Goal: Task Accomplishment & Management: Use online tool/utility

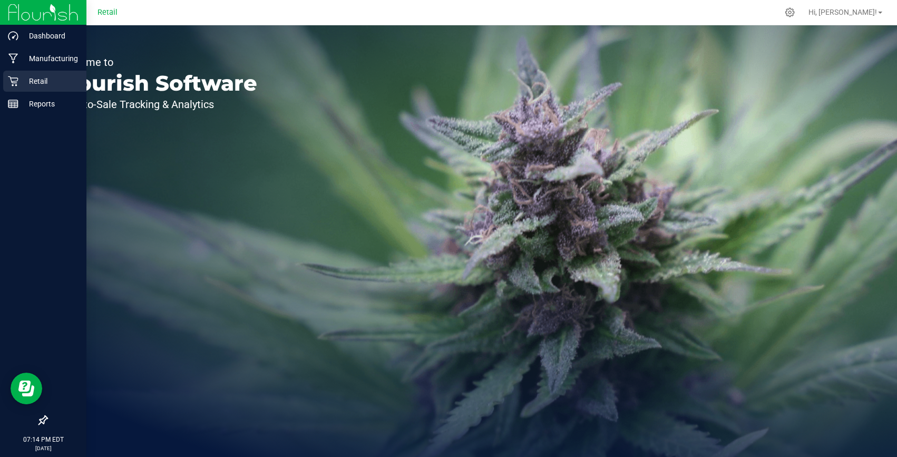
click at [23, 79] on p "Retail" at bounding box center [49, 81] width 63 height 13
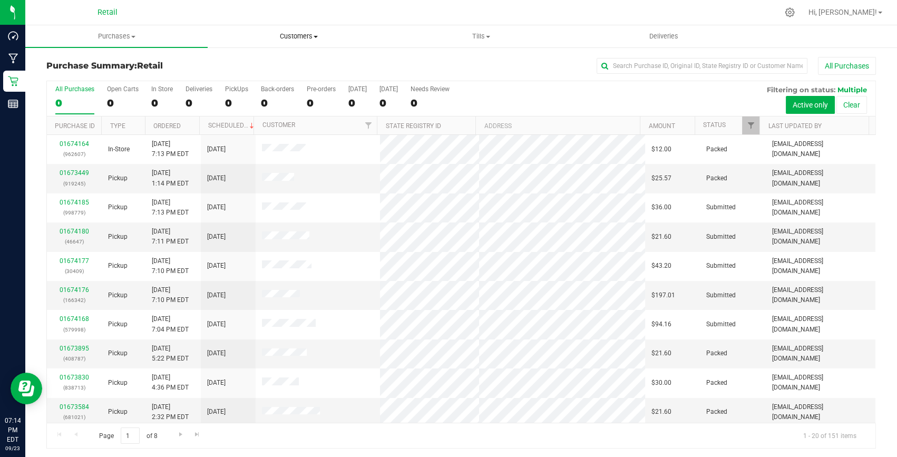
click at [296, 35] on span "Customers" at bounding box center [298, 36] width 181 height 9
click at [254, 65] on span "All customers" at bounding box center [246, 63] width 76 height 9
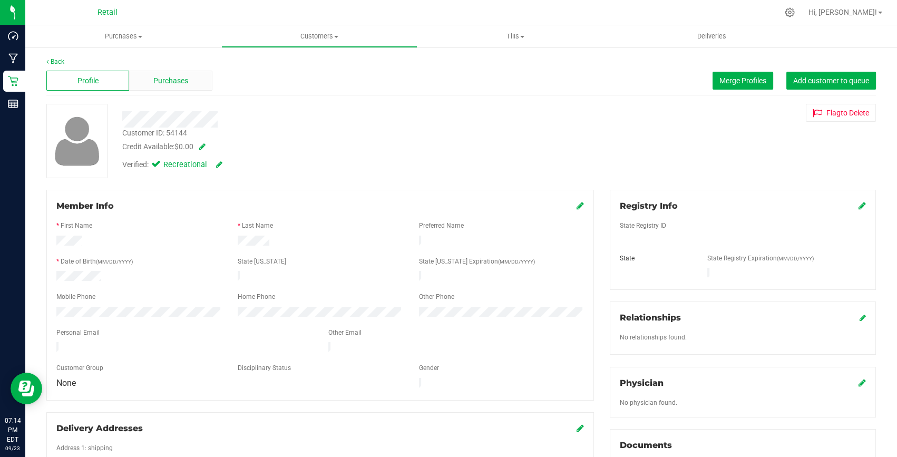
click at [177, 78] on span "Purchases" at bounding box center [170, 80] width 35 height 11
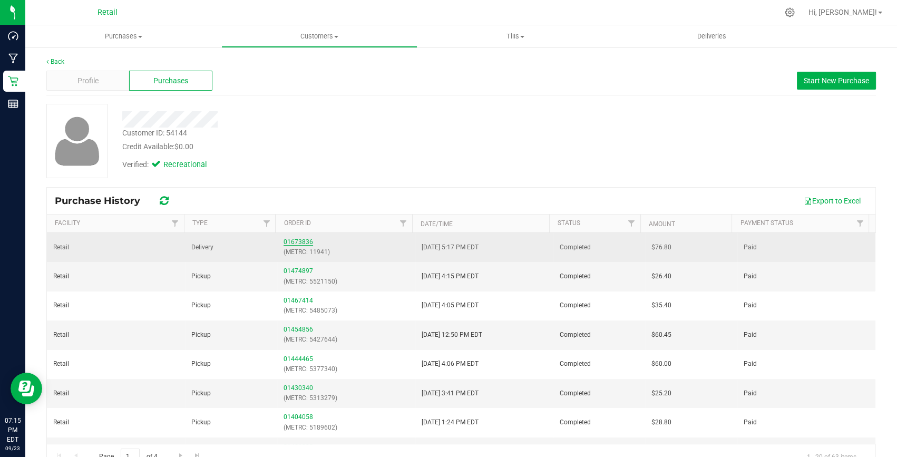
click at [285, 241] on link "01673836" at bounding box center [299, 241] width 30 height 7
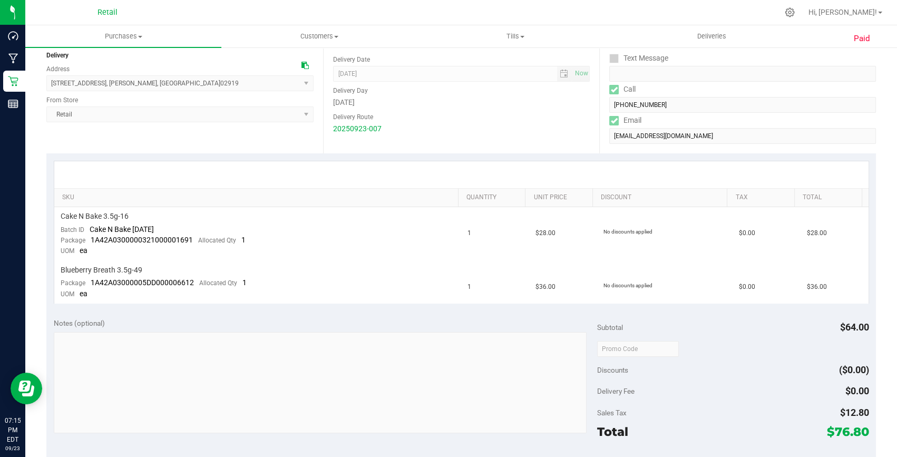
scroll to position [452, 0]
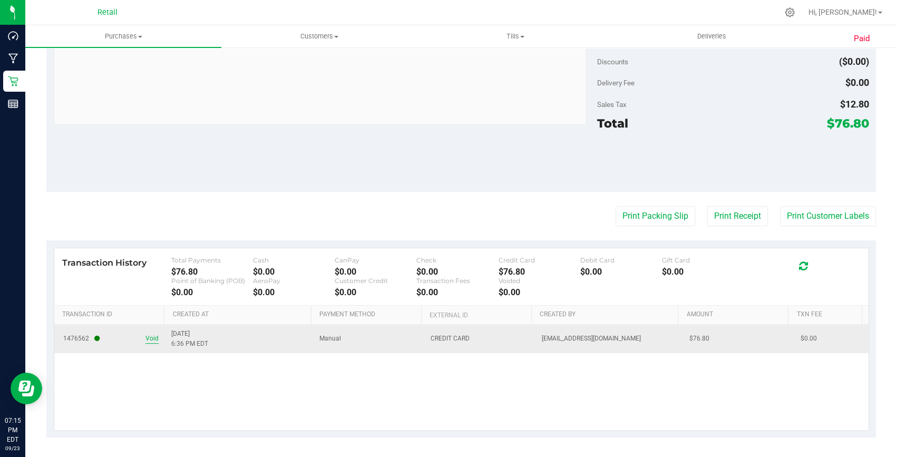
click at [155, 335] on span "Void" at bounding box center [151, 339] width 13 height 10
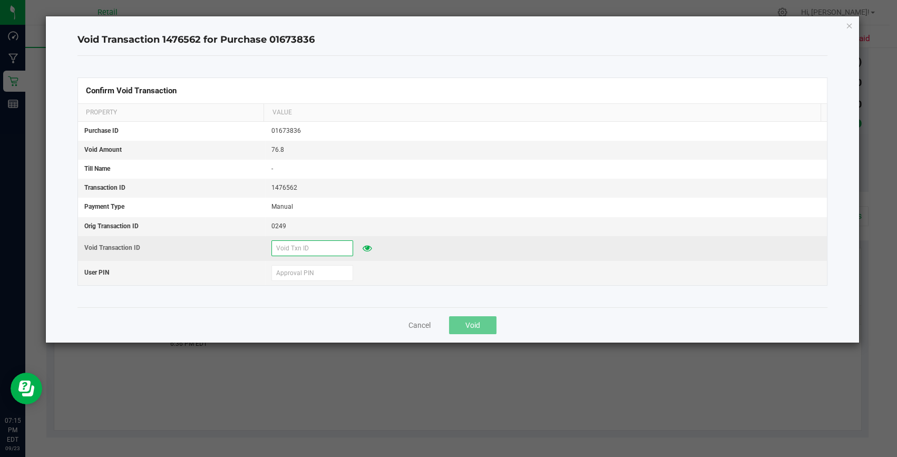
click at [306, 253] on input "text" at bounding box center [312, 248] width 82 height 16
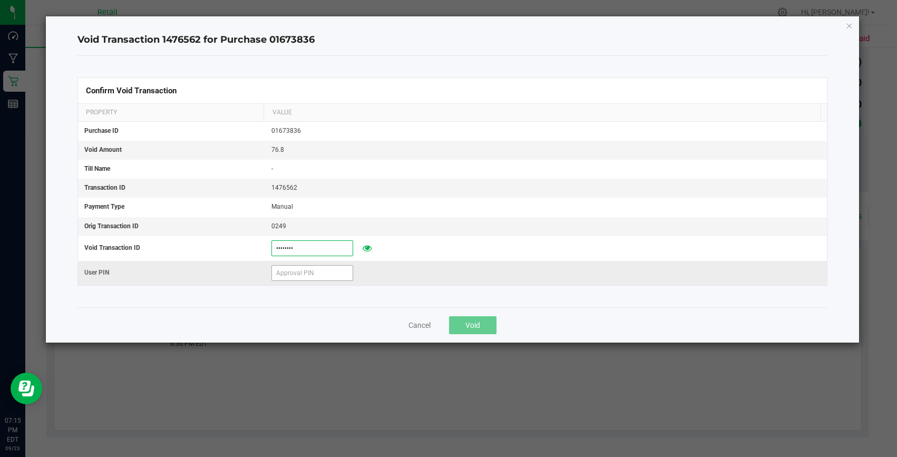
type input "09232025"
click at [296, 278] on input "text" at bounding box center [312, 273] width 82 height 16
type input "401086"
click at [482, 323] on button "Void" at bounding box center [472, 325] width 47 height 18
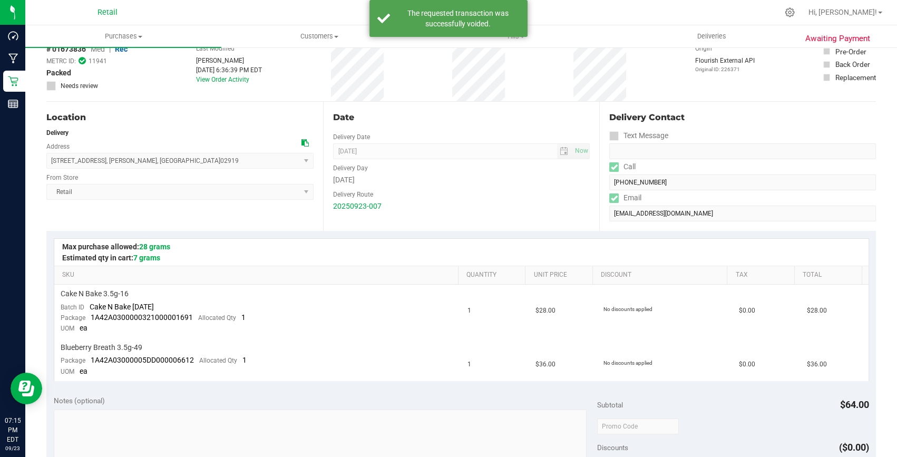
scroll to position [0, 0]
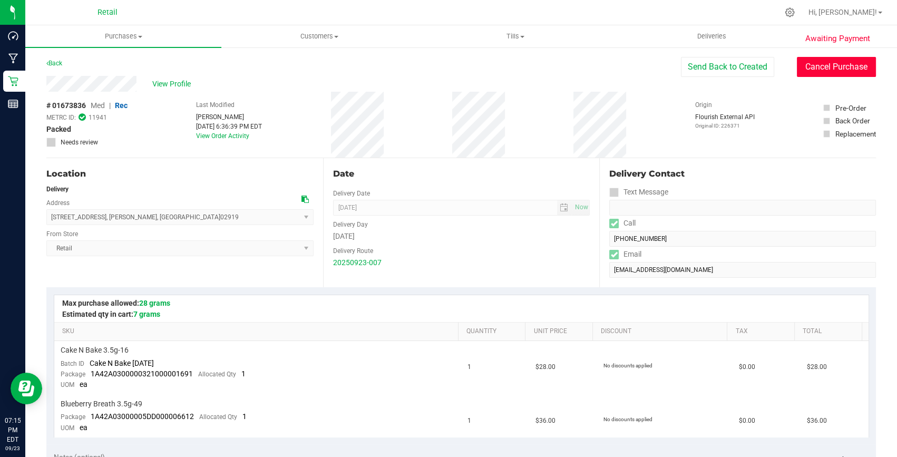
drag, startPoint x: 828, startPoint y: 66, endPoint x: 503, endPoint y: 60, distance: 325.3
click at [828, 66] on button "Cancel Purchase" at bounding box center [836, 67] width 79 height 20
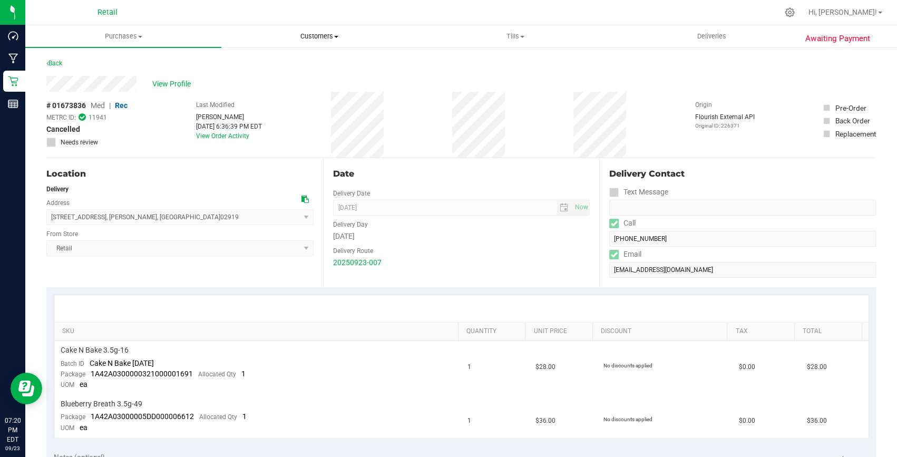
click at [333, 30] on uib-tab-heading "Customers All customers Add a new customer All physicians" at bounding box center [319, 36] width 195 height 21
click at [275, 63] on span "All customers" at bounding box center [259, 63] width 76 height 9
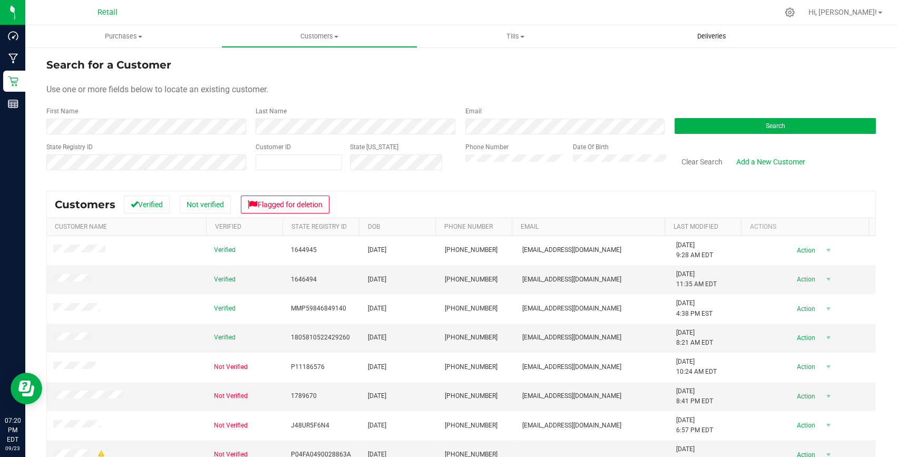
click at [697, 37] on span "Deliveries" at bounding box center [711, 36] width 57 height 9
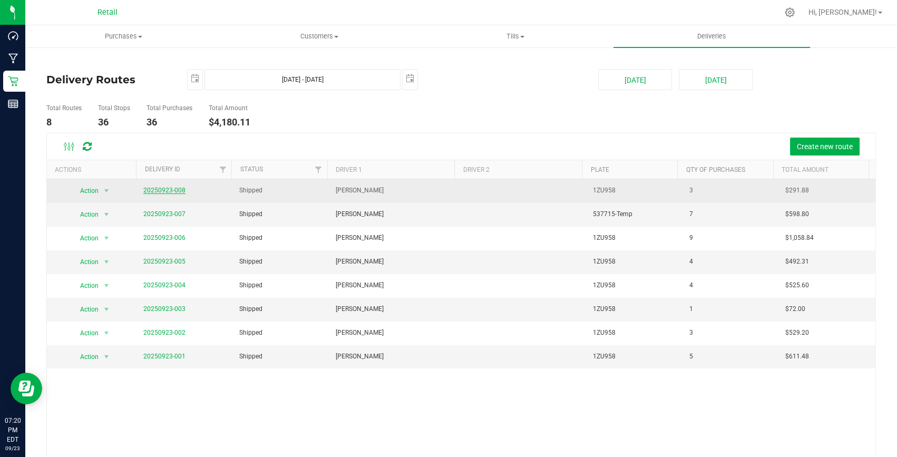
click at [169, 189] on link "20250923-008" at bounding box center [164, 190] width 42 height 7
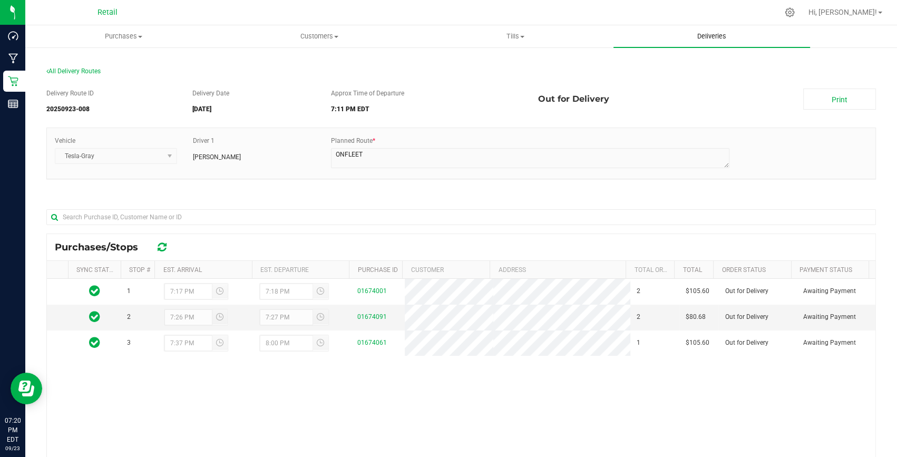
click at [710, 32] on span "Deliveries" at bounding box center [711, 36] width 57 height 9
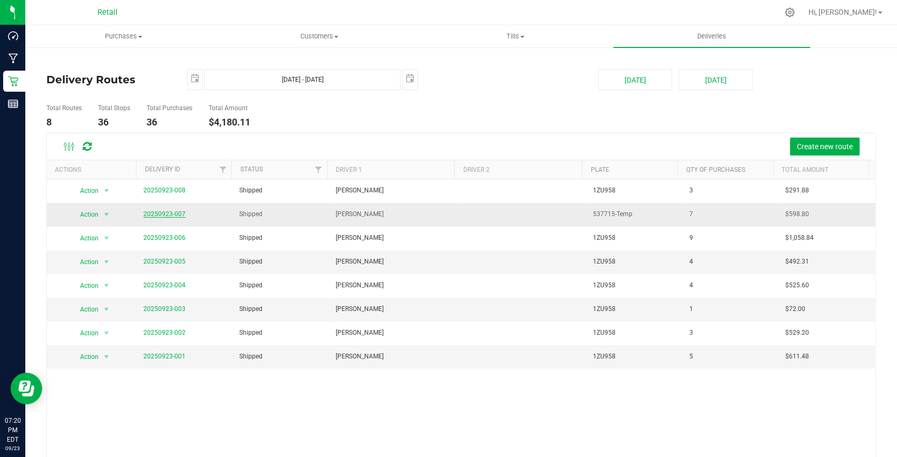
click at [169, 212] on link "20250923-007" at bounding box center [164, 213] width 42 height 7
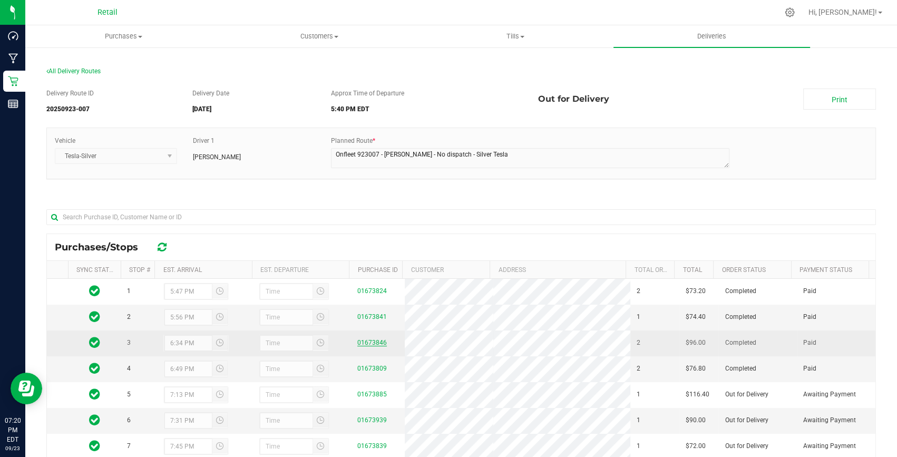
click at [370, 346] on link "01673846" at bounding box center [372, 342] width 30 height 7
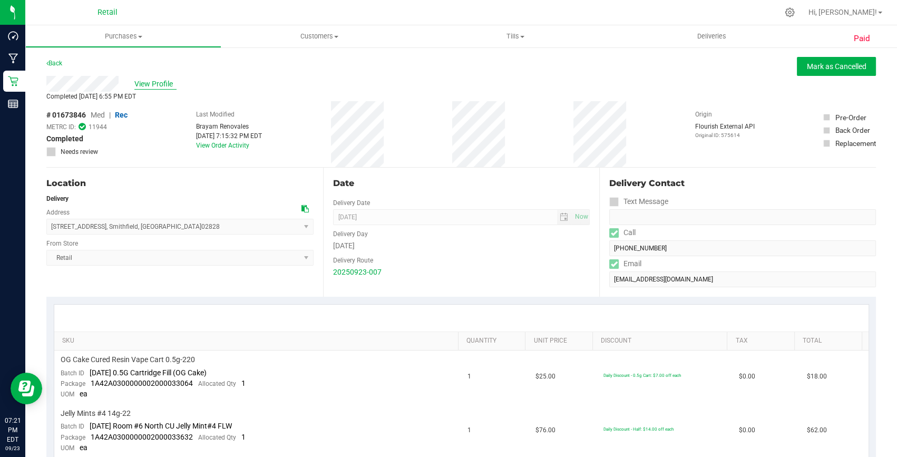
click at [158, 82] on span "View Profile" at bounding box center [155, 84] width 42 height 11
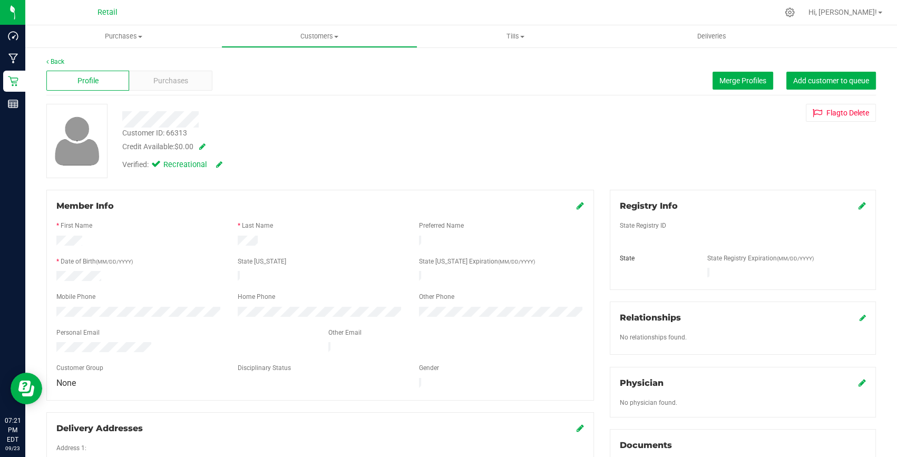
click at [202, 148] on span at bounding box center [200, 146] width 11 height 7
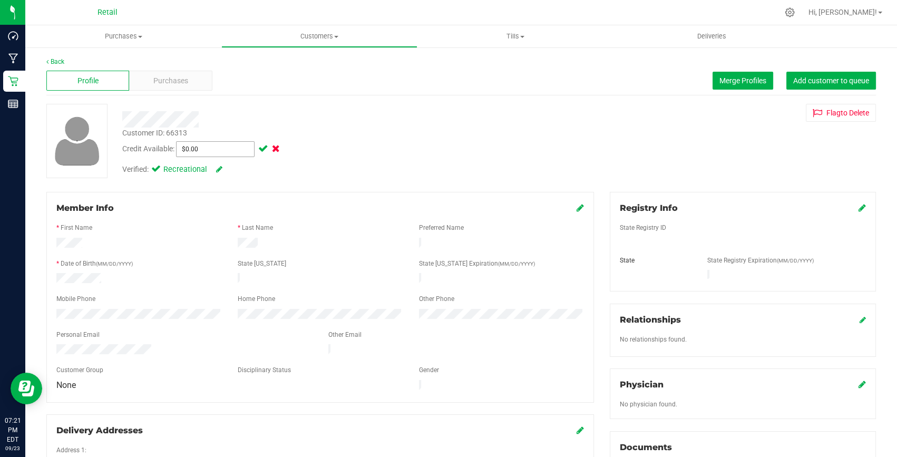
click at [199, 151] on span "$0.00 0" at bounding box center [215, 149] width 79 height 16
type input "50"
drag, startPoint x: 189, startPoint y: 155, endPoint x: 166, endPoint y: 154, distance: 23.7
click at [167, 155] on div "Credit Available: $0.00 50" at bounding box center [325, 149] width 407 height 16
type input "5"
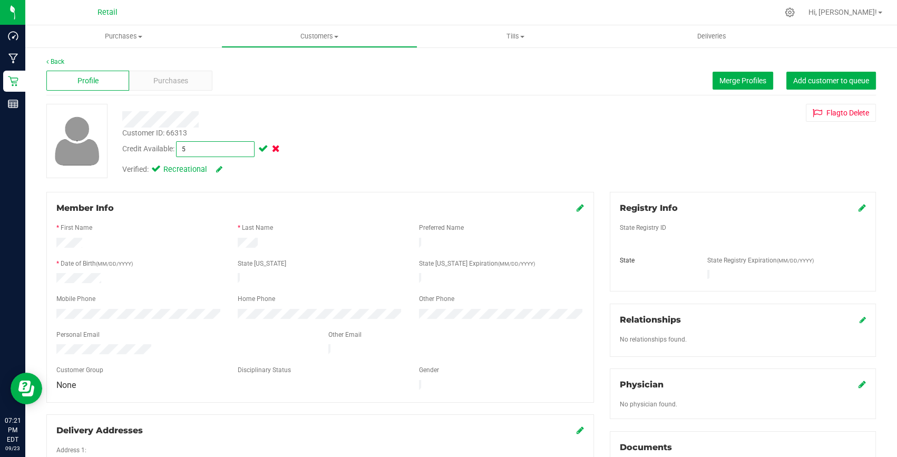
type input "$5.00"
click at [263, 152] on span at bounding box center [262, 148] width 12 height 7
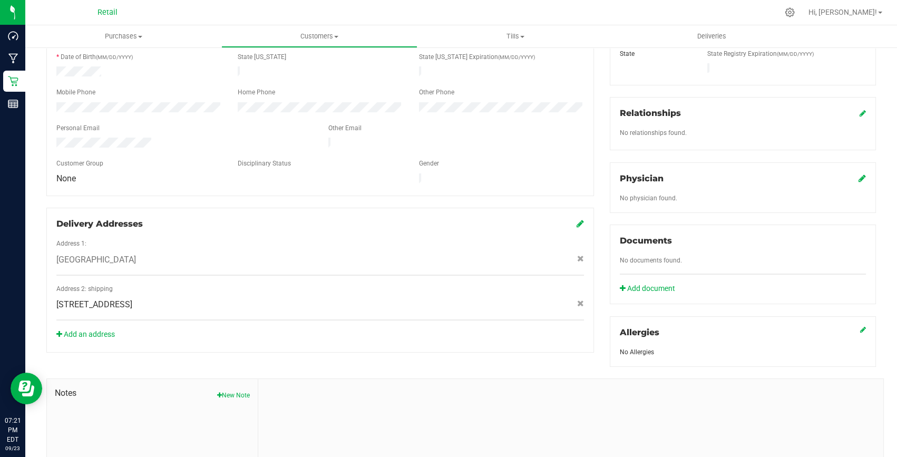
scroll to position [292, 0]
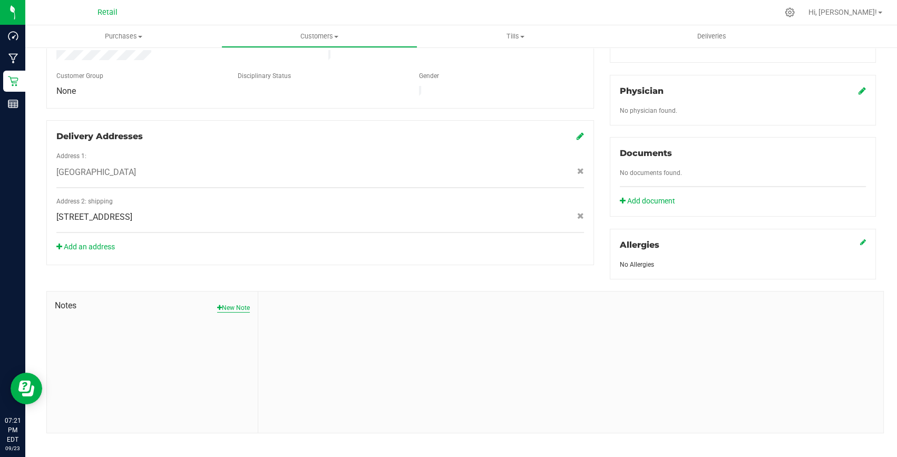
click at [241, 303] on button "New Note" at bounding box center [233, 307] width 33 height 9
click at [305, 327] on input "Note Title" at bounding box center [570, 335] width 609 height 16
type input "C"
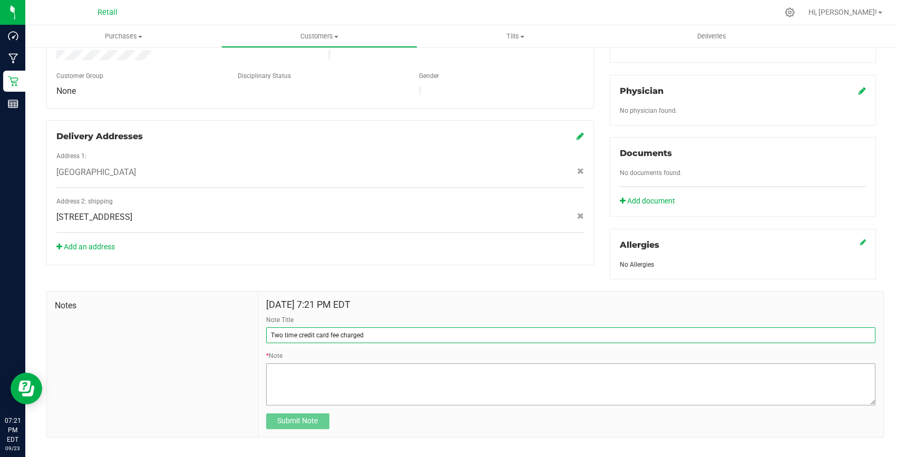
type input "Two time credit card fee charged"
click at [316, 379] on textarea "* Note" at bounding box center [570, 384] width 609 height 42
drag, startPoint x: 377, startPoint y: 322, endPoint x: 40, endPoint y: 327, distance: 336.9
click at [40, 327] on div "Notes Sep 23, 2025 7:21 PM EDT Note Title Two time credit card fee charged * No…" at bounding box center [460, 363] width 845 height 168
type input "Credit Issued 09/23/2025"
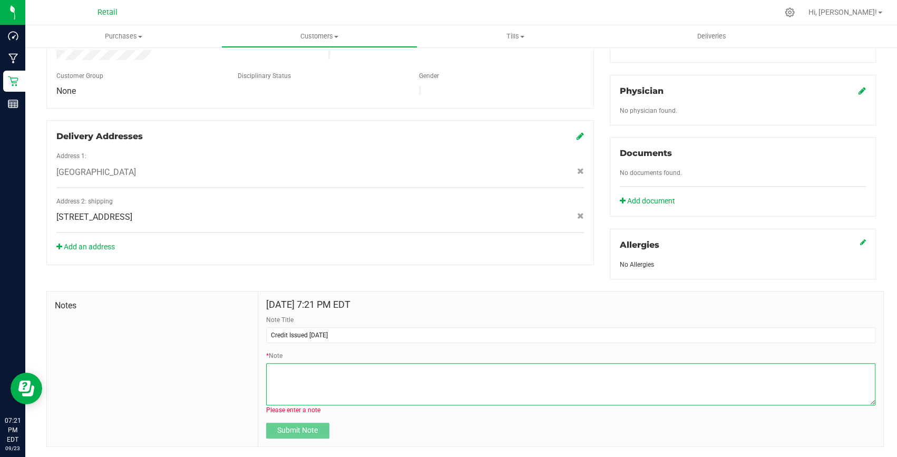
click at [303, 363] on textarea "* Note" at bounding box center [570, 384] width 609 height 42
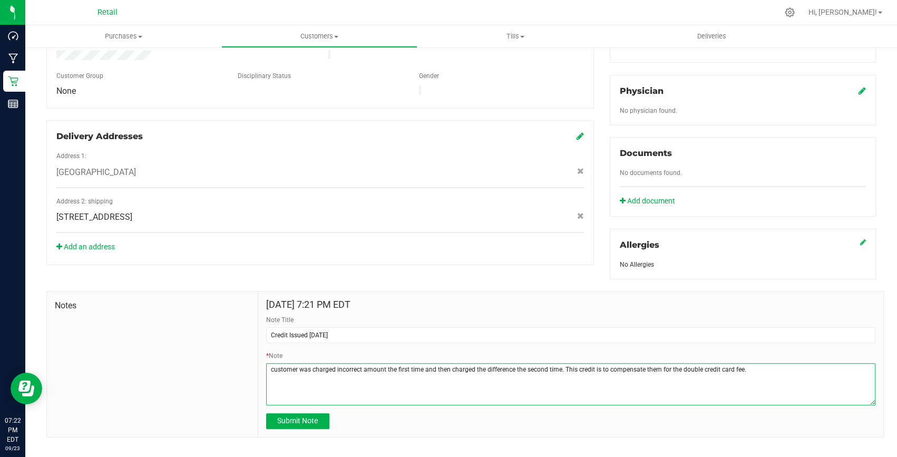
click at [750, 363] on textarea "* Note" at bounding box center [570, 384] width 609 height 42
click at [753, 363] on textarea "* Note" at bounding box center [570, 384] width 609 height 42
type textarea "customer was charged incorrect amount the first time and then charged the diffe…"
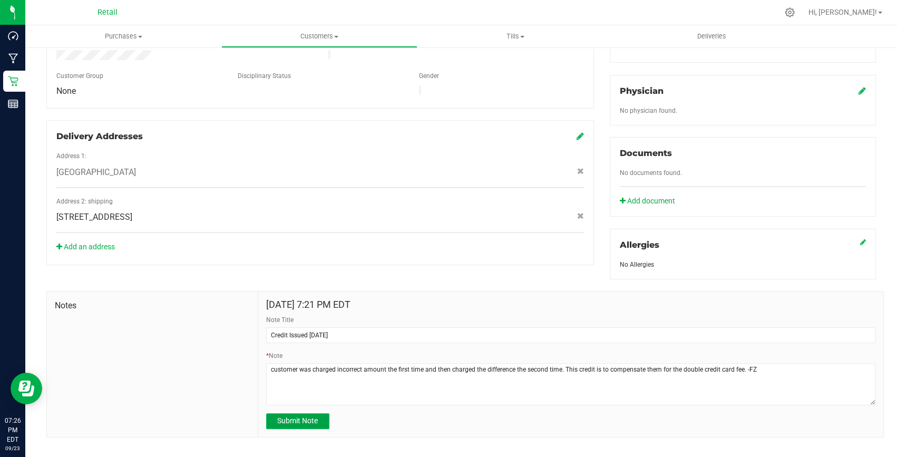
click at [294, 416] on span "Submit Note" at bounding box center [297, 420] width 41 height 8
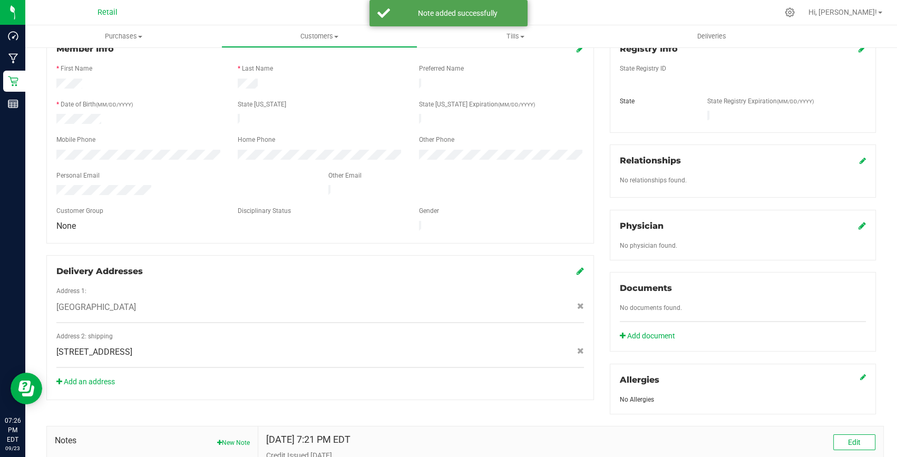
scroll to position [0, 0]
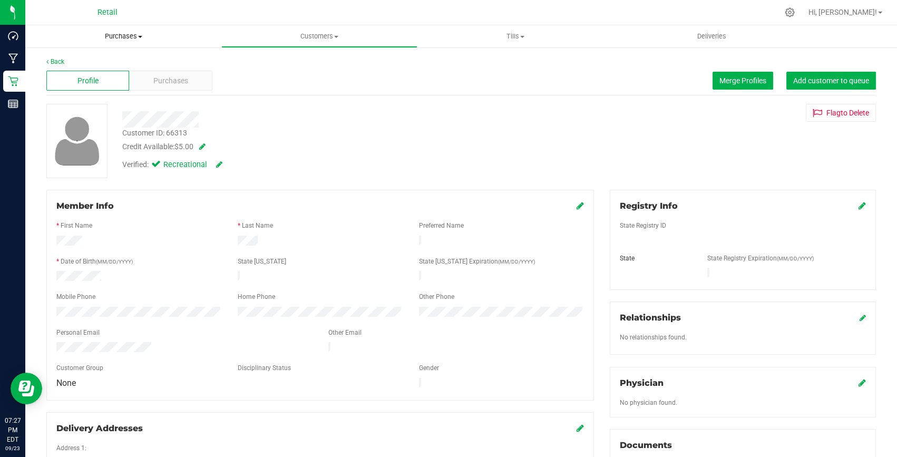
click at [126, 42] on uib-tab-heading "Purchases Summary of purchases Fulfillment All purchases" at bounding box center [123, 36] width 195 height 21
click at [94, 76] on li "Fulfillment" at bounding box center [123, 76] width 196 height 13
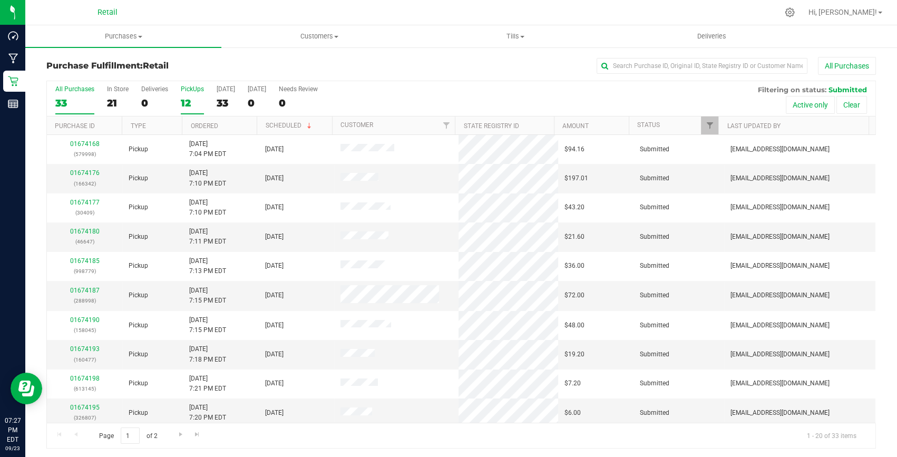
click at [189, 90] on div "PickUps" at bounding box center [192, 88] width 23 height 7
click at [0, 0] on input "PickUps 12" at bounding box center [0, 0] width 0 height 0
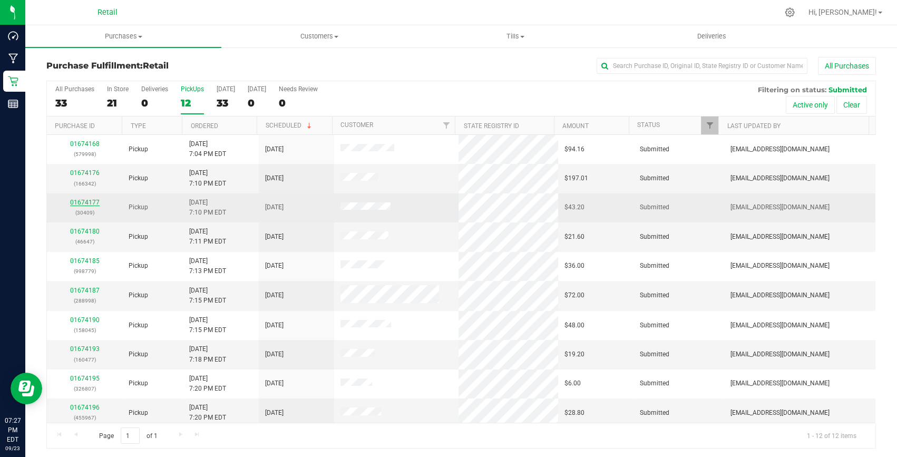
click at [95, 203] on link "01674177" at bounding box center [85, 202] width 30 height 7
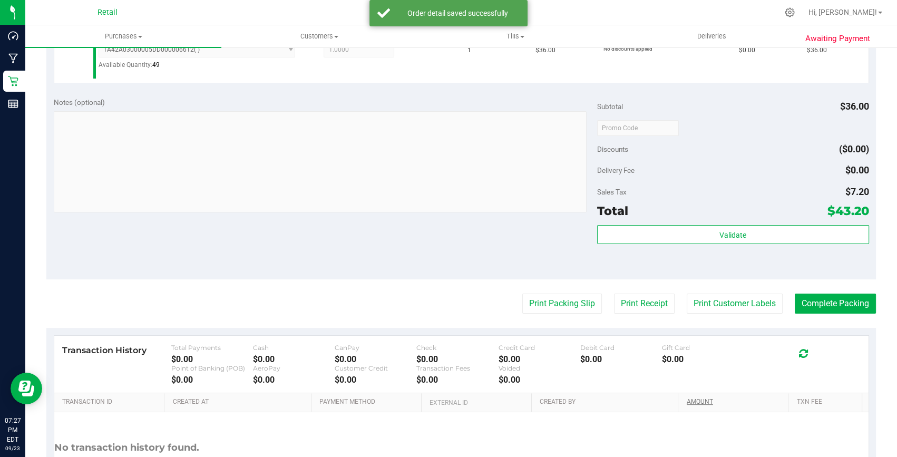
scroll to position [383, 0]
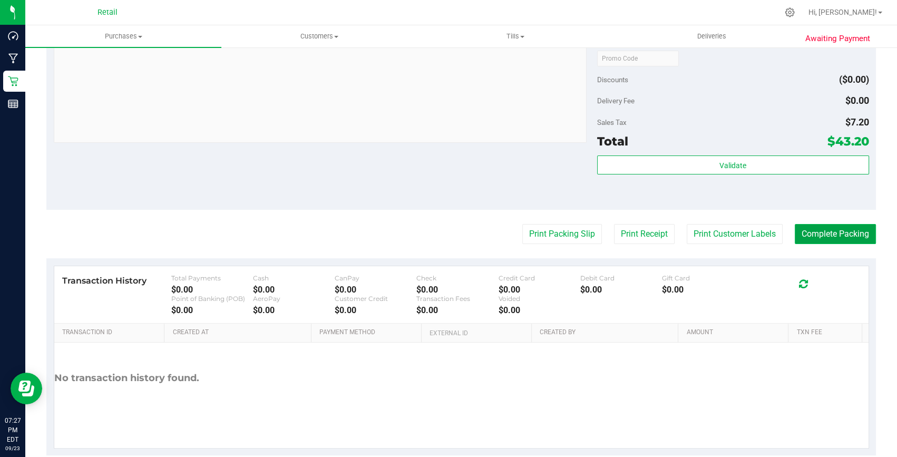
click at [830, 234] on button "Complete Packing" at bounding box center [835, 234] width 81 height 20
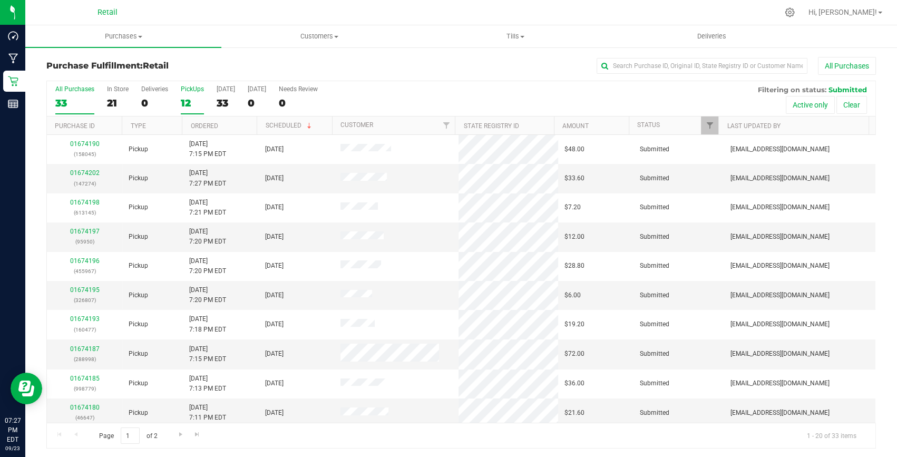
click at [187, 91] on div "PickUps" at bounding box center [192, 88] width 23 height 7
click at [0, 0] on input "PickUps 12" at bounding box center [0, 0] width 0 height 0
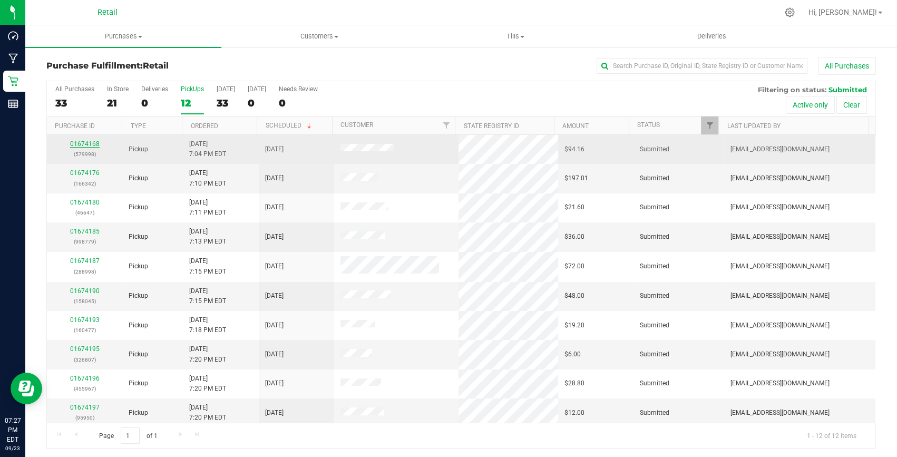
click at [86, 141] on link "01674168" at bounding box center [85, 143] width 30 height 7
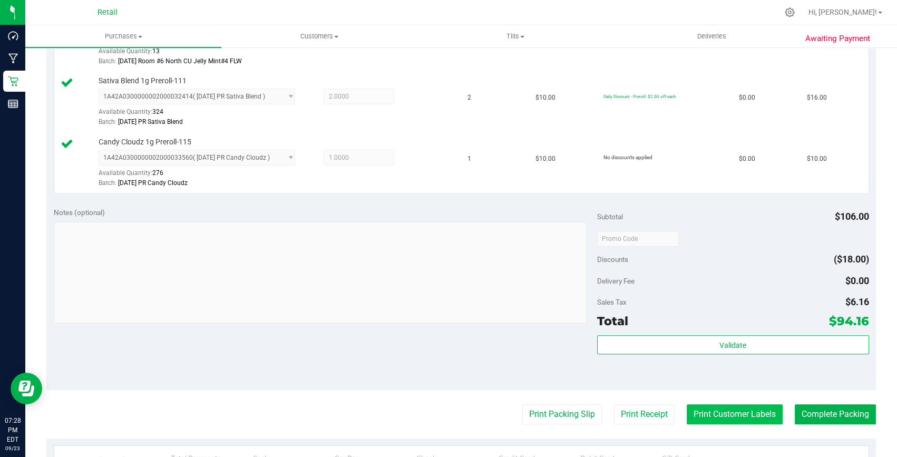
scroll to position [479, 0]
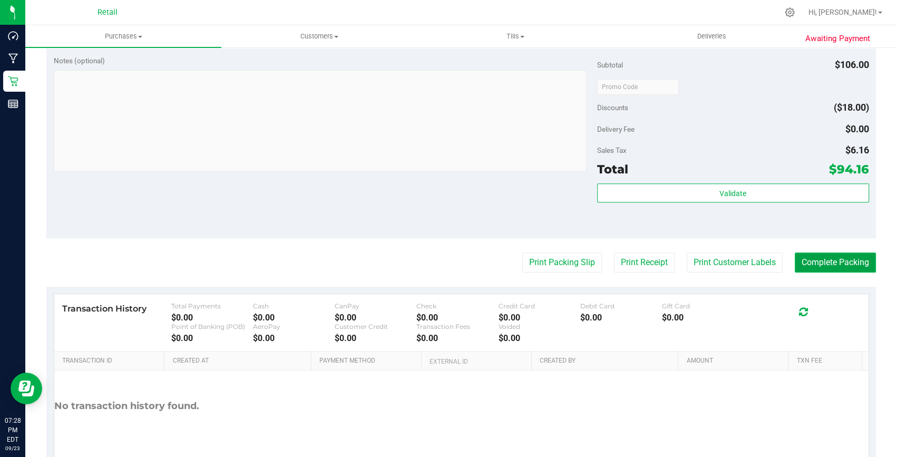
click at [825, 258] on button "Complete Packing" at bounding box center [835, 262] width 81 height 20
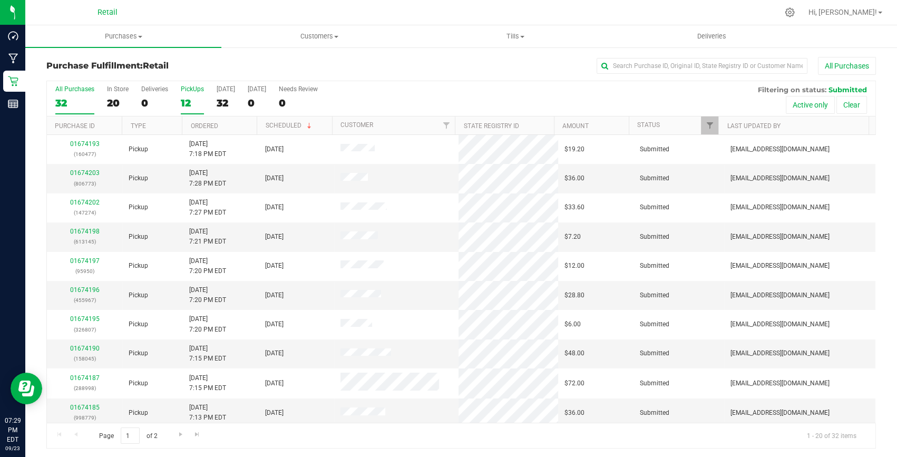
click at [199, 94] on label "PickUps 12" at bounding box center [192, 99] width 23 height 29
click at [0, 0] on input "PickUps 12" at bounding box center [0, 0] width 0 height 0
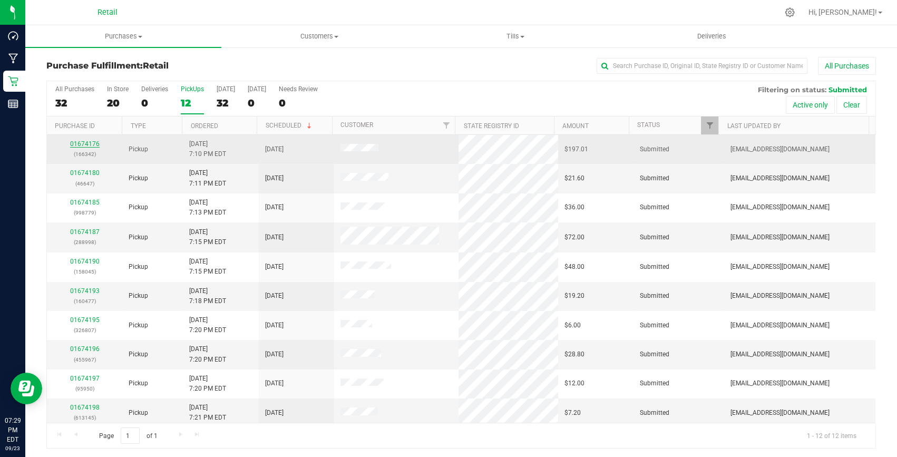
click at [84, 145] on link "01674176" at bounding box center [85, 143] width 30 height 7
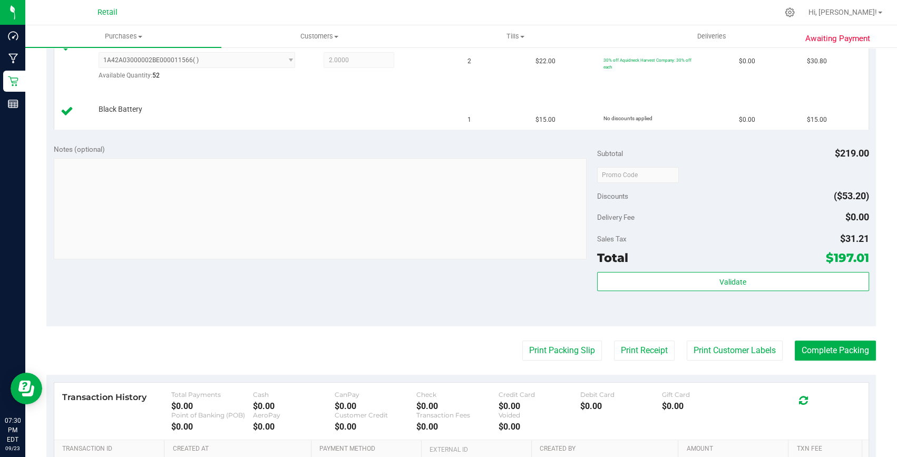
scroll to position [479, 0]
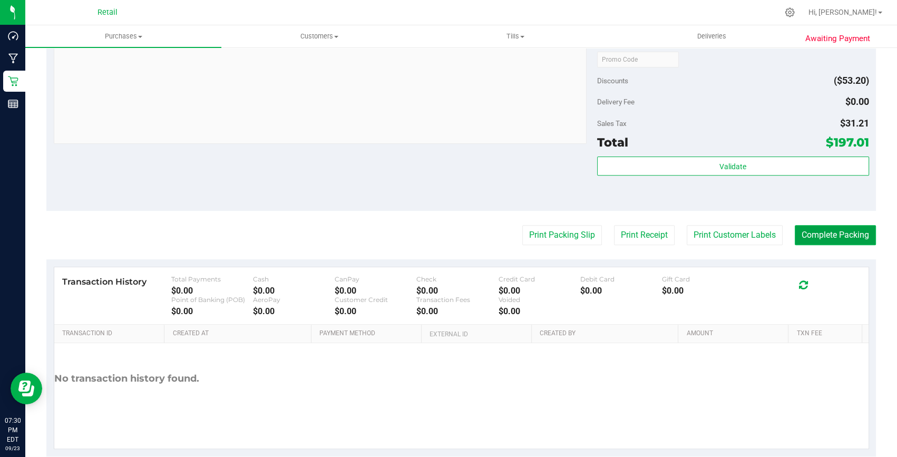
click at [847, 233] on button "Complete Packing" at bounding box center [835, 235] width 81 height 20
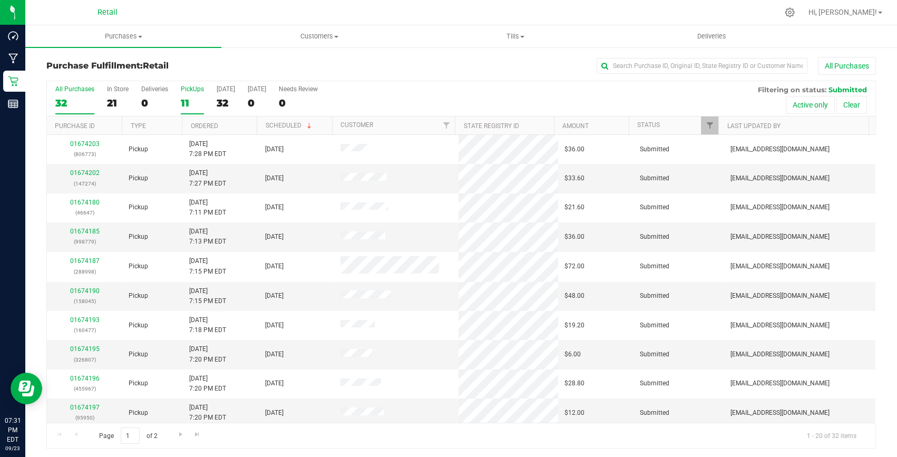
click at [193, 95] on label "PickUps 11" at bounding box center [192, 99] width 23 height 29
click at [0, 0] on input "PickUps 11" at bounding box center [0, 0] width 0 height 0
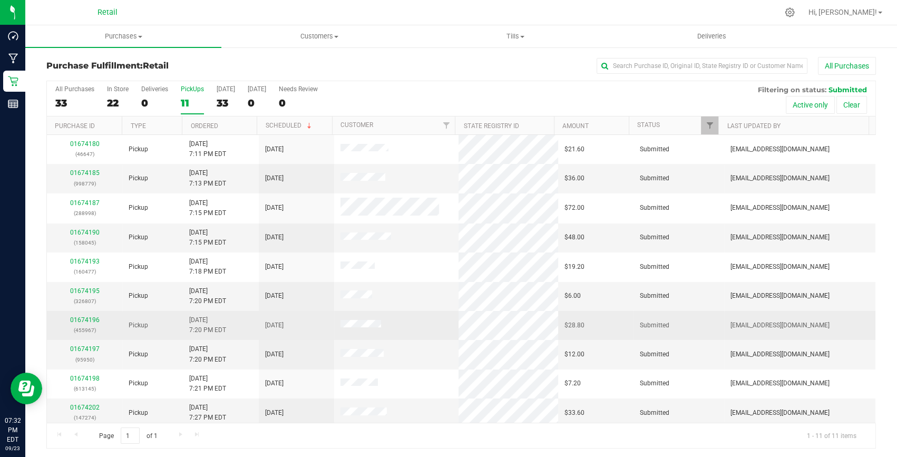
scroll to position [32, 0]
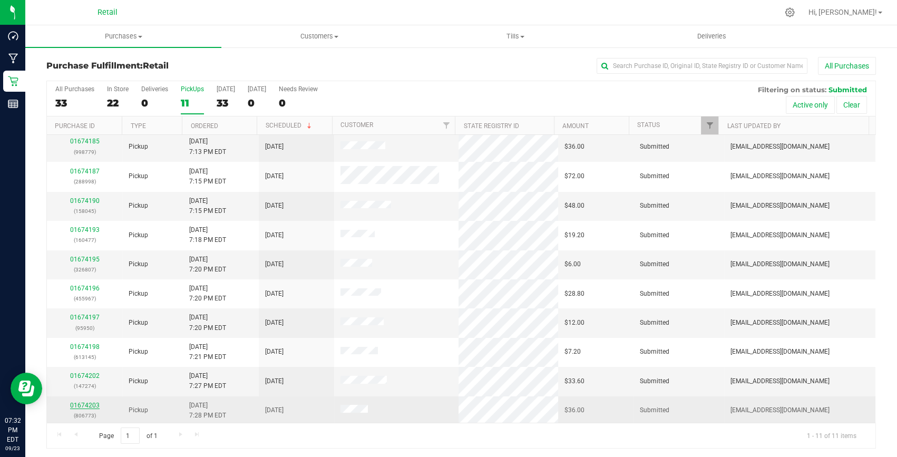
click at [85, 402] on link "01674203" at bounding box center [85, 405] width 30 height 7
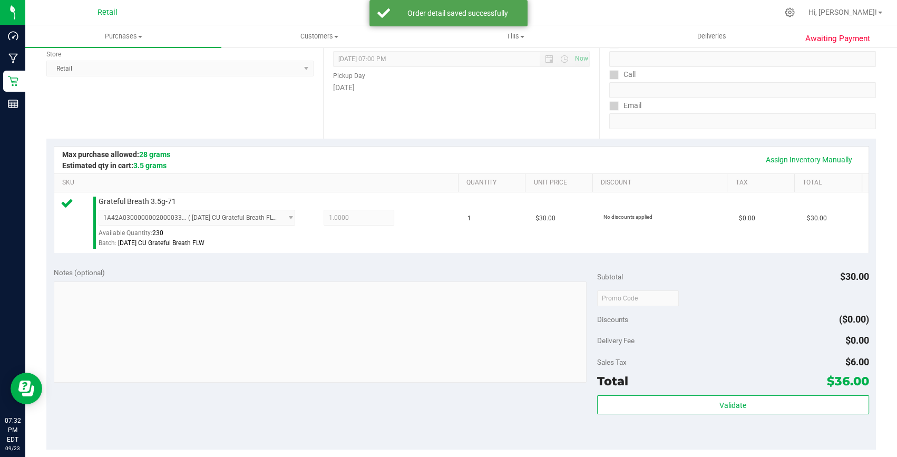
scroll to position [335, 0]
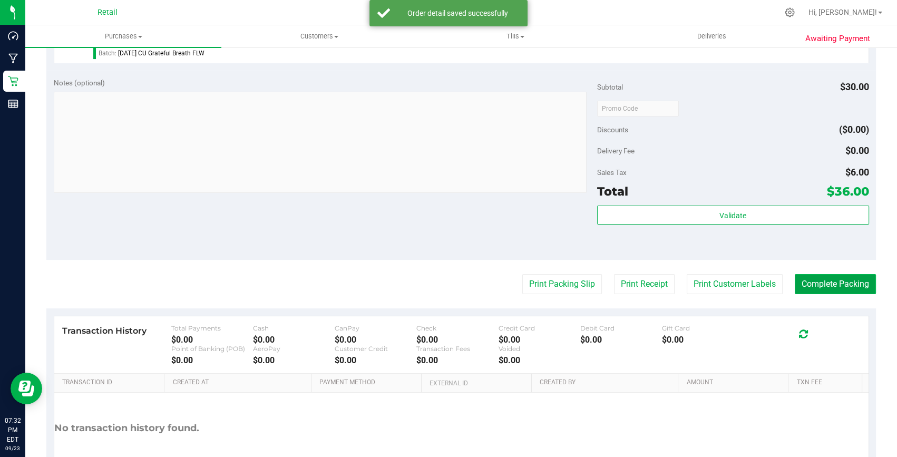
click at [841, 274] on button "Complete Packing" at bounding box center [835, 284] width 81 height 20
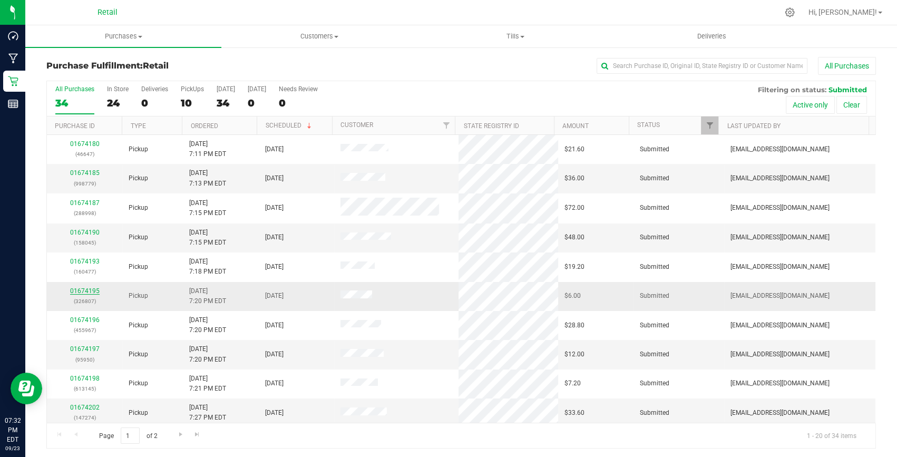
click at [86, 287] on link "01674195" at bounding box center [85, 290] width 30 height 7
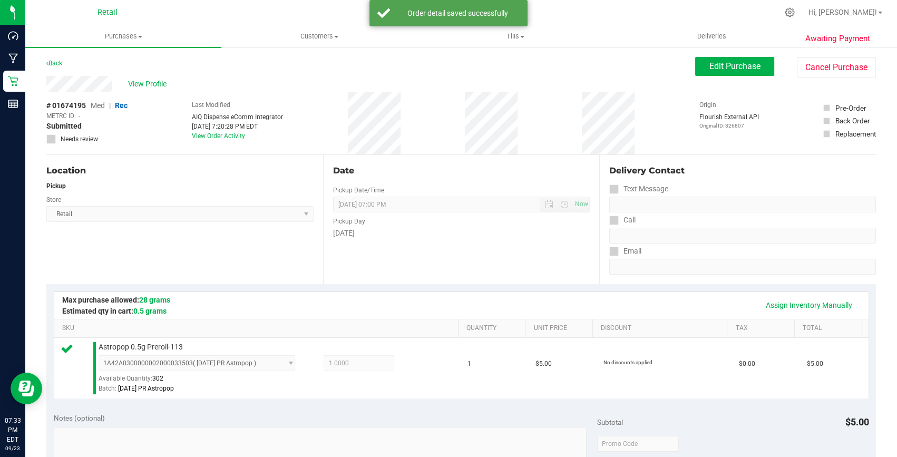
scroll to position [239, 0]
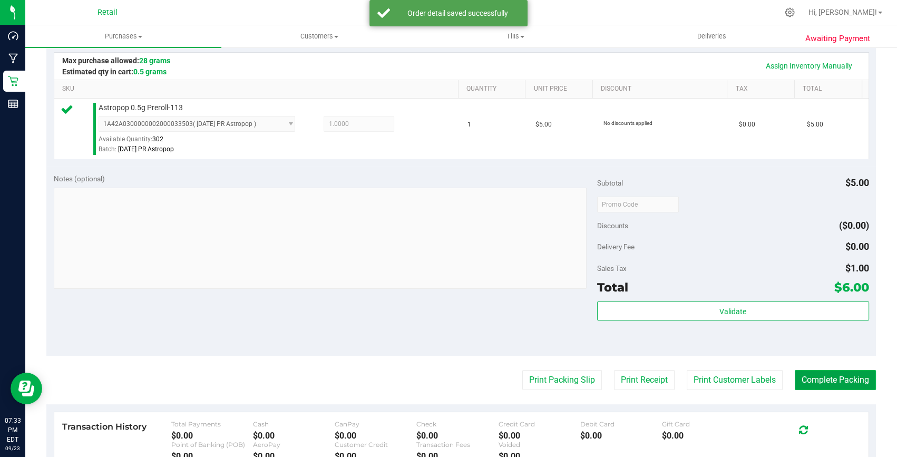
click at [839, 374] on button "Complete Packing" at bounding box center [835, 380] width 81 height 20
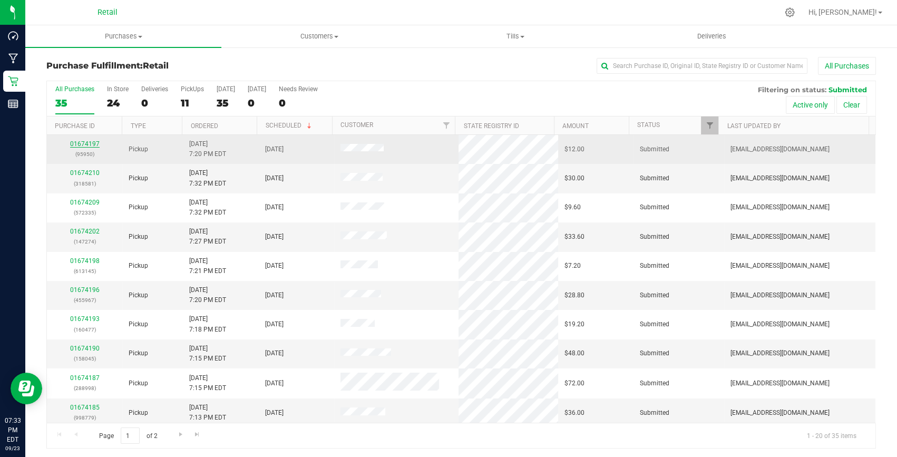
click at [90, 143] on link "01674197" at bounding box center [85, 143] width 30 height 7
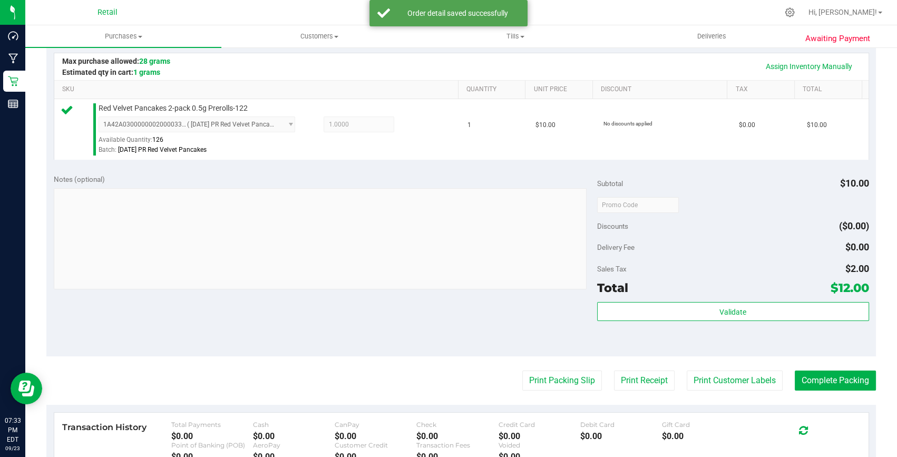
scroll to position [239, 0]
click at [840, 376] on button "Complete Packing" at bounding box center [835, 380] width 81 height 20
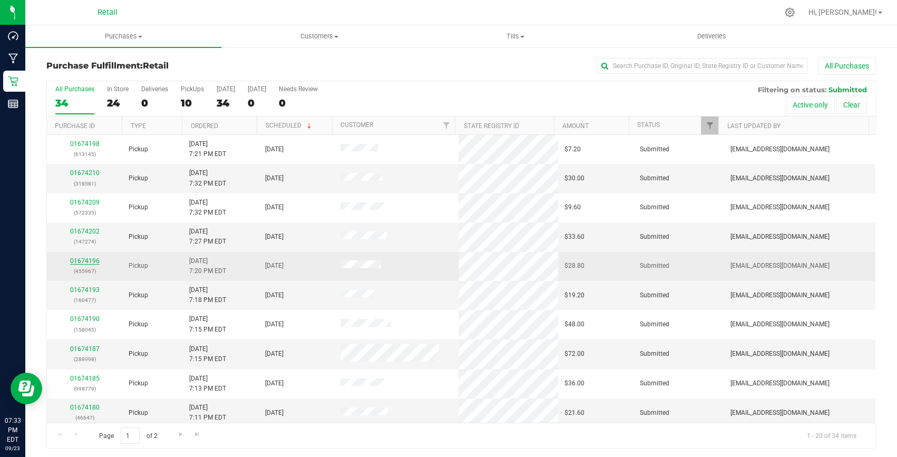
click at [89, 260] on link "01674196" at bounding box center [85, 260] width 30 height 7
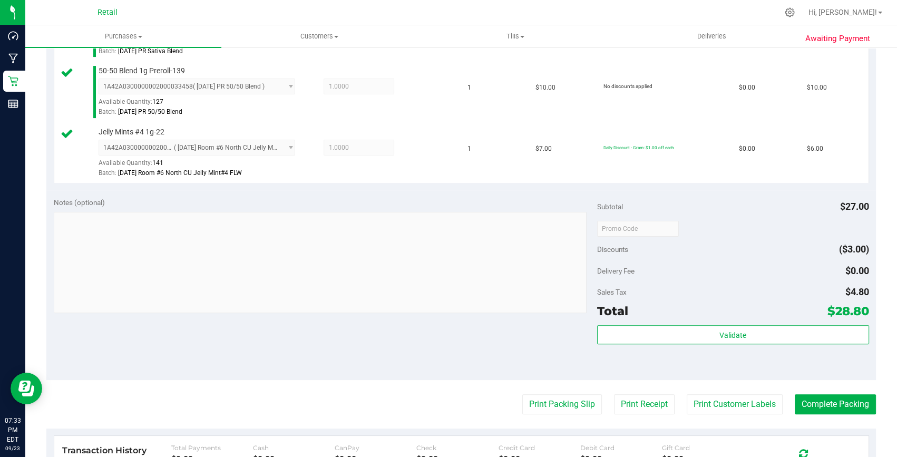
scroll to position [431, 0]
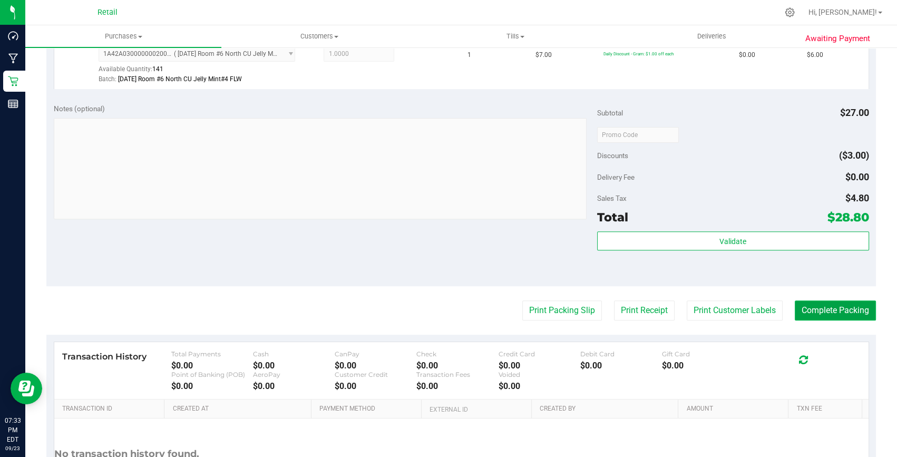
click at [843, 311] on button "Complete Packing" at bounding box center [835, 310] width 81 height 20
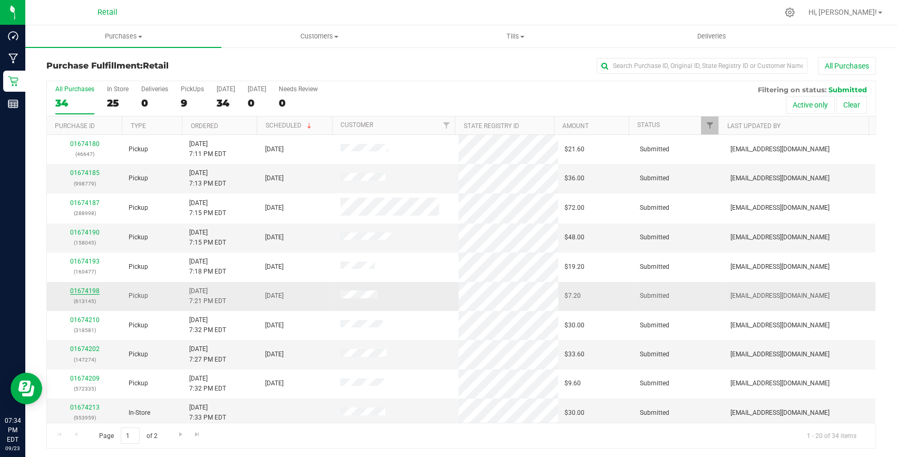
click at [91, 290] on link "01674198" at bounding box center [85, 290] width 30 height 7
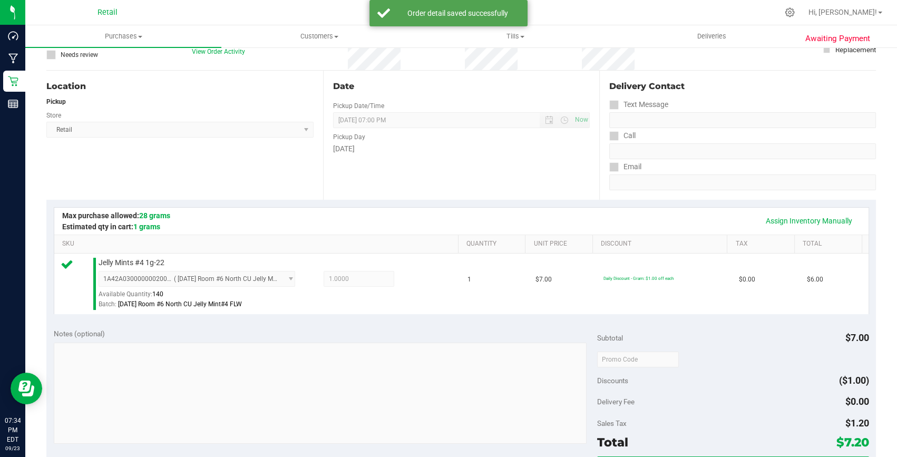
scroll to position [239, 0]
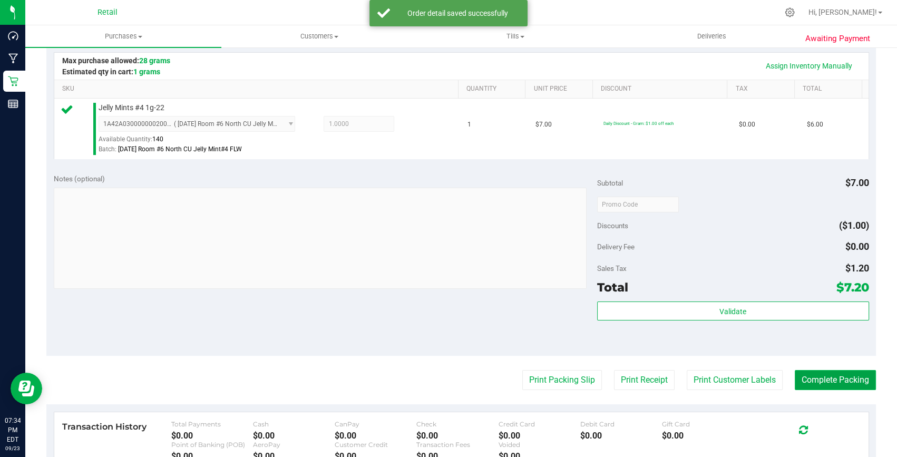
click at [854, 379] on button "Complete Packing" at bounding box center [835, 380] width 81 height 20
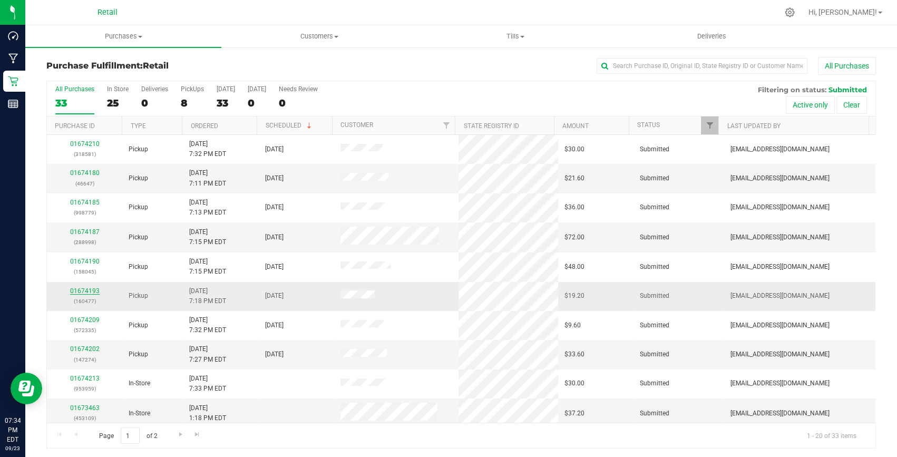
click at [86, 291] on link "01674193" at bounding box center [85, 290] width 30 height 7
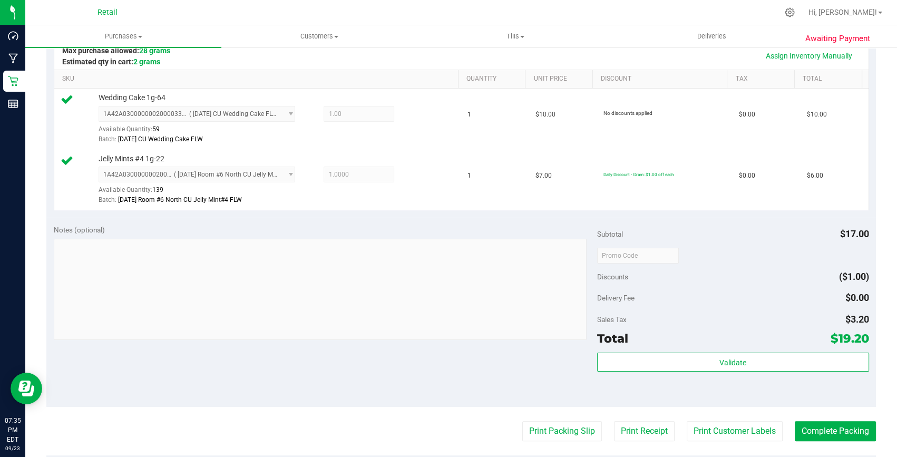
scroll to position [335, 0]
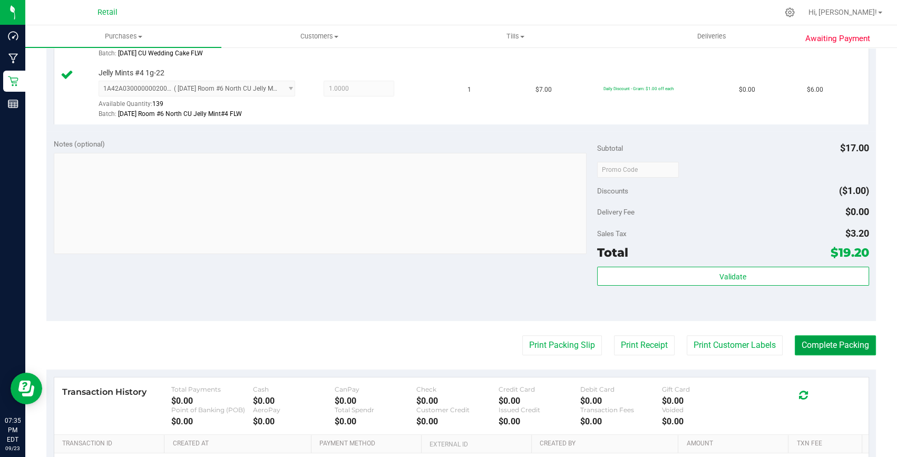
click at [841, 348] on button "Complete Packing" at bounding box center [835, 345] width 81 height 20
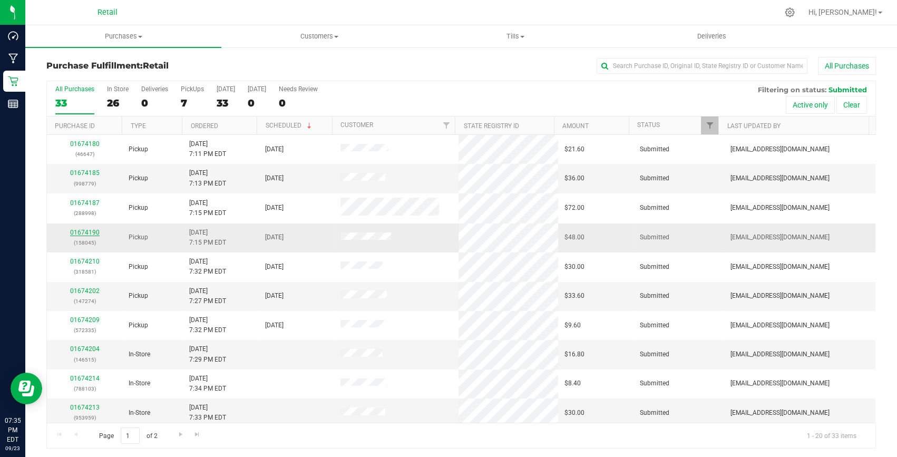
click at [87, 231] on link "01674190" at bounding box center [85, 232] width 30 height 7
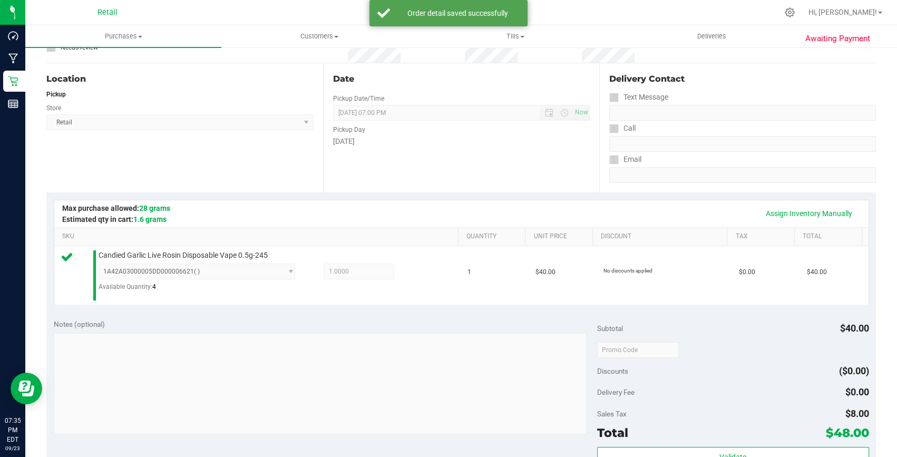
scroll to position [191, 0]
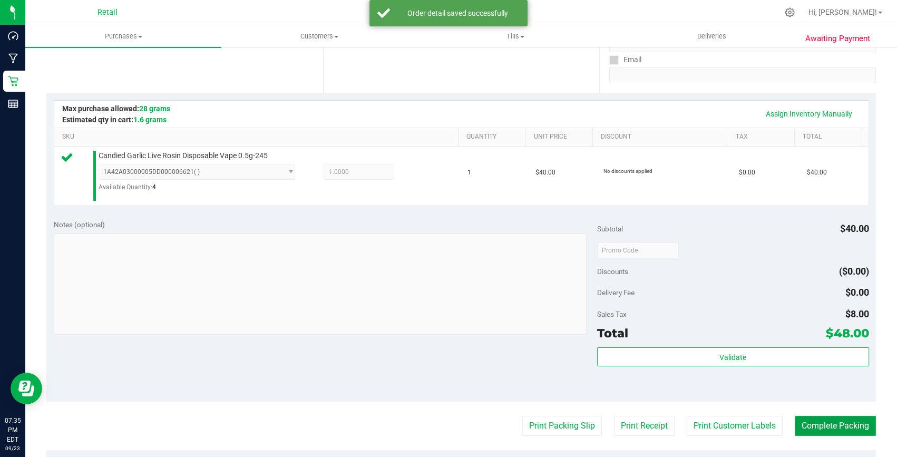
click at [821, 422] on button "Complete Packing" at bounding box center [835, 426] width 81 height 20
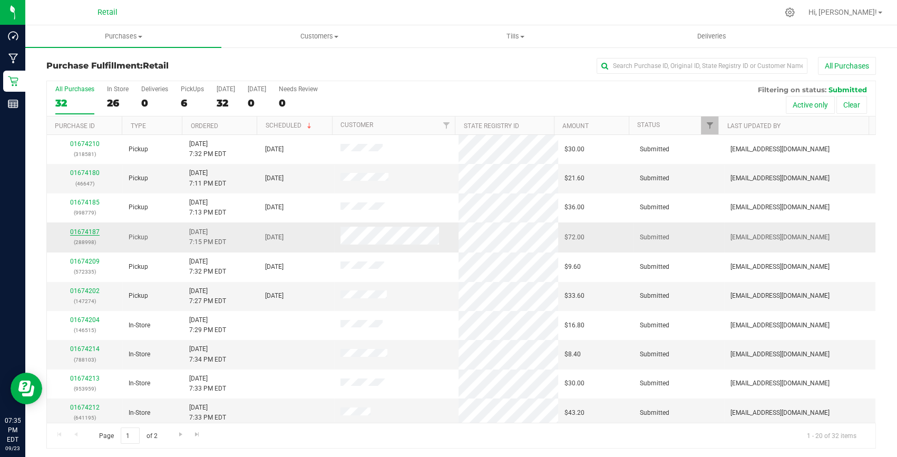
click at [79, 232] on link "01674187" at bounding box center [85, 231] width 30 height 7
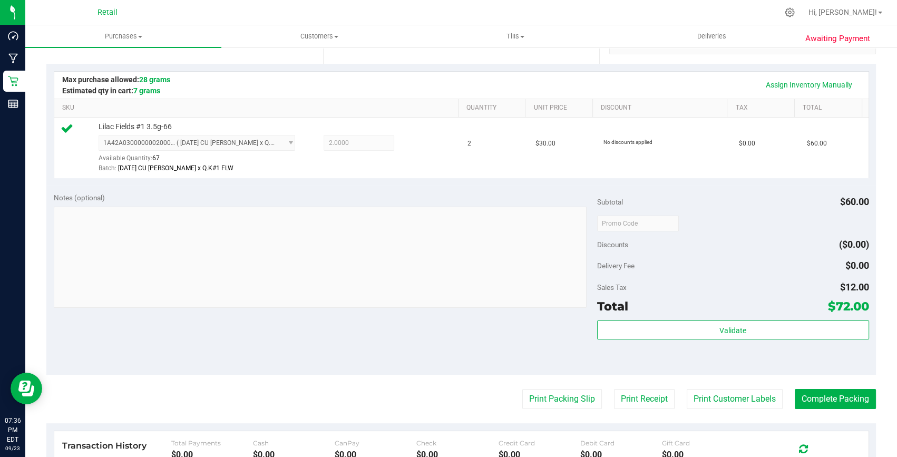
scroll to position [239, 0]
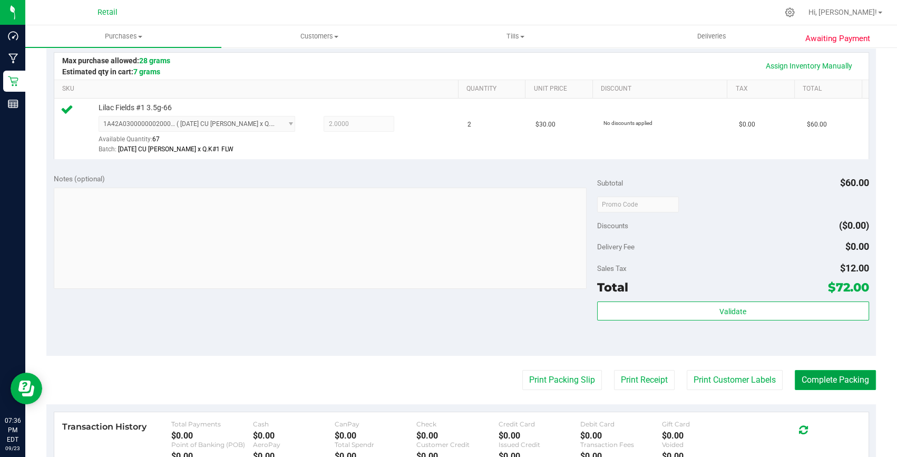
click at [836, 378] on button "Complete Packing" at bounding box center [835, 380] width 81 height 20
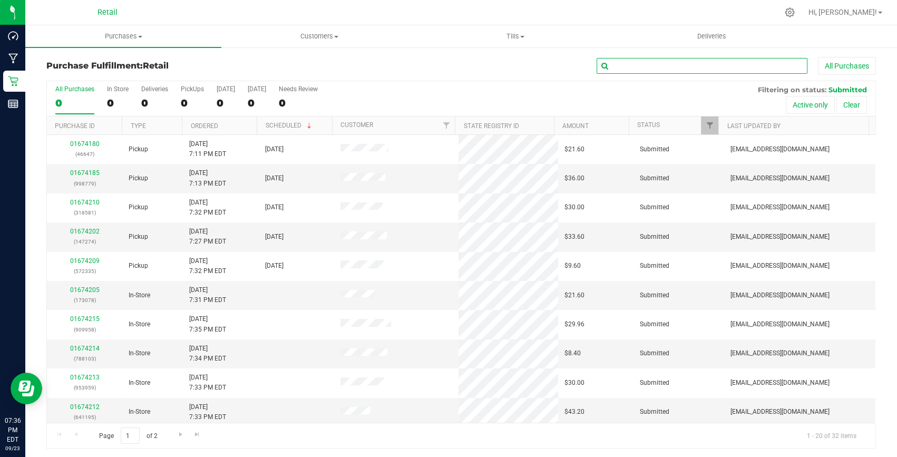
click at [644, 68] on input "text" at bounding box center [702, 66] width 211 height 16
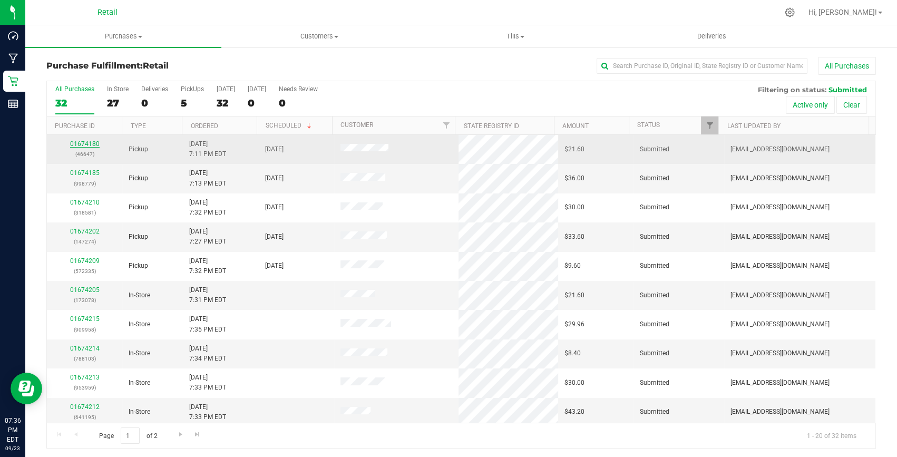
click at [96, 147] on link "01674180" at bounding box center [85, 143] width 30 height 7
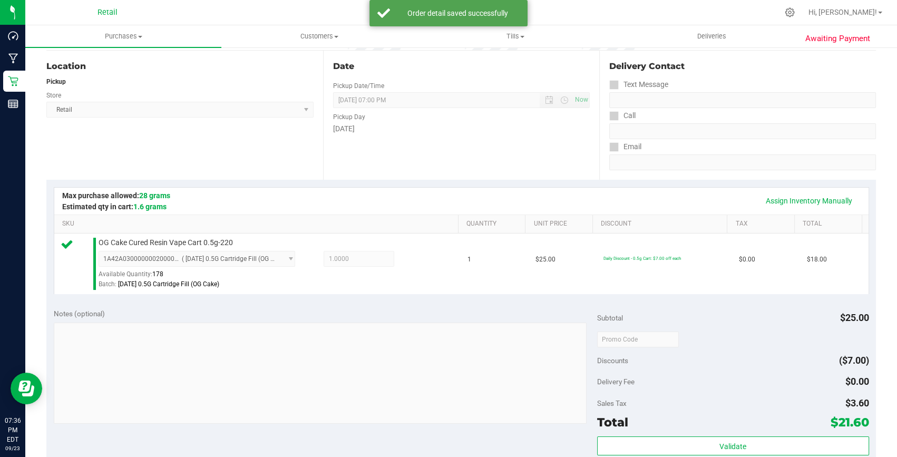
scroll to position [191, 0]
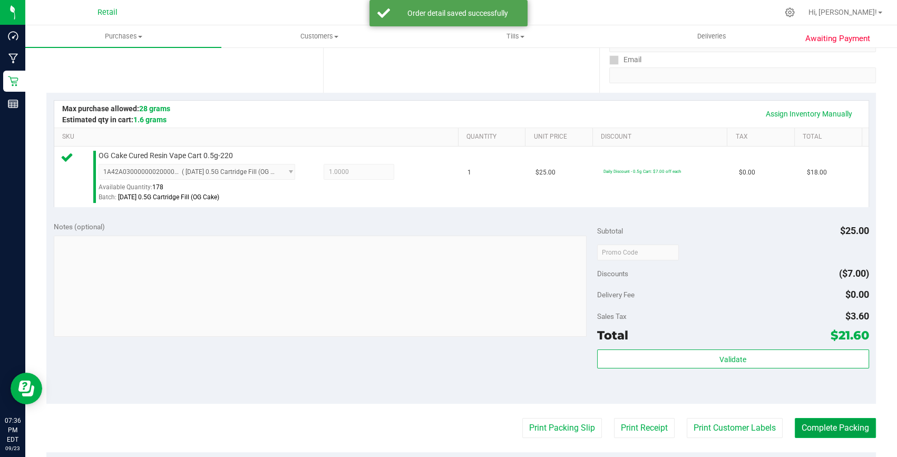
click at [817, 420] on button "Complete Packing" at bounding box center [835, 428] width 81 height 20
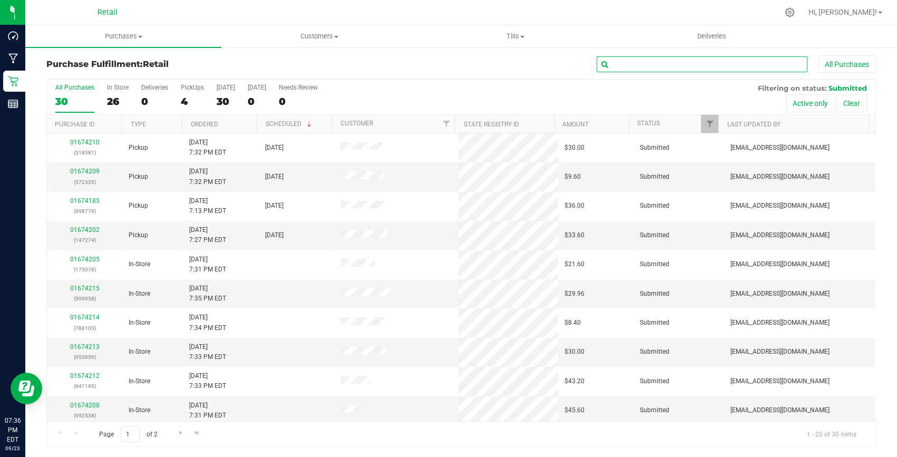
click at [655, 62] on input "text" at bounding box center [702, 64] width 211 height 16
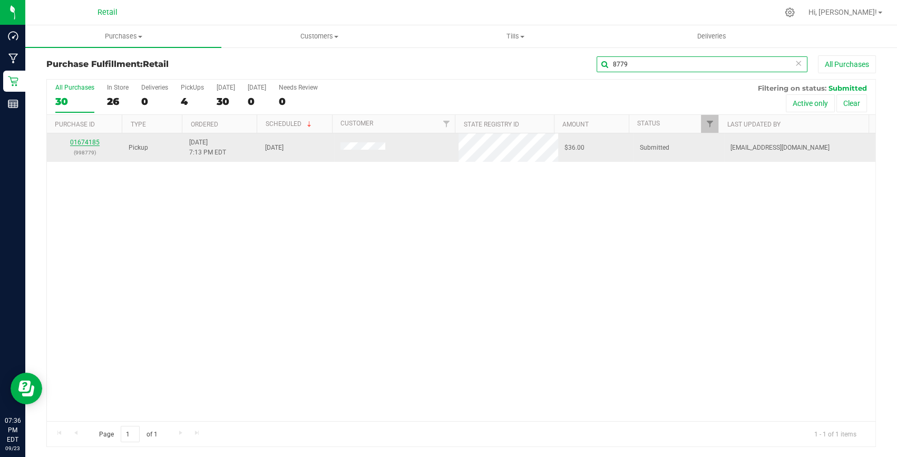
type input "8779"
click at [79, 142] on link "01674185" at bounding box center [85, 142] width 30 height 7
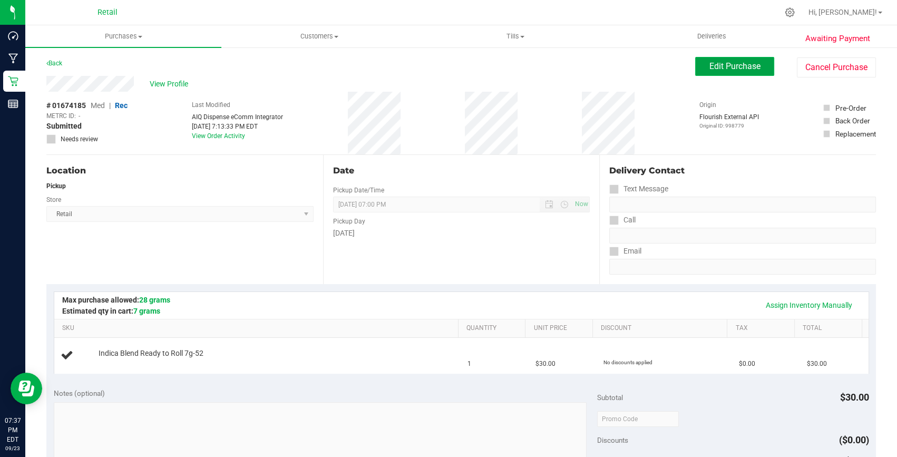
click at [740, 61] on span "Edit Purchase" at bounding box center [734, 66] width 51 height 10
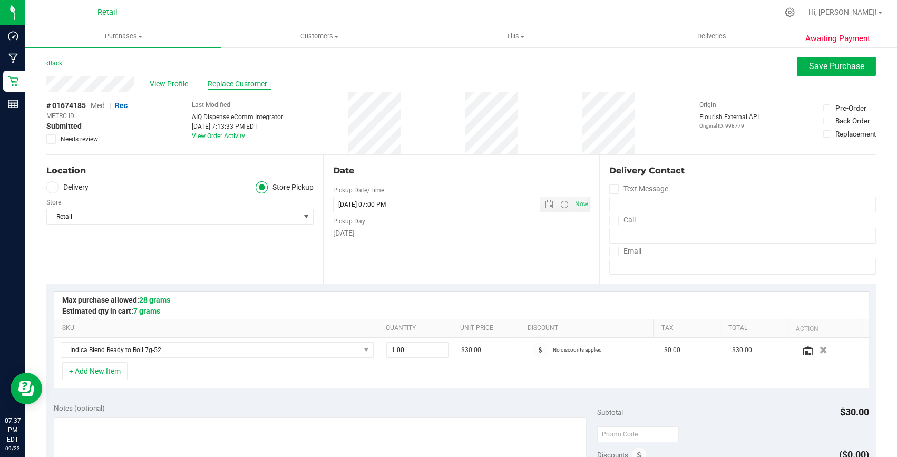
click at [223, 84] on span "Replace Customer" at bounding box center [239, 84] width 63 height 11
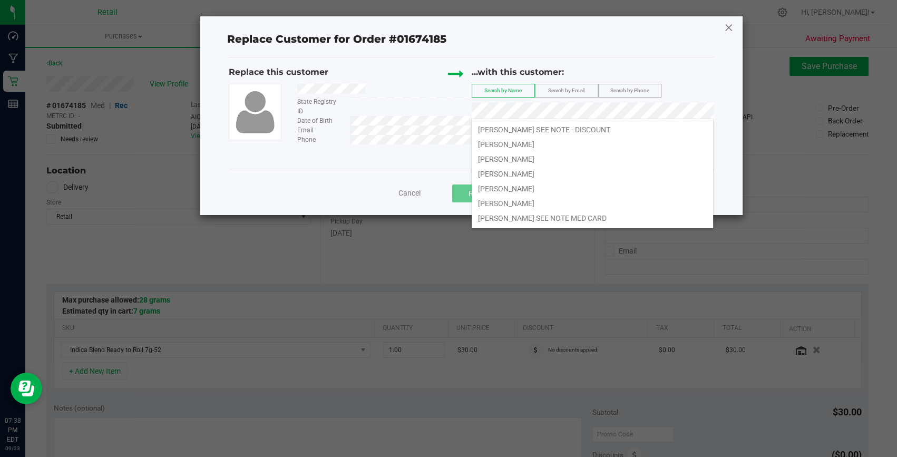
click at [726, 28] on icon at bounding box center [728, 27] width 9 height 17
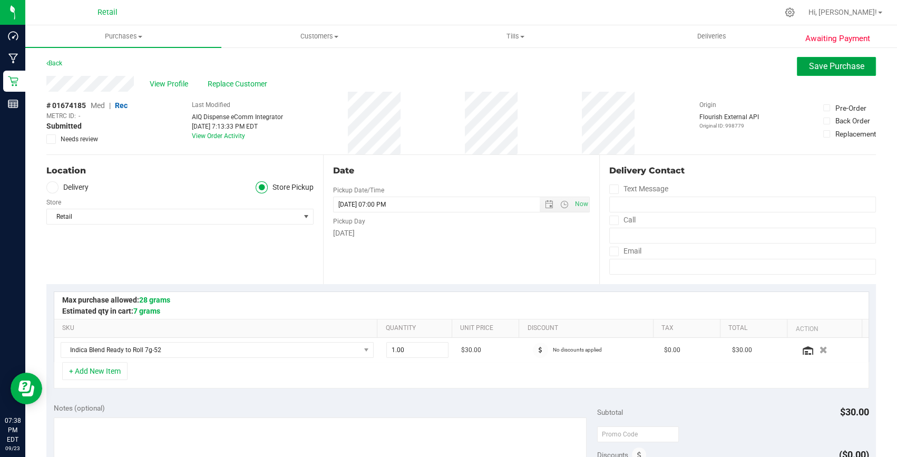
click at [812, 68] on span "Save Purchase" at bounding box center [836, 66] width 55 height 10
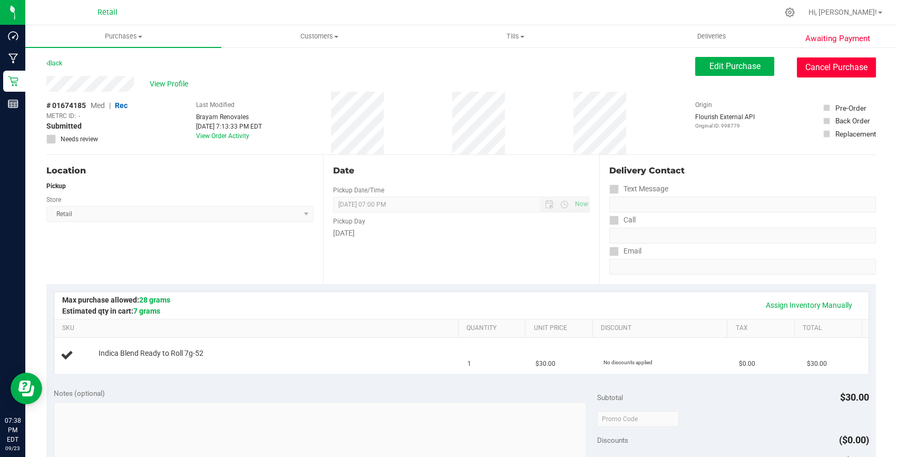
click at [852, 70] on button "Cancel Purchase" at bounding box center [836, 67] width 79 height 20
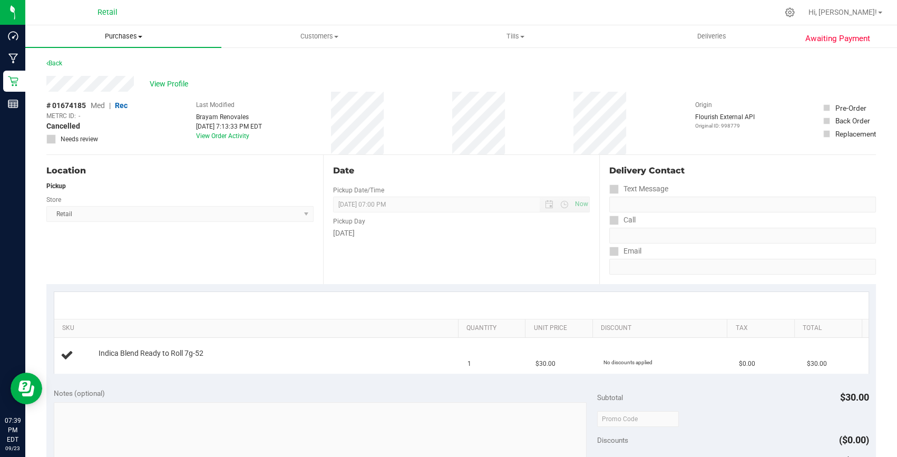
click at [115, 35] on span "Purchases" at bounding box center [123, 36] width 196 height 9
click at [77, 73] on span "Fulfillment" at bounding box center [57, 76] width 65 height 9
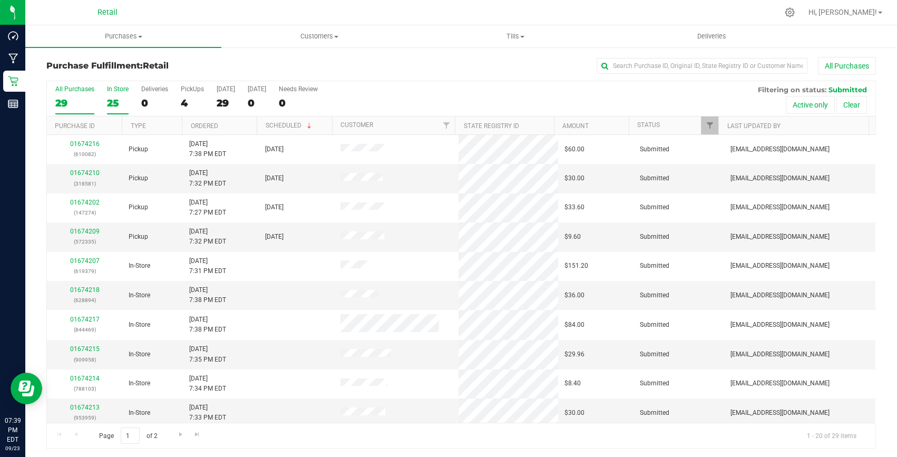
click at [120, 91] on div "In Store" at bounding box center [118, 88] width 22 height 7
click at [0, 0] on input "In Store 25" at bounding box center [0, 0] width 0 height 0
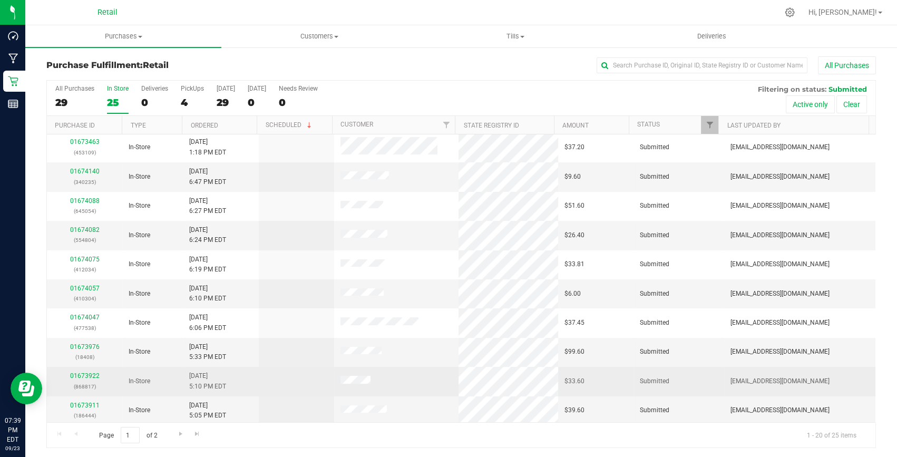
scroll to position [2, 0]
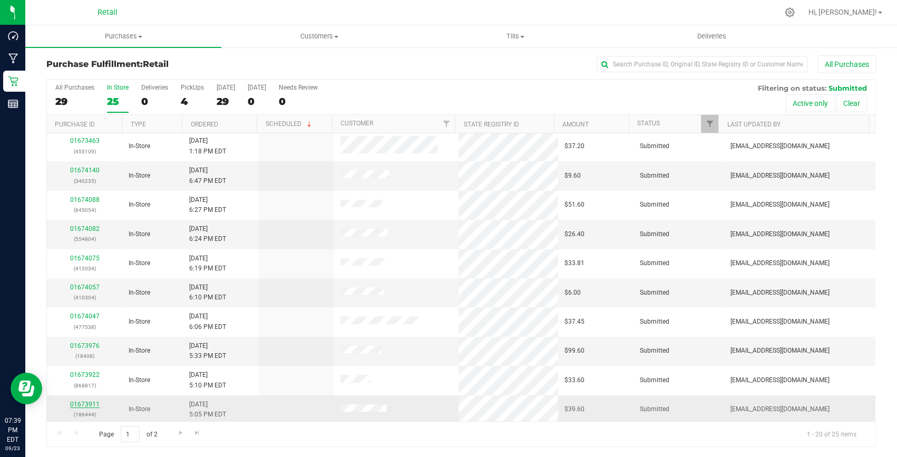
click at [93, 401] on link "01673911" at bounding box center [85, 404] width 30 height 7
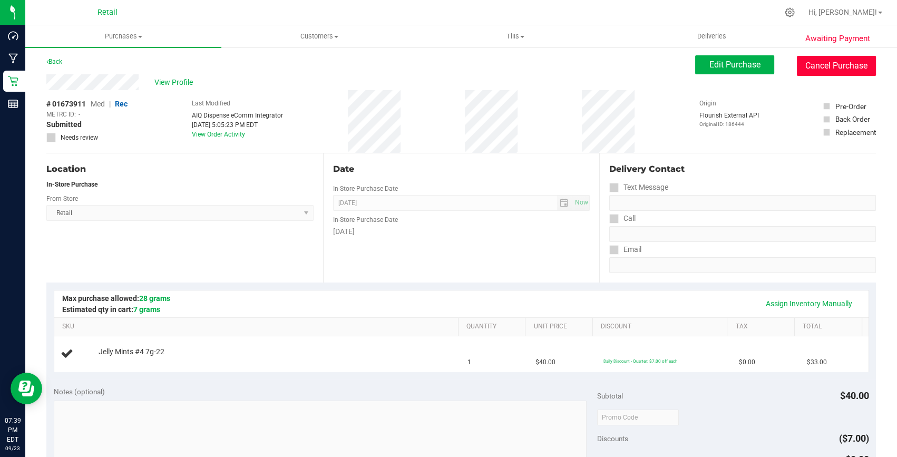
click at [839, 66] on button "Cancel Purchase" at bounding box center [836, 66] width 79 height 20
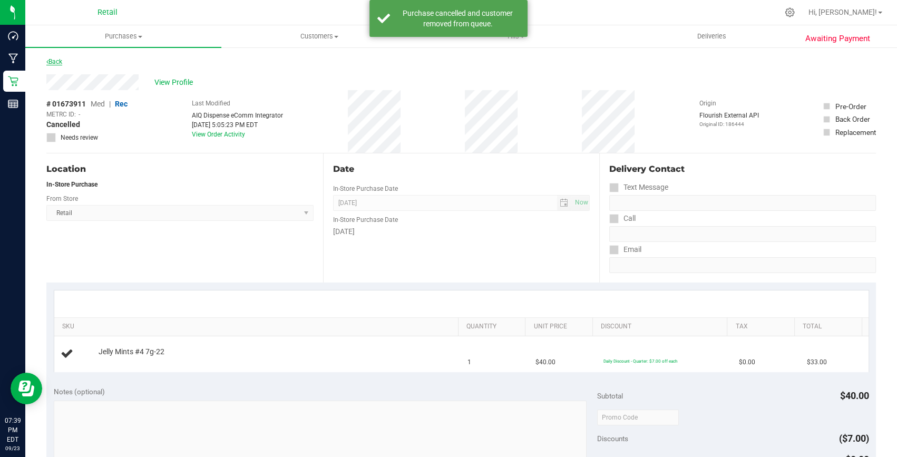
click at [51, 64] on link "Back" at bounding box center [54, 61] width 16 height 7
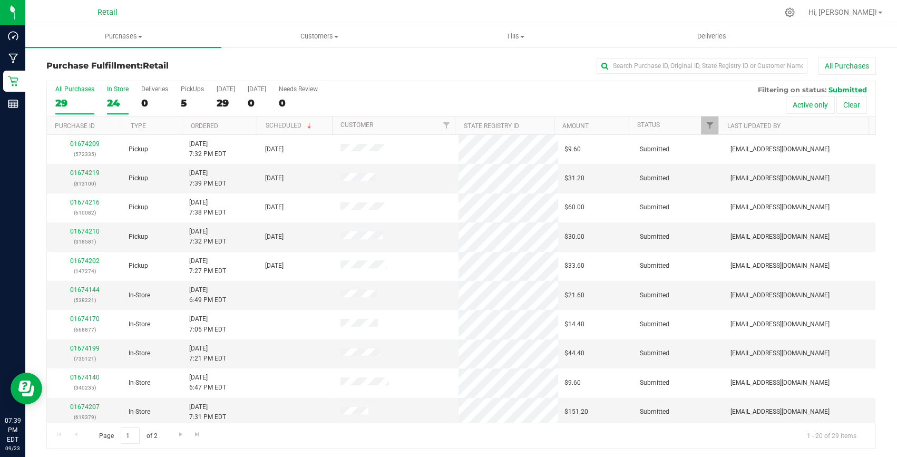
click at [114, 97] on div "24" at bounding box center [118, 103] width 22 height 12
click at [0, 0] on input "In Store 24" at bounding box center [0, 0] width 0 height 0
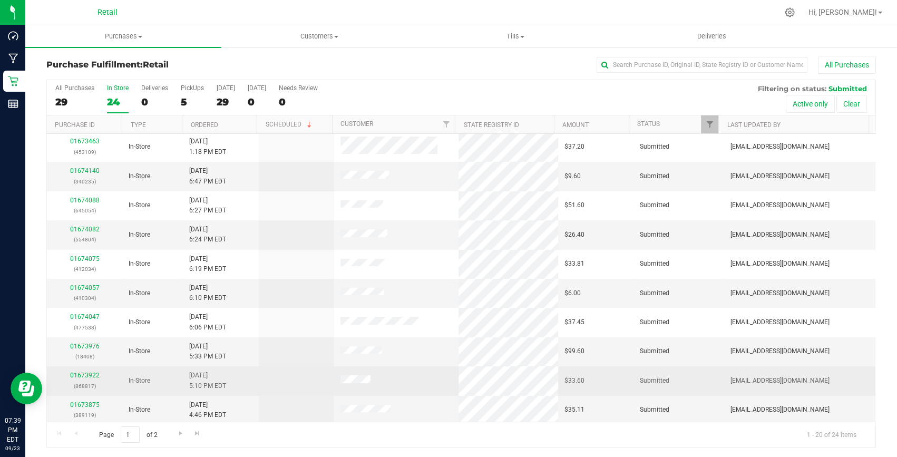
scroll to position [2, 0]
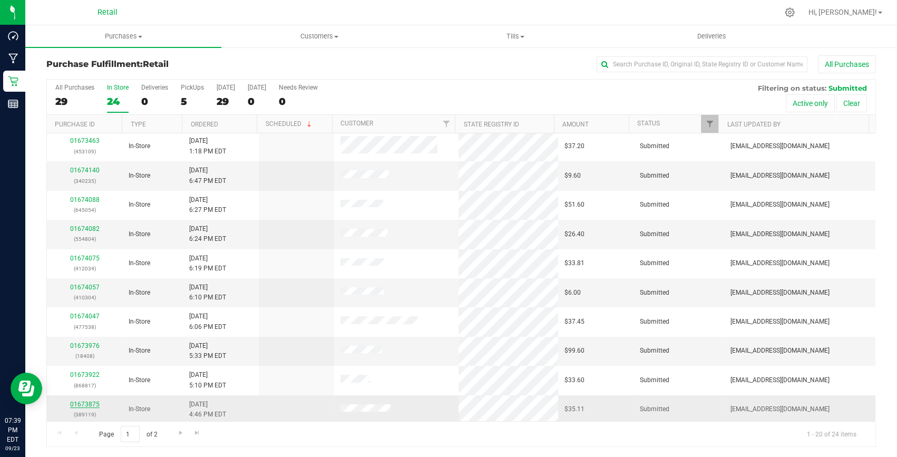
click at [79, 401] on link "01673875" at bounding box center [85, 404] width 30 height 7
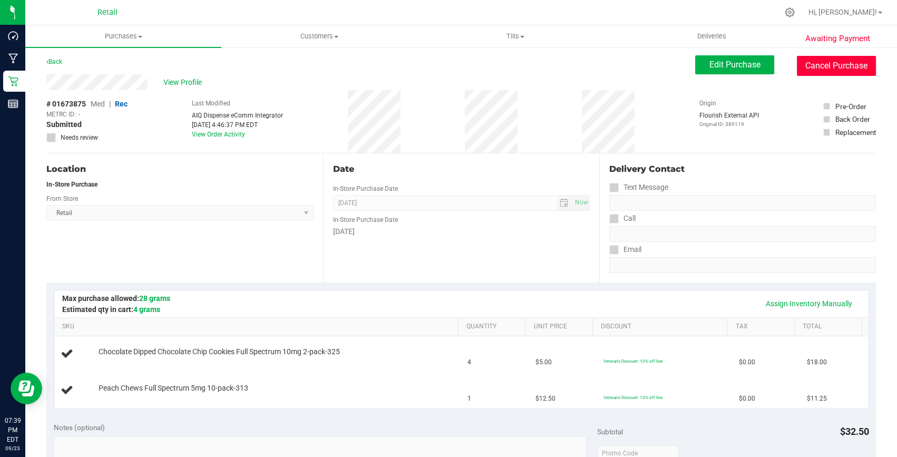
click at [818, 64] on button "Cancel Purchase" at bounding box center [836, 66] width 79 height 20
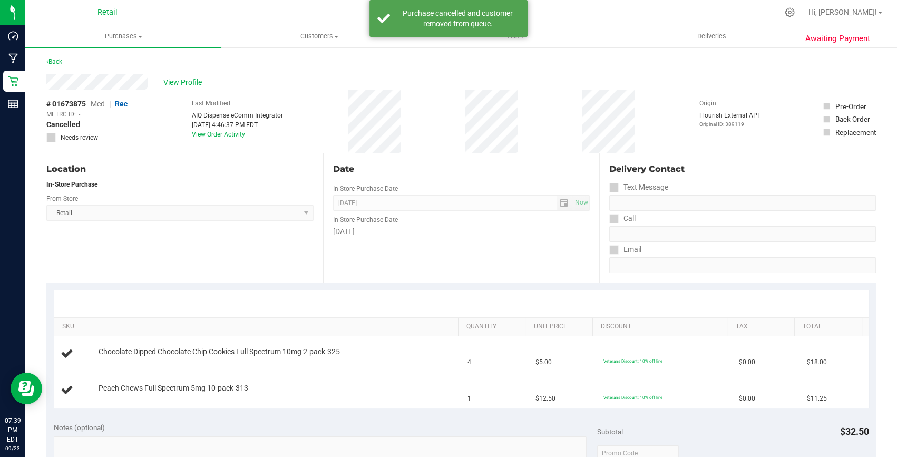
click at [54, 61] on link "Back" at bounding box center [54, 61] width 16 height 7
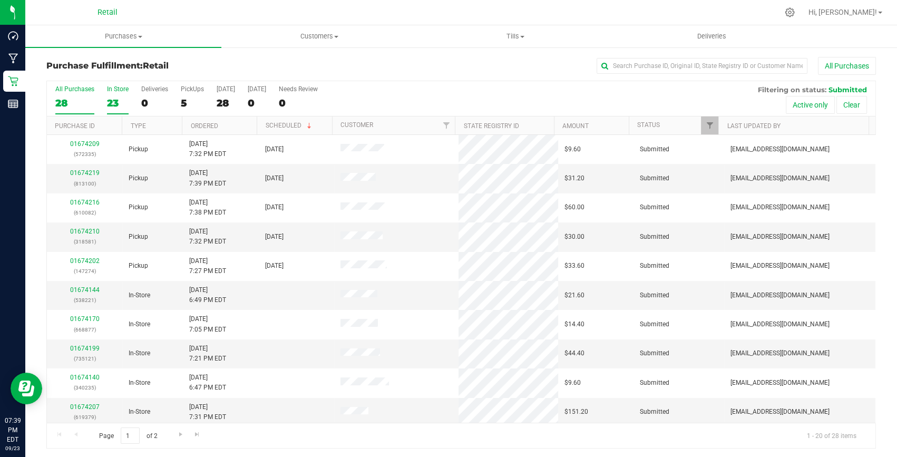
click at [123, 99] on div "23" at bounding box center [118, 103] width 22 height 12
click at [0, 0] on input "In Store 23" at bounding box center [0, 0] width 0 height 0
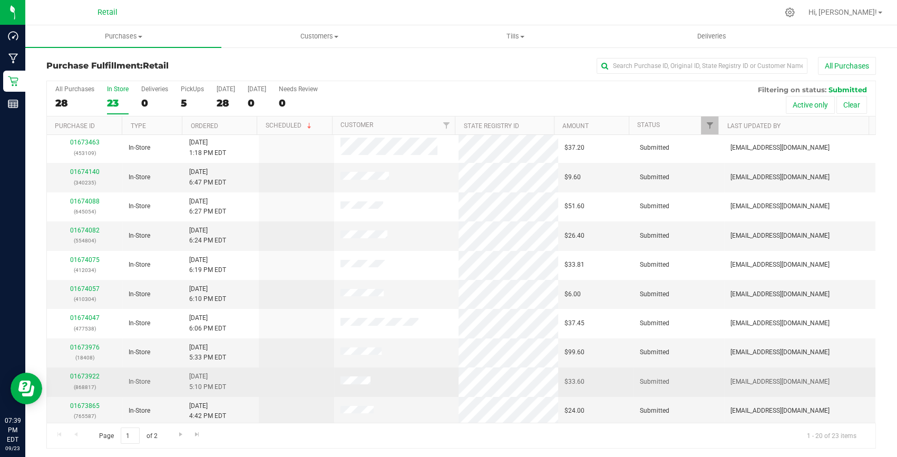
scroll to position [2, 0]
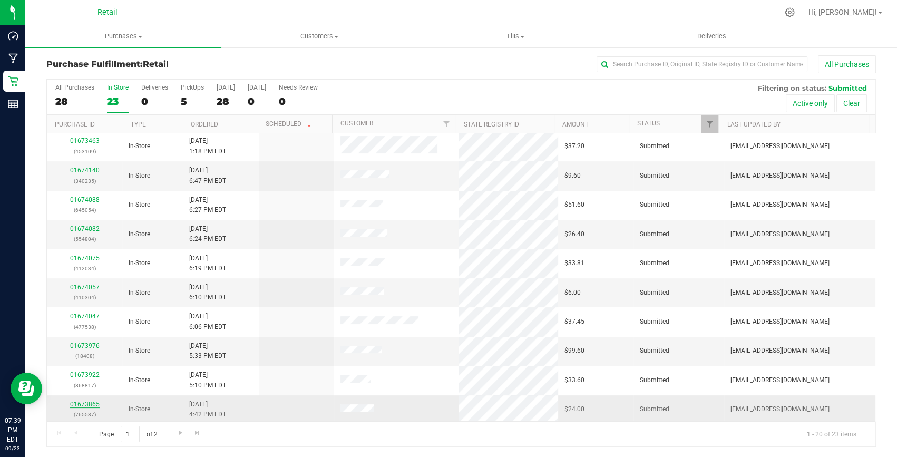
click at [92, 401] on link "01673865" at bounding box center [85, 404] width 30 height 7
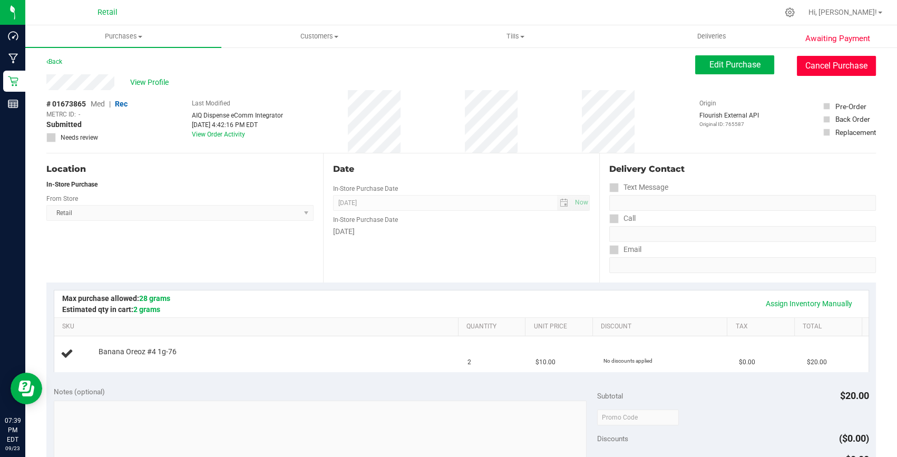
click at [808, 61] on button "Cancel Purchase" at bounding box center [836, 66] width 79 height 20
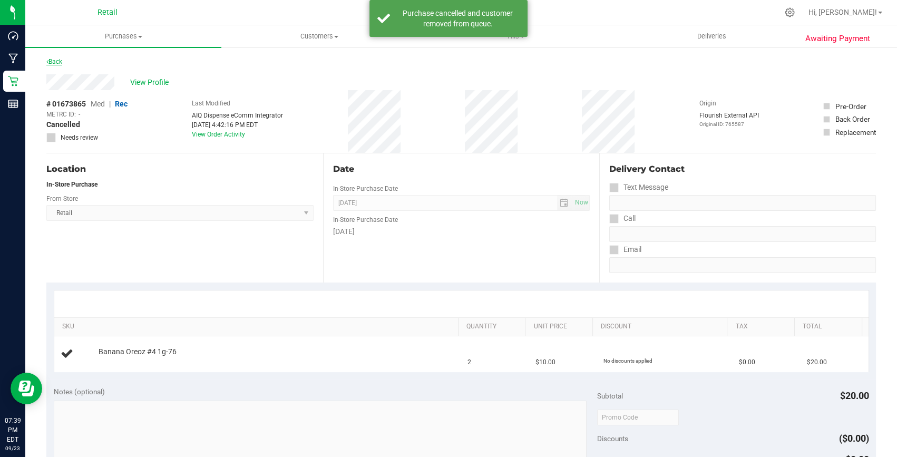
click at [52, 62] on link "Back" at bounding box center [54, 61] width 16 height 7
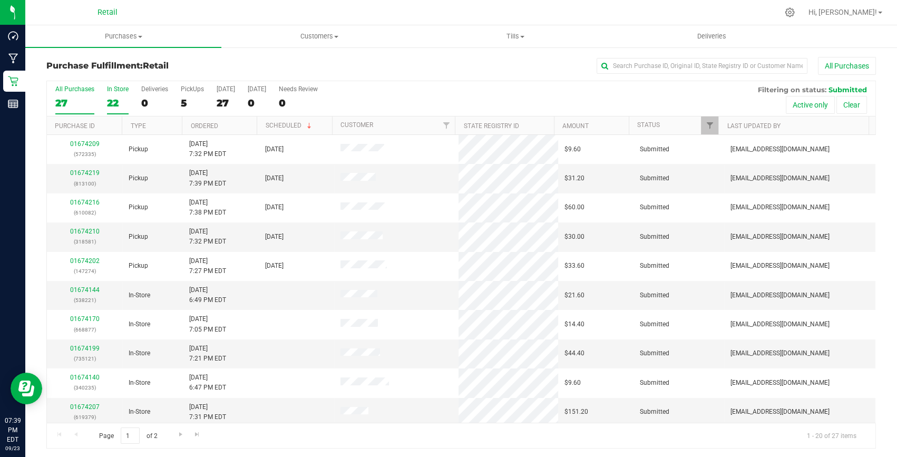
click at [119, 89] on div "In Store" at bounding box center [118, 88] width 22 height 7
click at [0, 0] on input "In Store 22" at bounding box center [0, 0] width 0 height 0
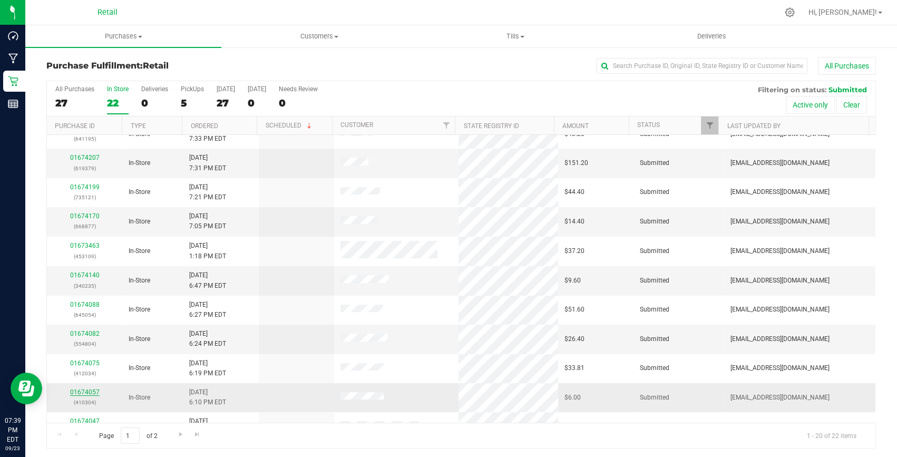
click at [84, 388] on link "01674057" at bounding box center [85, 391] width 30 height 7
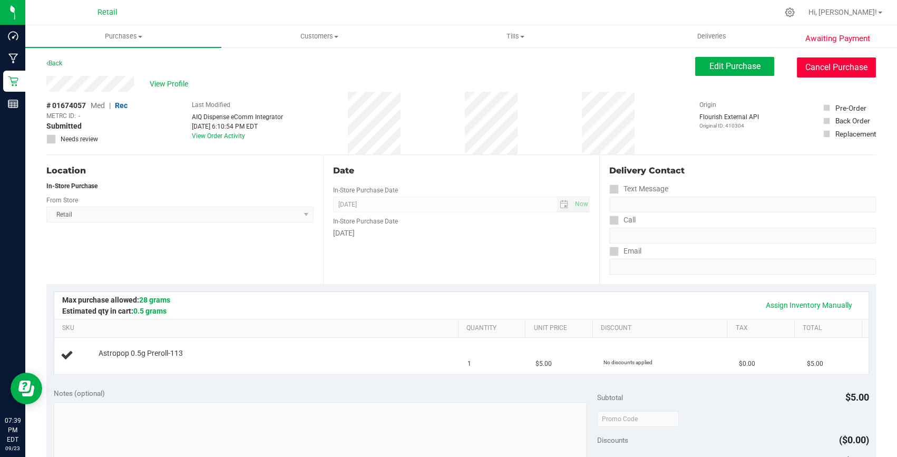
click at [841, 71] on button "Cancel Purchase" at bounding box center [836, 67] width 79 height 20
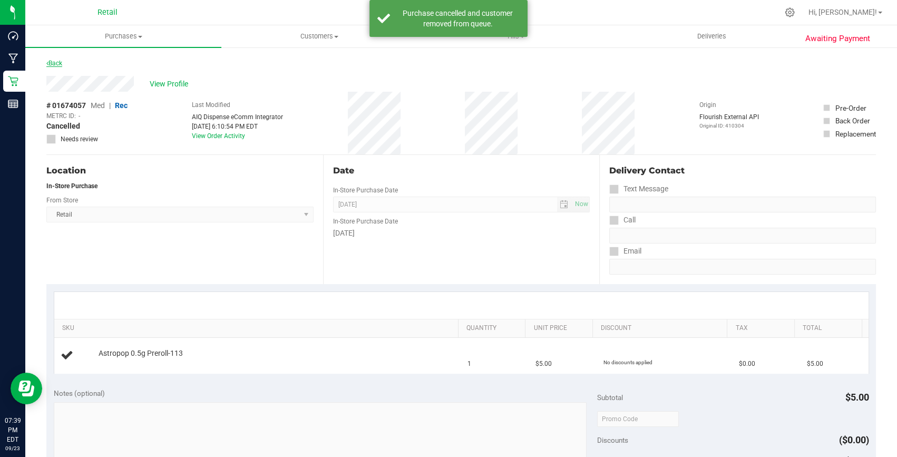
click at [62, 64] on link "Back" at bounding box center [54, 63] width 16 height 7
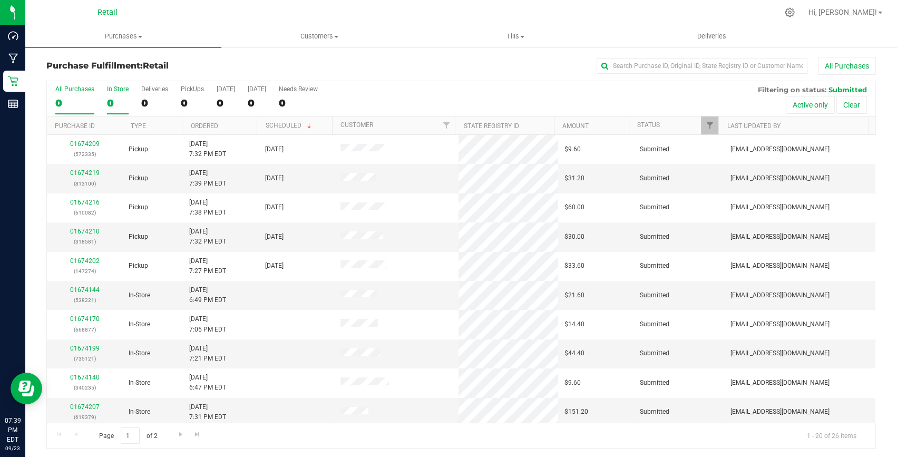
click at [121, 99] on div "0" at bounding box center [118, 103] width 22 height 12
click at [0, 0] on input "In Store 0" at bounding box center [0, 0] width 0 height 0
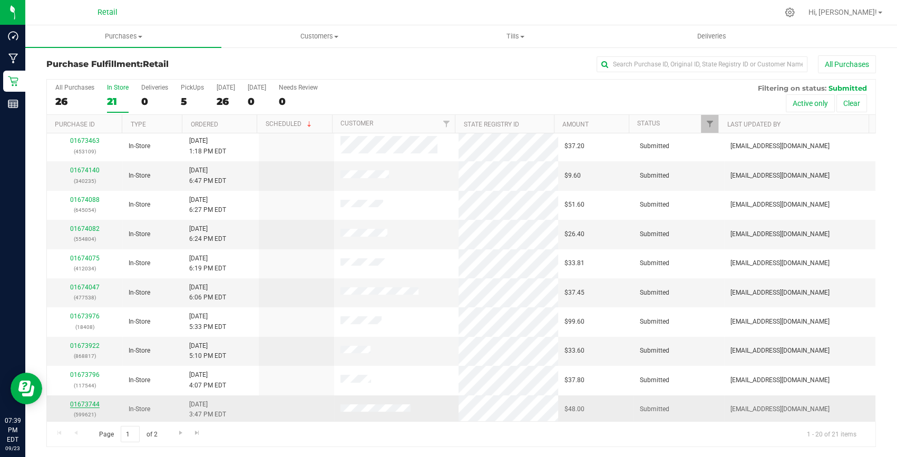
click at [73, 401] on link "01673744" at bounding box center [85, 404] width 30 height 7
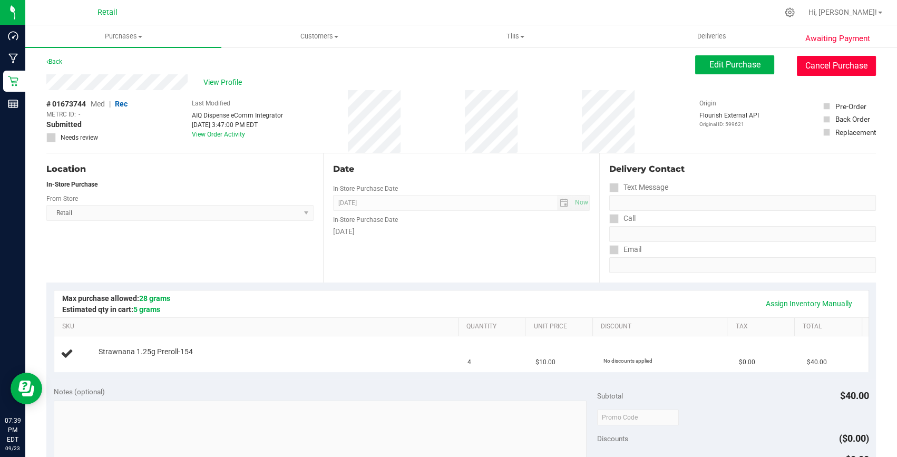
click at [819, 66] on button "Cancel Purchase" at bounding box center [836, 66] width 79 height 20
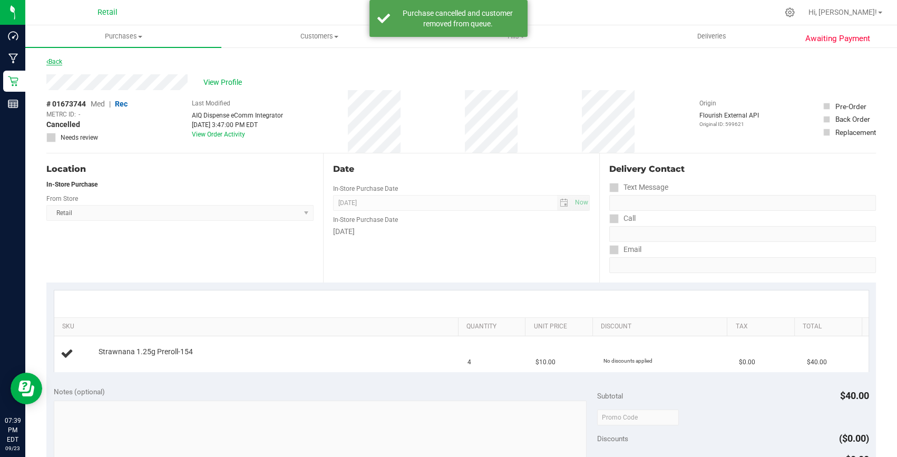
click at [48, 61] on icon at bounding box center [47, 62] width 2 height 6
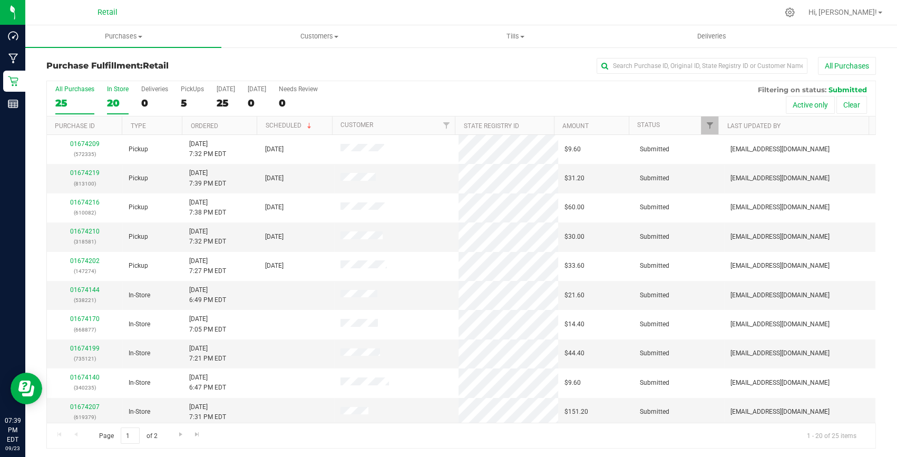
click at [119, 97] on div "20" at bounding box center [118, 103] width 22 height 12
click at [0, 0] on input "In Store 20" at bounding box center [0, 0] width 0 height 0
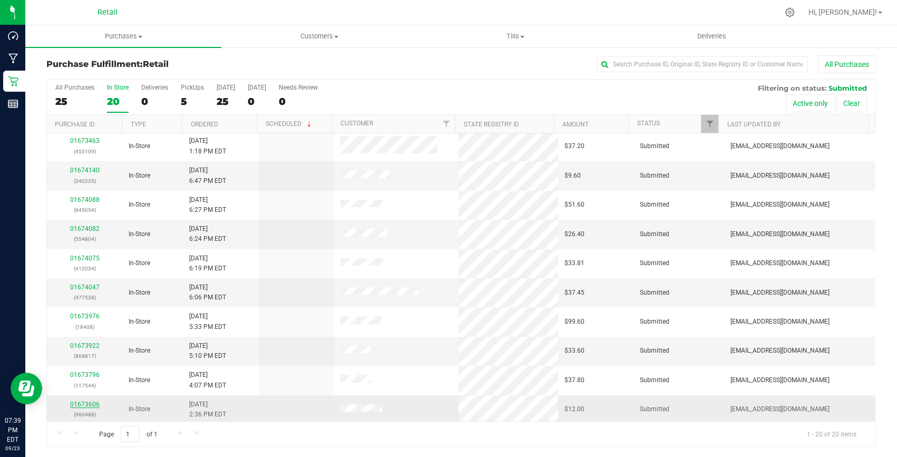
click at [84, 401] on link "01673606" at bounding box center [85, 404] width 30 height 7
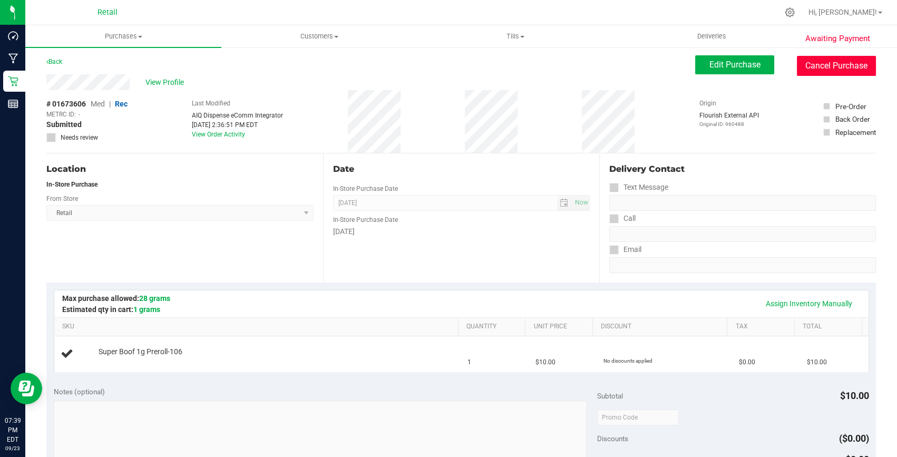
click at [822, 57] on button "Cancel Purchase" at bounding box center [836, 66] width 79 height 20
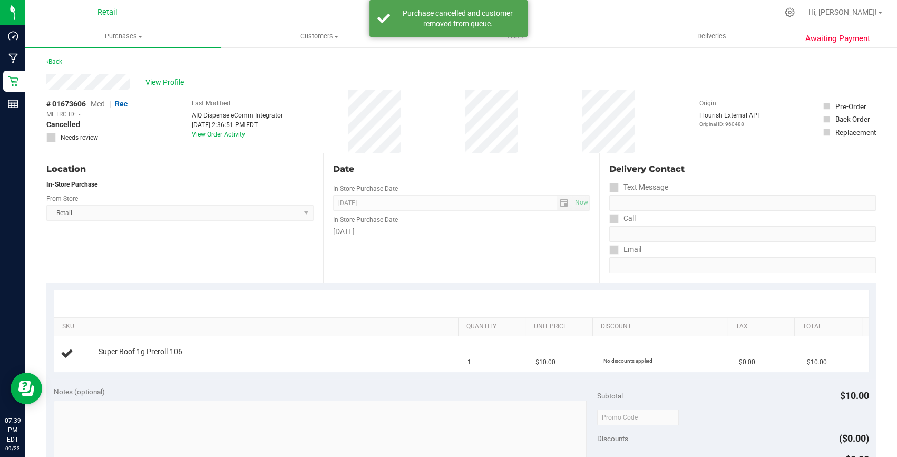
click at [52, 58] on link "Back" at bounding box center [54, 61] width 16 height 7
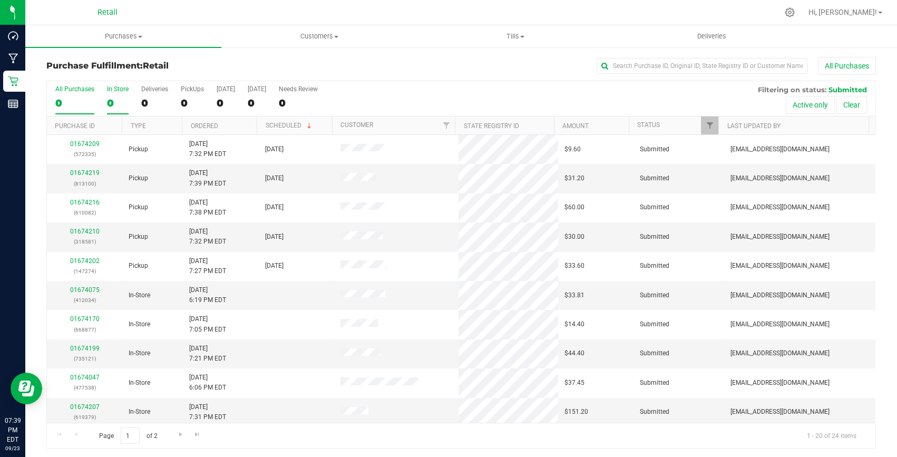
click at [115, 97] on div "0" at bounding box center [118, 103] width 22 height 12
click at [0, 0] on input "In Store 0" at bounding box center [0, 0] width 0 height 0
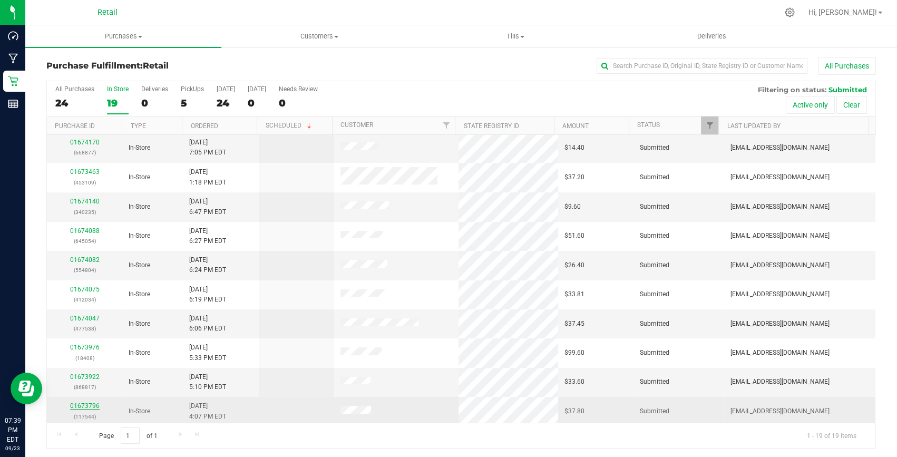
click at [77, 404] on link "01673796" at bounding box center [85, 405] width 30 height 7
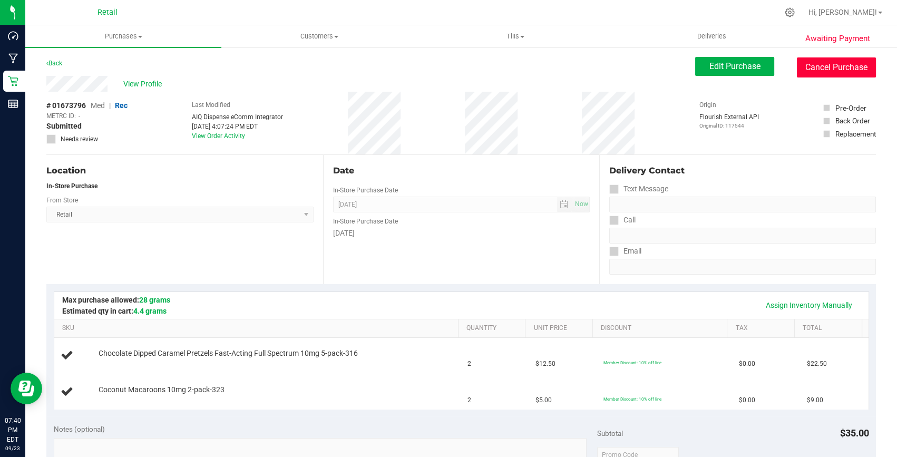
click at [840, 66] on button "Cancel Purchase" at bounding box center [836, 67] width 79 height 20
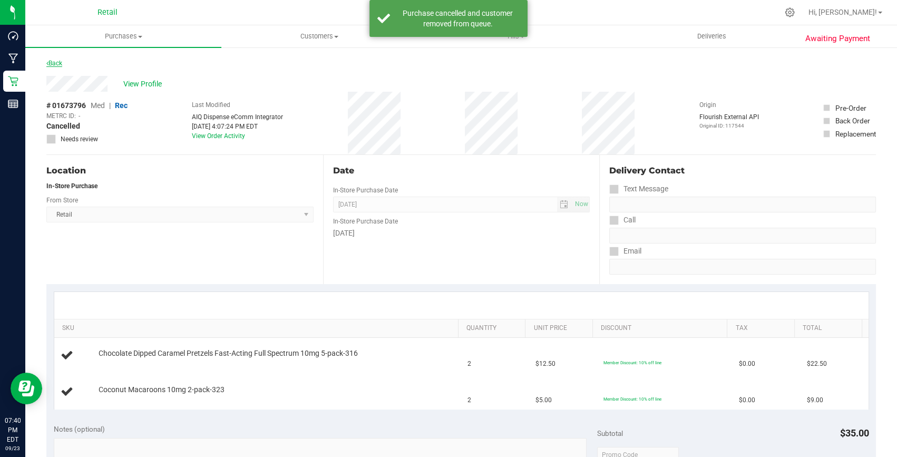
click at [53, 66] on link "Back" at bounding box center [54, 63] width 16 height 7
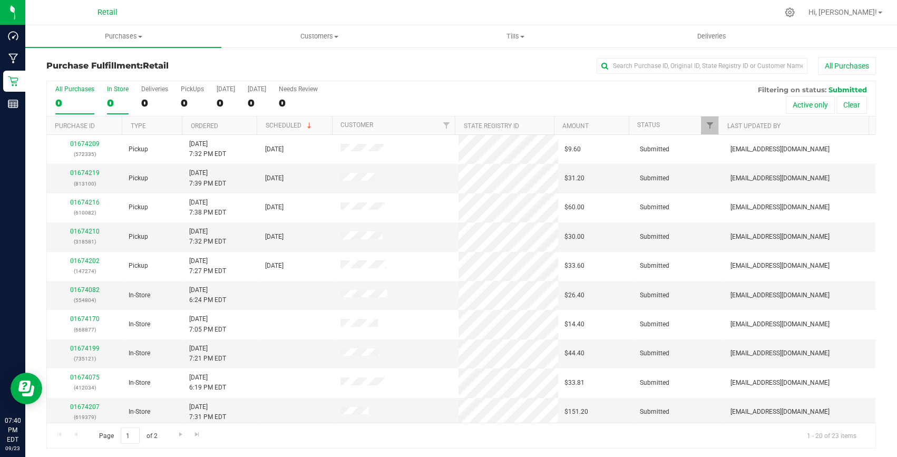
click at [109, 93] on label "In Store 0" at bounding box center [118, 99] width 22 height 29
click at [0, 0] on input "In Store 0" at bounding box center [0, 0] width 0 height 0
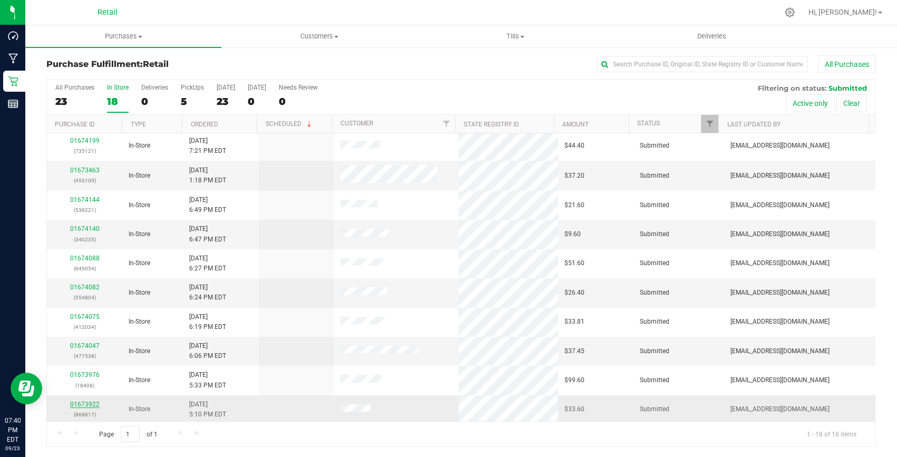
click at [94, 401] on link "01673922" at bounding box center [85, 404] width 30 height 7
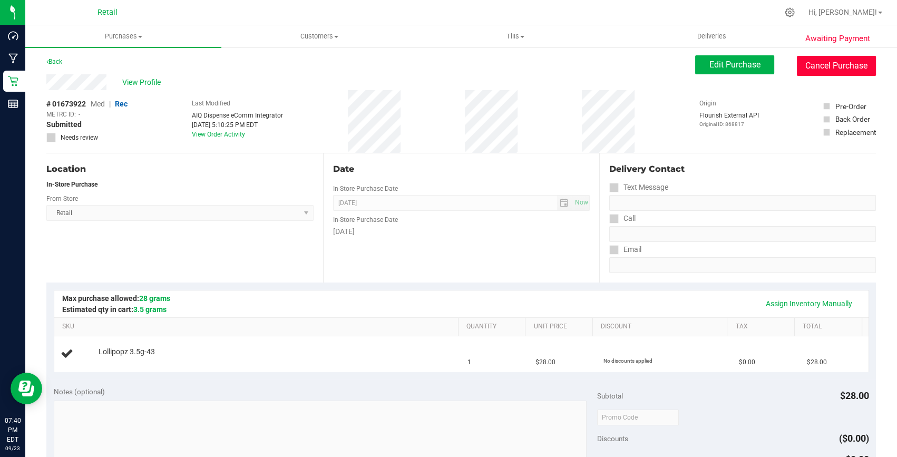
click at [838, 65] on button "Cancel Purchase" at bounding box center [836, 66] width 79 height 20
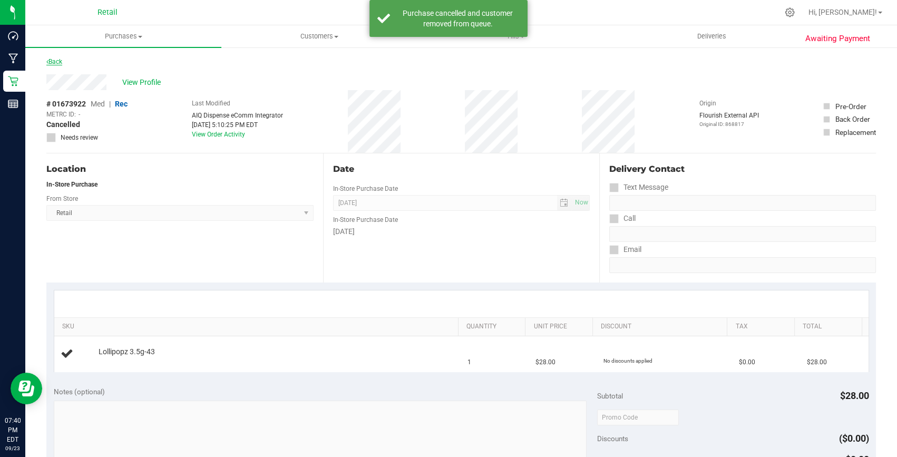
click at [57, 58] on link "Back" at bounding box center [54, 61] width 16 height 7
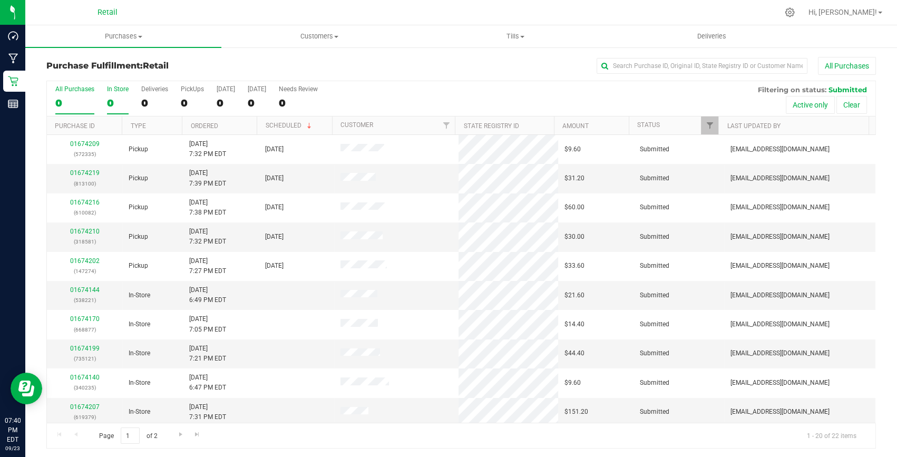
click at [112, 102] on div "0" at bounding box center [118, 103] width 22 height 12
click at [0, 0] on input "In Store 0" at bounding box center [0, 0] width 0 height 0
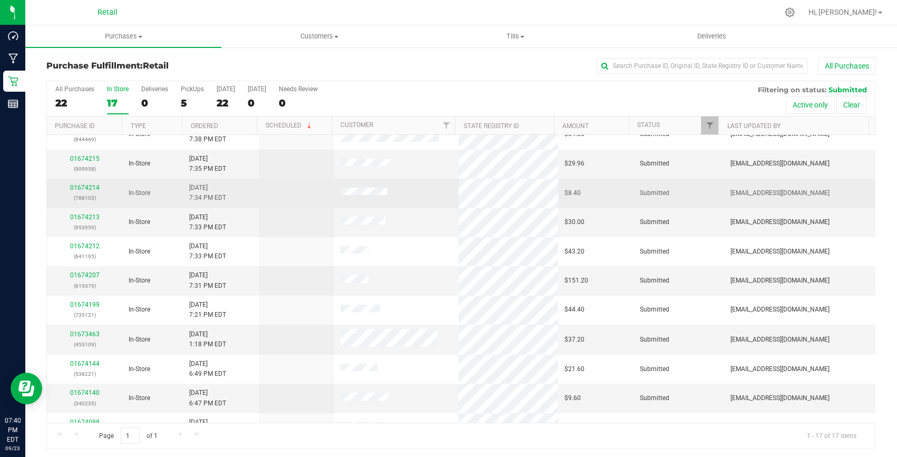
scroll to position [207, 0]
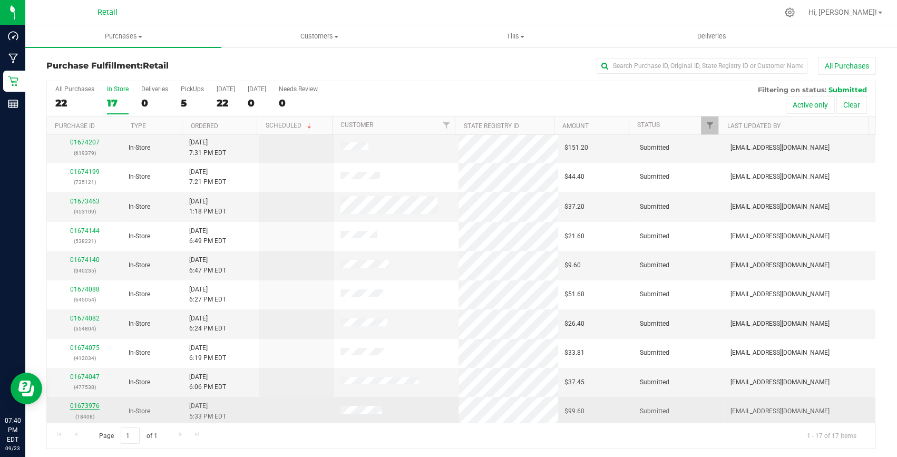
click at [82, 402] on link "01673976" at bounding box center [85, 405] width 30 height 7
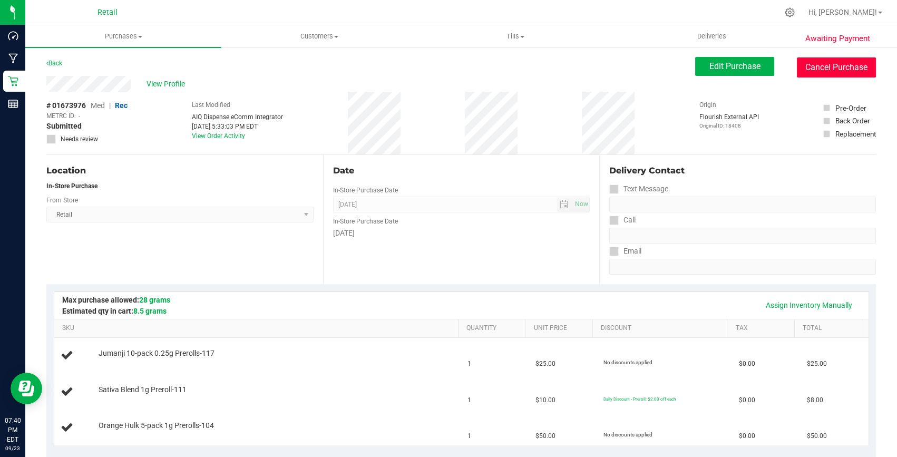
click at [817, 63] on button "Cancel Purchase" at bounding box center [836, 67] width 79 height 20
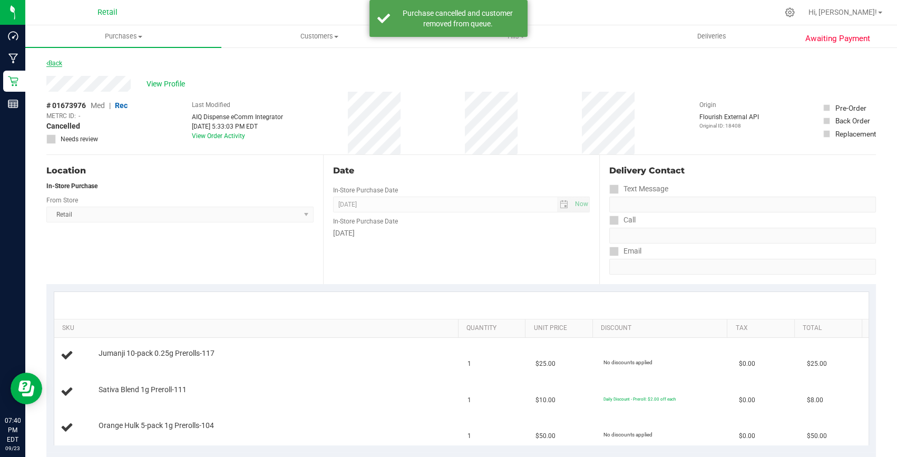
click at [53, 63] on link "Back" at bounding box center [54, 63] width 16 height 7
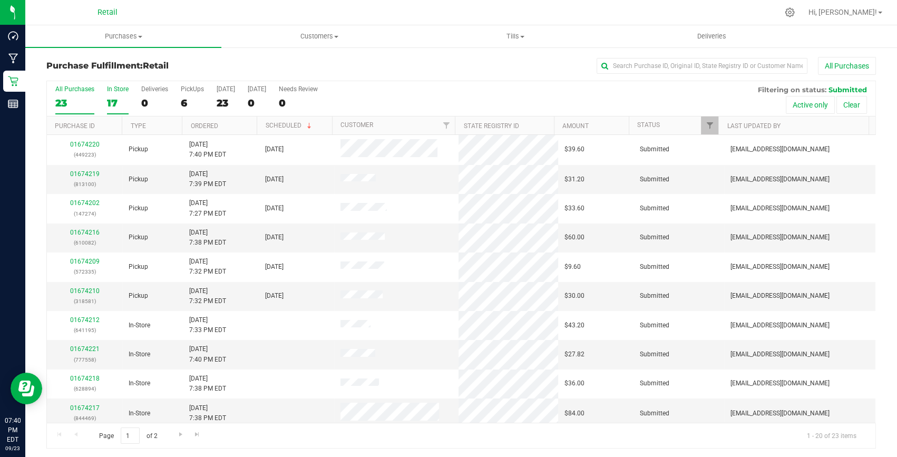
click at [114, 102] on div "17" at bounding box center [118, 103] width 22 height 12
click at [0, 0] on input "In Store 17" at bounding box center [0, 0] width 0 height 0
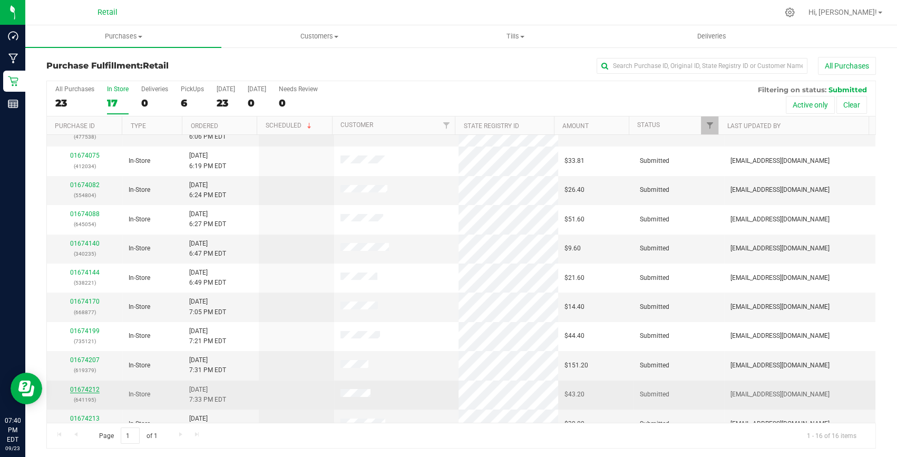
scroll to position [178, 0]
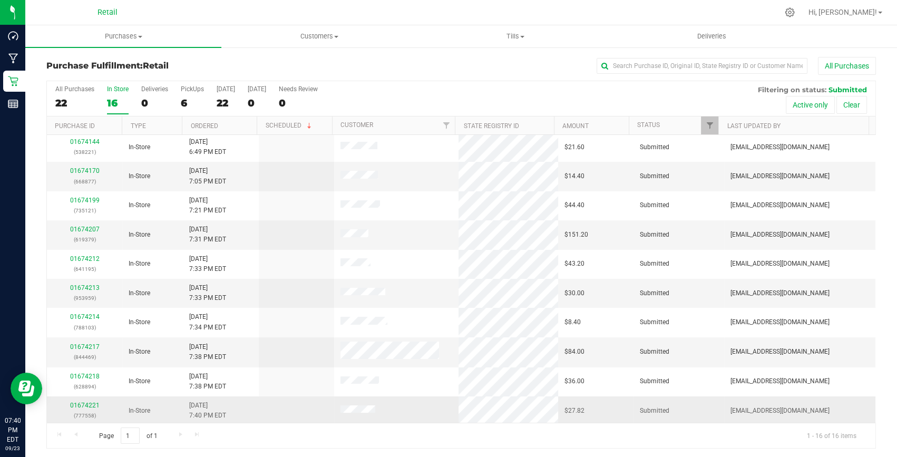
click at [84, 401] on div "01674221 (777558)" at bounding box center [84, 411] width 63 height 20
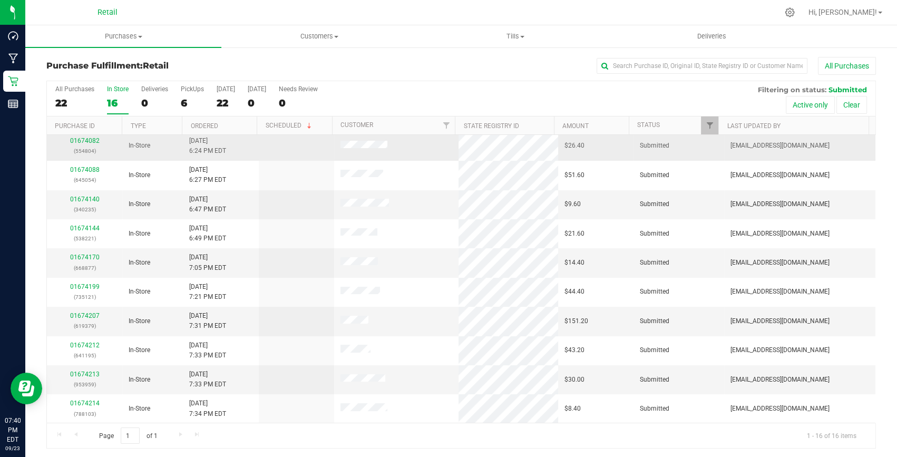
scroll to position [0, 0]
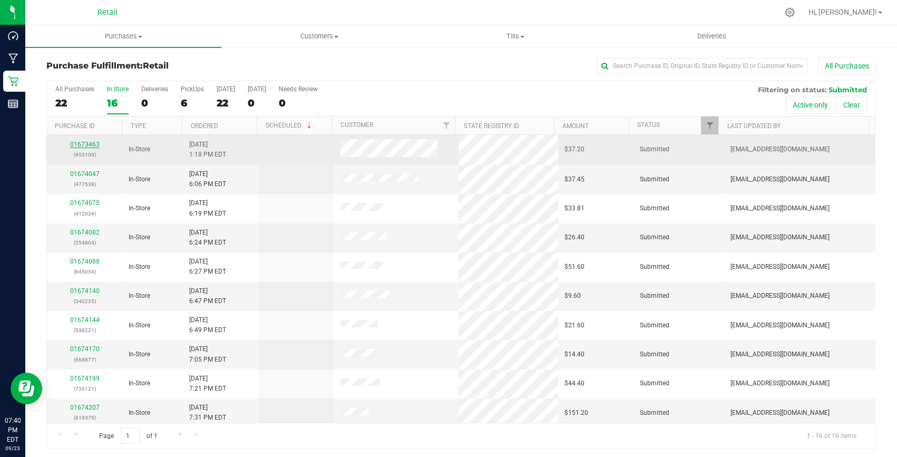
click at [89, 141] on link "01673463" at bounding box center [85, 144] width 30 height 7
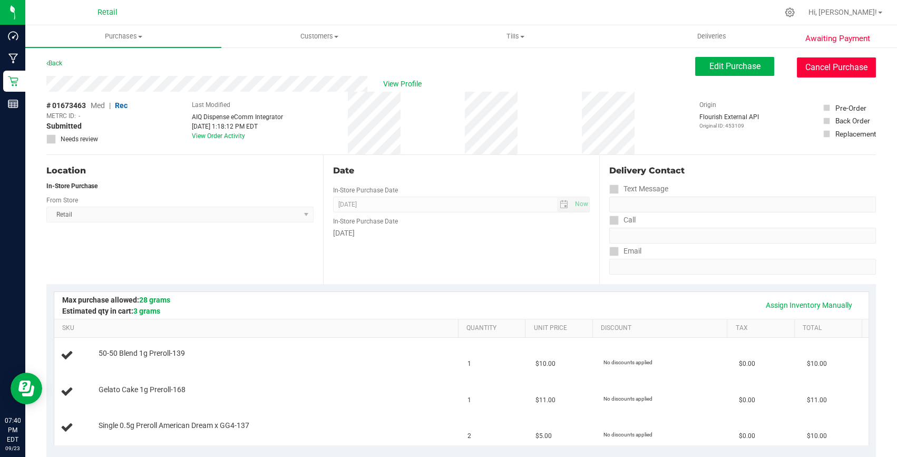
click at [826, 63] on button "Cancel Purchase" at bounding box center [836, 67] width 79 height 20
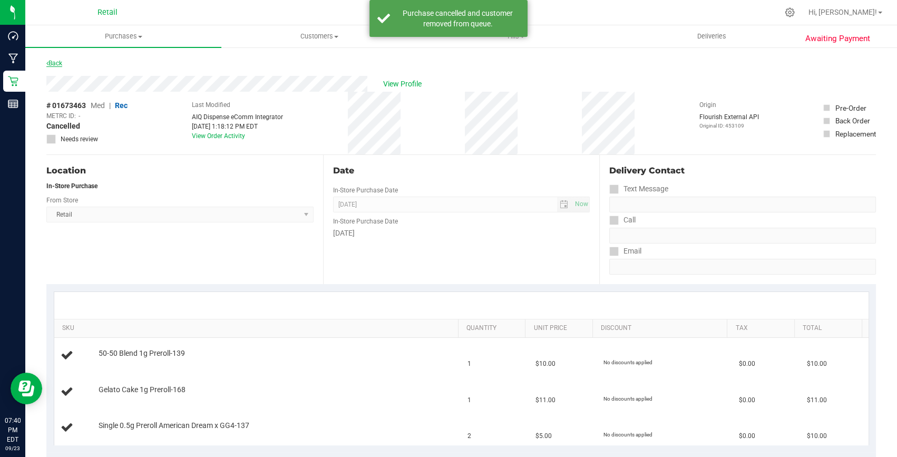
click at [59, 63] on link "Back" at bounding box center [54, 63] width 16 height 7
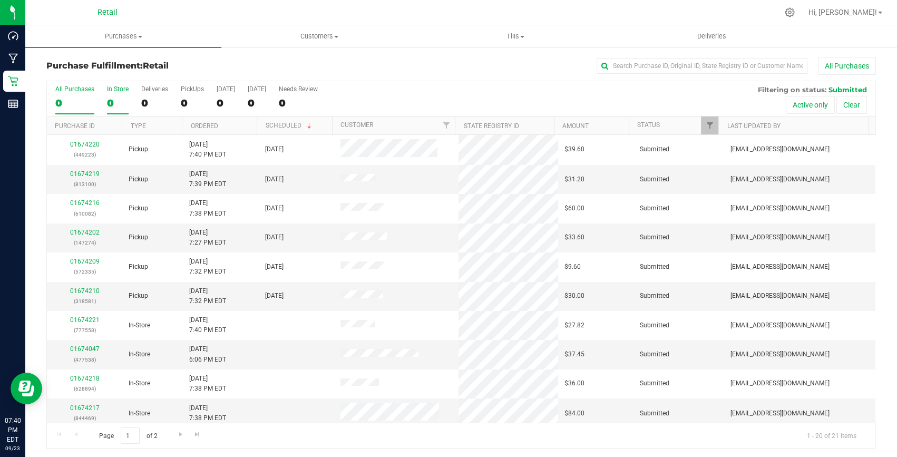
click at [112, 98] on div "0" at bounding box center [118, 103] width 22 height 12
click at [0, 0] on input "In Store 0" at bounding box center [0, 0] width 0 height 0
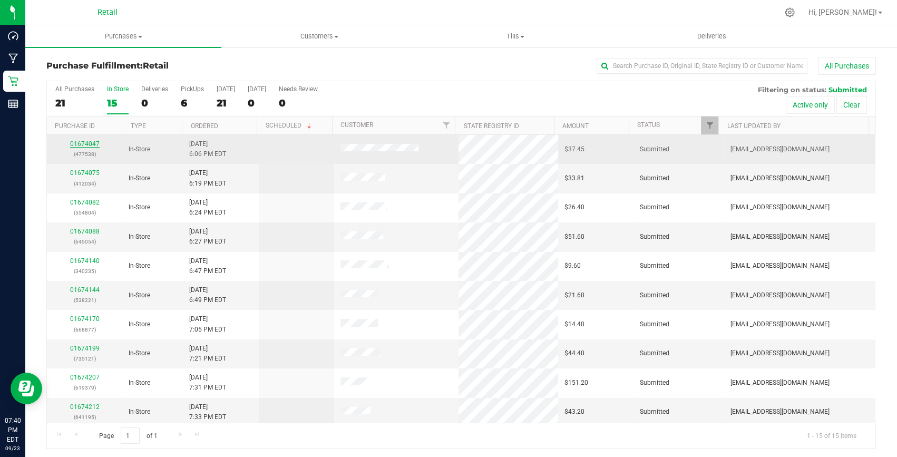
click at [75, 141] on link "01674047" at bounding box center [85, 143] width 30 height 7
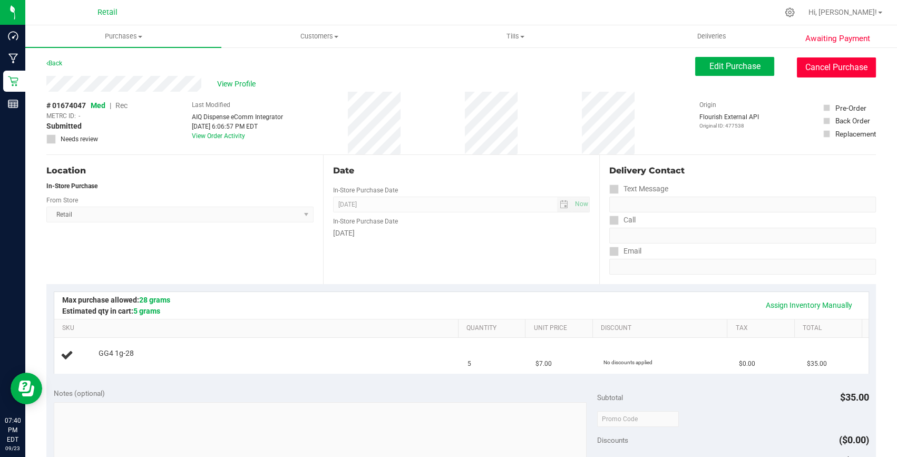
click at [816, 66] on button "Cancel Purchase" at bounding box center [836, 67] width 79 height 20
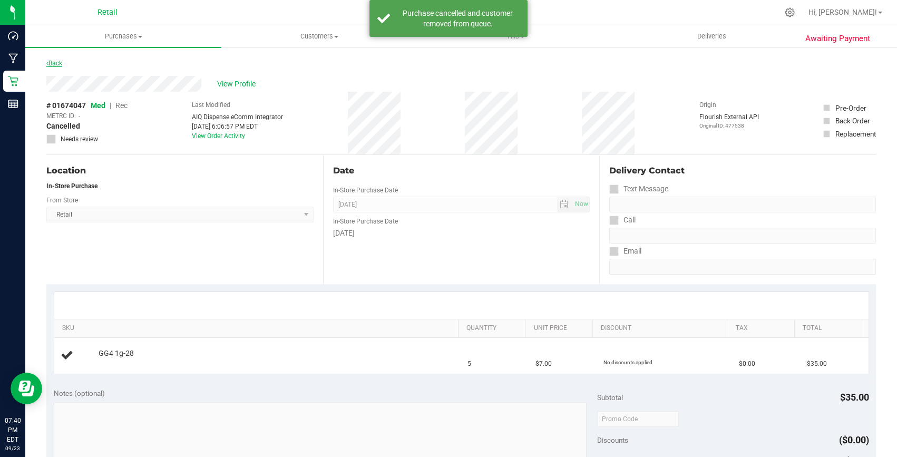
click at [56, 60] on link "Back" at bounding box center [54, 63] width 16 height 7
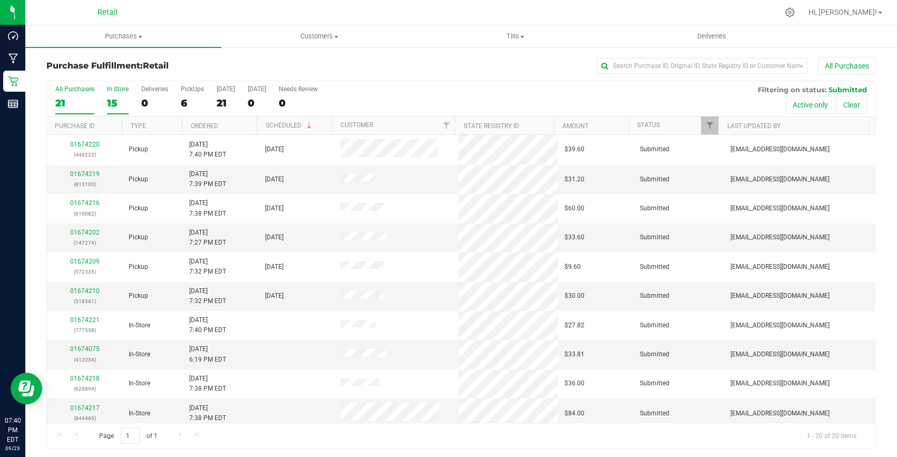
click at [120, 95] on label "In Store 15" at bounding box center [118, 99] width 22 height 29
click at [0, 0] on input "In Store 15" at bounding box center [0, 0] width 0 height 0
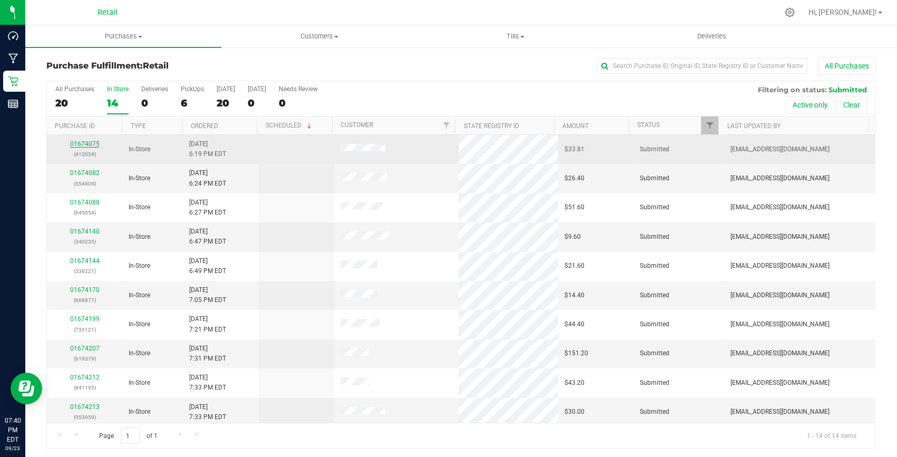
click at [90, 142] on link "01674075" at bounding box center [85, 143] width 30 height 7
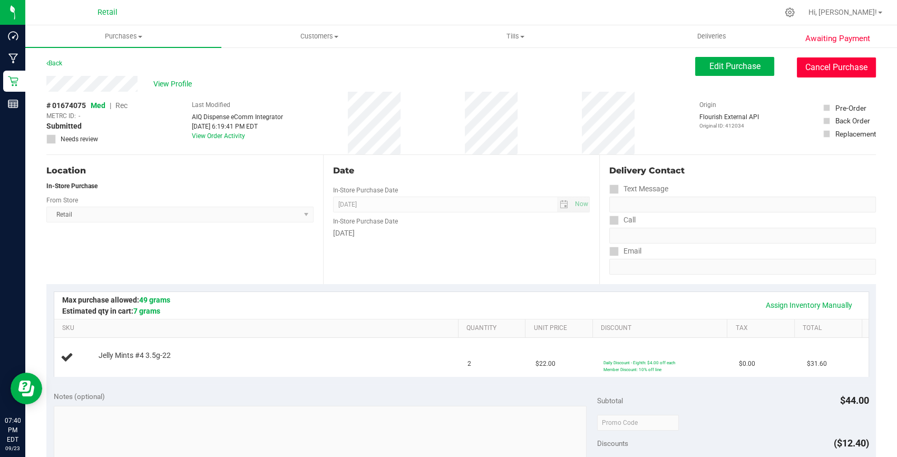
click at [840, 65] on button "Cancel Purchase" at bounding box center [836, 67] width 79 height 20
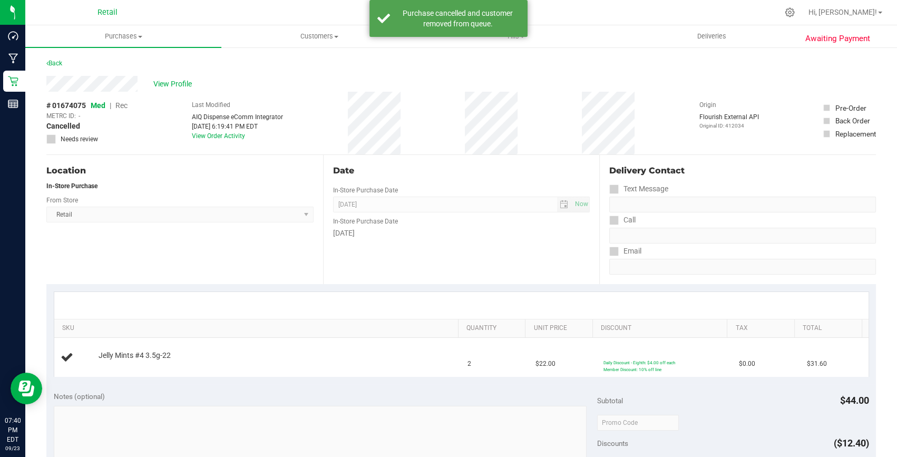
click at [64, 63] on div "Back" at bounding box center [461, 66] width 830 height 19
click at [59, 65] on link "Back" at bounding box center [54, 63] width 16 height 7
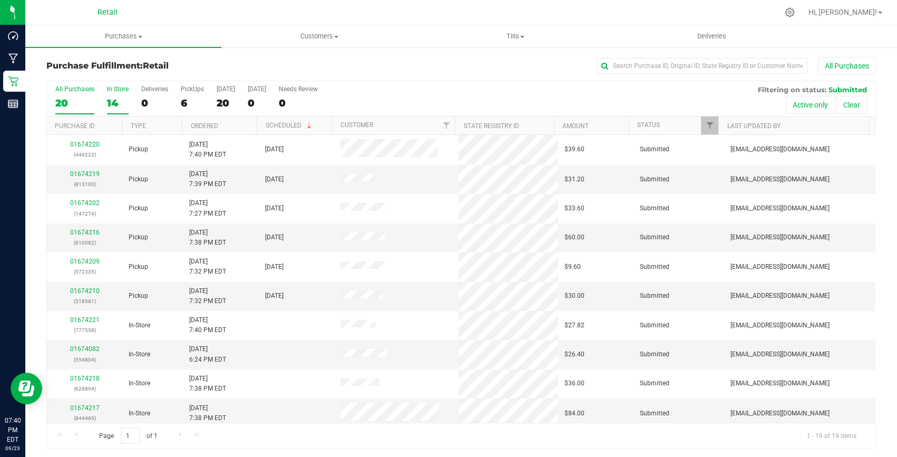
click at [118, 93] on label "In Store 14" at bounding box center [118, 99] width 22 height 29
click at [0, 0] on input "In Store 14" at bounding box center [0, 0] width 0 height 0
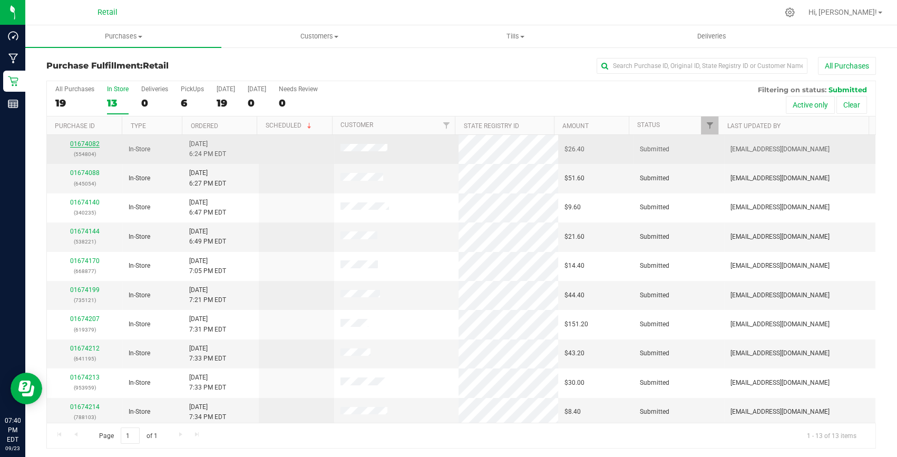
click at [88, 141] on link "01674082" at bounding box center [85, 143] width 30 height 7
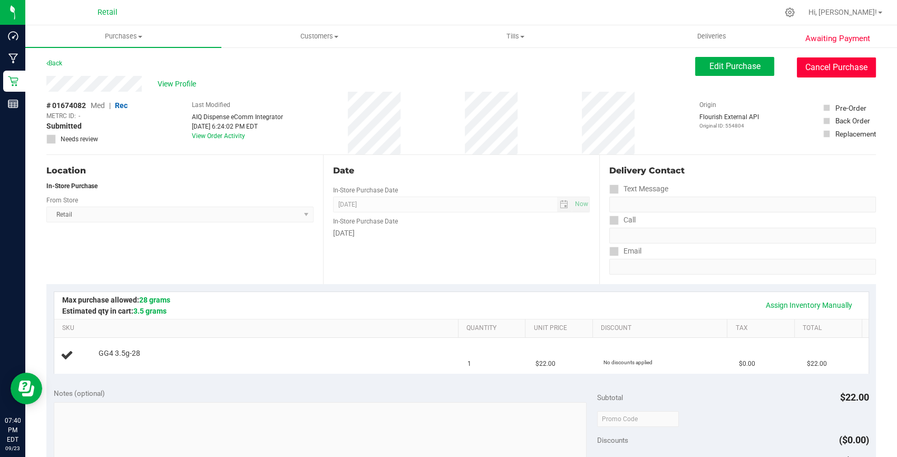
click at [843, 65] on button "Cancel Purchase" at bounding box center [836, 67] width 79 height 20
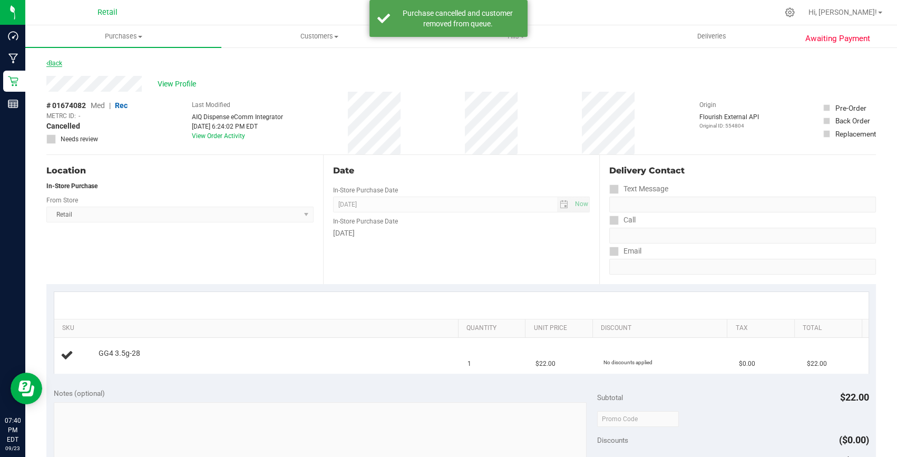
click at [59, 60] on link "Back" at bounding box center [54, 63] width 16 height 7
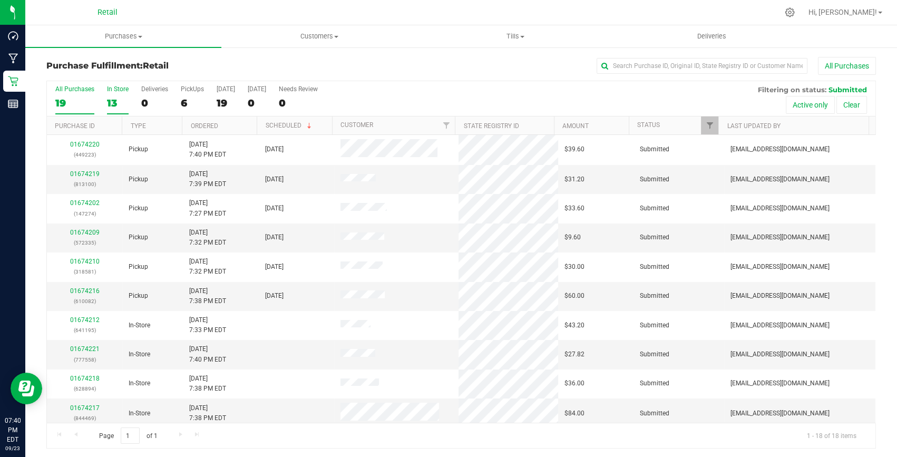
click at [113, 94] on label "In Store 13" at bounding box center [118, 99] width 22 height 29
click at [0, 0] on input "In Store 13" at bounding box center [0, 0] width 0 height 0
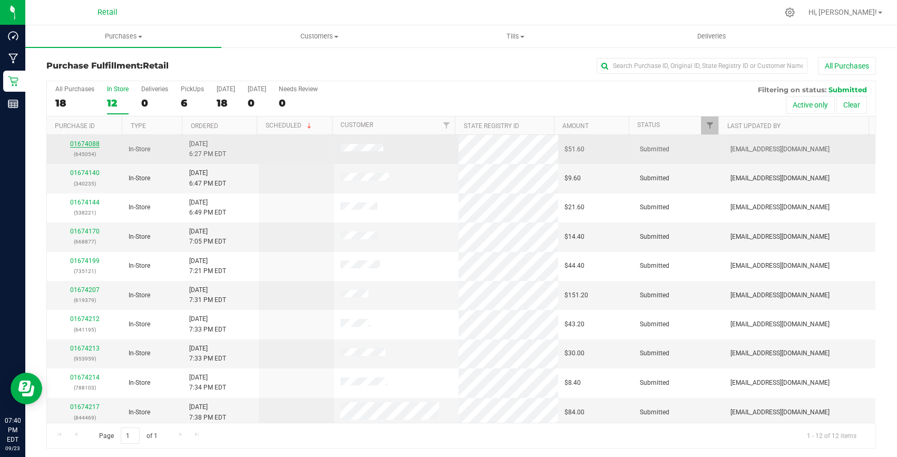
click at [86, 142] on link "01674088" at bounding box center [85, 143] width 30 height 7
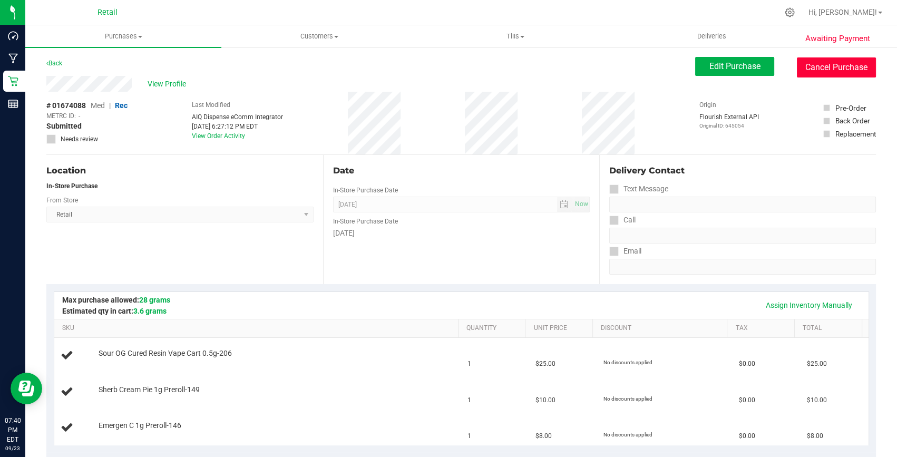
click at [829, 64] on button "Cancel Purchase" at bounding box center [836, 67] width 79 height 20
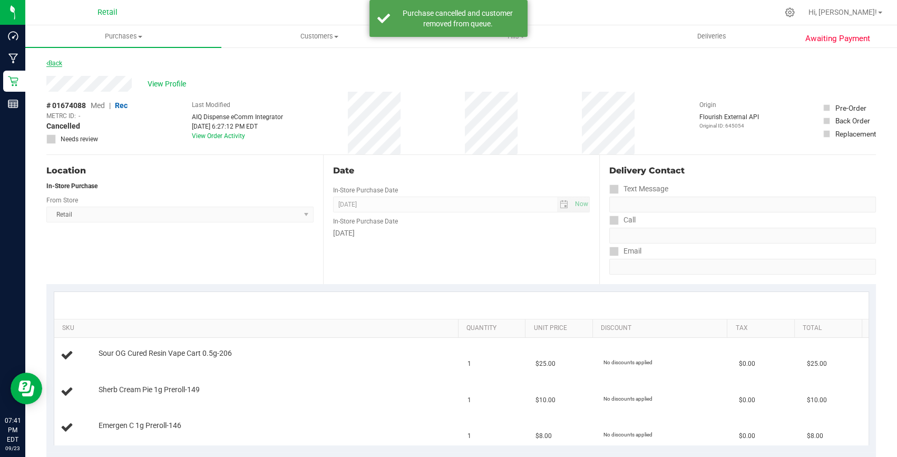
click at [52, 61] on link "Back" at bounding box center [54, 63] width 16 height 7
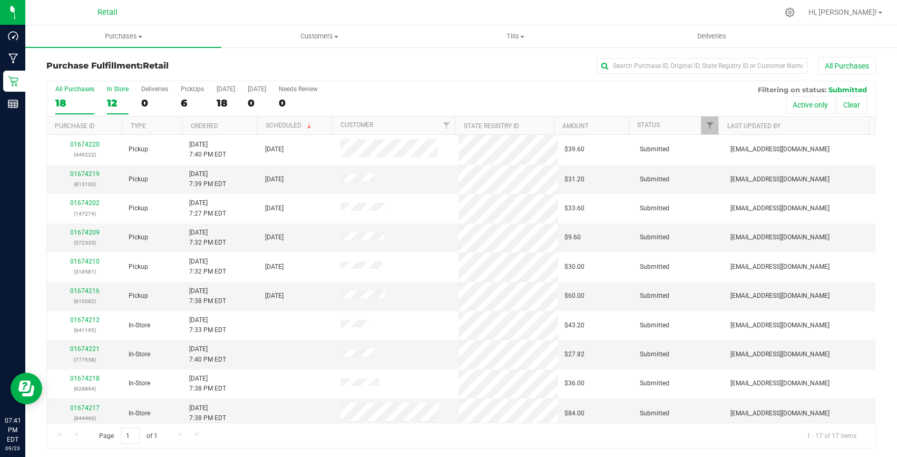
click at [121, 92] on div "In Store" at bounding box center [118, 88] width 22 height 7
click at [0, 0] on input "In Store 12" at bounding box center [0, 0] width 0 height 0
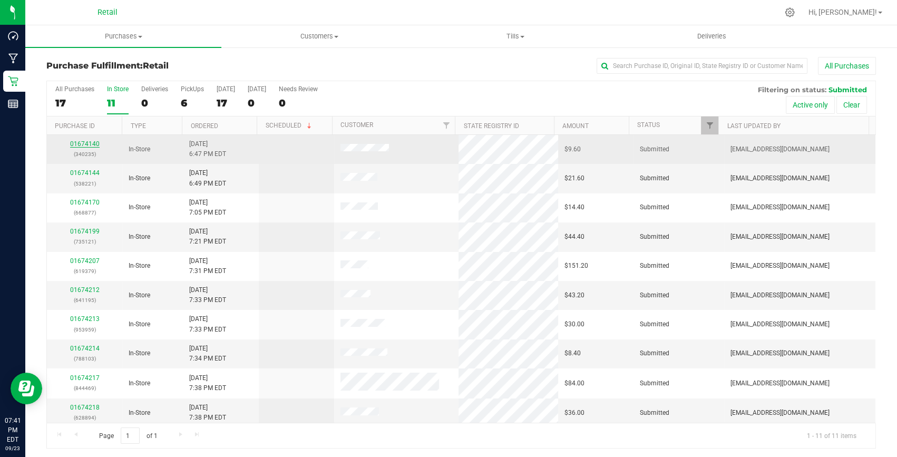
click at [88, 141] on link "01674140" at bounding box center [85, 143] width 30 height 7
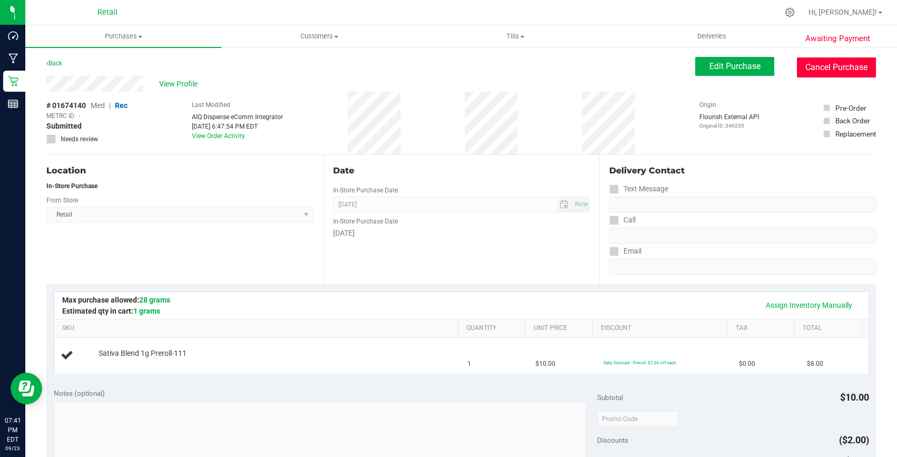
click at [856, 64] on button "Cancel Purchase" at bounding box center [836, 67] width 79 height 20
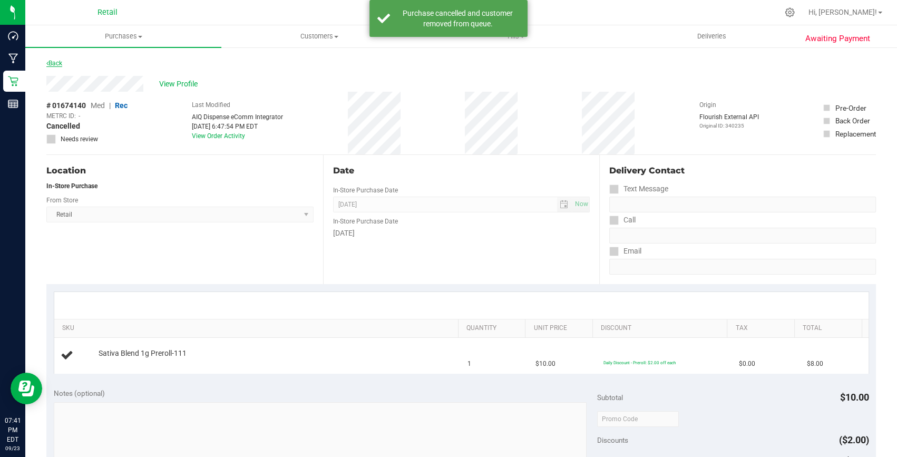
click at [49, 62] on link "Back" at bounding box center [54, 63] width 16 height 7
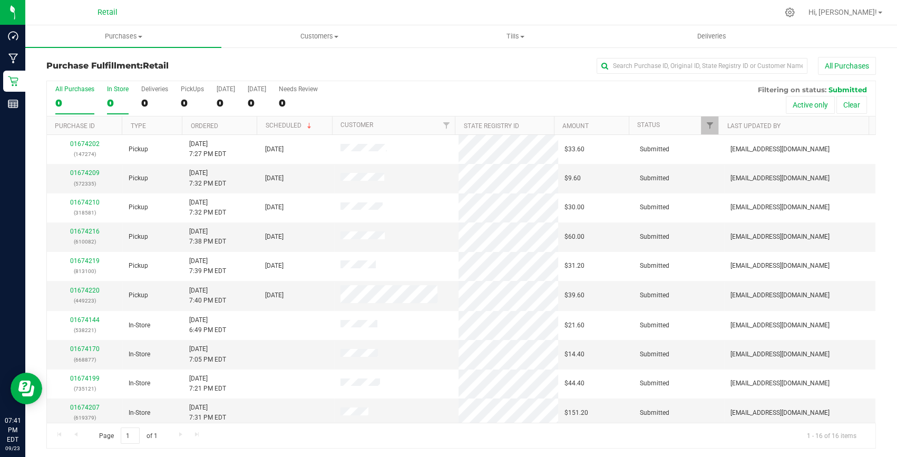
click at [126, 97] on div "0" at bounding box center [118, 103] width 22 height 12
click at [0, 0] on input "In Store 0" at bounding box center [0, 0] width 0 height 0
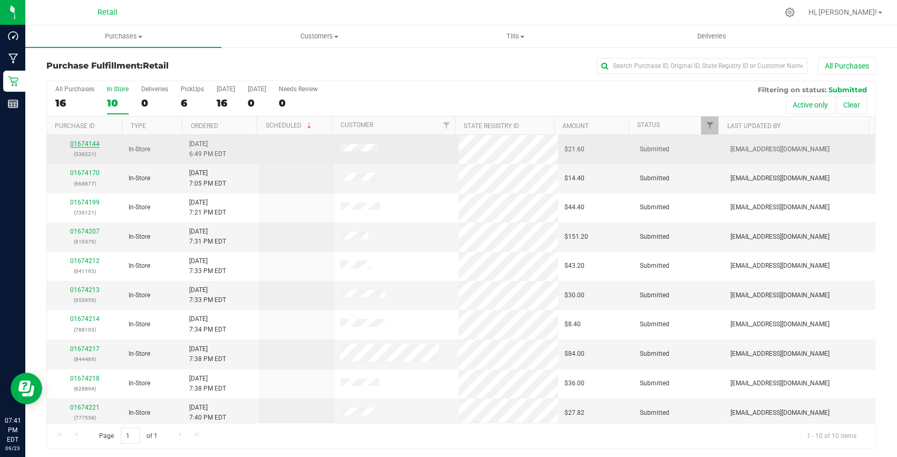
click at [79, 142] on link "01674144" at bounding box center [85, 143] width 30 height 7
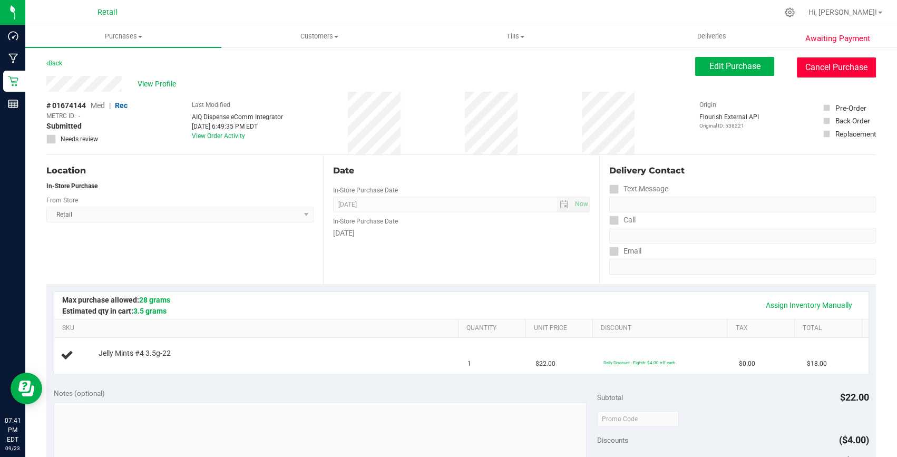
click at [840, 70] on button "Cancel Purchase" at bounding box center [836, 67] width 79 height 20
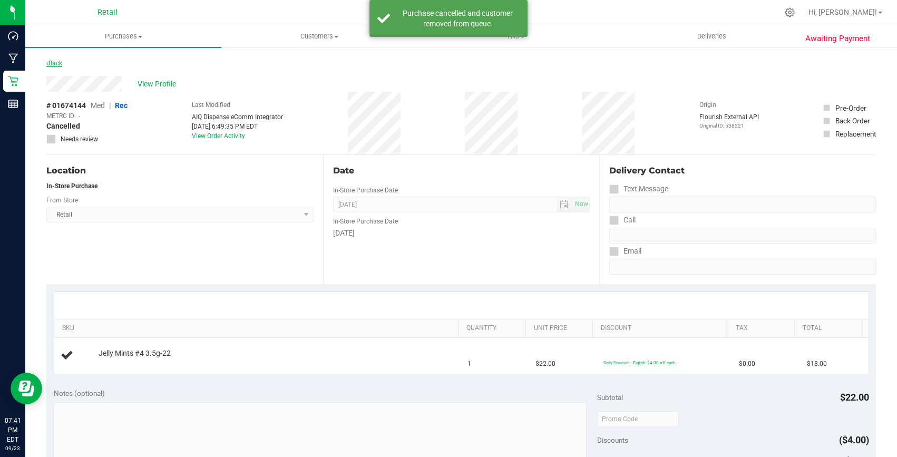
click at [54, 60] on link "Back" at bounding box center [54, 63] width 16 height 7
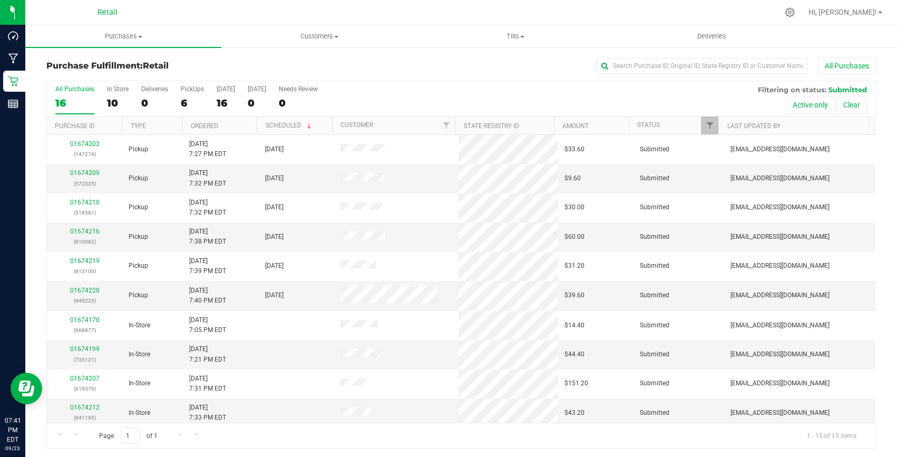
click at [65, 94] on label "All Purchases 16" at bounding box center [74, 99] width 39 height 29
click at [0, 0] on input "All Purchases 16" at bounding box center [0, 0] width 0 height 0
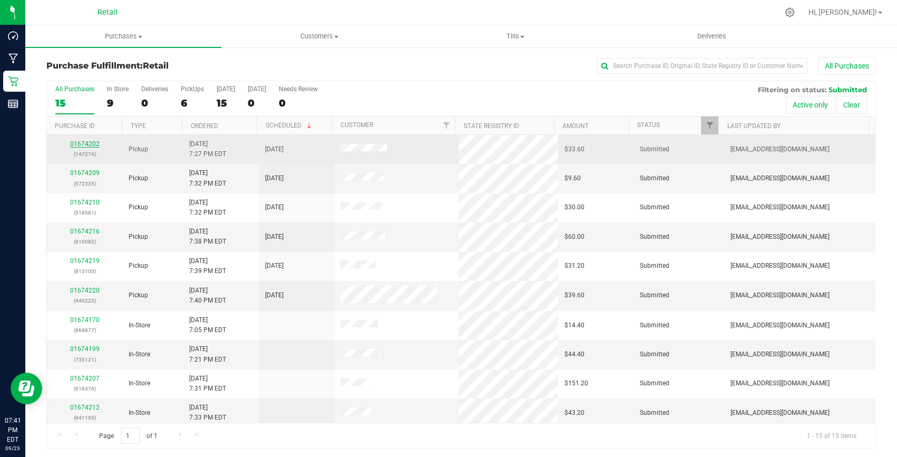
click at [83, 142] on link "01674202" at bounding box center [85, 143] width 30 height 7
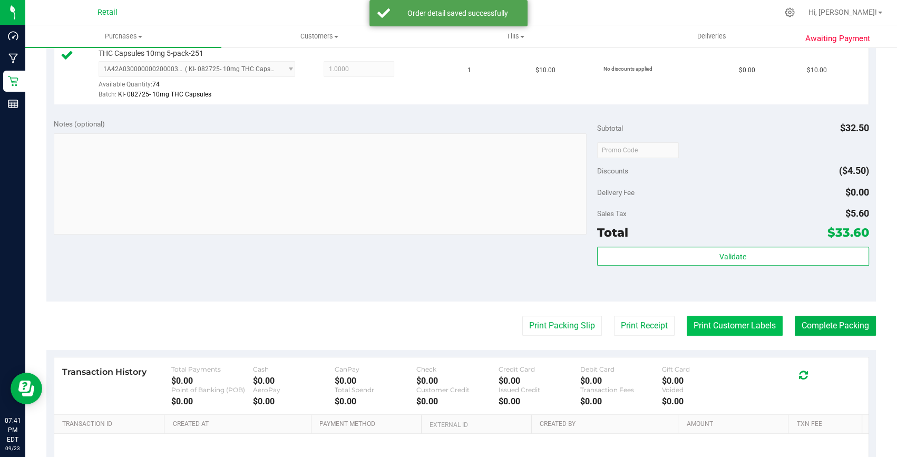
scroll to position [431, 0]
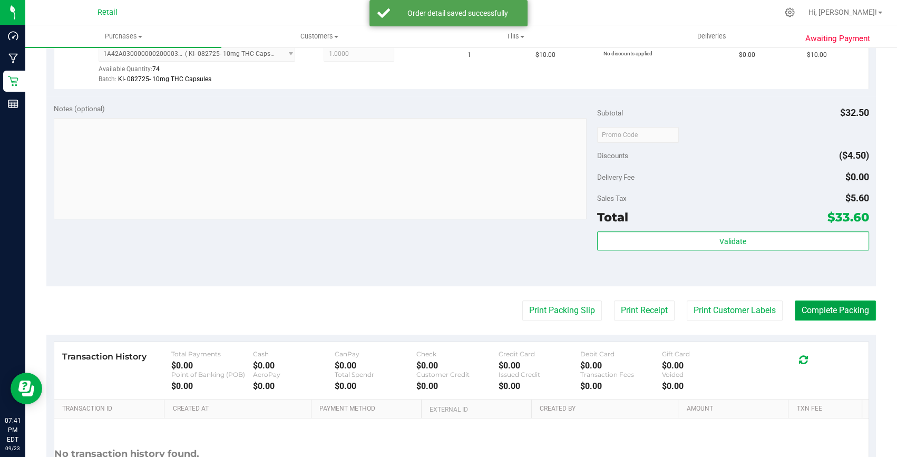
click at [815, 309] on button "Complete Packing" at bounding box center [835, 310] width 81 height 20
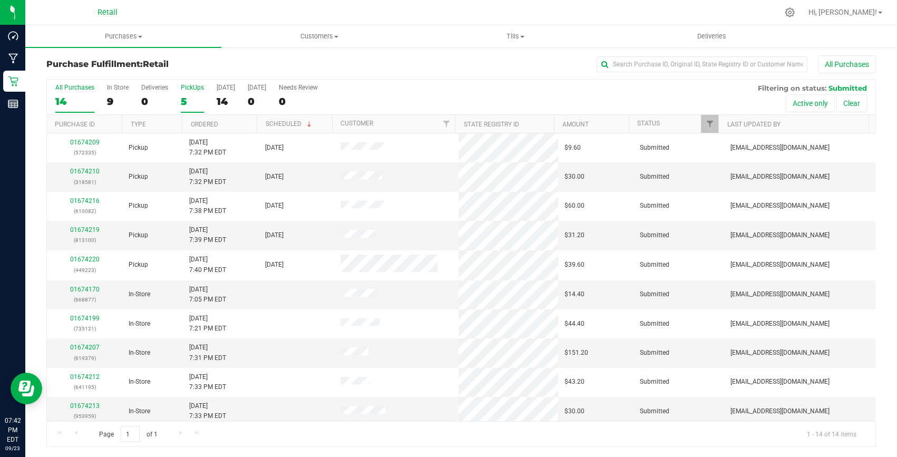
click at [188, 95] on div "5" at bounding box center [192, 101] width 23 height 12
click at [0, 0] on input "PickUps 5" at bounding box center [0, 0] width 0 height 0
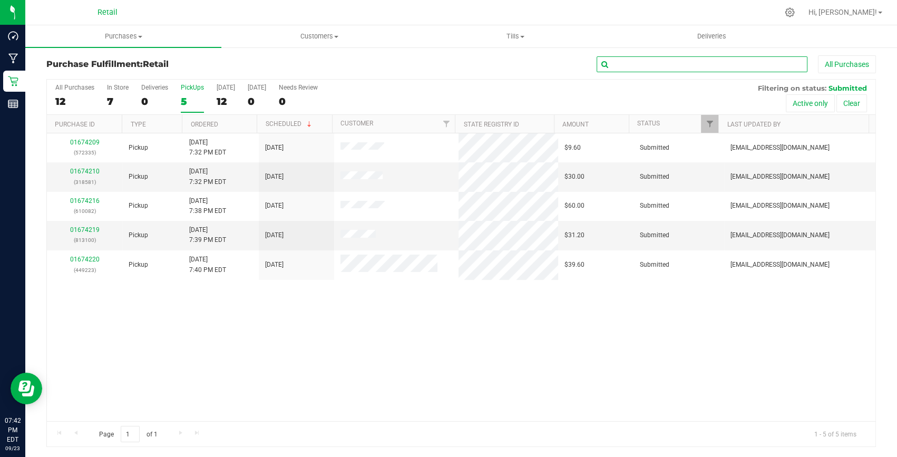
click at [659, 67] on input "text" at bounding box center [702, 64] width 211 height 16
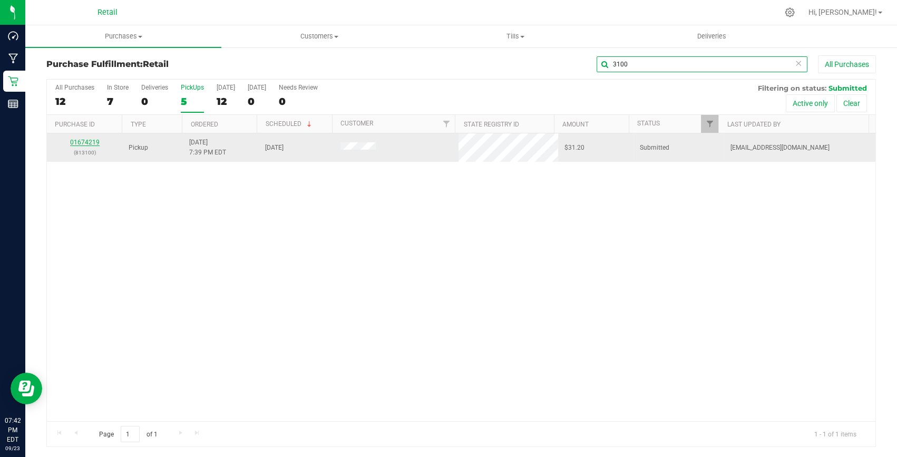
type input "3100"
click at [84, 143] on link "01674219" at bounding box center [85, 142] width 30 height 7
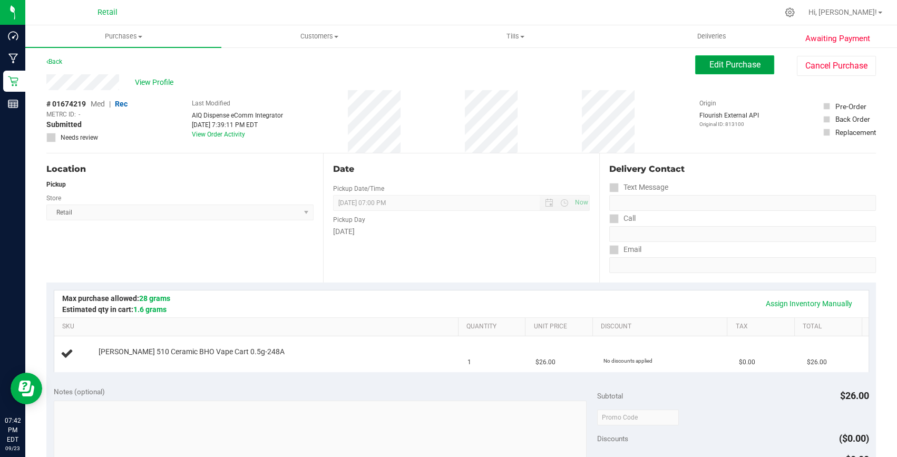
click at [739, 60] on span "Edit Purchase" at bounding box center [734, 65] width 51 height 10
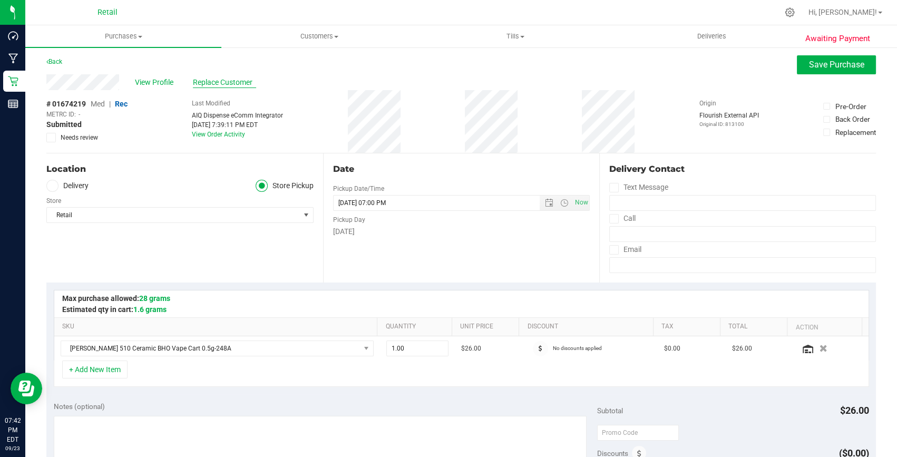
click at [202, 82] on span "Replace Customer" at bounding box center [224, 82] width 63 height 11
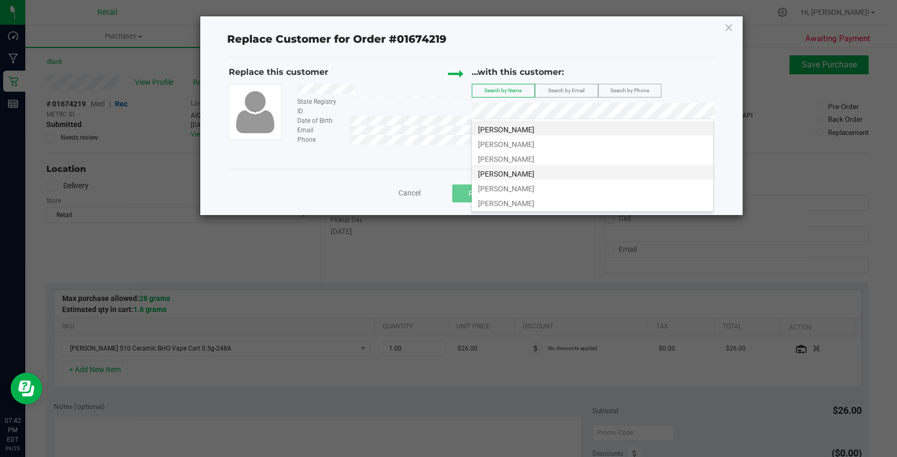
click at [521, 176] on span "[PERSON_NAME]" at bounding box center [506, 174] width 56 height 8
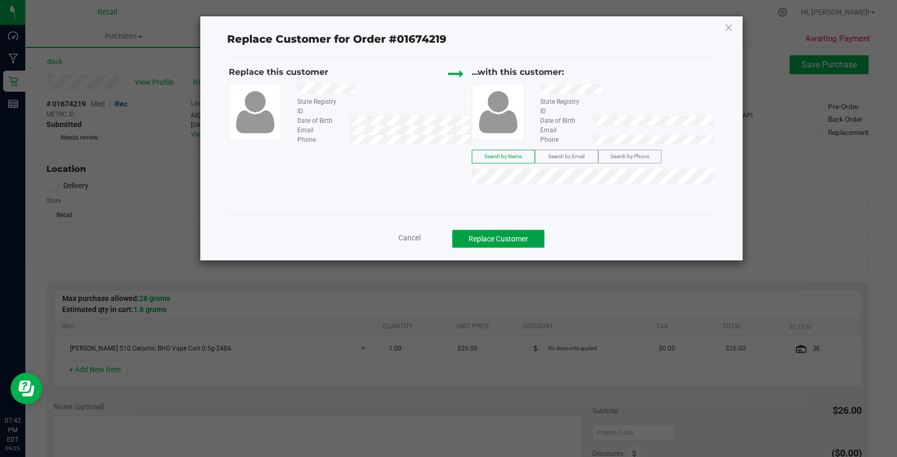
click at [508, 231] on button "Replace Customer" at bounding box center [498, 239] width 92 height 18
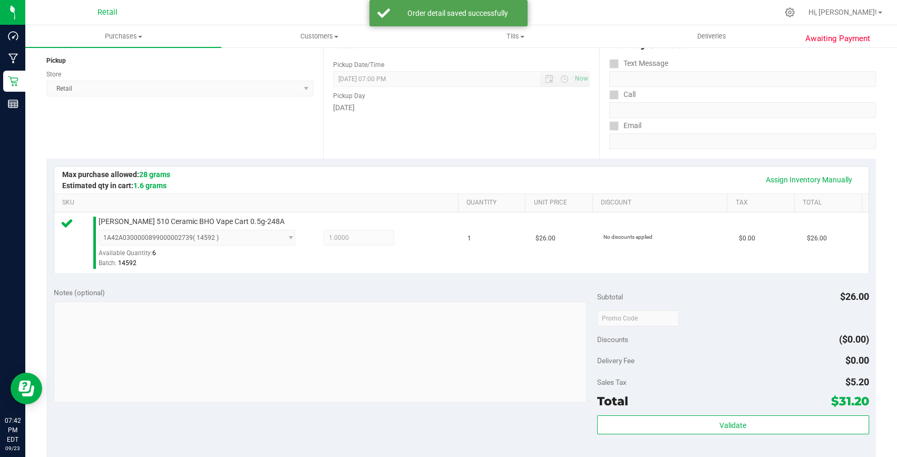
scroll to position [241, 0]
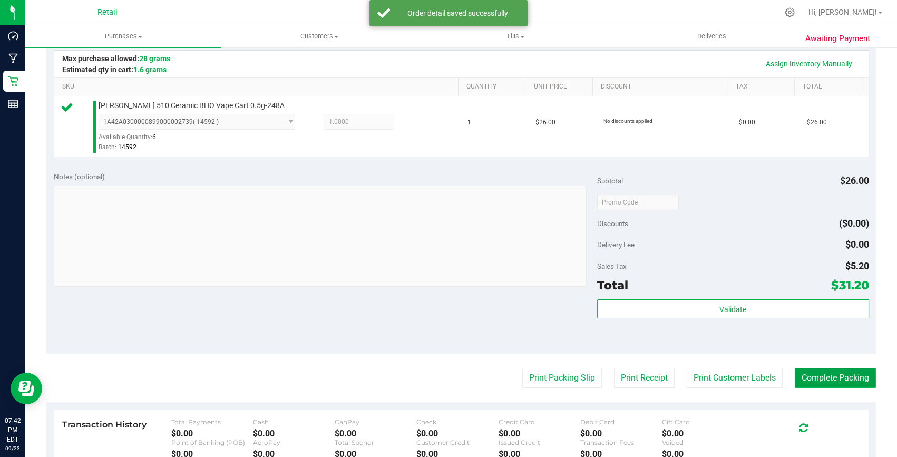
click at [844, 383] on button "Complete Packing" at bounding box center [835, 378] width 81 height 20
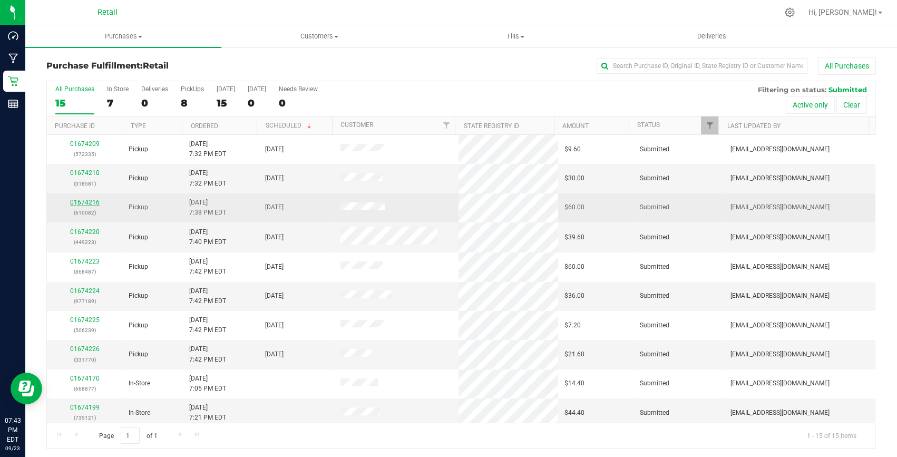
click at [89, 202] on link "01674216" at bounding box center [85, 202] width 30 height 7
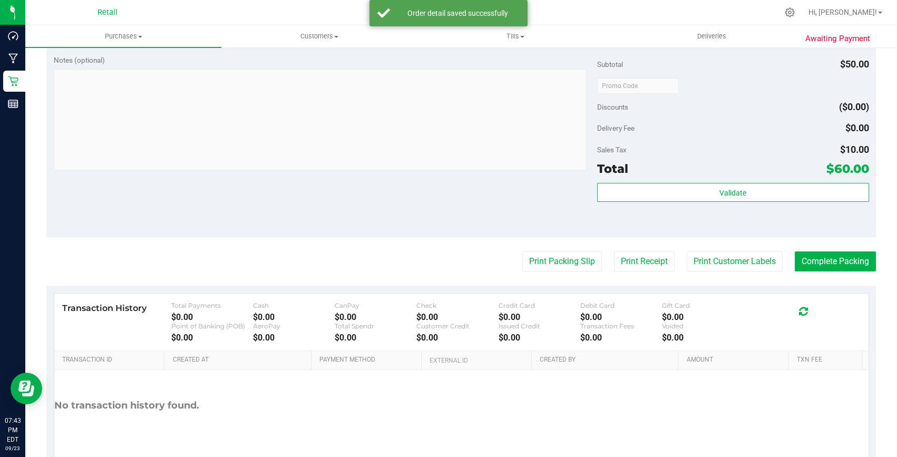
scroll to position [403, 0]
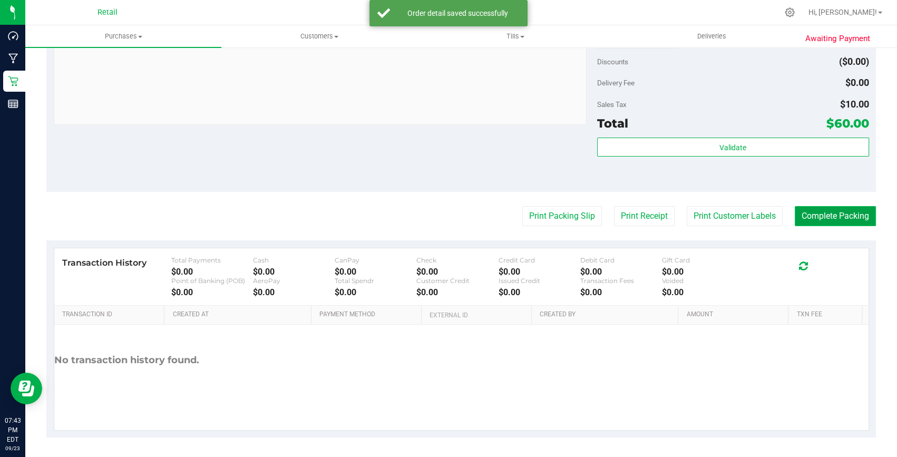
click at [817, 212] on button "Complete Packing" at bounding box center [835, 216] width 81 height 20
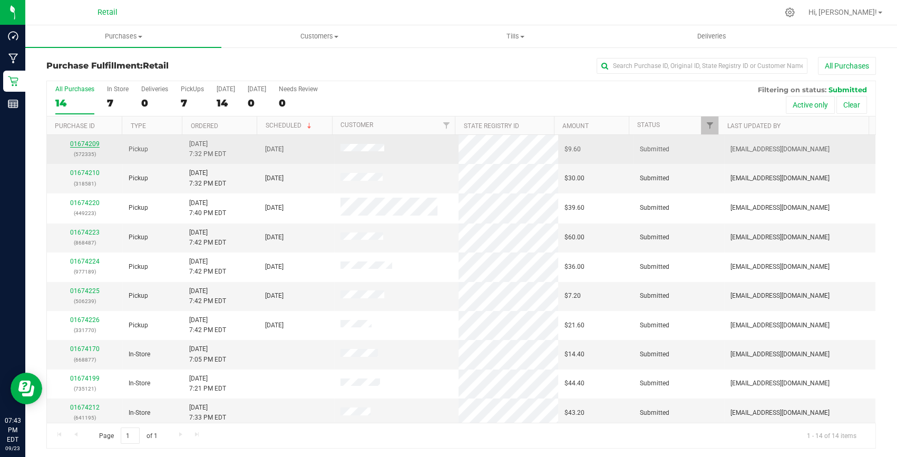
click at [90, 140] on link "01674209" at bounding box center [85, 143] width 30 height 7
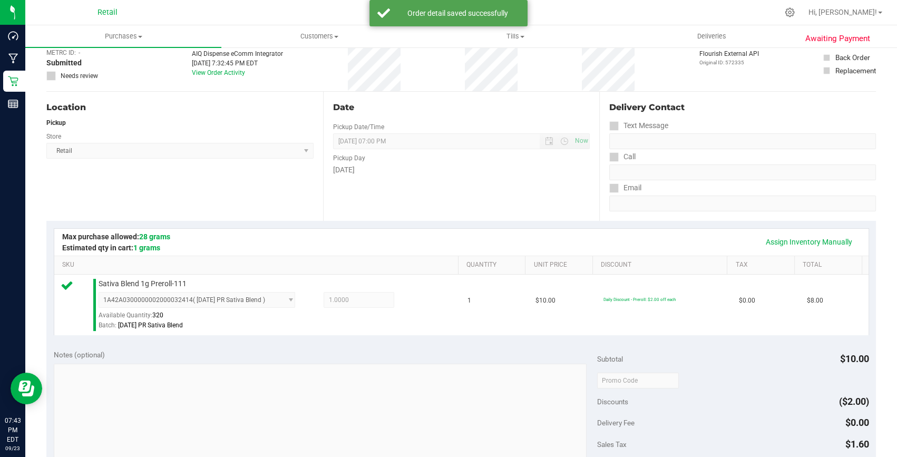
scroll to position [191, 0]
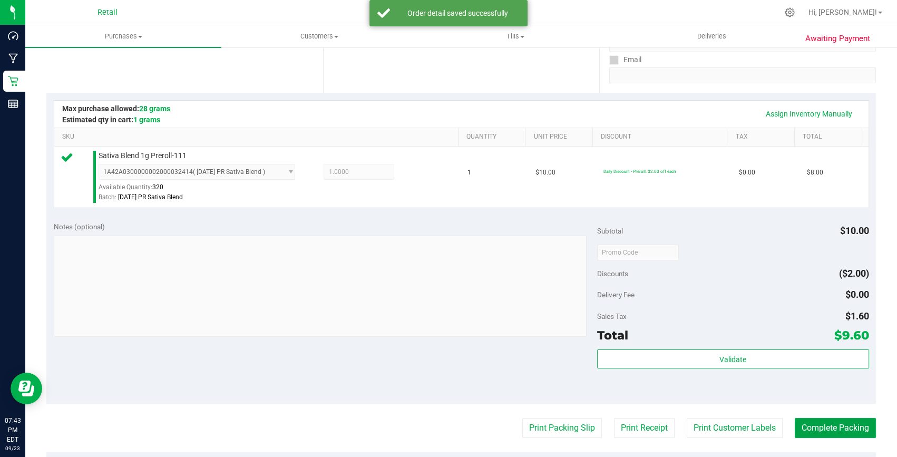
click at [843, 429] on button "Complete Packing" at bounding box center [835, 428] width 81 height 20
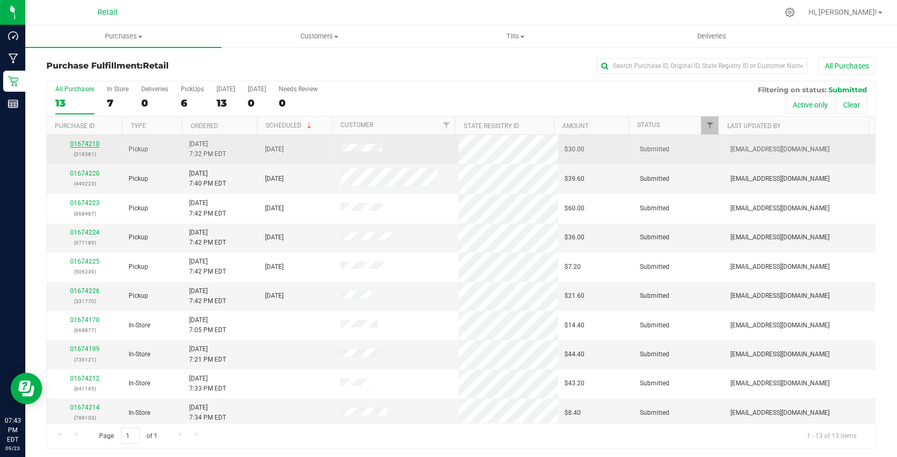
click at [93, 143] on link "01674210" at bounding box center [85, 143] width 30 height 7
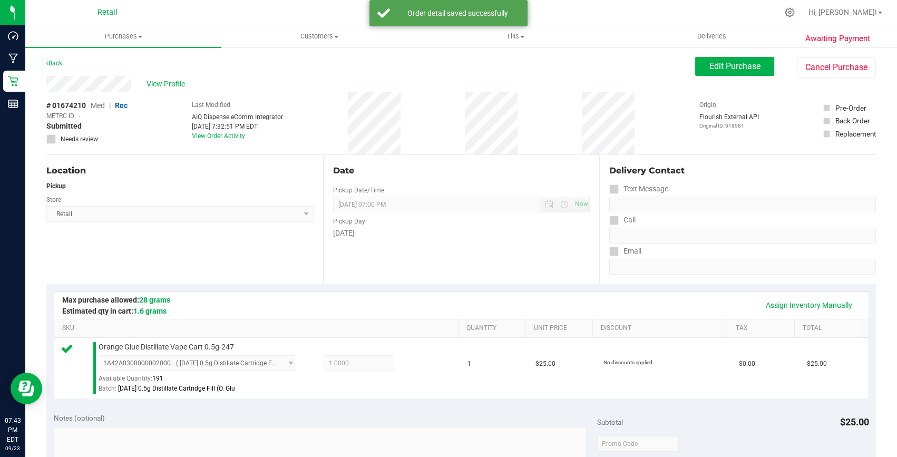
scroll to position [287, 0]
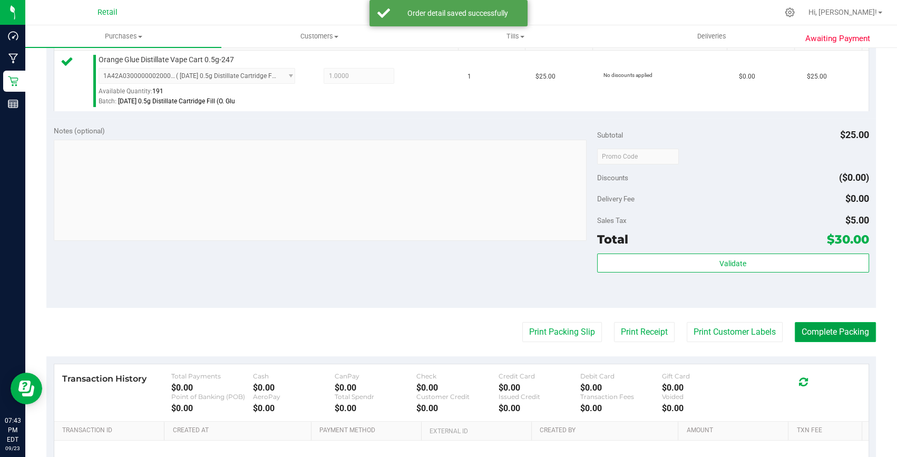
click at [824, 328] on button "Complete Packing" at bounding box center [835, 332] width 81 height 20
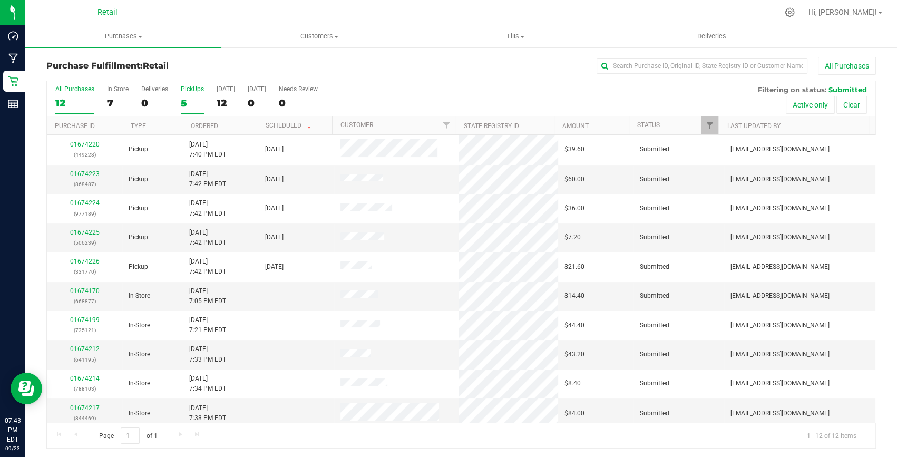
click at [193, 93] on label "PickUps 5" at bounding box center [192, 99] width 23 height 29
click at [0, 0] on input "PickUps 5" at bounding box center [0, 0] width 0 height 0
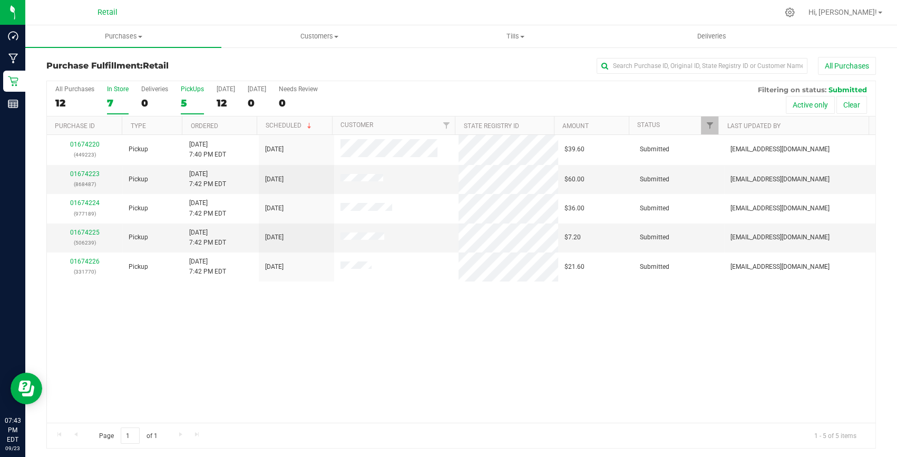
click at [111, 91] on div "In Store" at bounding box center [118, 88] width 22 height 7
click at [0, 0] on input "In Store 7" at bounding box center [0, 0] width 0 height 0
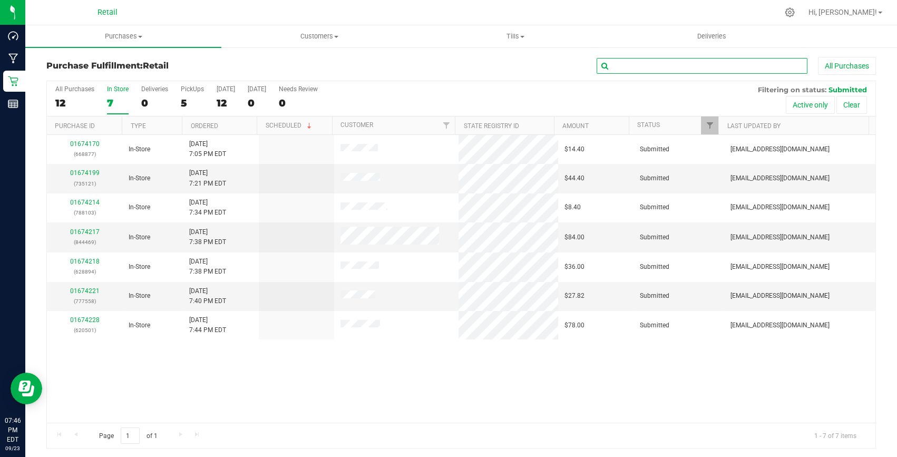
click at [682, 62] on input "text" at bounding box center [702, 66] width 211 height 16
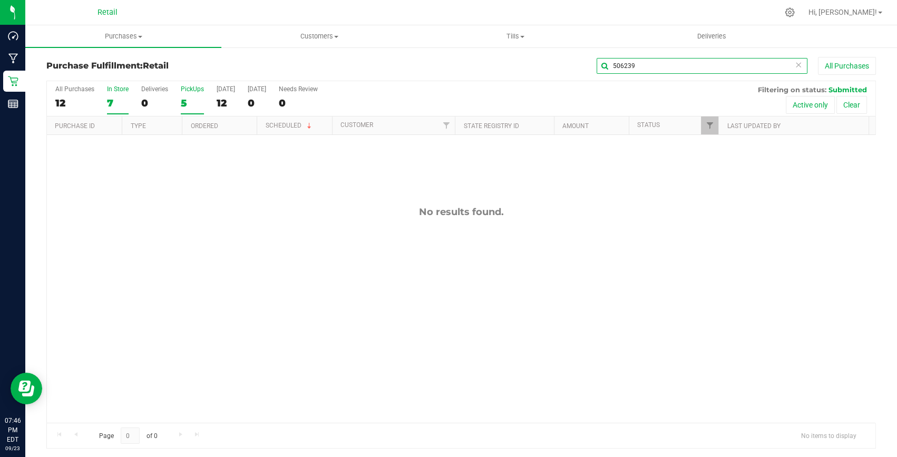
type input "506239"
click at [181, 100] on div "5" at bounding box center [192, 103] width 23 height 12
click at [0, 0] on input "PickUps 5" at bounding box center [0, 0] width 0 height 0
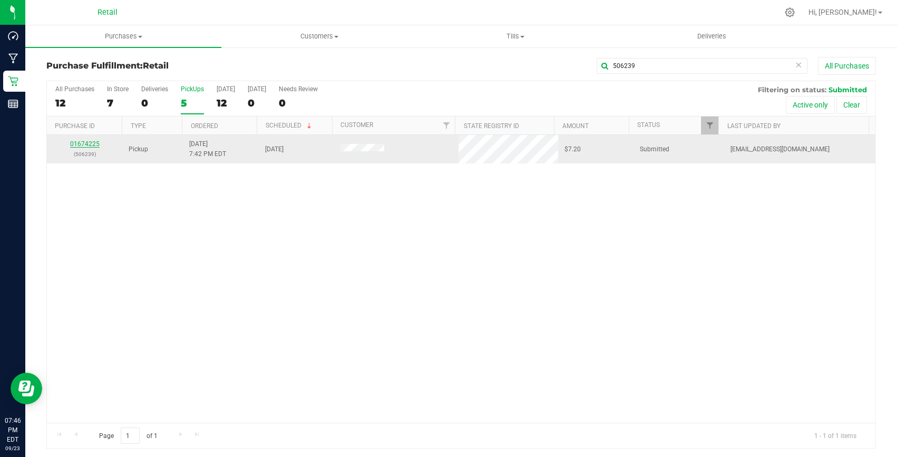
click at [90, 140] on link "01674225" at bounding box center [85, 143] width 30 height 7
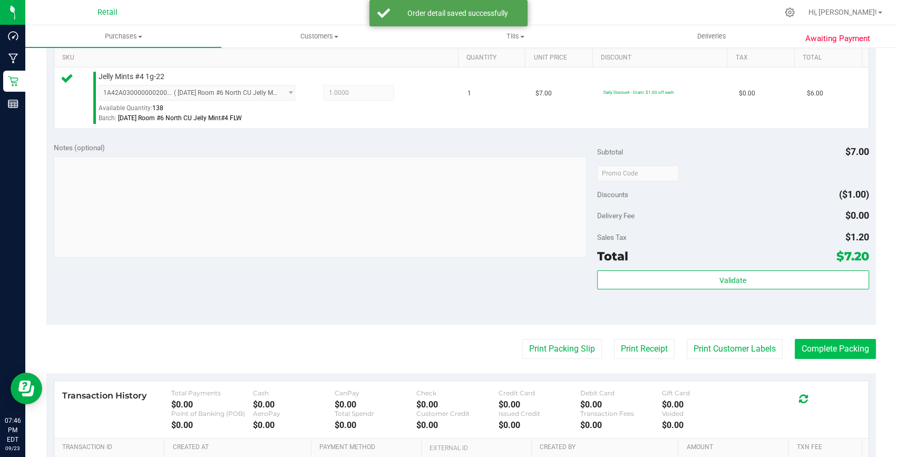
scroll to position [287, 0]
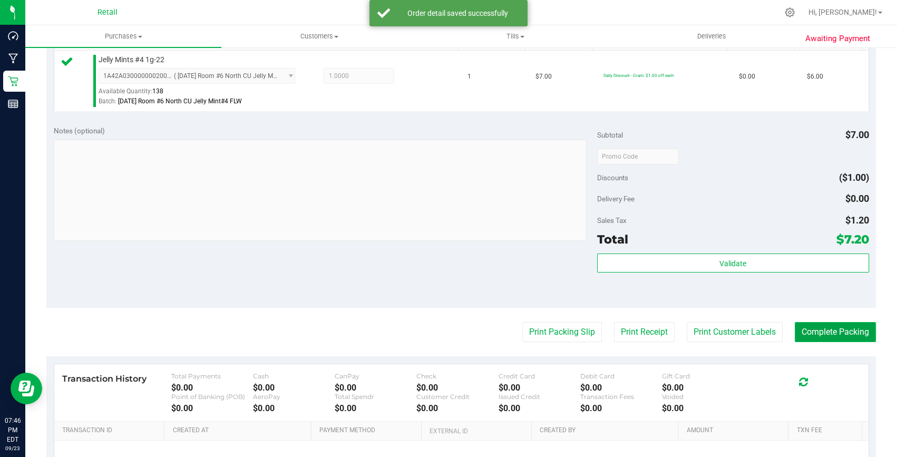
click at [815, 337] on button "Complete Packing" at bounding box center [835, 332] width 81 height 20
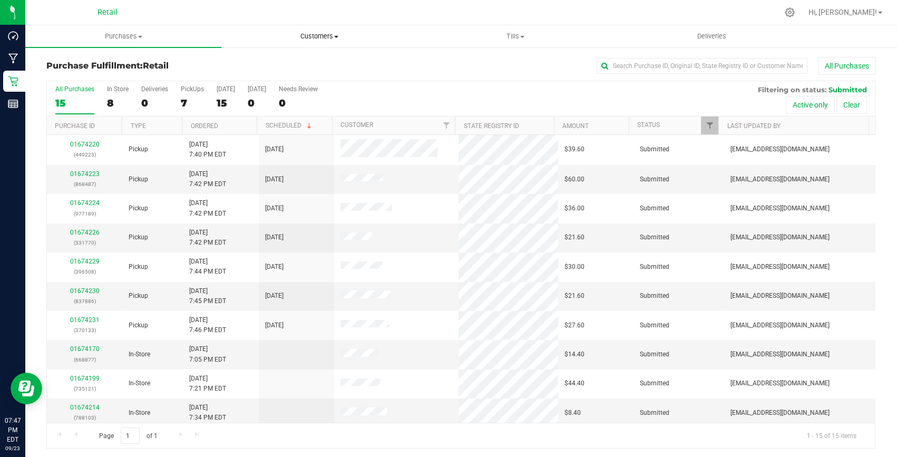
click at [312, 43] on uib-tab-heading "Customers All customers Add a new customer All physicians" at bounding box center [319, 36] width 195 height 21
click at [288, 64] on span "All customers" at bounding box center [259, 63] width 76 height 9
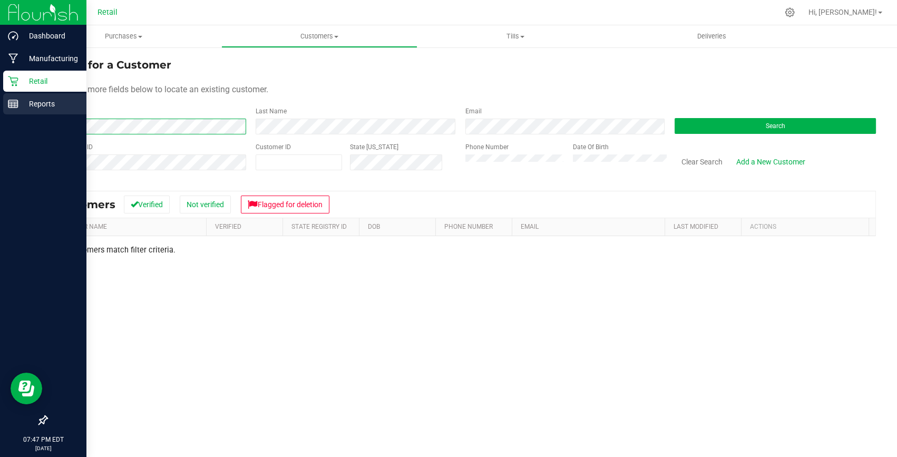
click at [15, 115] on div "Dashboard Manufacturing Retail Reports 07:47 PM EDT [DATE] 09/23 Retail Hi, Bra…" at bounding box center [448, 228] width 897 height 457
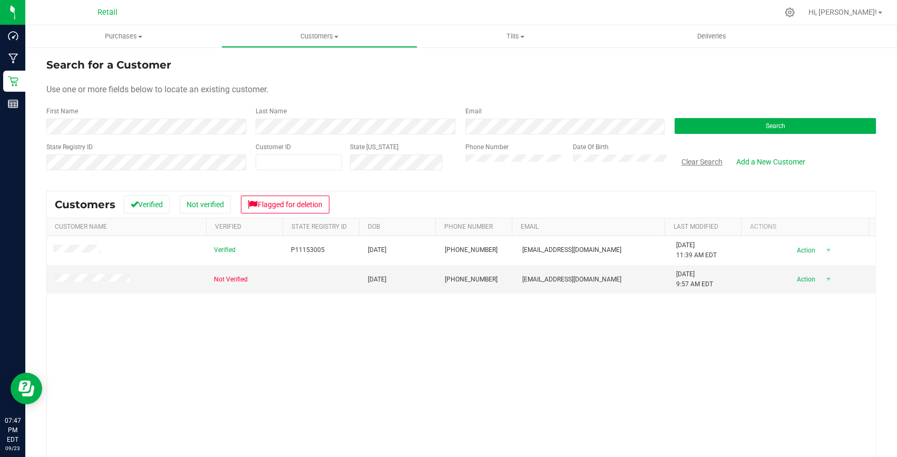
click at [692, 160] on button "Clear Search" at bounding box center [702, 162] width 55 height 18
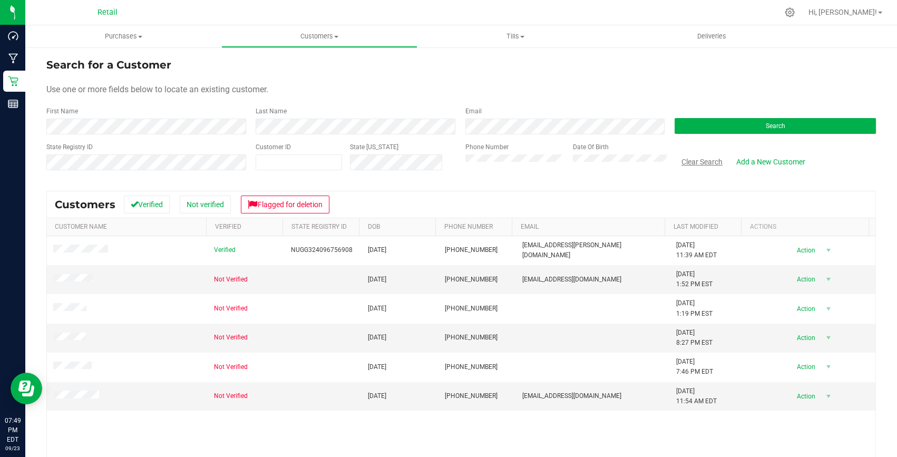
drag, startPoint x: 703, startPoint y: 168, endPoint x: 673, endPoint y: 160, distance: 31.7
click at [703, 168] on button "Clear Search" at bounding box center [702, 162] width 55 height 18
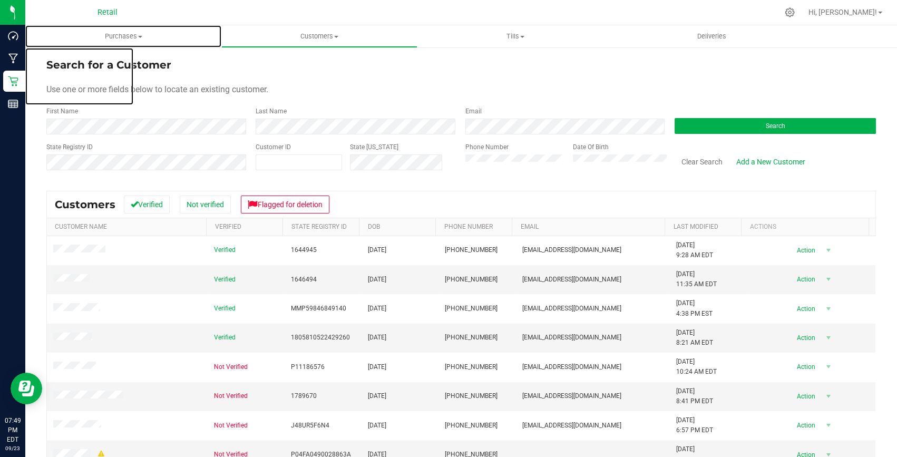
click at [140, 36] on span at bounding box center [140, 37] width 4 height 2
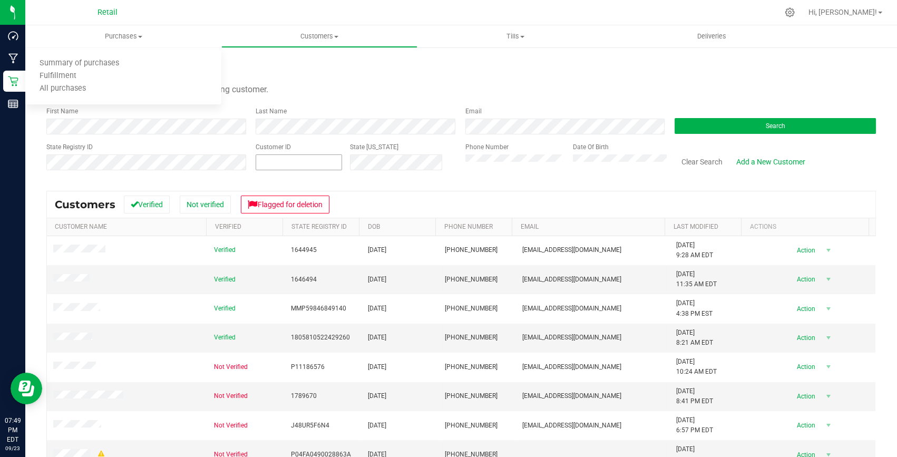
click at [258, 159] on span at bounding box center [299, 162] width 86 height 16
paste input "998779"
type input "998779"
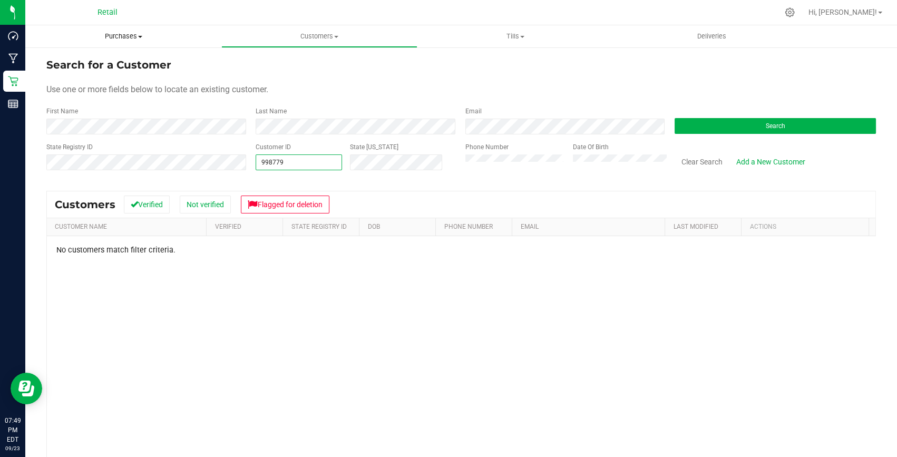
click at [130, 31] on uib-tab-heading "Purchases Summary of purchases Fulfillment All purchases" at bounding box center [123, 36] width 196 height 22
click at [115, 62] on span "Summary of purchases" at bounding box center [79, 63] width 108 height 9
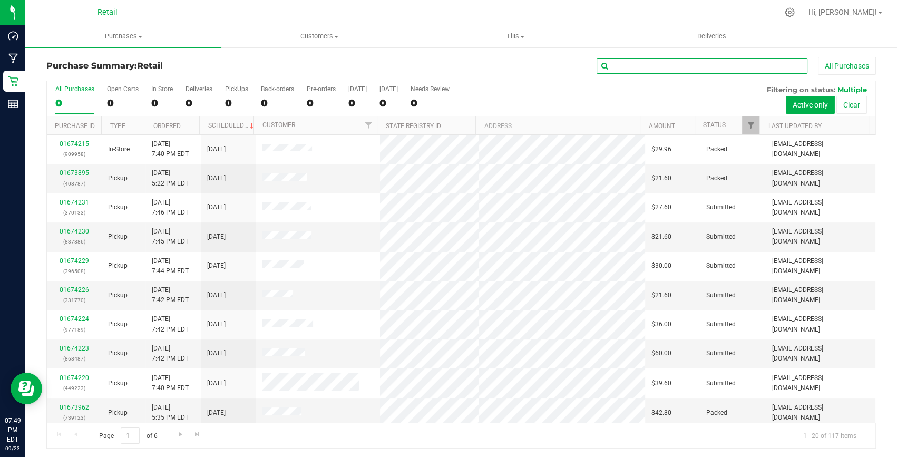
click at [675, 69] on input "text" at bounding box center [702, 66] width 211 height 16
paste input "998779"
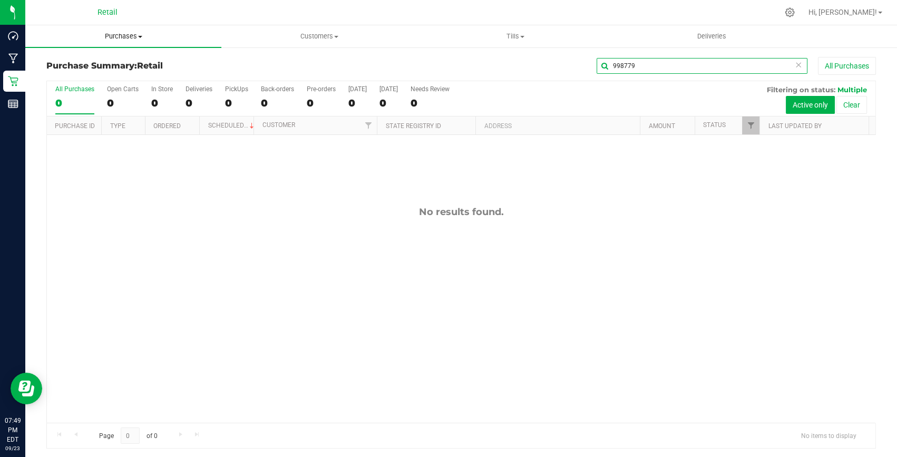
type input "998779"
click at [115, 34] on span "Purchases" at bounding box center [123, 36] width 196 height 9
click at [91, 86] on span "All purchases" at bounding box center [62, 88] width 75 height 9
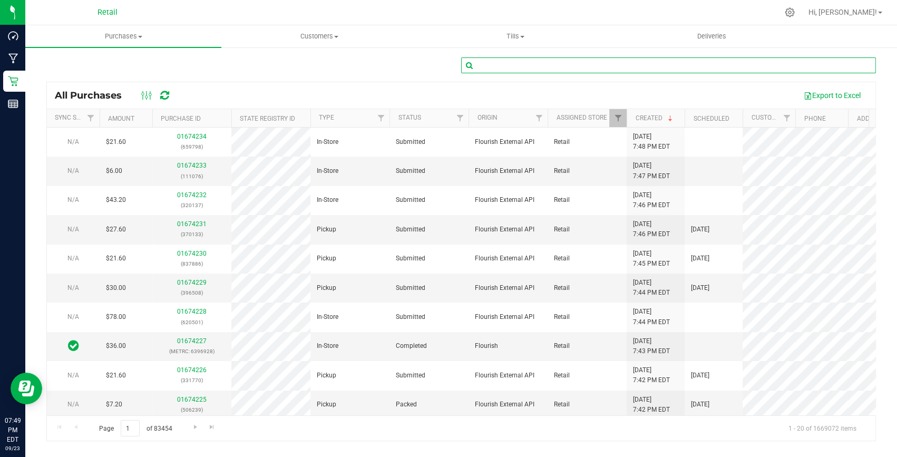
click at [617, 73] on input "text" at bounding box center [668, 65] width 415 height 16
paste input "998779"
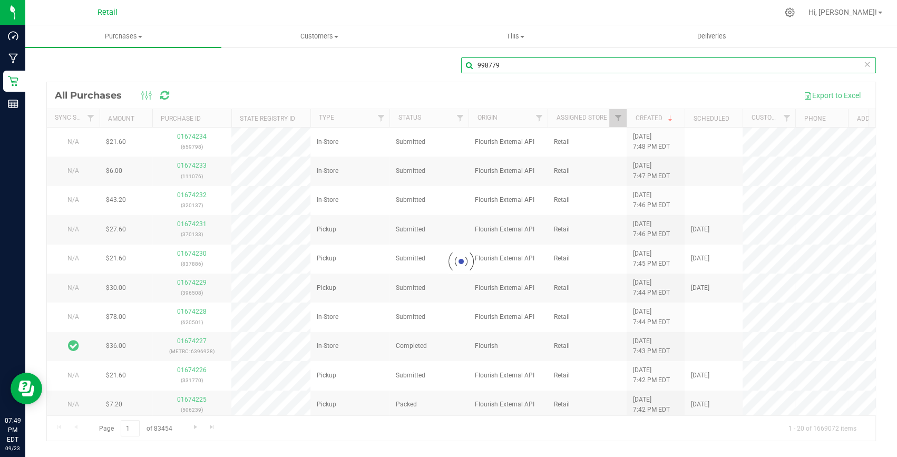
type input "998779"
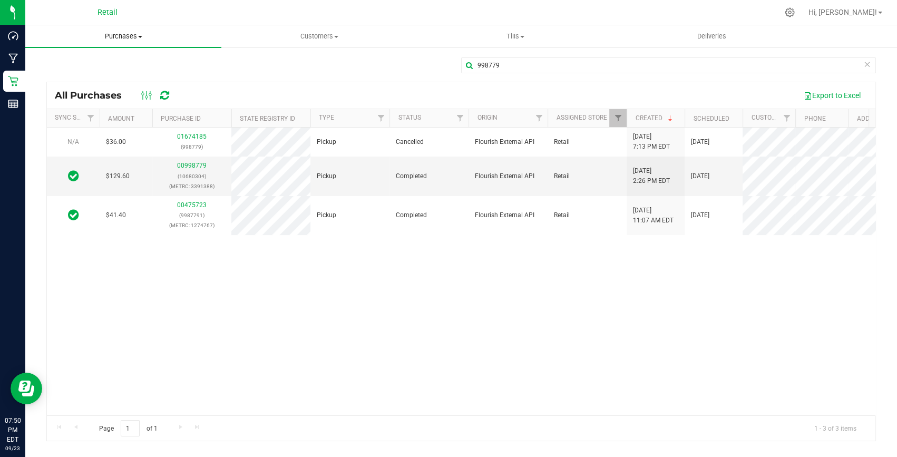
click at [129, 35] on span "Purchases" at bounding box center [123, 36] width 196 height 9
click at [110, 60] on span "Summary of purchases" at bounding box center [79, 63] width 108 height 9
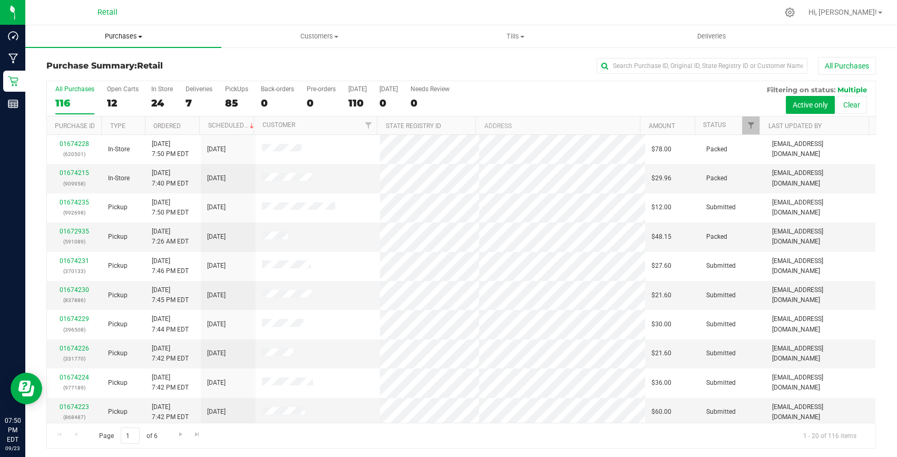
click at [131, 37] on span "Purchases" at bounding box center [123, 36] width 196 height 9
click at [99, 71] on li "Fulfillment" at bounding box center [123, 76] width 196 height 13
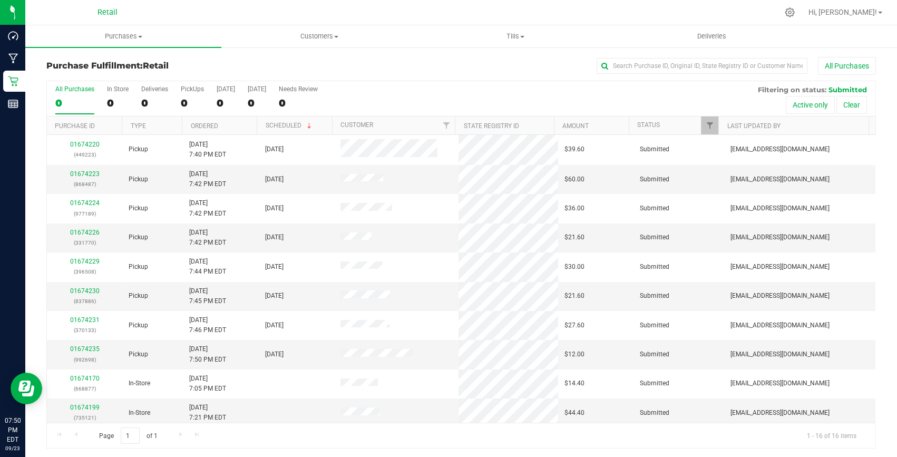
click at [179, 101] on div "All Purchases 0 In Store 0 Deliveries 0 PickUps 0 [DATE] 0 [DATE] 0 Needs Revie…" at bounding box center [461, 98] width 829 height 35
click at [184, 100] on div "0" at bounding box center [192, 103] width 23 height 12
click at [0, 0] on input "PickUps 0" at bounding box center [0, 0] width 0 height 0
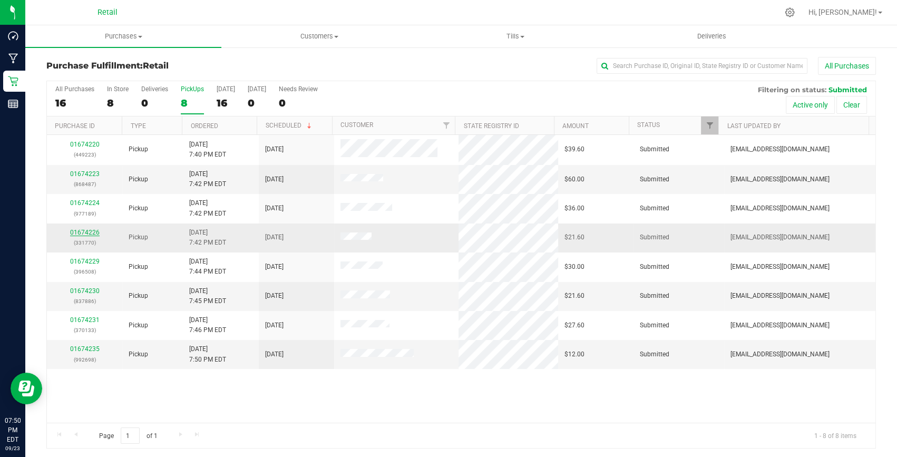
click at [84, 232] on link "01674226" at bounding box center [85, 232] width 30 height 7
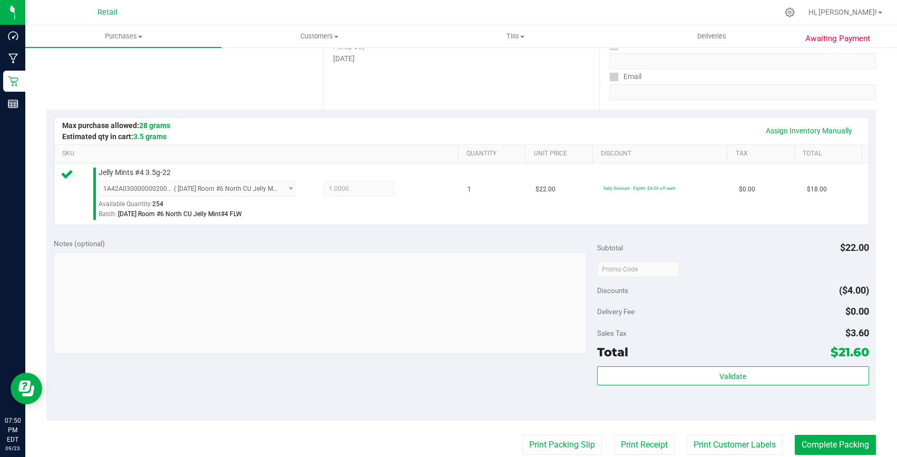
scroll to position [191, 0]
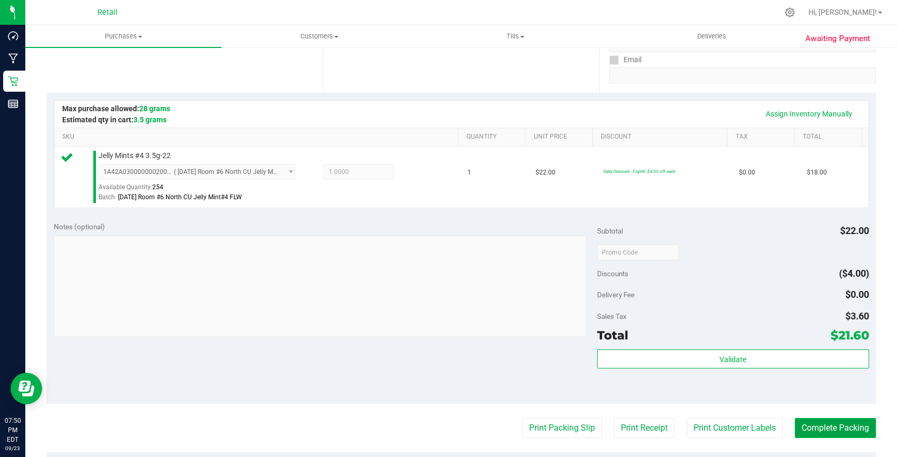
click at [842, 426] on button "Complete Packing" at bounding box center [835, 428] width 81 height 20
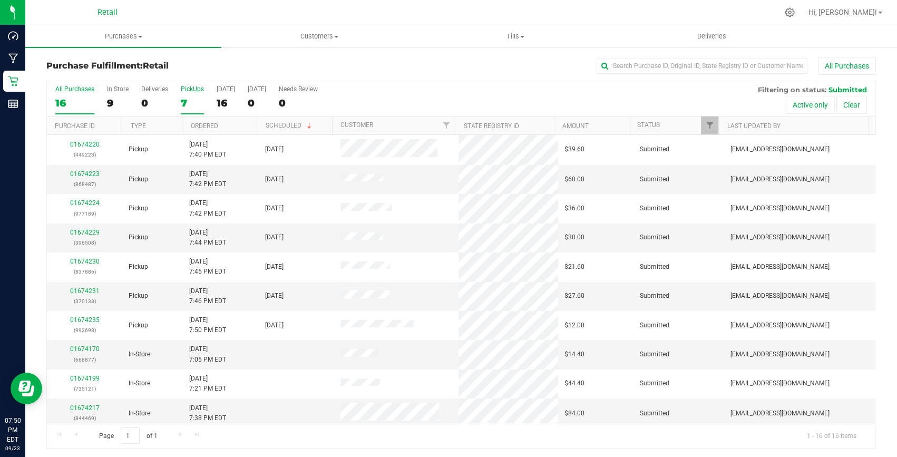
click at [189, 104] on div "7" at bounding box center [192, 103] width 23 height 12
click at [0, 0] on input "PickUps 7" at bounding box center [0, 0] width 0 height 0
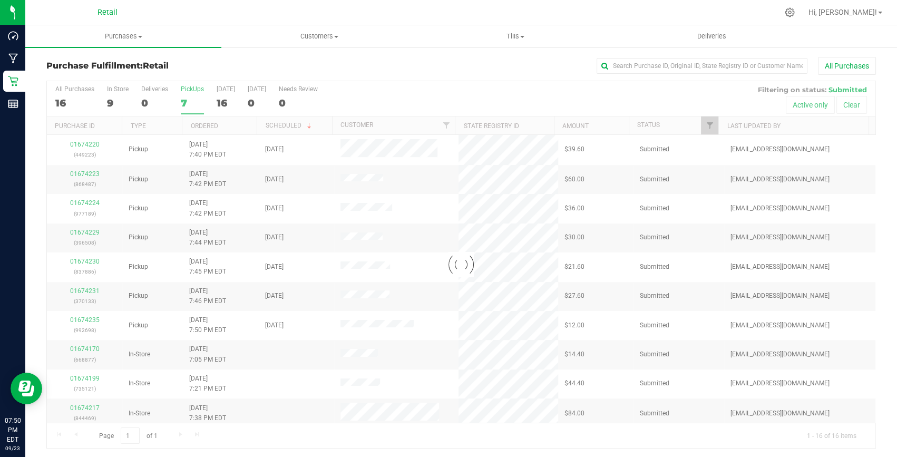
click at [186, 102] on div "7" at bounding box center [192, 103] width 23 height 12
click at [0, 0] on input "PickUps 7" at bounding box center [0, 0] width 0 height 0
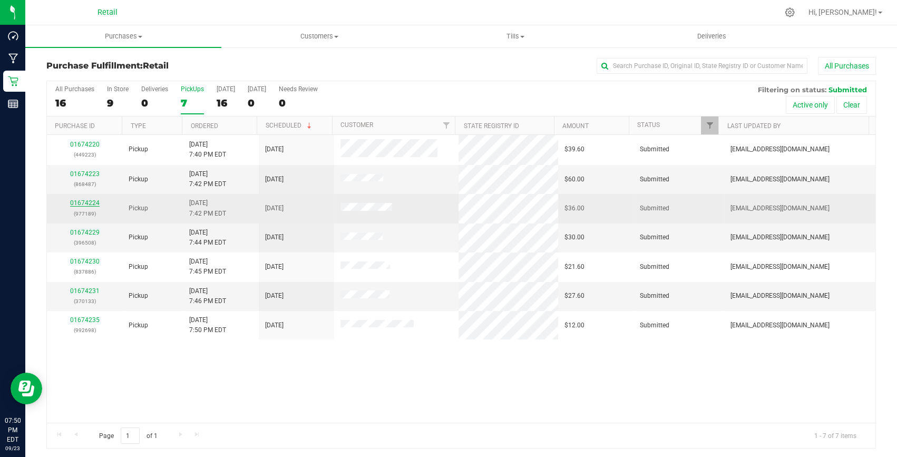
click at [84, 199] on link "01674224" at bounding box center [85, 202] width 30 height 7
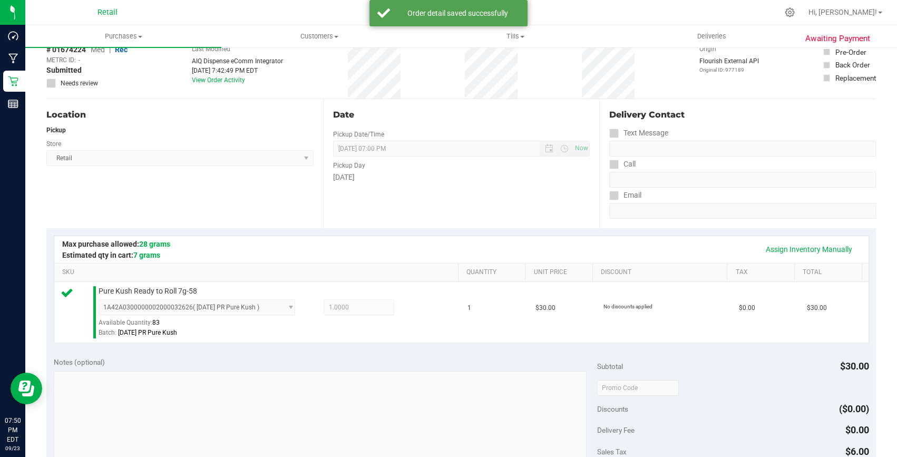
scroll to position [191, 0]
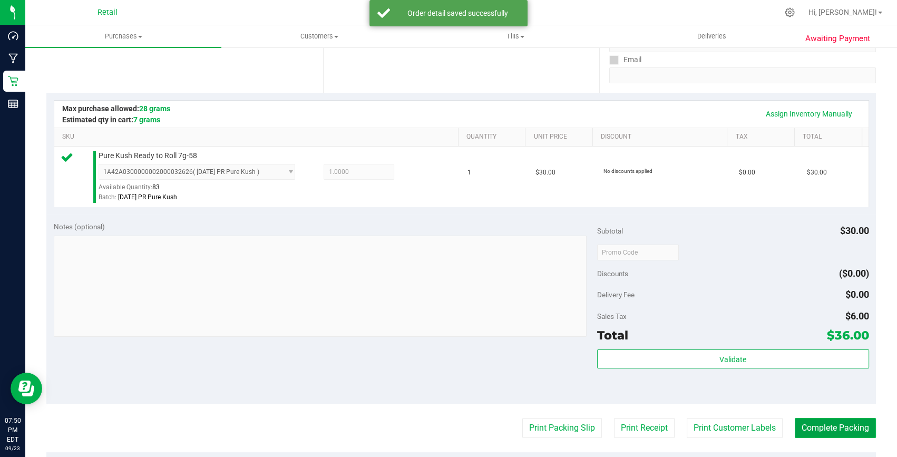
click at [831, 422] on button "Complete Packing" at bounding box center [835, 428] width 81 height 20
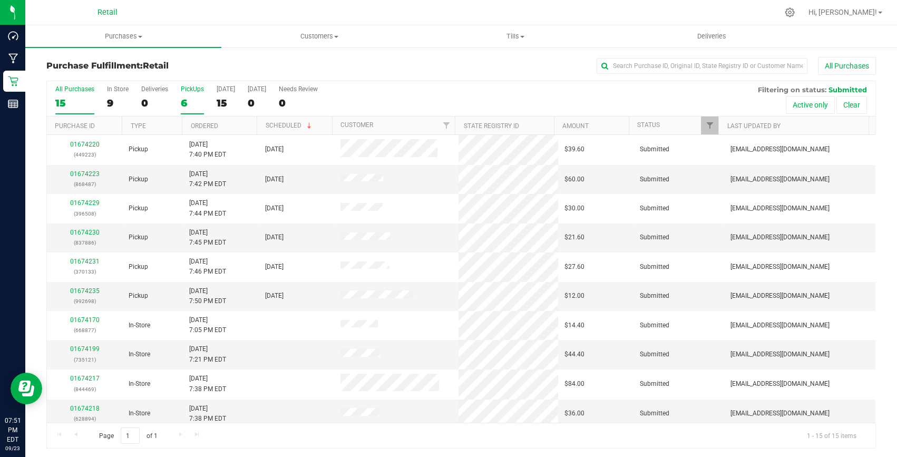
click at [187, 102] on div "6" at bounding box center [192, 103] width 23 height 12
click at [0, 0] on input "PickUps 6" at bounding box center [0, 0] width 0 height 0
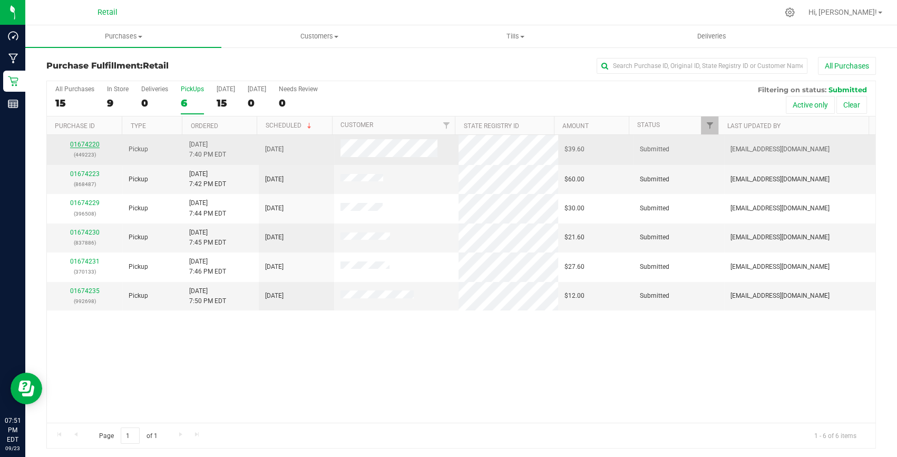
click at [86, 146] on link "01674220" at bounding box center [85, 144] width 30 height 7
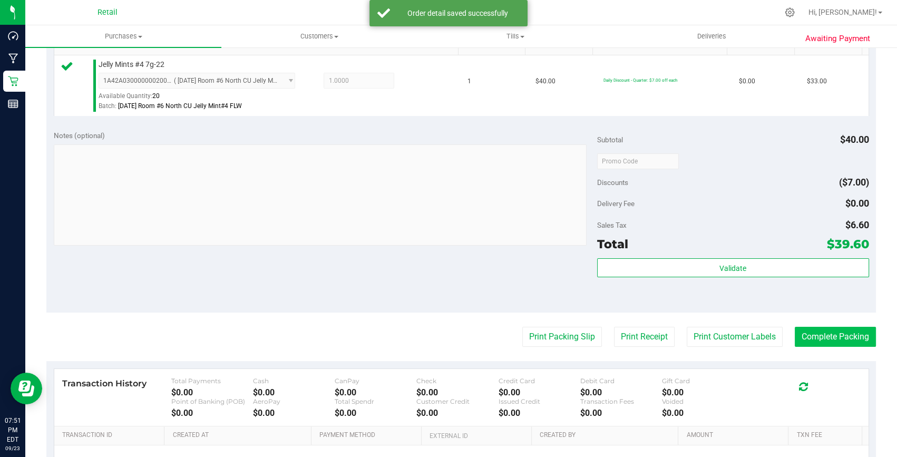
scroll to position [383, 0]
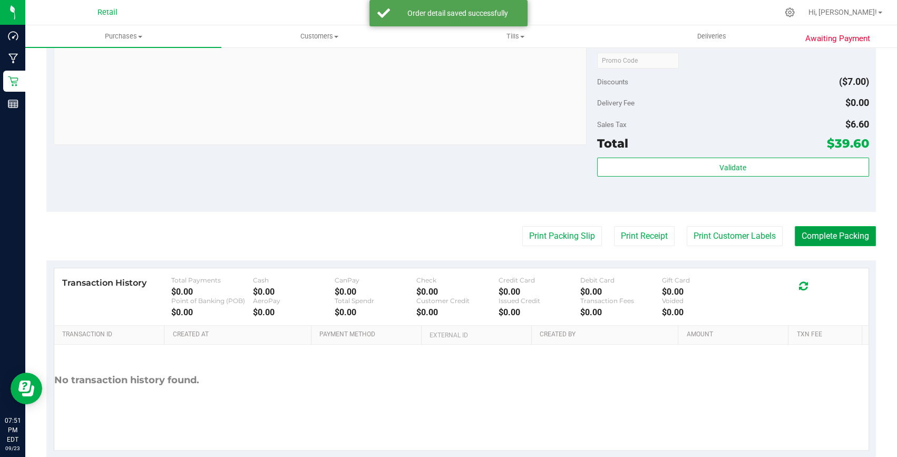
click at [817, 236] on button "Complete Packing" at bounding box center [835, 236] width 81 height 20
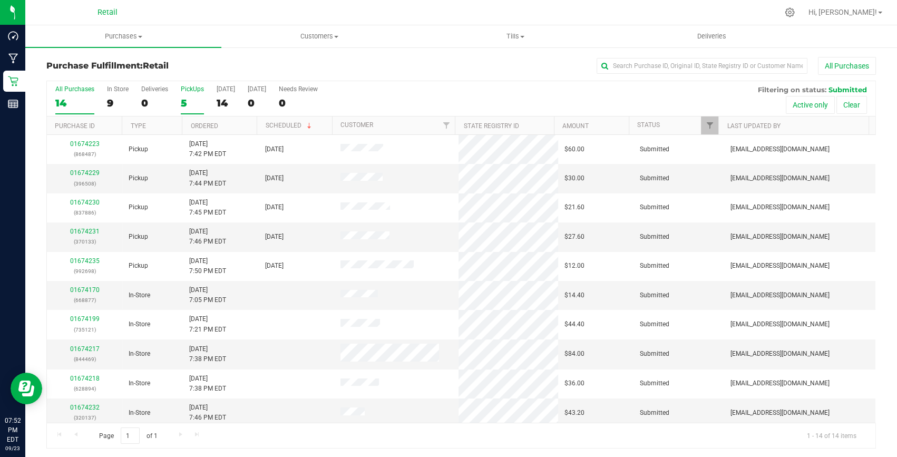
click at [199, 103] on div "5" at bounding box center [192, 103] width 23 height 12
click at [0, 0] on input "PickUps 5" at bounding box center [0, 0] width 0 height 0
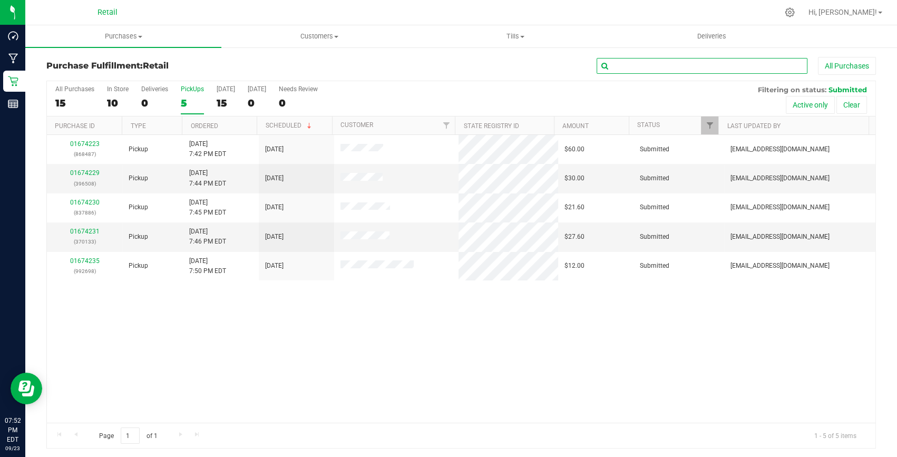
click at [616, 63] on input "text" at bounding box center [702, 66] width 211 height 16
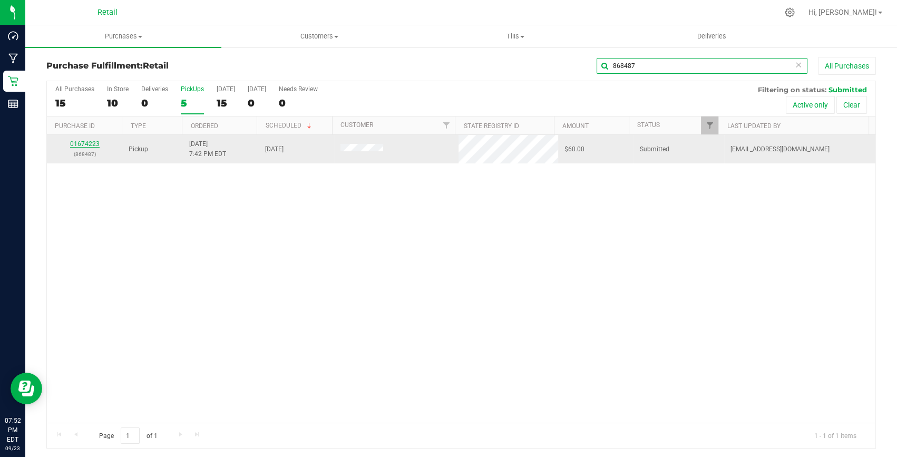
type input "868487"
click at [96, 145] on link "01674223" at bounding box center [85, 143] width 30 height 7
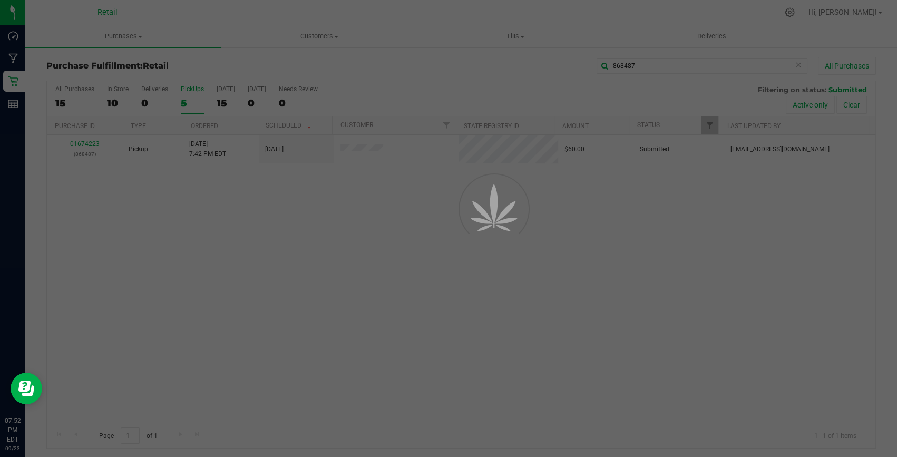
click at [96, 142] on div at bounding box center [448, 228] width 897 height 457
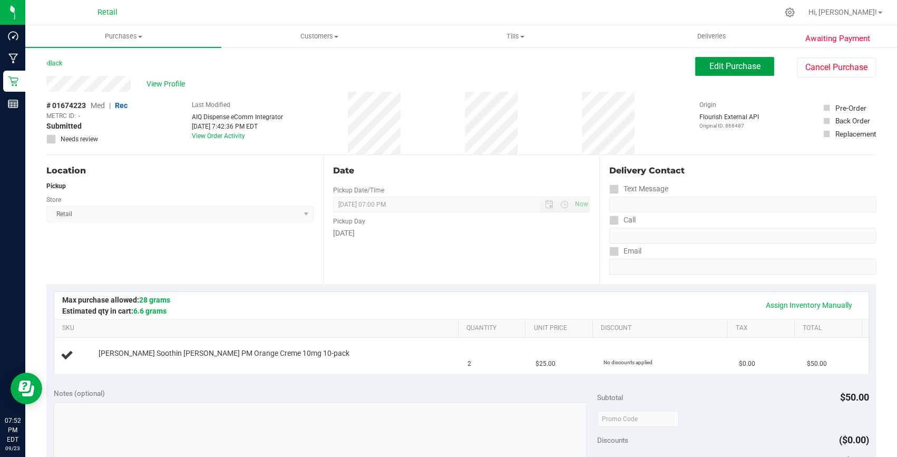
click at [731, 62] on span "Edit Purchase" at bounding box center [734, 66] width 51 height 10
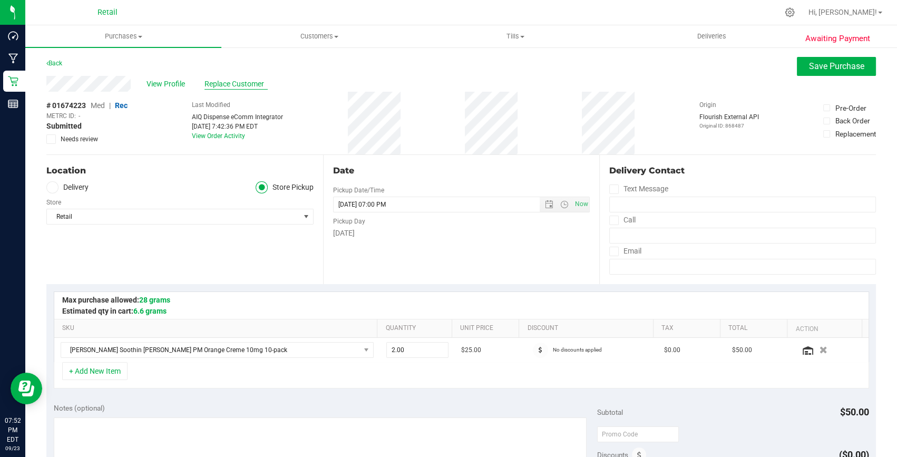
click at [208, 81] on span "Replace Customer" at bounding box center [236, 84] width 63 height 11
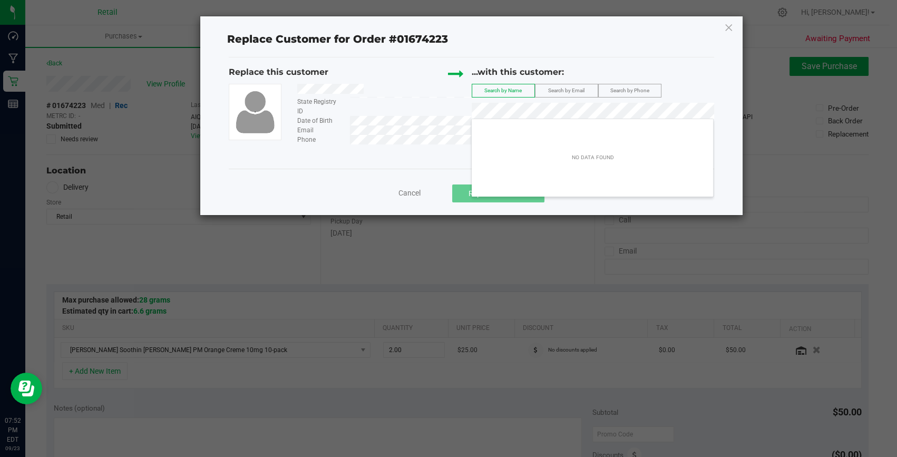
click at [419, 112] on div "Replace this customer State Registry ID Date of Birth Email Phone ...with this …" at bounding box center [471, 105] width 485 height 79
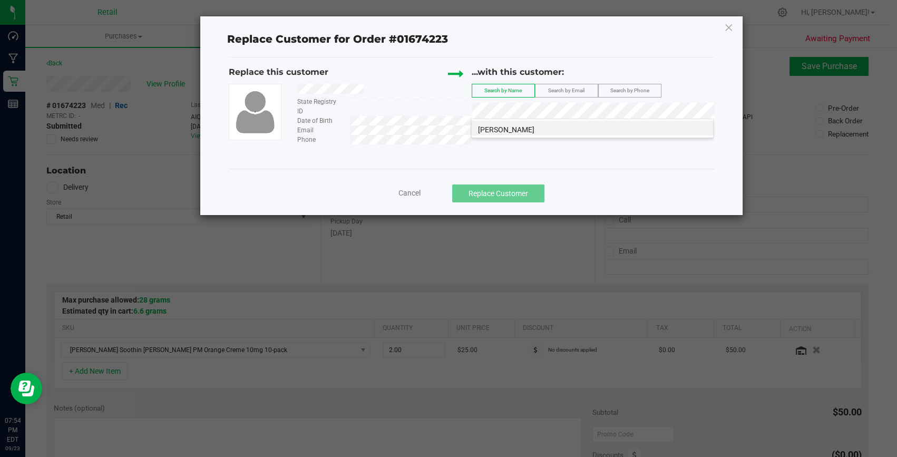
click at [534, 129] on li "[PERSON_NAME]" at bounding box center [592, 128] width 241 height 15
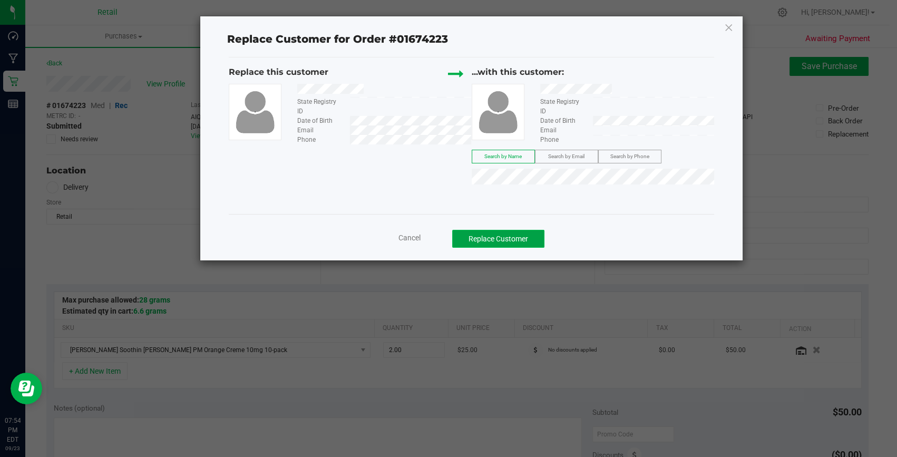
click at [505, 231] on button "Replace Customer" at bounding box center [498, 239] width 92 height 18
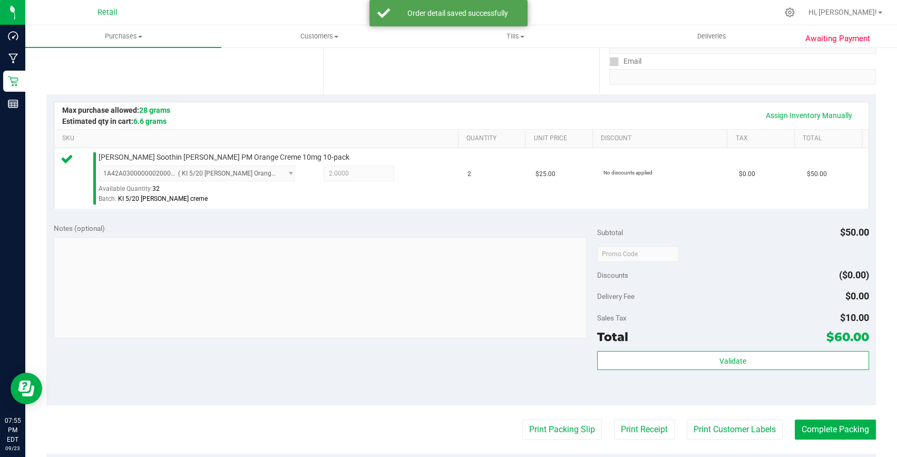
scroll to position [191, 0]
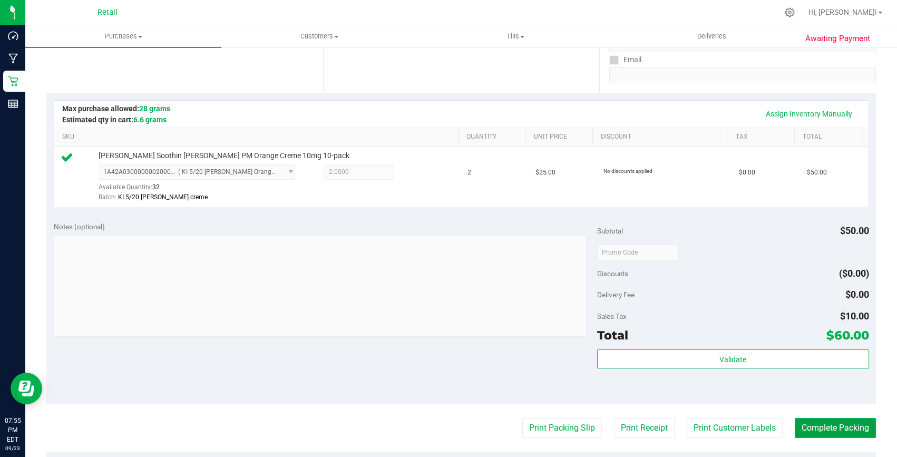
click at [836, 418] on button "Complete Packing" at bounding box center [835, 428] width 81 height 20
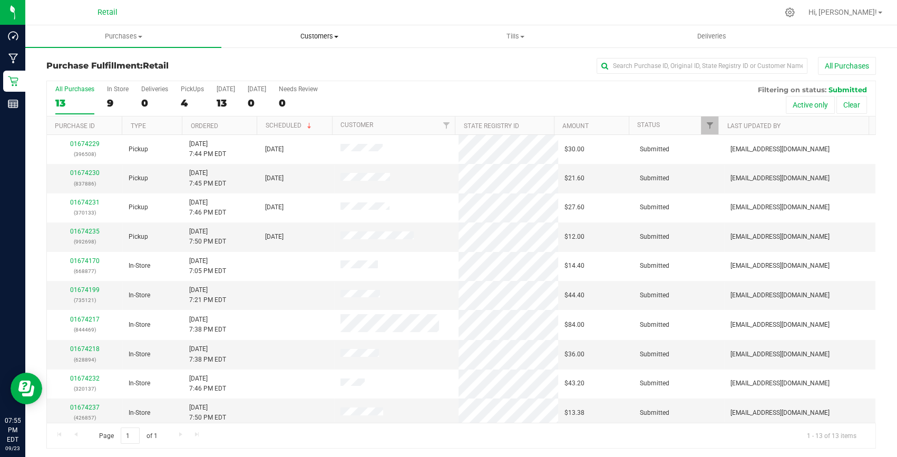
drag, startPoint x: 293, startPoint y: 39, endPoint x: 285, endPoint y: 48, distance: 12.3
click at [293, 39] on span "Customers" at bounding box center [319, 36] width 195 height 9
click at [269, 61] on span "All customers" at bounding box center [259, 63] width 76 height 9
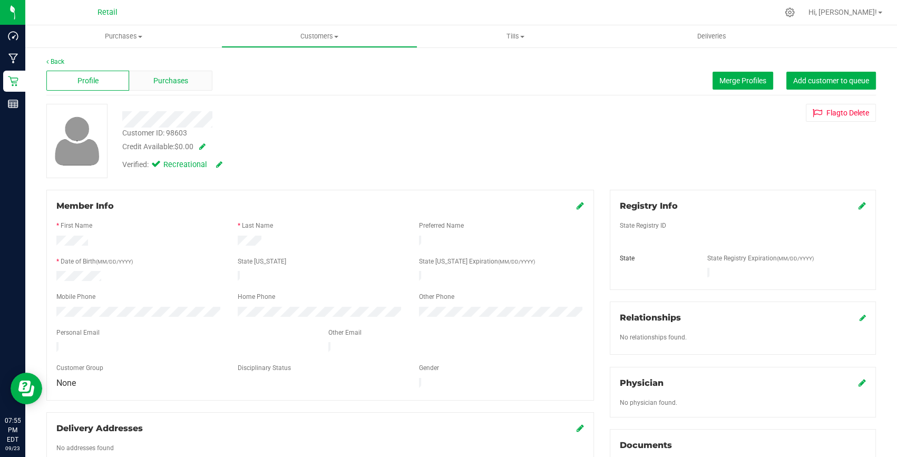
click at [153, 86] on div "Purchases" at bounding box center [170, 81] width 83 height 20
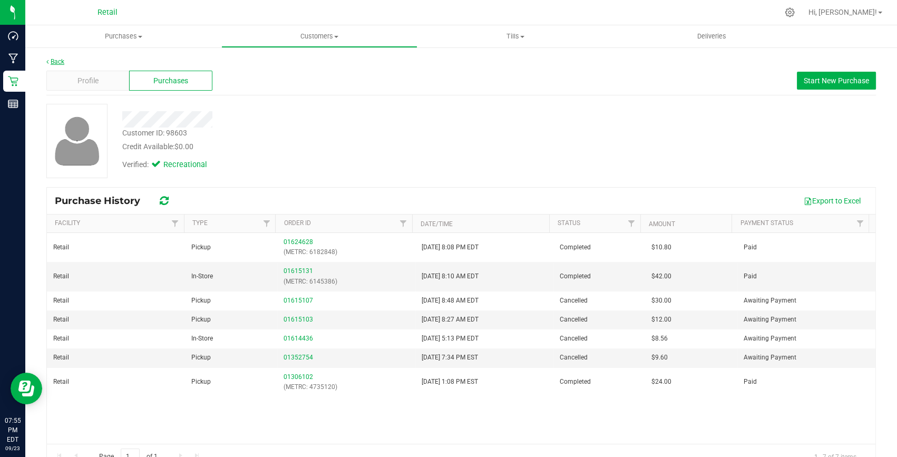
click at [59, 58] on link "Back" at bounding box center [55, 61] width 18 height 7
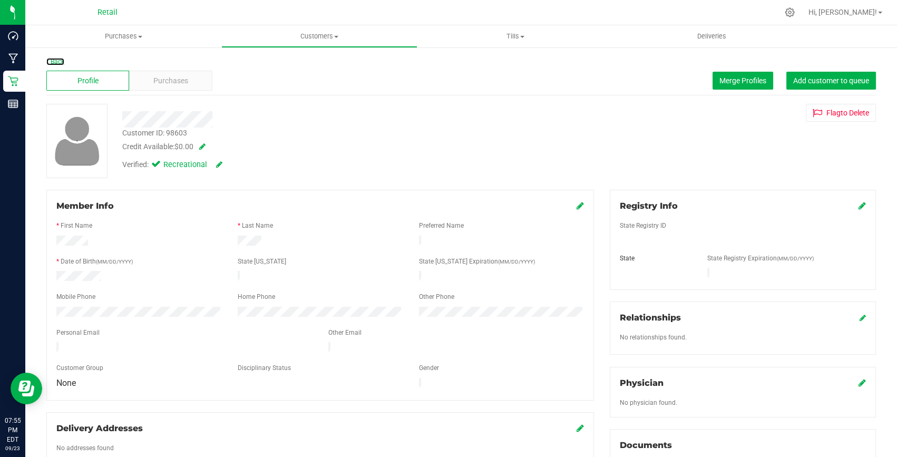
click at [59, 58] on link "Back" at bounding box center [55, 61] width 18 height 7
click at [157, 73] on div "Purchases" at bounding box center [170, 81] width 83 height 20
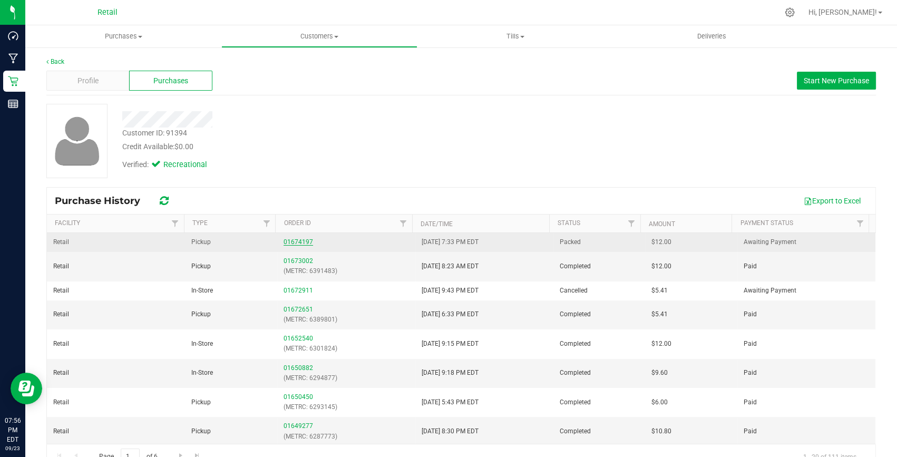
click at [289, 238] on link "01674197" at bounding box center [299, 241] width 30 height 7
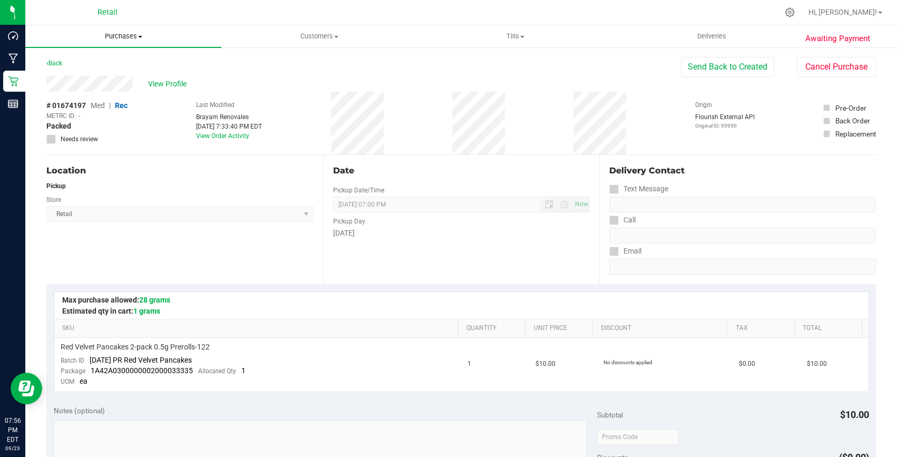
click at [122, 26] on uib-tab-heading "Purchases Summary of purchases Fulfillment All purchases" at bounding box center [123, 36] width 196 height 22
click at [96, 78] on li "Fulfillment" at bounding box center [123, 76] width 196 height 13
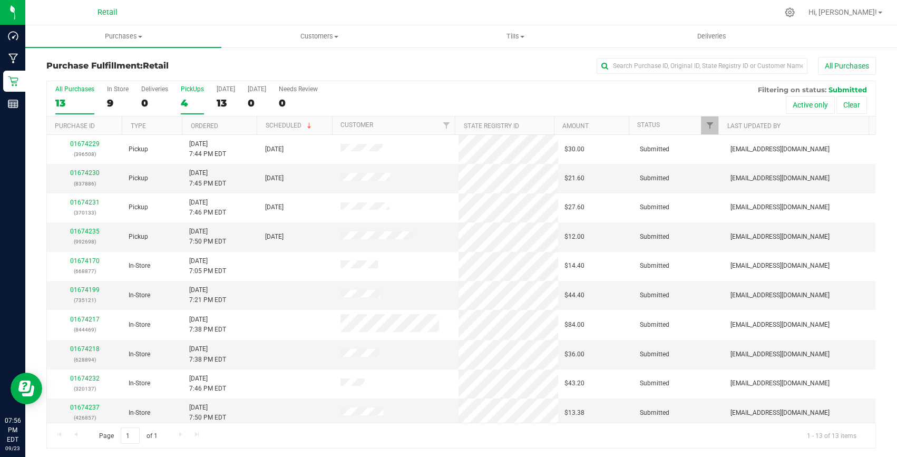
click at [188, 101] on div "4" at bounding box center [192, 103] width 23 height 12
click at [0, 0] on input "PickUps 4" at bounding box center [0, 0] width 0 height 0
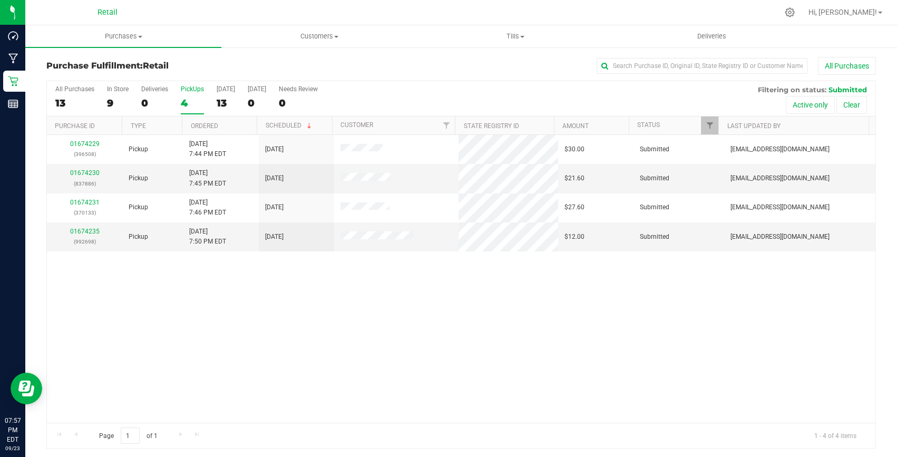
click at [184, 100] on div "4" at bounding box center [192, 103] width 23 height 12
click at [0, 0] on input "PickUps 4" at bounding box center [0, 0] width 0 height 0
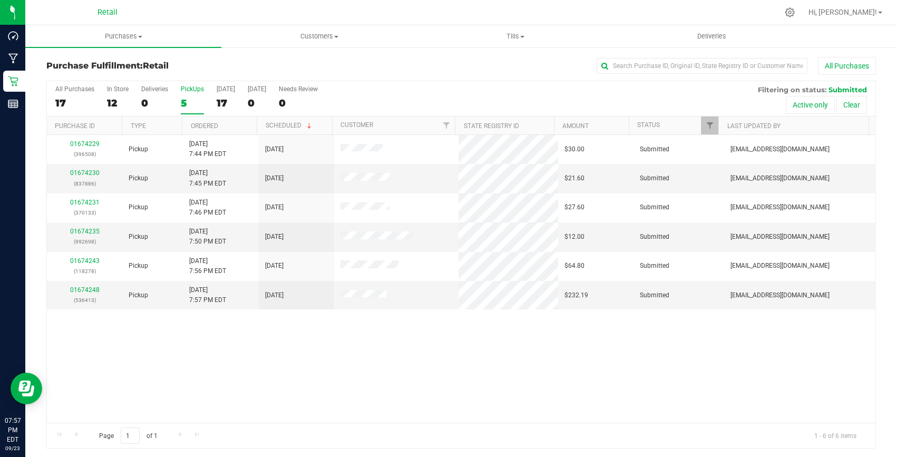
click at [181, 100] on div "5" at bounding box center [192, 103] width 23 height 12
click at [0, 0] on input "PickUps 5" at bounding box center [0, 0] width 0 height 0
click at [80, 174] on link "01674230" at bounding box center [85, 172] width 30 height 7
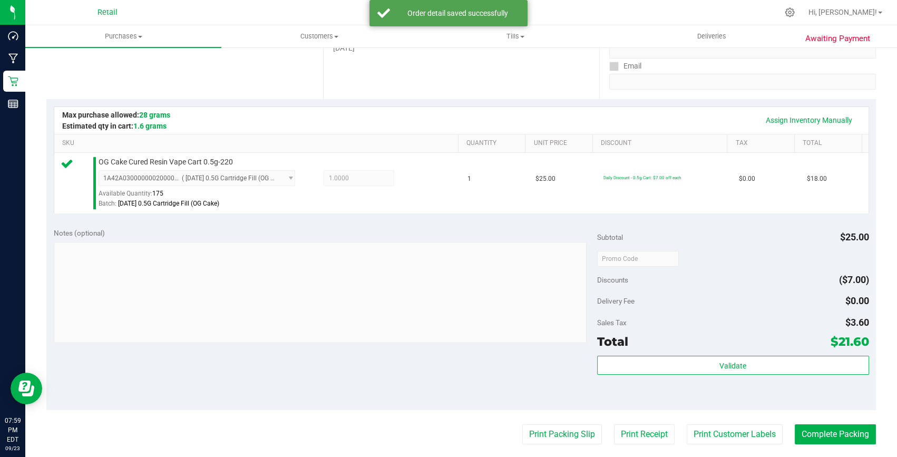
scroll to position [191, 0]
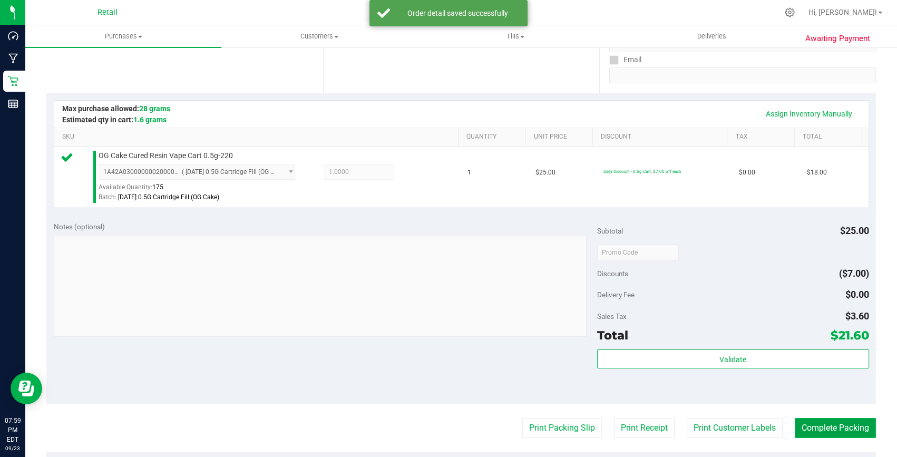
click at [806, 432] on button "Complete Packing" at bounding box center [835, 428] width 81 height 20
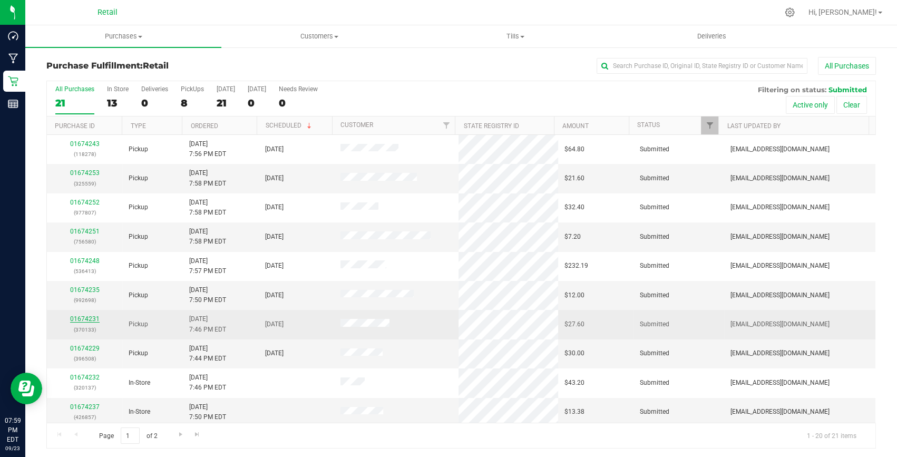
click at [82, 319] on link "01674231" at bounding box center [85, 318] width 30 height 7
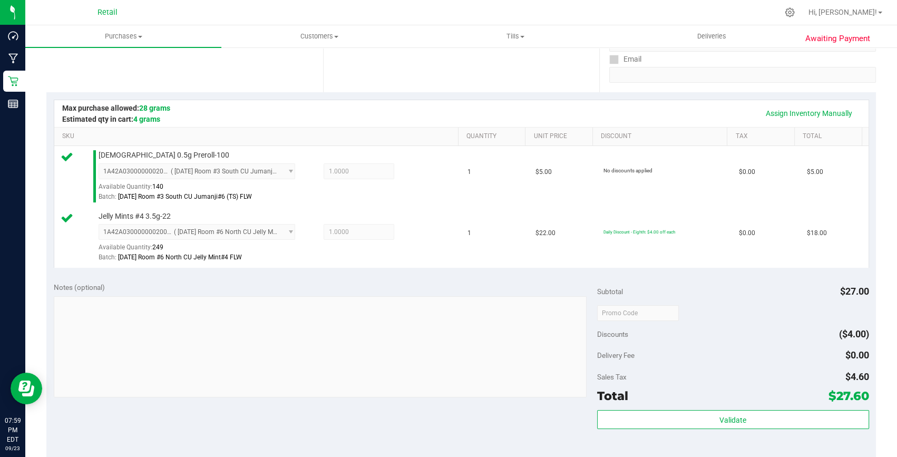
scroll to position [239, 0]
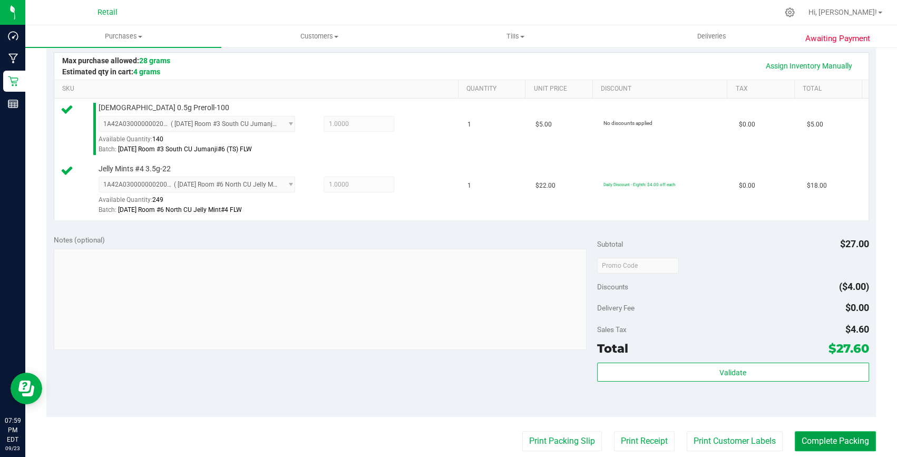
click at [822, 441] on button "Complete Packing" at bounding box center [835, 441] width 81 height 20
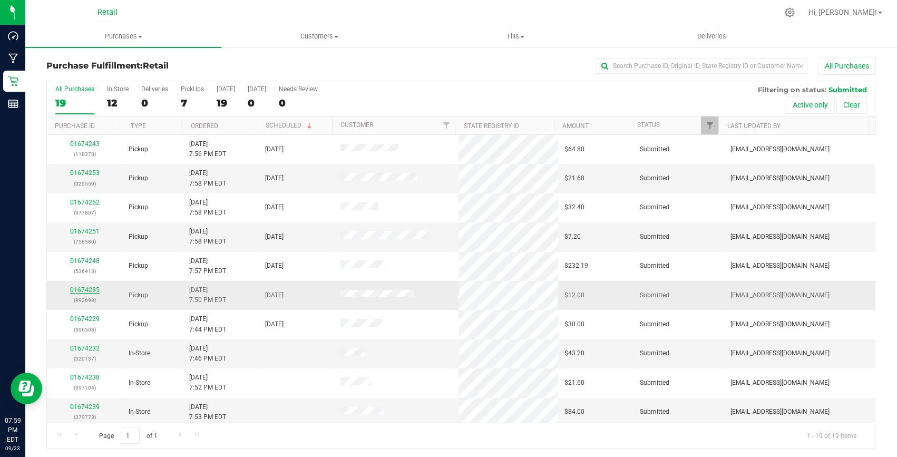
click at [93, 288] on link "01674235" at bounding box center [85, 289] width 30 height 7
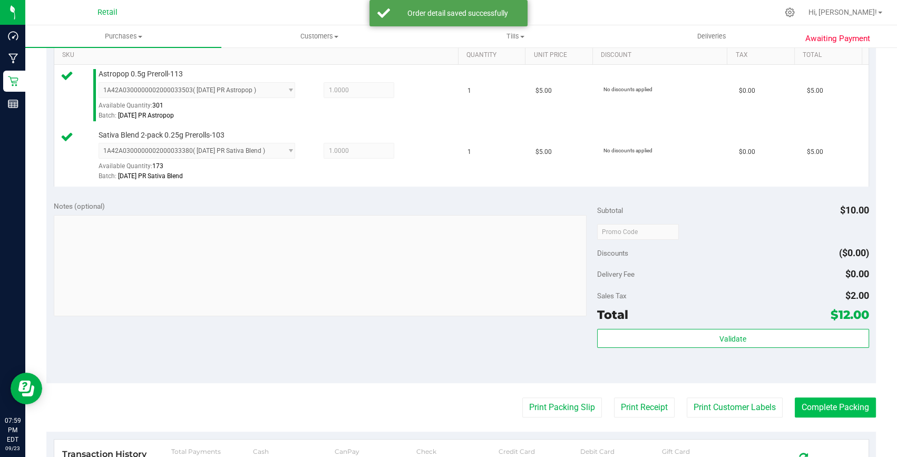
scroll to position [287, 0]
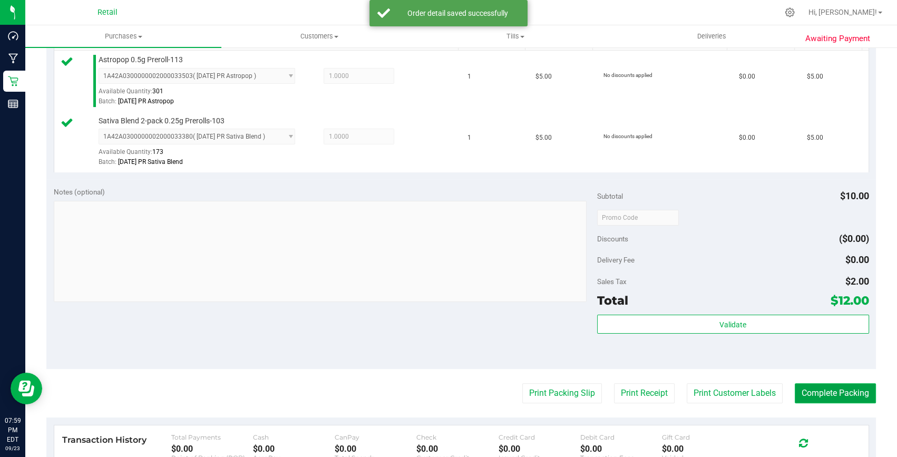
click at [831, 397] on button "Complete Packing" at bounding box center [835, 393] width 81 height 20
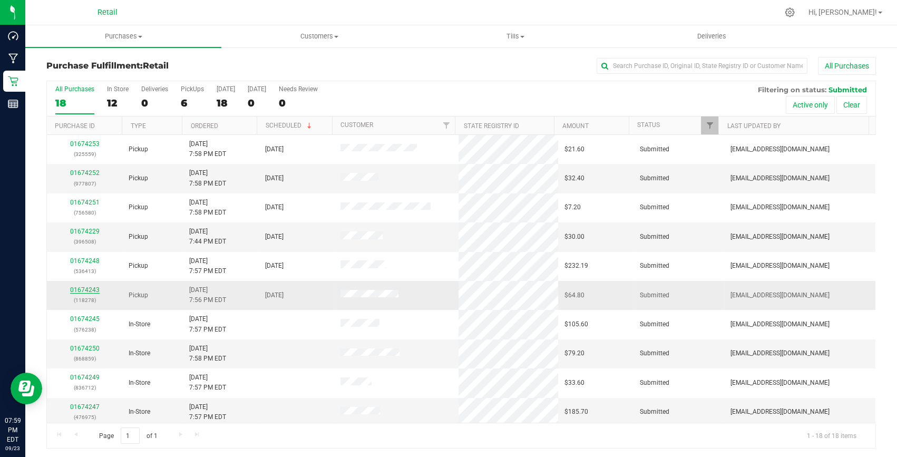
click at [92, 287] on link "01674243" at bounding box center [85, 289] width 30 height 7
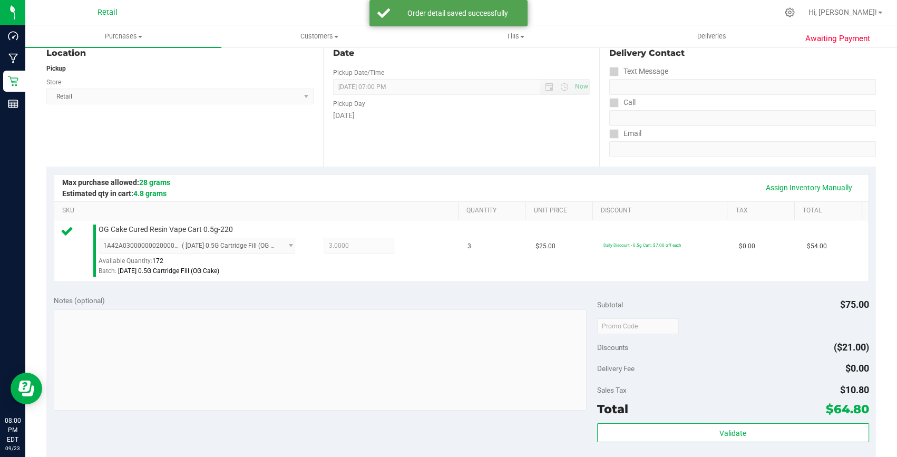
scroll to position [191, 0]
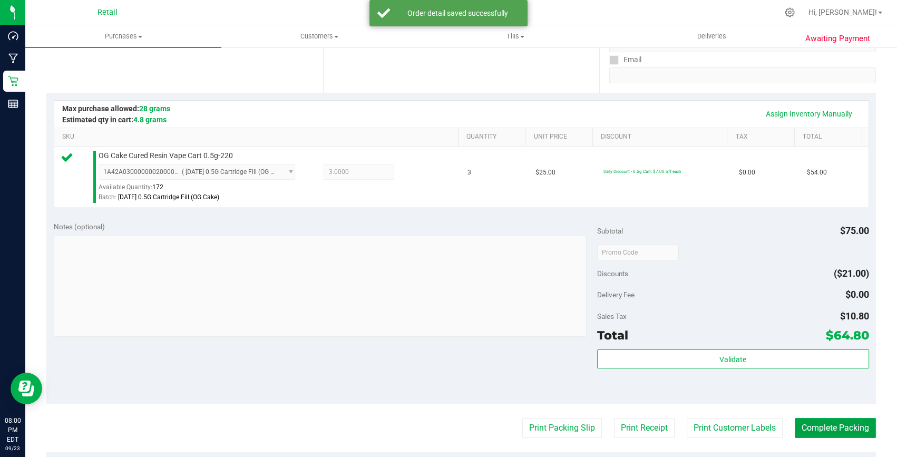
click at [806, 432] on button "Complete Packing" at bounding box center [835, 428] width 81 height 20
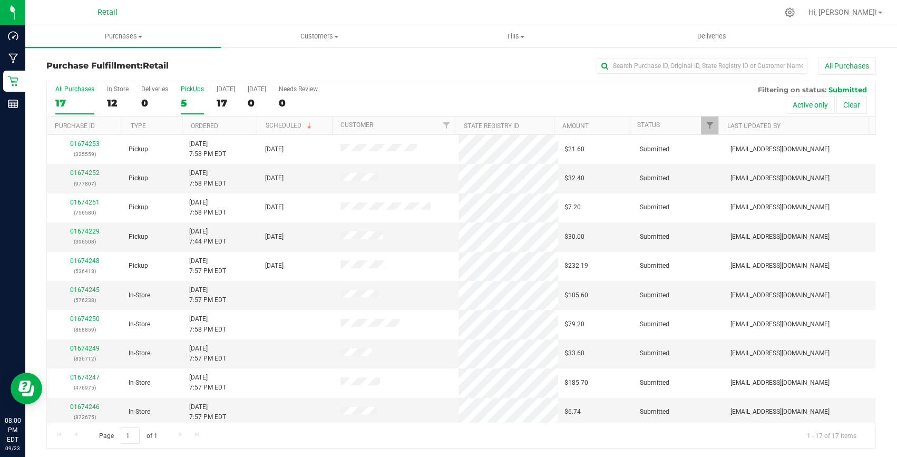
click at [186, 103] on div "5" at bounding box center [192, 103] width 23 height 12
click at [0, 0] on input "PickUps 5" at bounding box center [0, 0] width 0 height 0
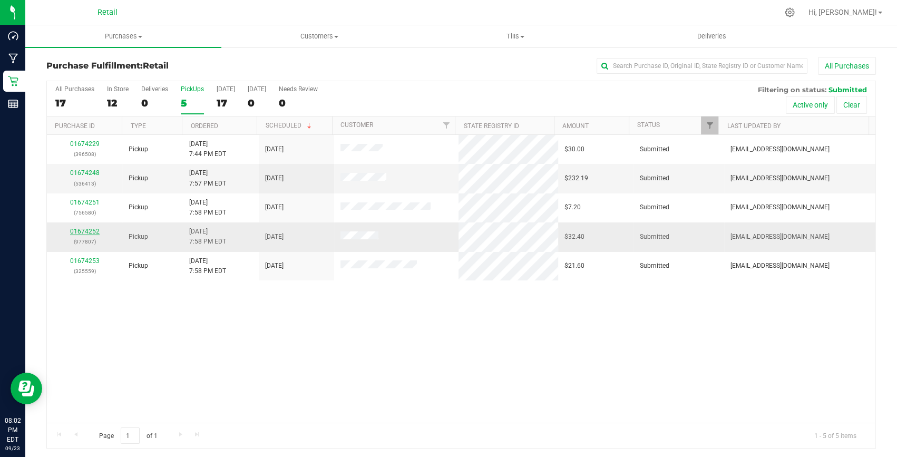
click at [79, 231] on link "01674252" at bounding box center [85, 231] width 30 height 7
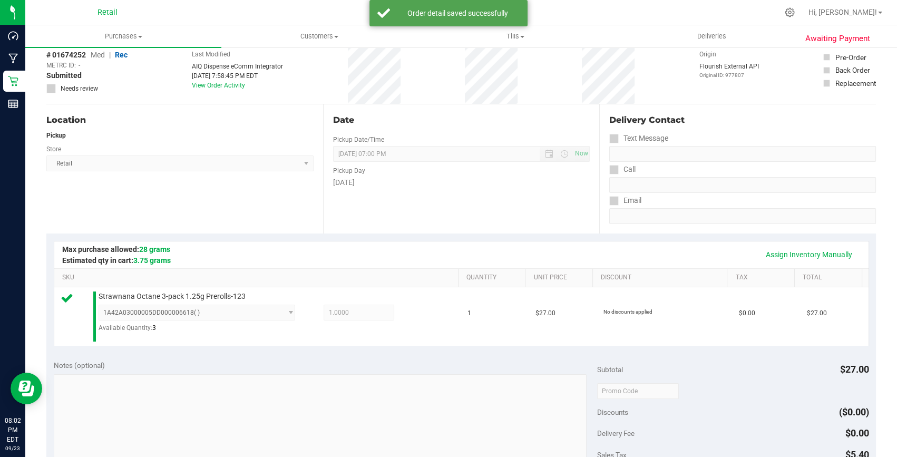
scroll to position [191, 0]
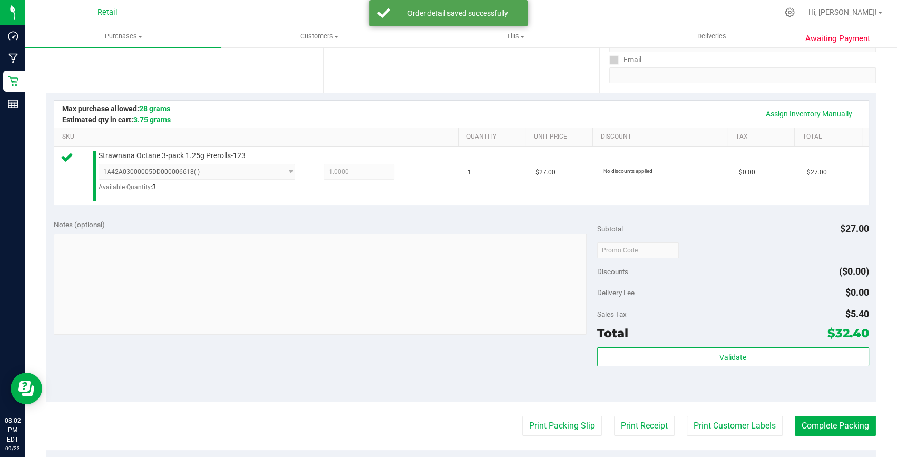
click at [814, 412] on purchase-details "Back Edit Purchase Cancel Purchase View Profile # 01674252 Med | Rec METRC ID: …" at bounding box center [461, 257] width 830 height 782
click at [815, 426] on button "Complete Packing" at bounding box center [835, 426] width 81 height 20
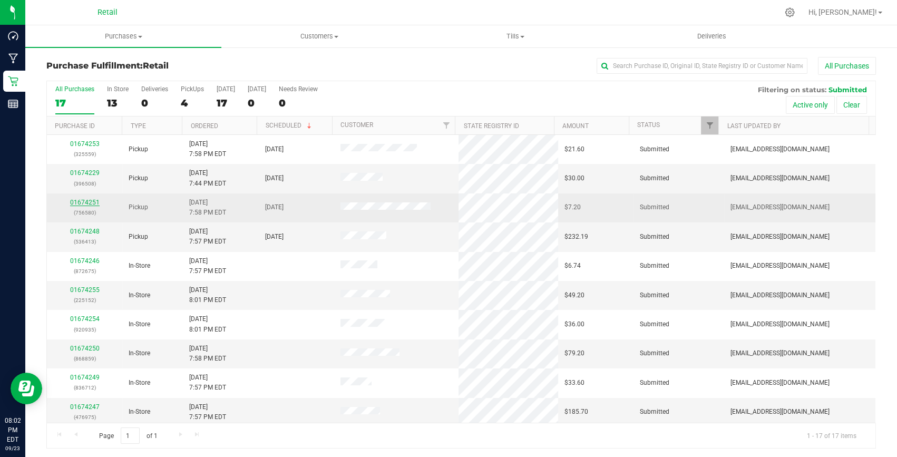
click at [74, 201] on link "01674251" at bounding box center [85, 202] width 30 height 7
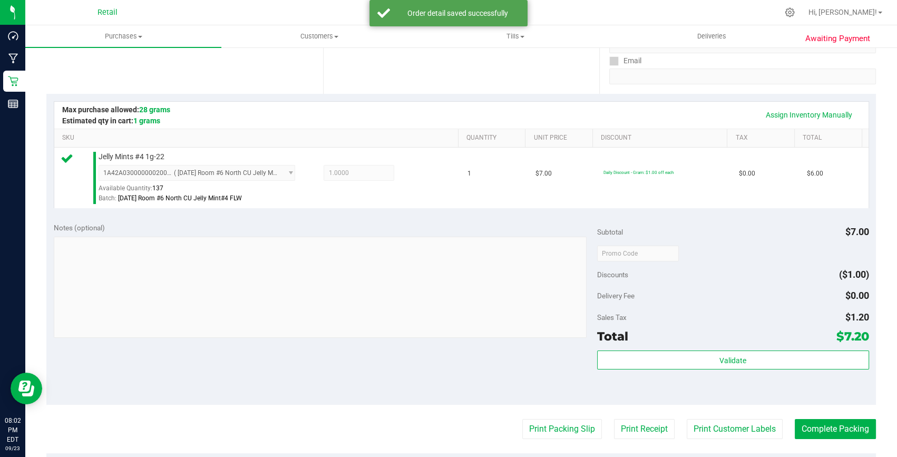
scroll to position [191, 0]
click at [833, 427] on button "Complete Packing" at bounding box center [835, 428] width 81 height 20
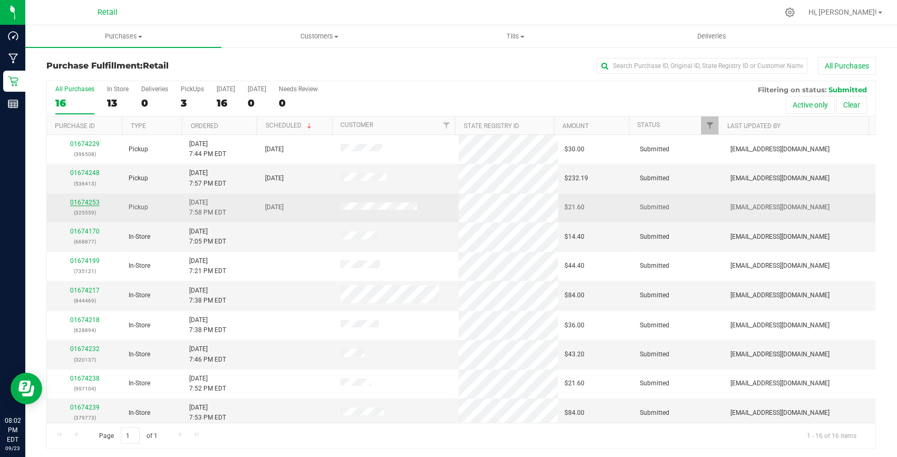
click at [87, 202] on link "01674253" at bounding box center [85, 202] width 30 height 7
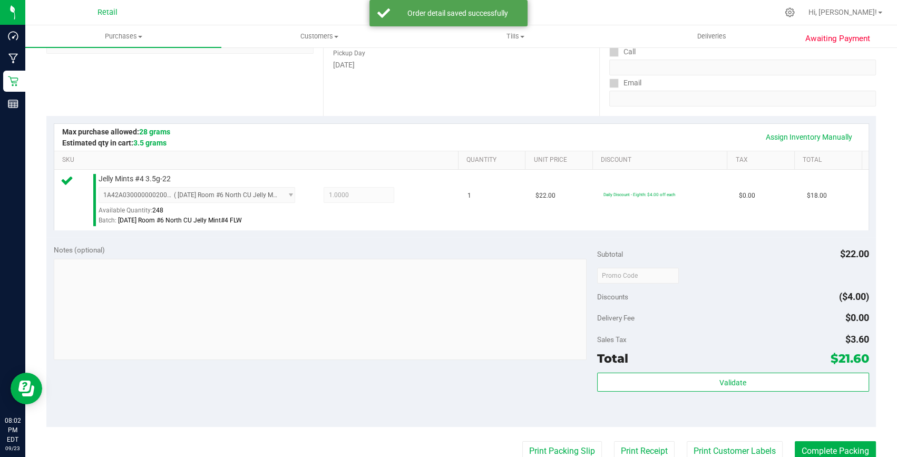
scroll to position [191, 0]
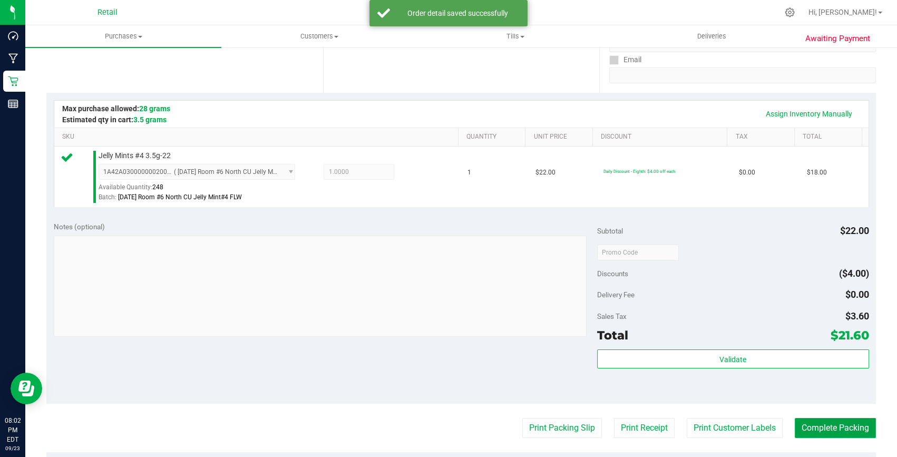
drag, startPoint x: 817, startPoint y: 418, endPoint x: 821, endPoint y: 395, distance: 23.5
click at [817, 418] on button "Complete Packing" at bounding box center [835, 428] width 81 height 20
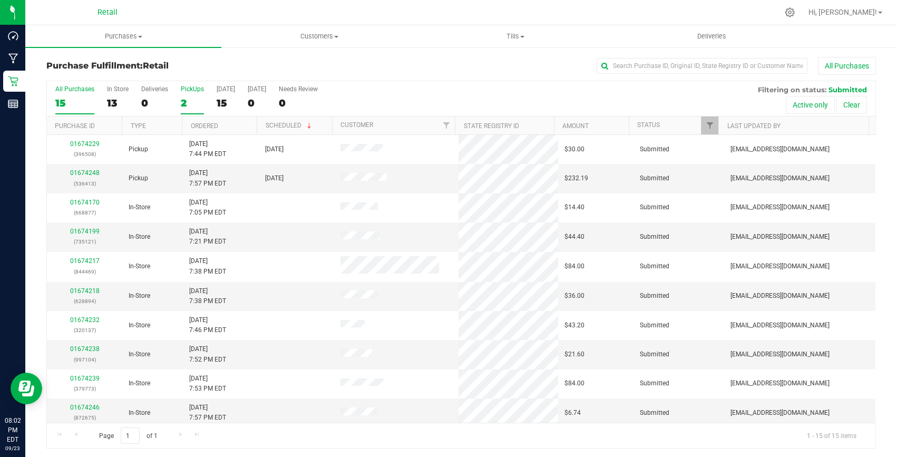
click at [184, 95] on label "PickUps 2" at bounding box center [192, 99] width 23 height 29
click at [0, 0] on input "PickUps 2" at bounding box center [0, 0] width 0 height 0
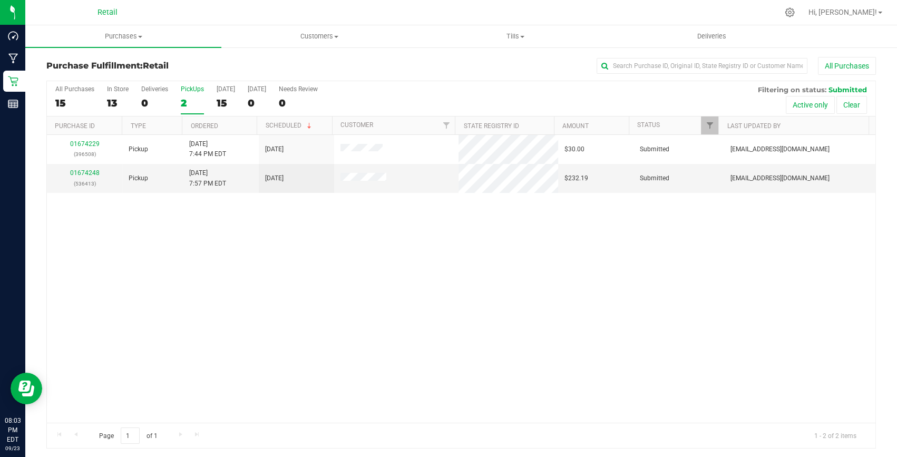
click at [189, 100] on div "2" at bounding box center [192, 103] width 23 height 12
click at [0, 0] on input "PickUps 2" at bounding box center [0, 0] width 0 height 0
click at [187, 100] on div "2" at bounding box center [192, 103] width 23 height 12
click at [0, 0] on input "PickUps 2" at bounding box center [0, 0] width 0 height 0
click at [246, 358] on div "01674229 (396508) Pickup [DATE] 7:44 PM EDT 9/23/2025 $30.00 Submitted [EMAIL_A…" at bounding box center [461, 279] width 829 height 288
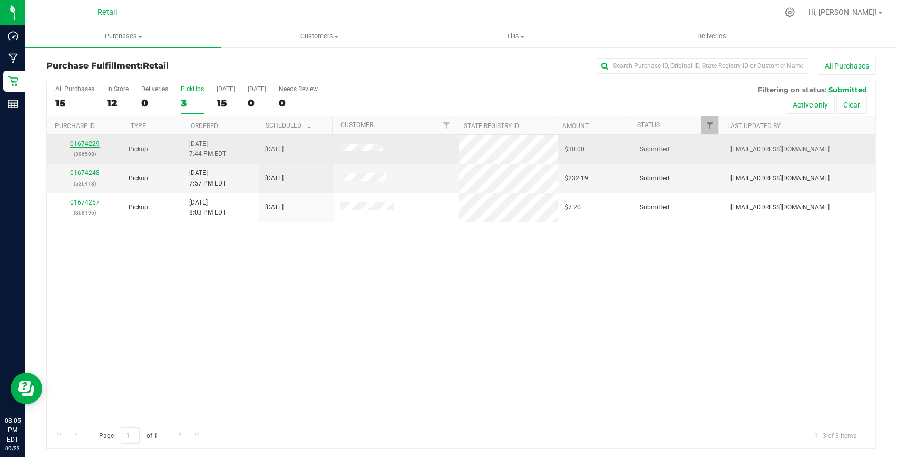
click at [84, 142] on link "01674229" at bounding box center [85, 143] width 30 height 7
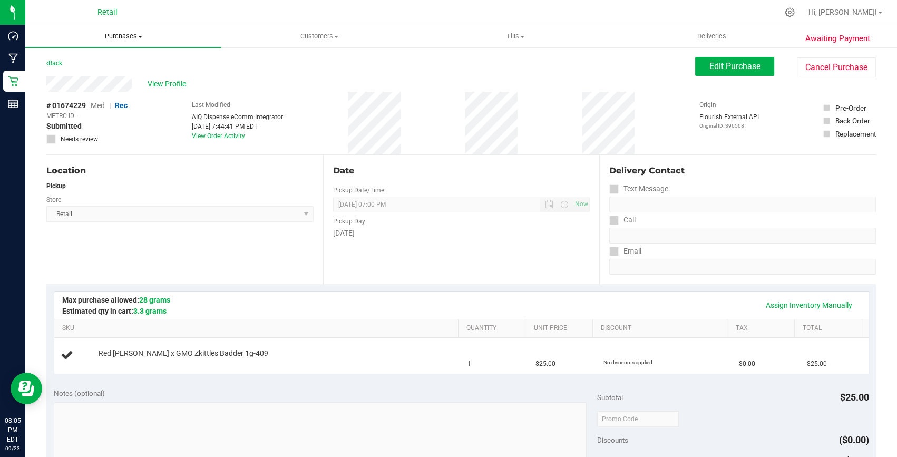
click at [113, 40] on span "Purchases" at bounding box center [123, 36] width 196 height 9
click at [92, 82] on li "Fulfillment" at bounding box center [123, 76] width 196 height 13
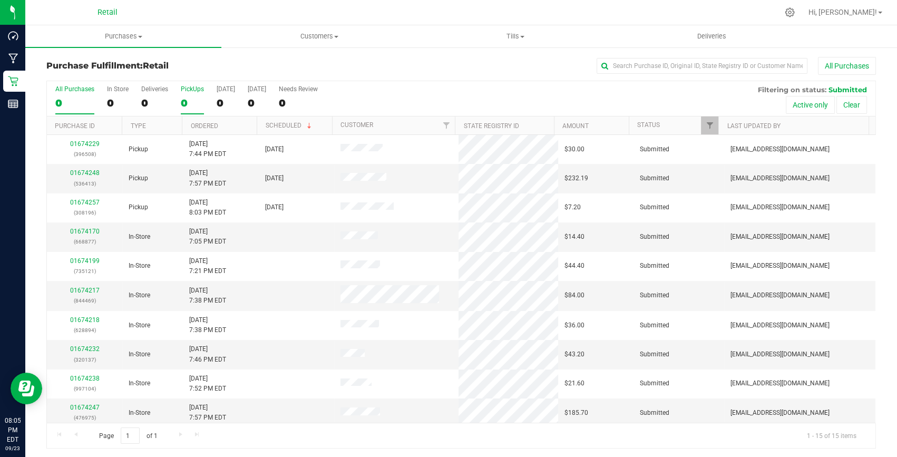
click at [183, 103] on div "0" at bounding box center [192, 103] width 23 height 12
click at [0, 0] on input "PickUps 0" at bounding box center [0, 0] width 0 height 0
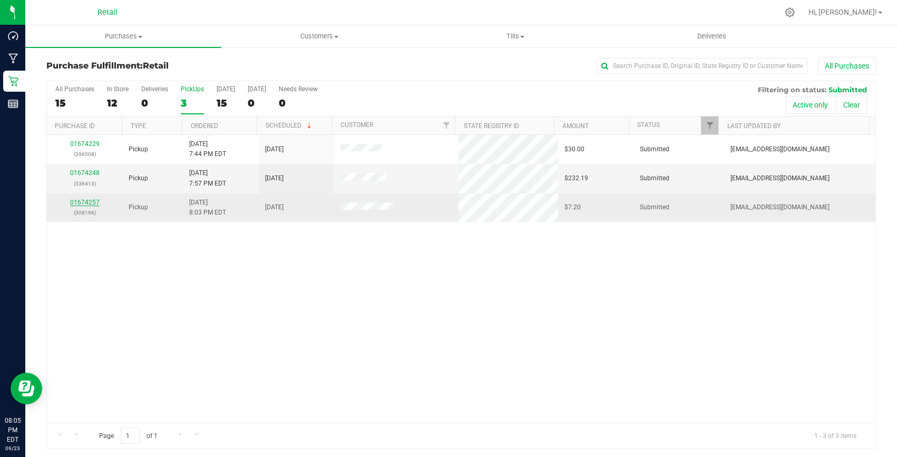
click at [93, 199] on link "01674257" at bounding box center [85, 202] width 30 height 7
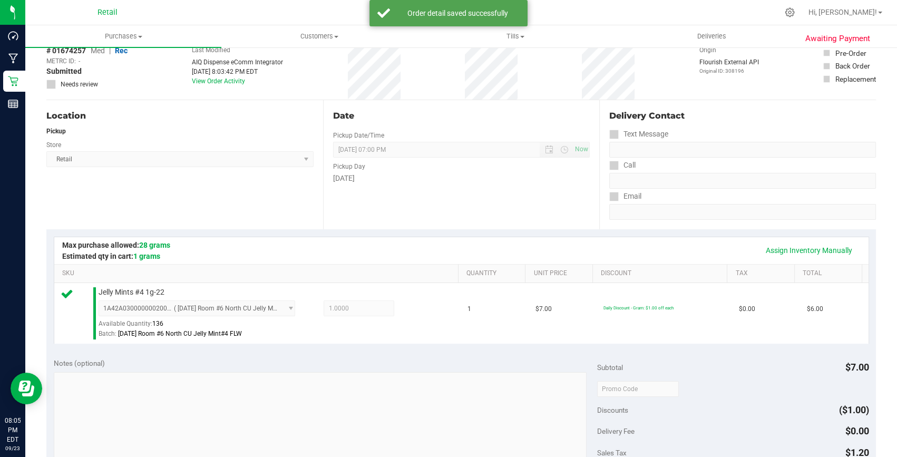
scroll to position [191, 0]
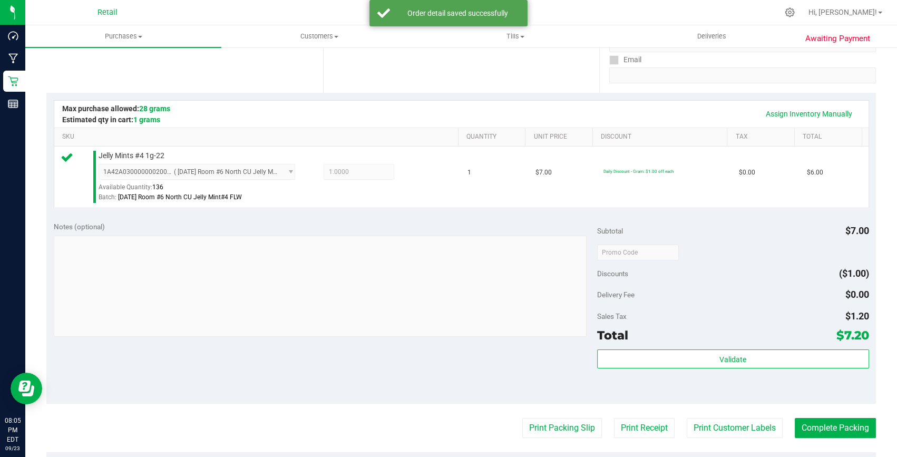
click at [826, 438] on purchase-details "Back Edit Purchase Cancel Purchase View Profile # 01674257 Med | Rec METRC ID: …" at bounding box center [461, 258] width 830 height 784
click at [828, 432] on button "Complete Packing" at bounding box center [835, 428] width 81 height 20
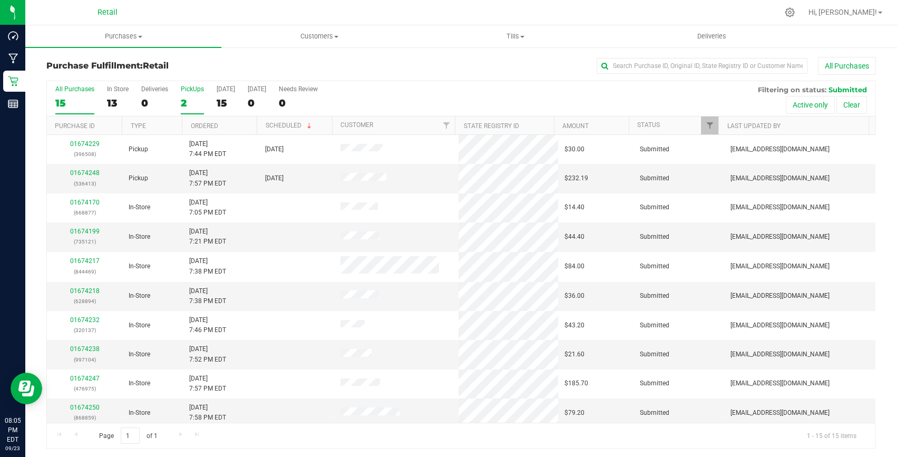
click at [188, 98] on div "2" at bounding box center [192, 103] width 23 height 12
click at [0, 0] on input "PickUps 2" at bounding box center [0, 0] width 0 height 0
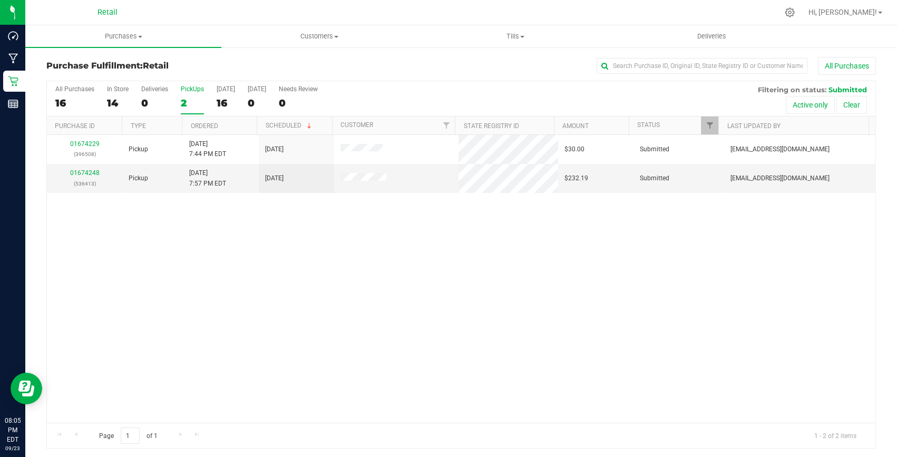
click at [192, 98] on div "2" at bounding box center [192, 103] width 23 height 12
click at [0, 0] on input "PickUps 2" at bounding box center [0, 0] width 0 height 0
click at [190, 105] on div "3" at bounding box center [192, 103] width 23 height 12
click at [0, 0] on input "PickUps 3" at bounding box center [0, 0] width 0 height 0
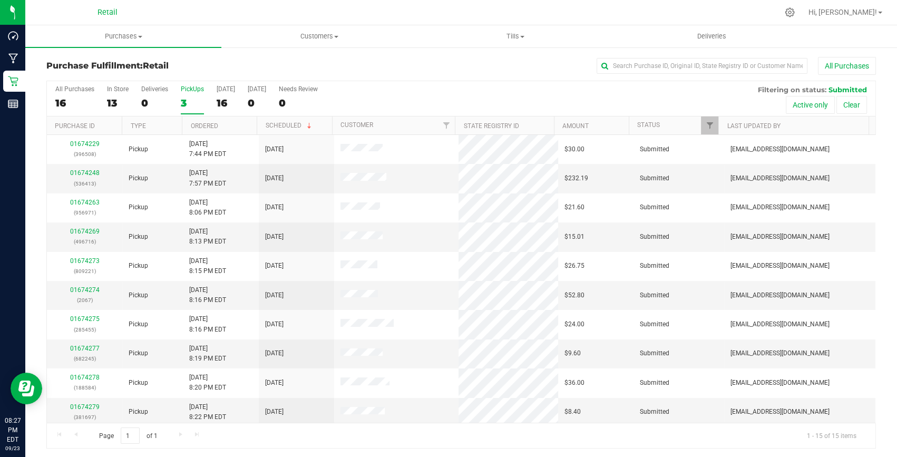
click at [188, 88] on div "PickUps" at bounding box center [192, 88] width 23 height 7
click at [0, 0] on input "PickUps 3" at bounding box center [0, 0] width 0 height 0
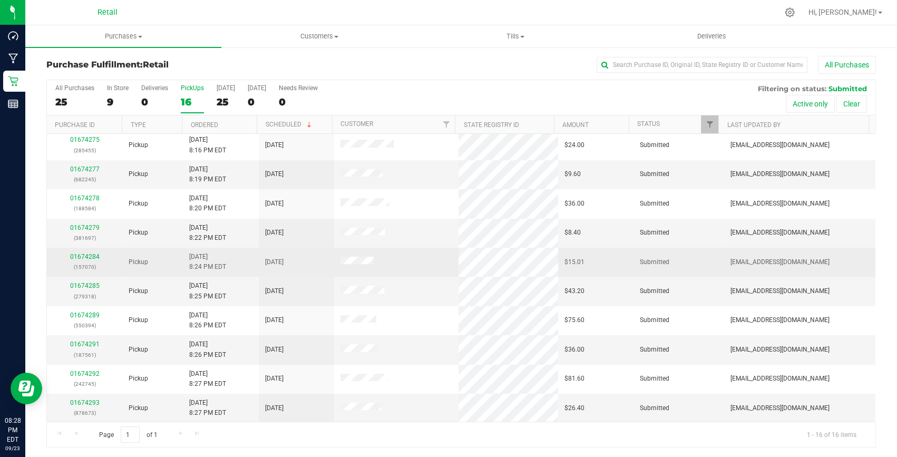
scroll to position [2, 0]
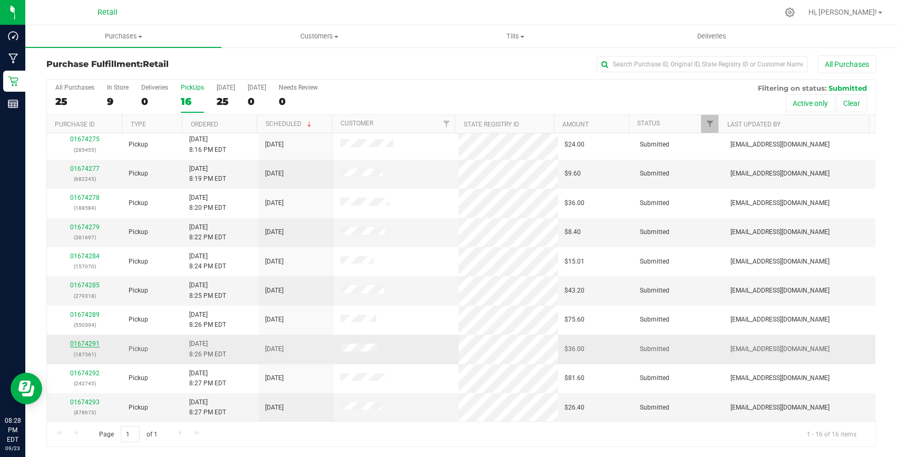
click at [80, 340] on link "01674291" at bounding box center [85, 343] width 30 height 7
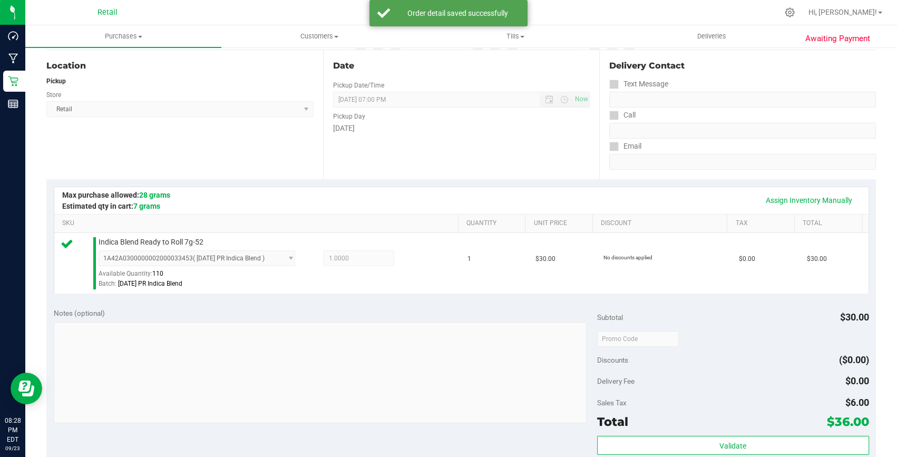
scroll to position [193, 0]
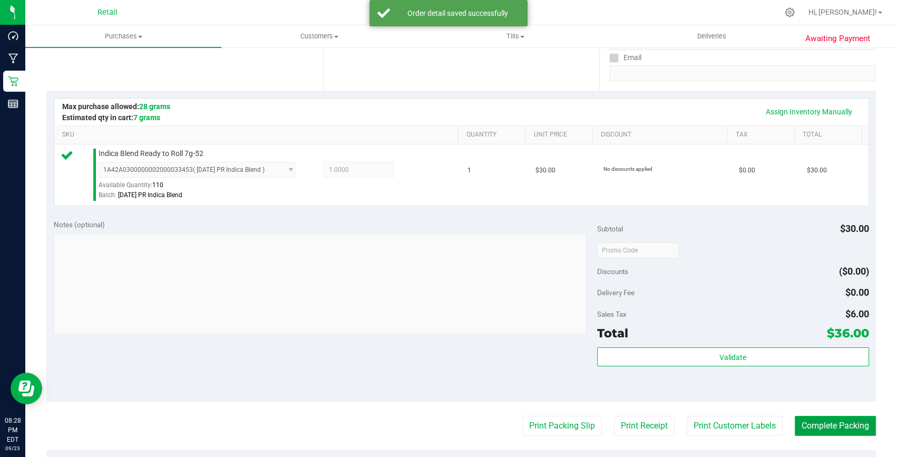
click at [840, 430] on button "Complete Packing" at bounding box center [835, 426] width 81 height 20
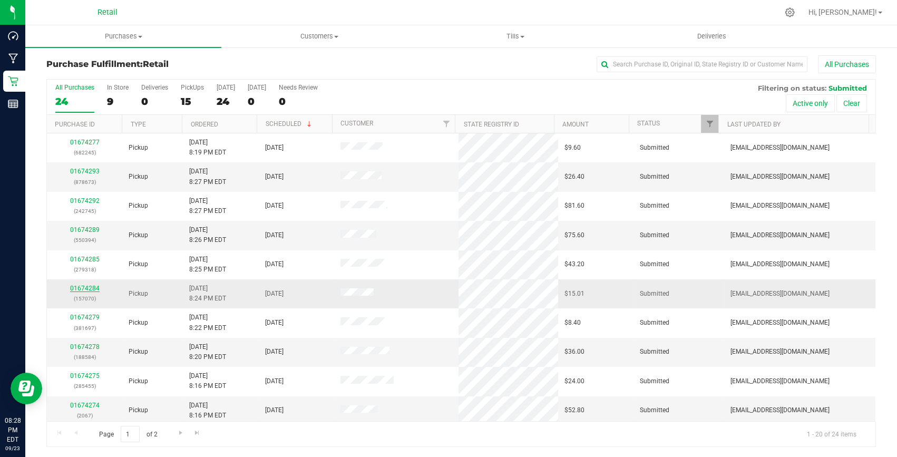
click at [88, 285] on link "01674284" at bounding box center [85, 288] width 30 height 7
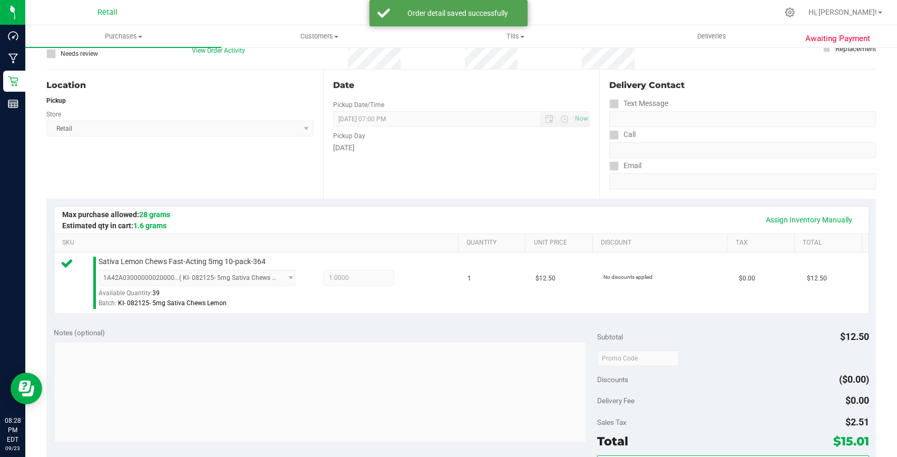
scroll to position [193, 0]
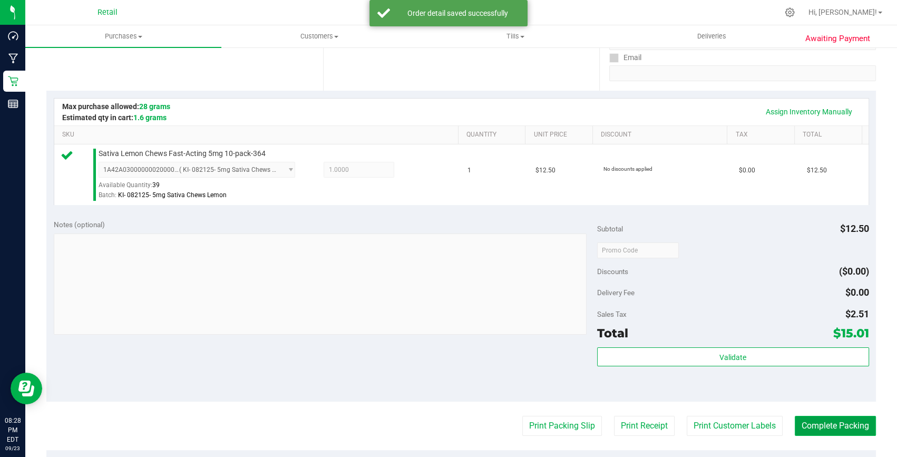
click at [841, 424] on button "Complete Packing" at bounding box center [835, 426] width 81 height 20
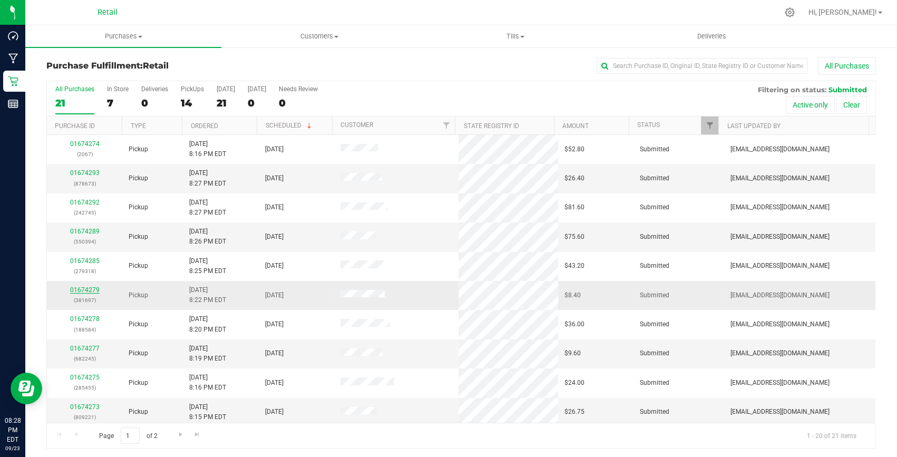
click at [94, 287] on link "01674279" at bounding box center [85, 289] width 30 height 7
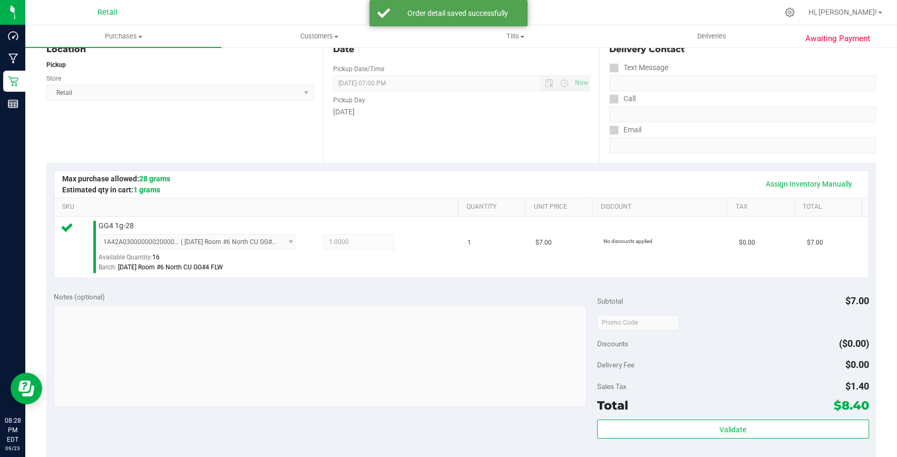
scroll to position [191, 0]
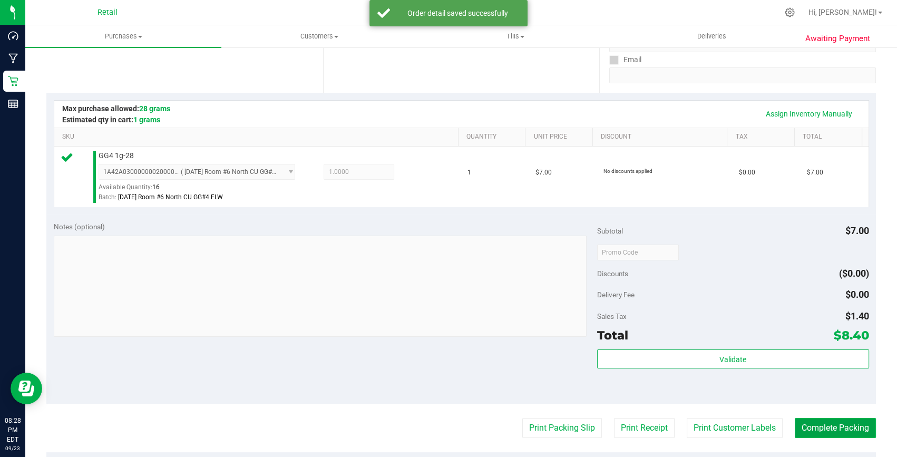
click at [804, 427] on button "Complete Packing" at bounding box center [835, 428] width 81 height 20
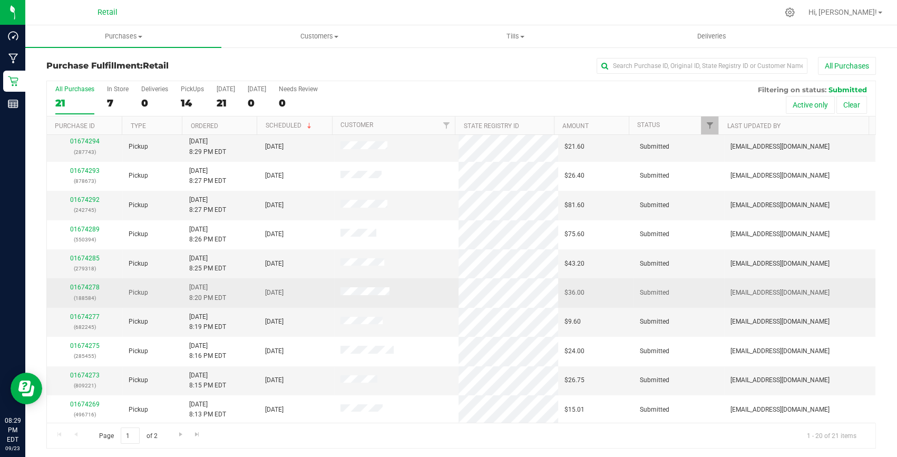
scroll to position [47, 0]
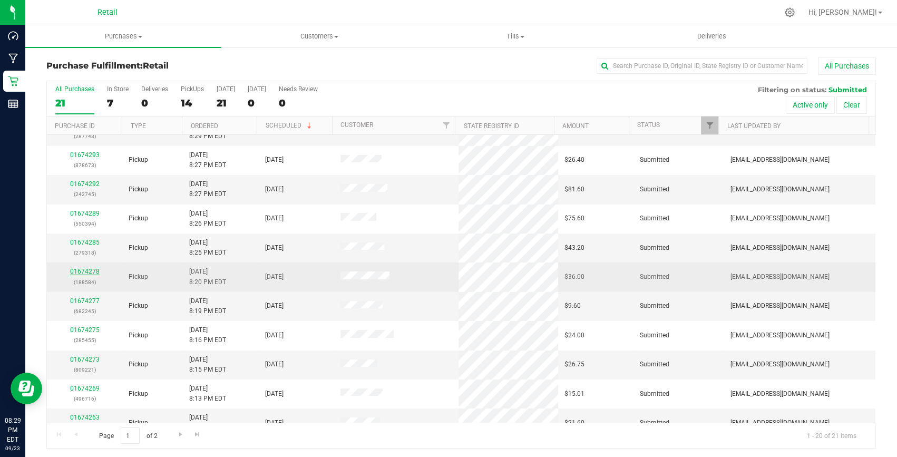
click at [91, 271] on link "01674278" at bounding box center [85, 271] width 30 height 7
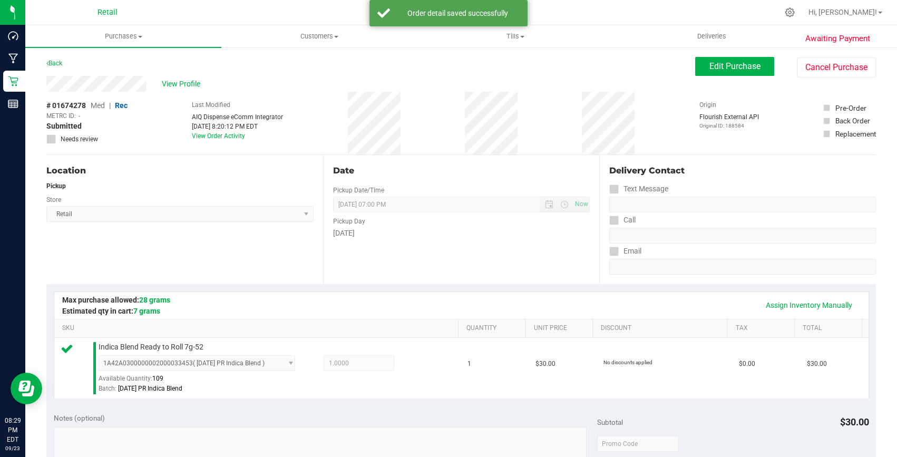
scroll to position [191, 0]
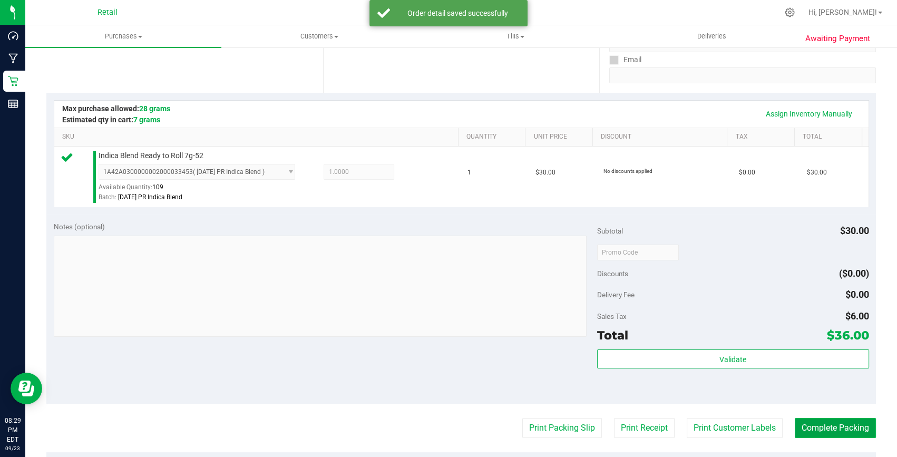
click at [844, 419] on button "Complete Packing" at bounding box center [835, 428] width 81 height 20
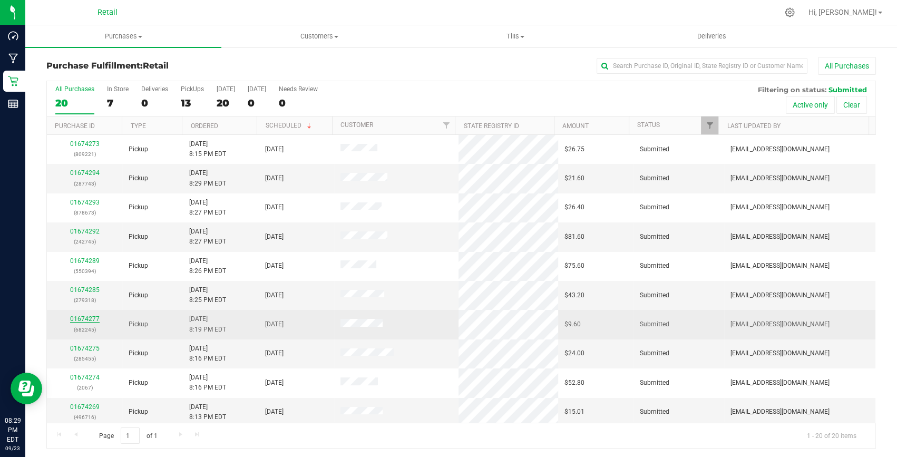
click at [77, 318] on link "01674277" at bounding box center [85, 318] width 30 height 7
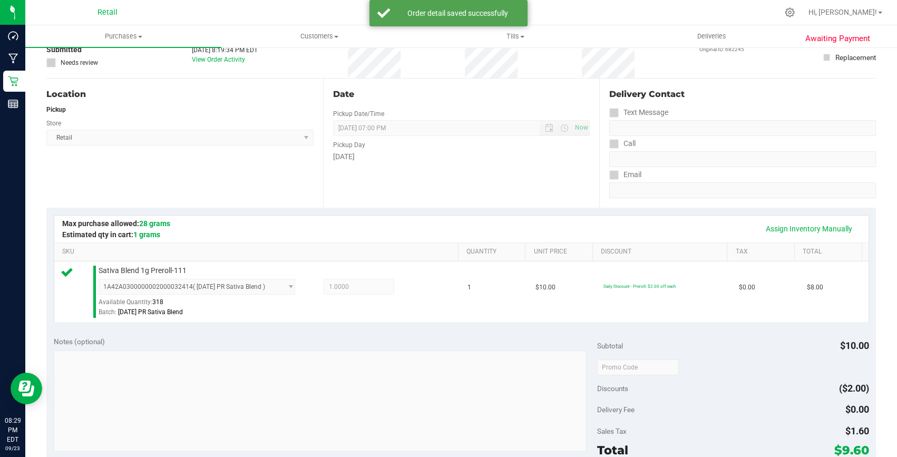
scroll to position [191, 0]
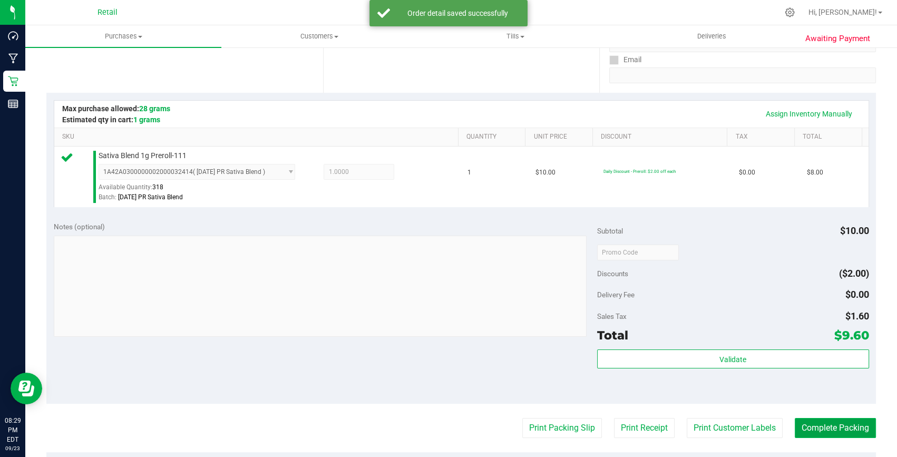
click at [834, 428] on button "Complete Packing" at bounding box center [835, 428] width 81 height 20
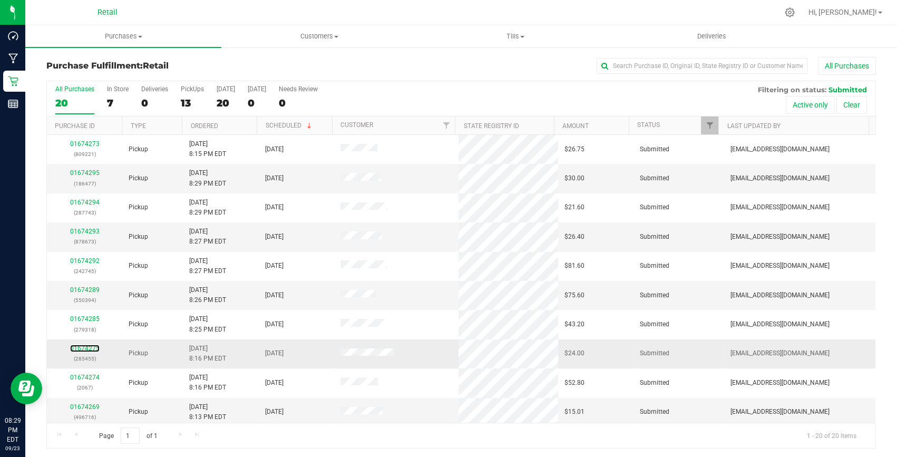
drag, startPoint x: 95, startPoint y: 344, endPoint x: 103, endPoint y: 344, distance: 8.4
click at [95, 345] on link "01674275" at bounding box center [85, 348] width 30 height 7
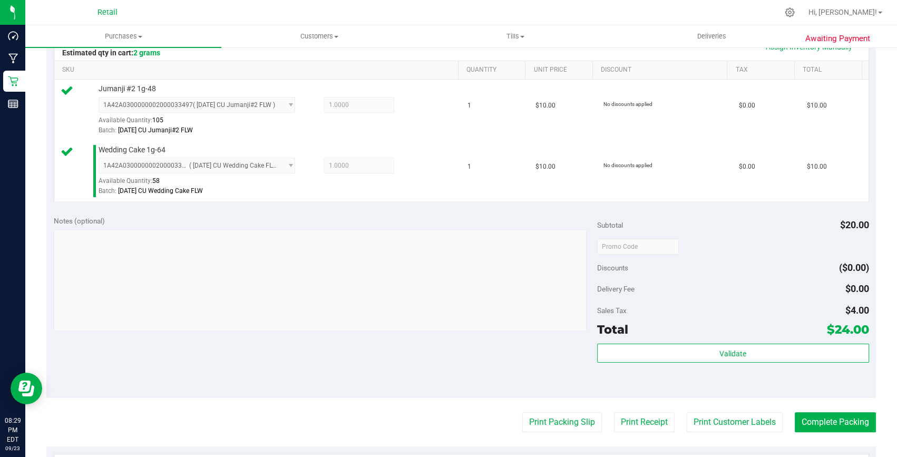
scroll to position [335, 0]
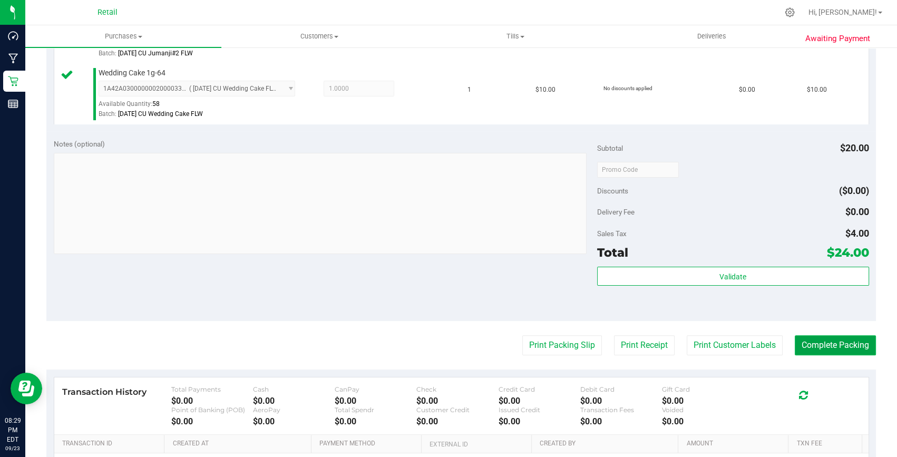
click at [832, 343] on button "Complete Packing" at bounding box center [835, 345] width 81 height 20
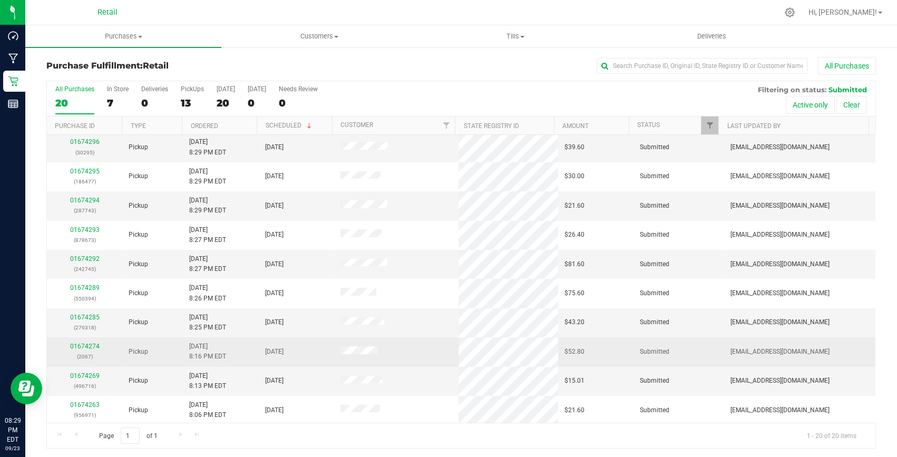
scroll to position [47, 0]
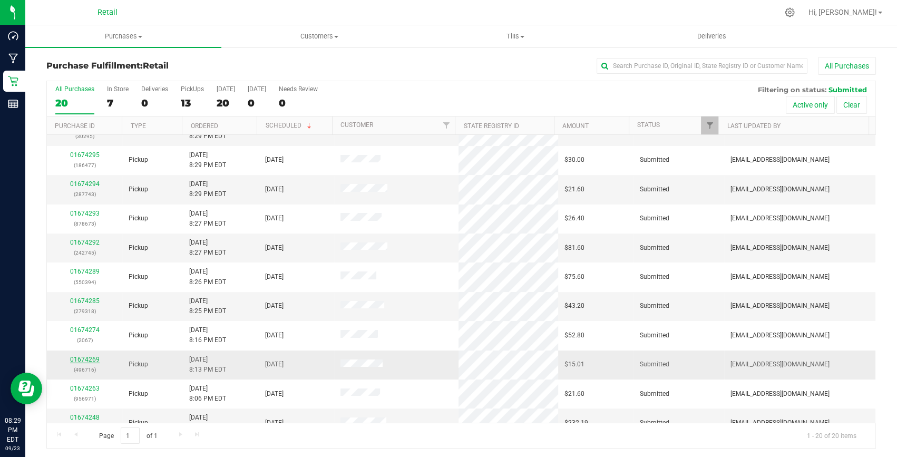
click at [81, 358] on link "01674269" at bounding box center [85, 359] width 30 height 7
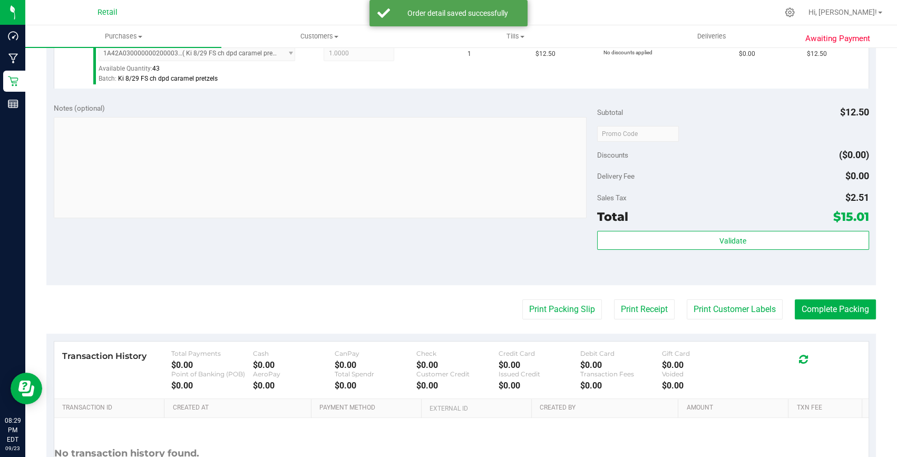
scroll to position [403, 0]
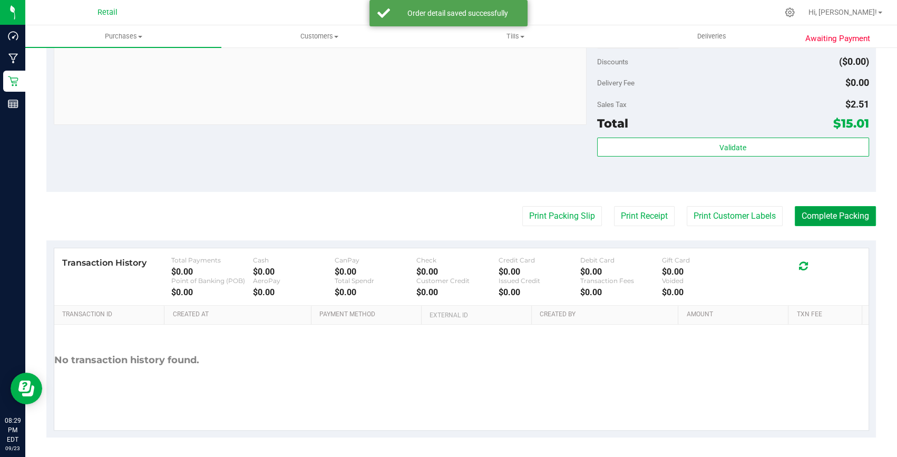
click at [816, 211] on button "Complete Packing" at bounding box center [835, 216] width 81 height 20
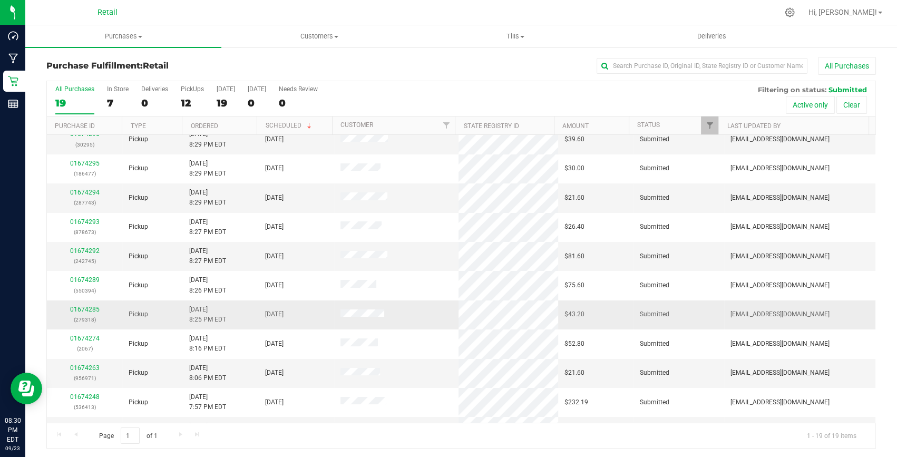
scroll to position [95, 0]
click at [92, 313] on link "01674263" at bounding box center [85, 311] width 30 height 7
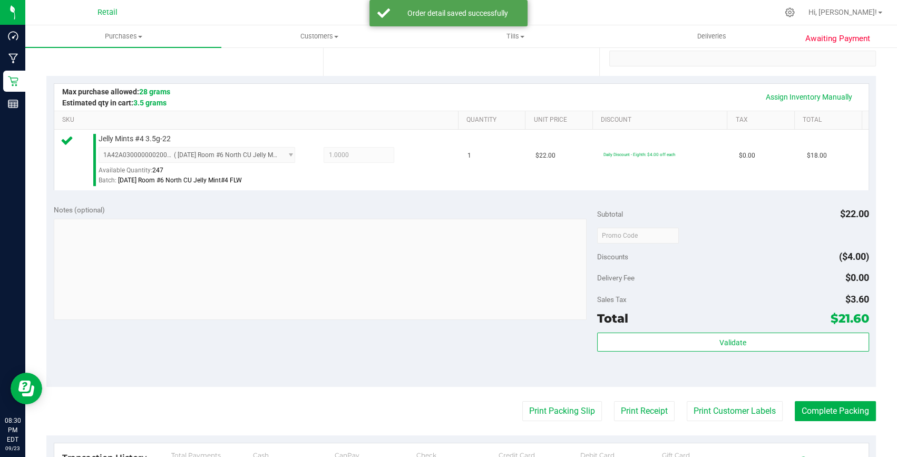
scroll to position [239, 0]
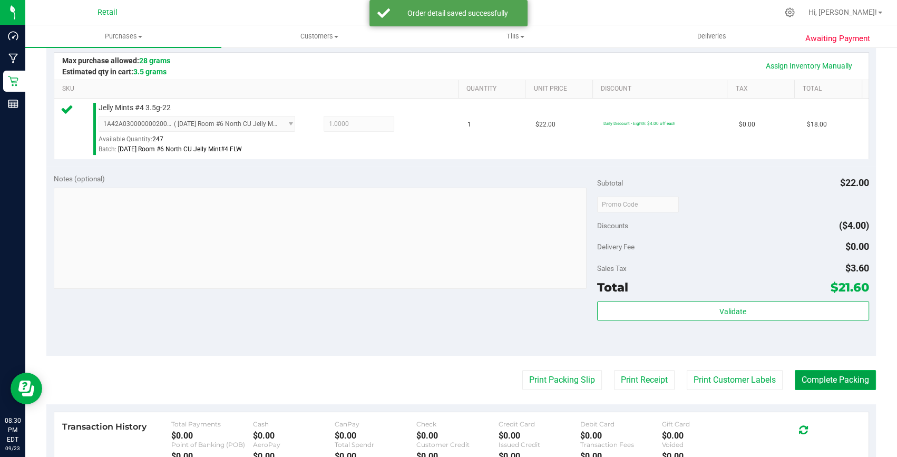
click at [834, 374] on button "Complete Packing" at bounding box center [835, 380] width 81 height 20
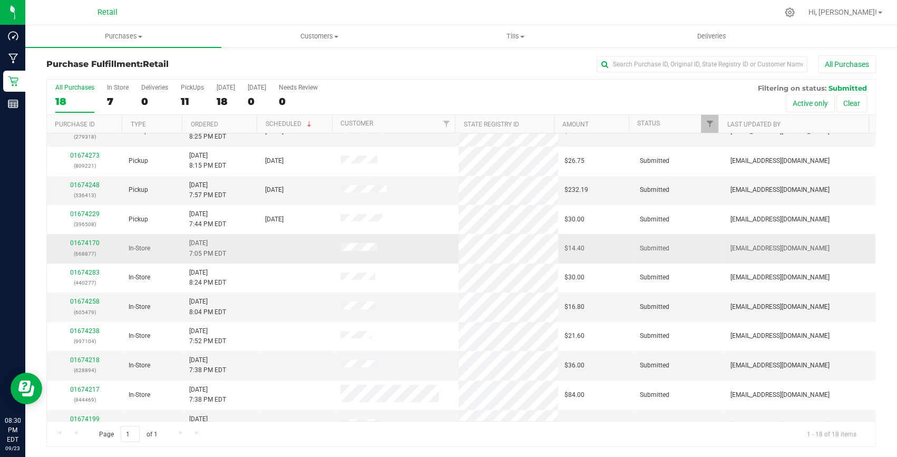
scroll to position [236, 0]
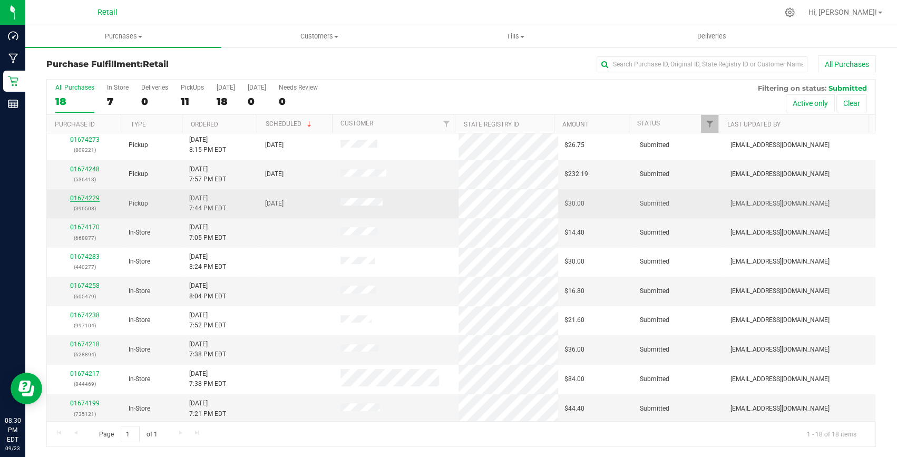
click at [87, 198] on link "01674229" at bounding box center [85, 197] width 30 height 7
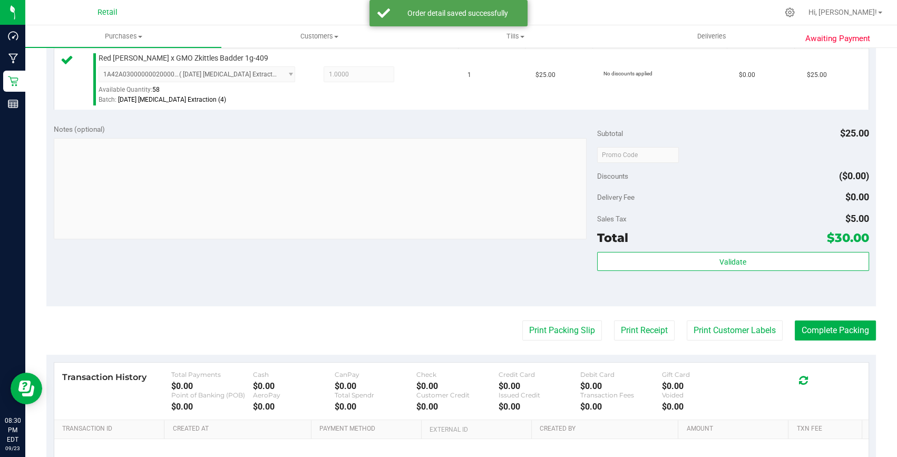
scroll to position [289, 0]
click at [839, 323] on button "Complete Packing" at bounding box center [835, 330] width 81 height 20
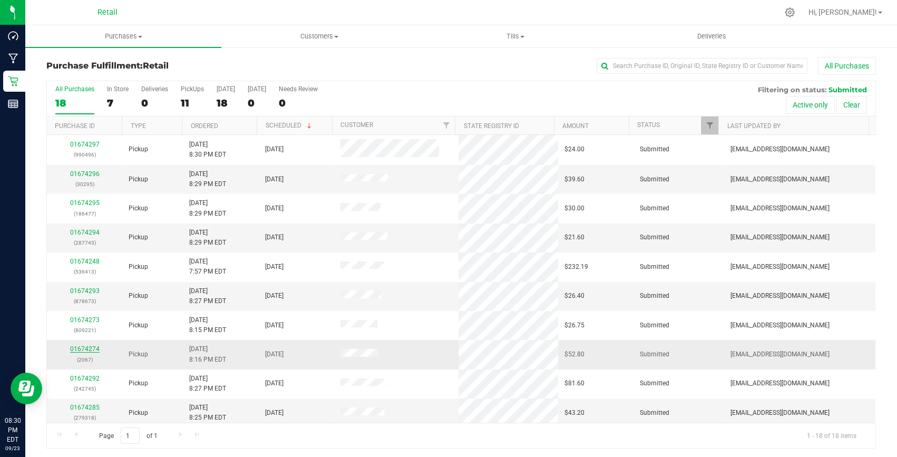
click at [87, 346] on link "01674274" at bounding box center [85, 348] width 30 height 7
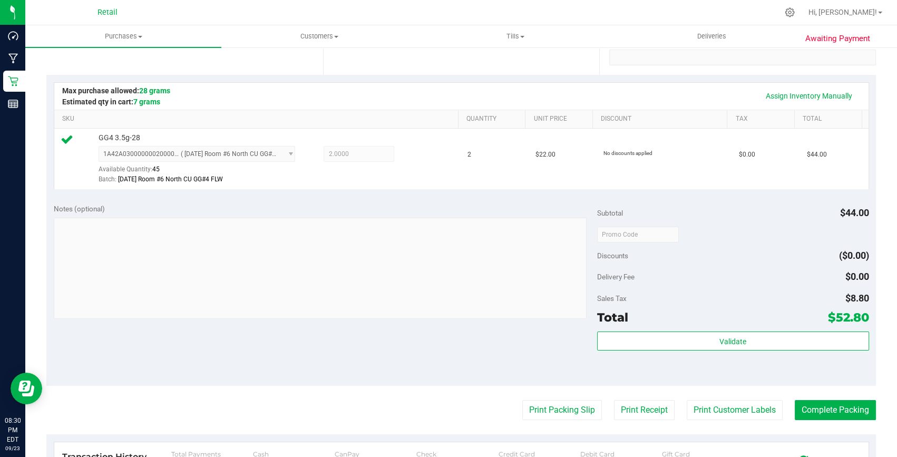
scroll to position [239, 0]
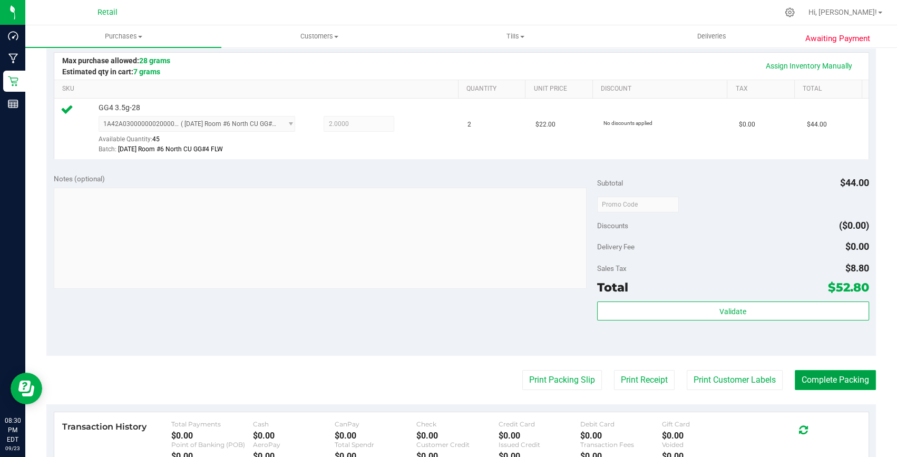
click at [821, 378] on button "Complete Packing" at bounding box center [835, 380] width 81 height 20
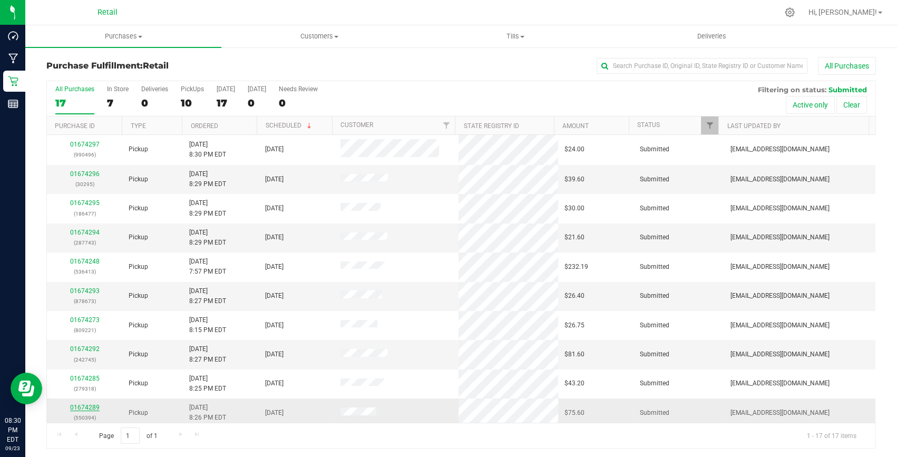
click at [91, 404] on link "01674289" at bounding box center [85, 407] width 30 height 7
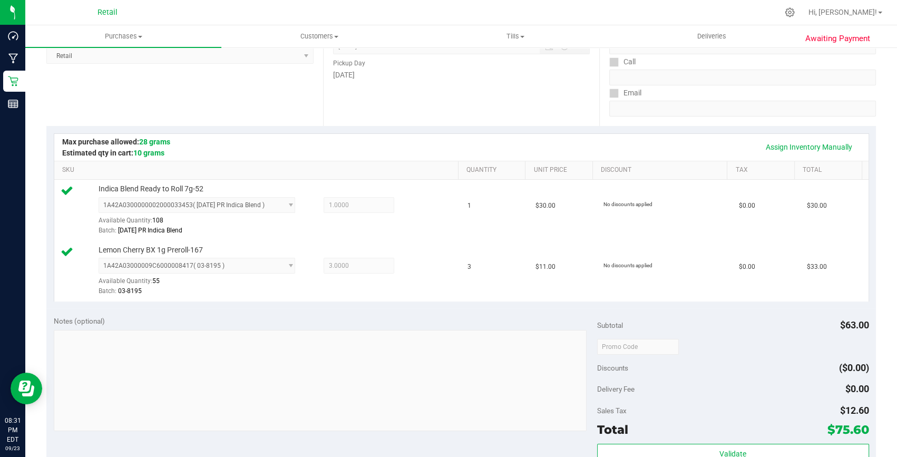
scroll to position [287, 0]
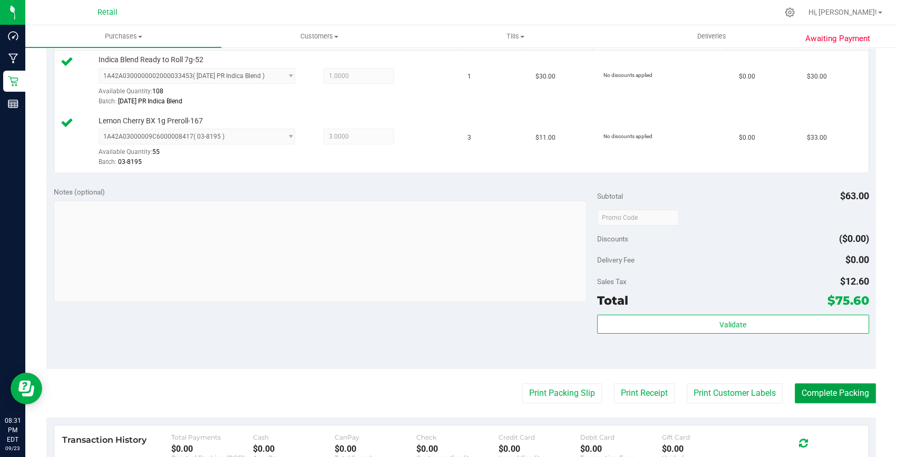
click at [830, 396] on button "Complete Packing" at bounding box center [835, 393] width 81 height 20
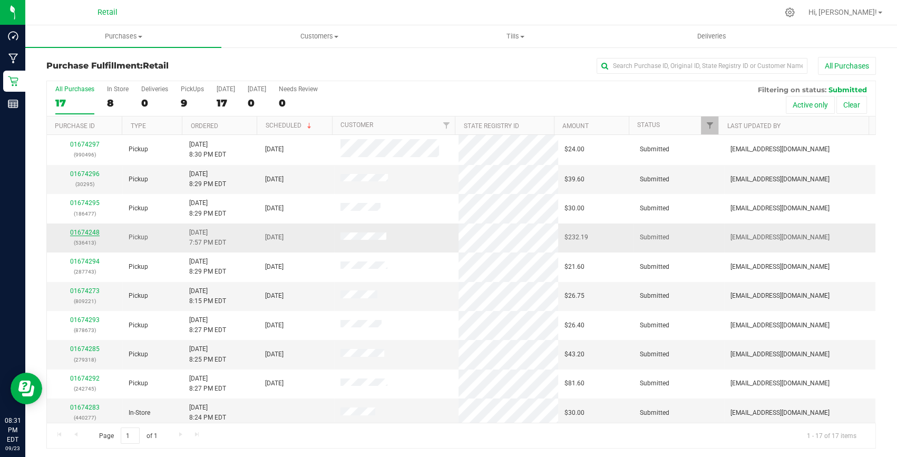
click at [87, 233] on link "01674248" at bounding box center [85, 232] width 30 height 7
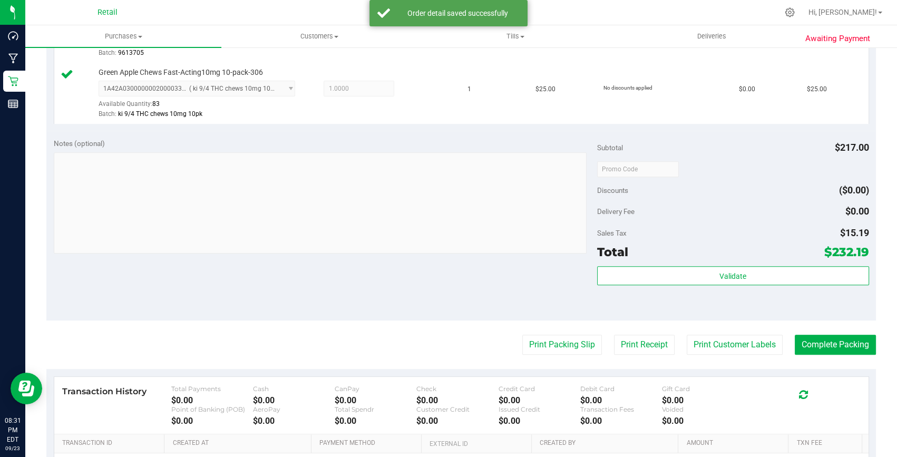
scroll to position [575, 0]
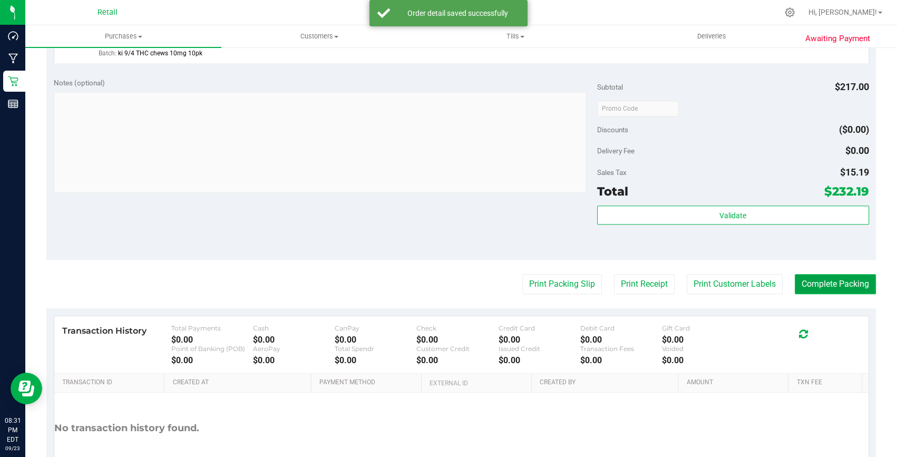
click at [849, 285] on button "Complete Packing" at bounding box center [835, 284] width 81 height 20
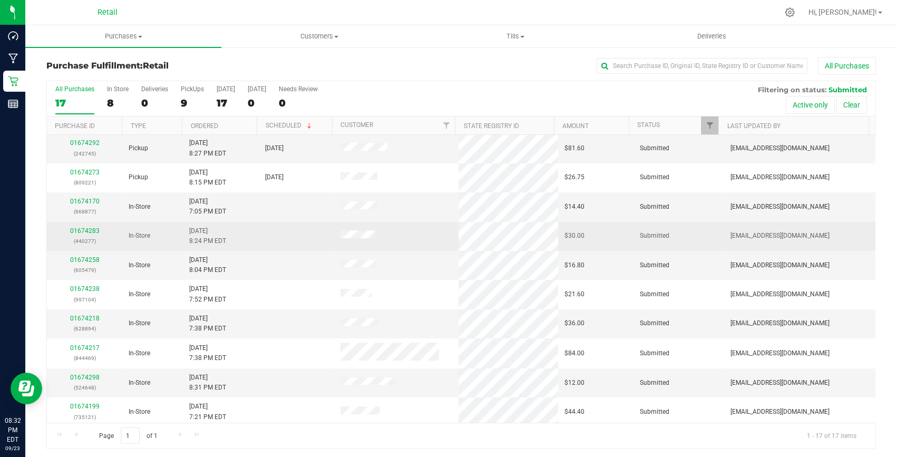
scroll to position [207, 0]
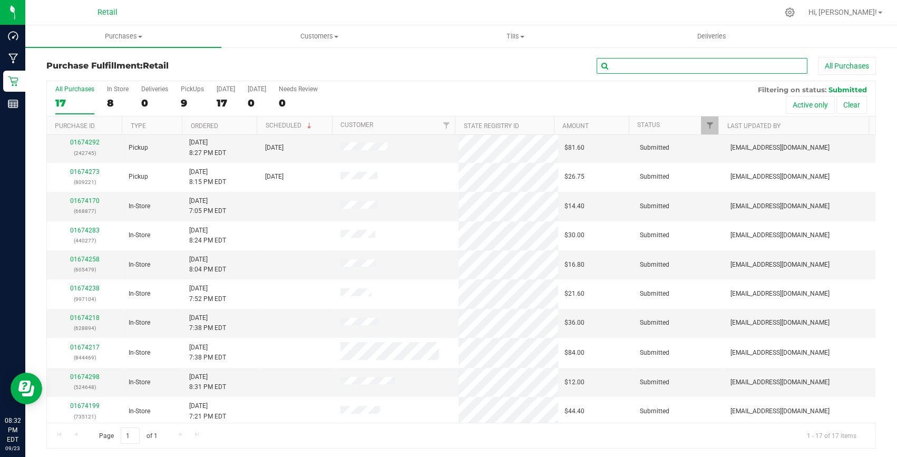
click at [637, 58] on input "text" at bounding box center [702, 66] width 211 height 16
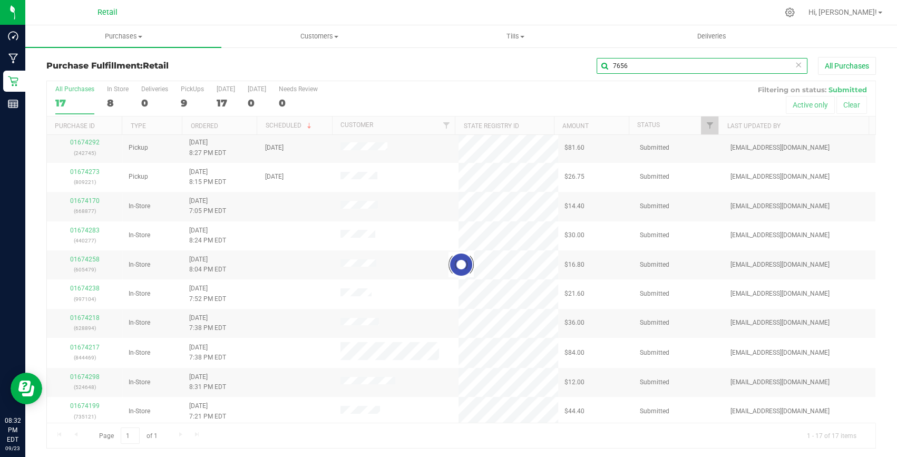
scroll to position [0, 0]
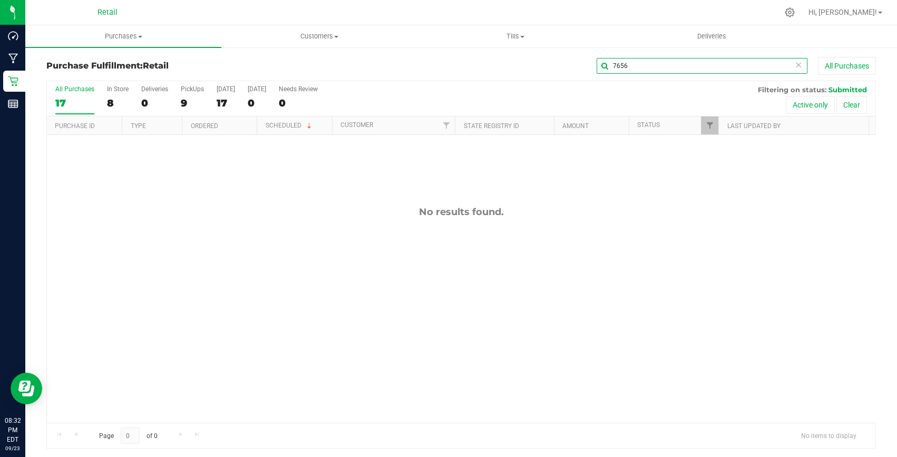
type input "7656"
click at [795, 63] on icon at bounding box center [798, 64] width 7 height 13
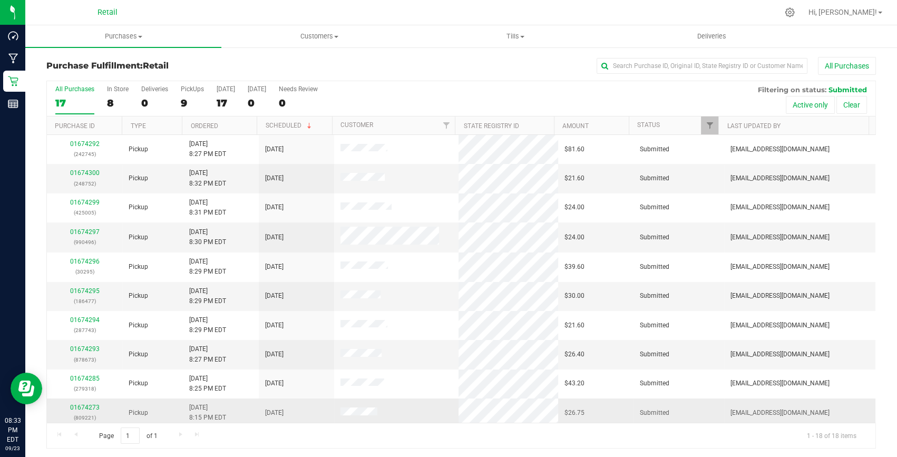
click at [77, 403] on div "01674273 (809221)" at bounding box center [84, 413] width 63 height 20
click at [77, 404] on link "01674273" at bounding box center [85, 407] width 30 height 7
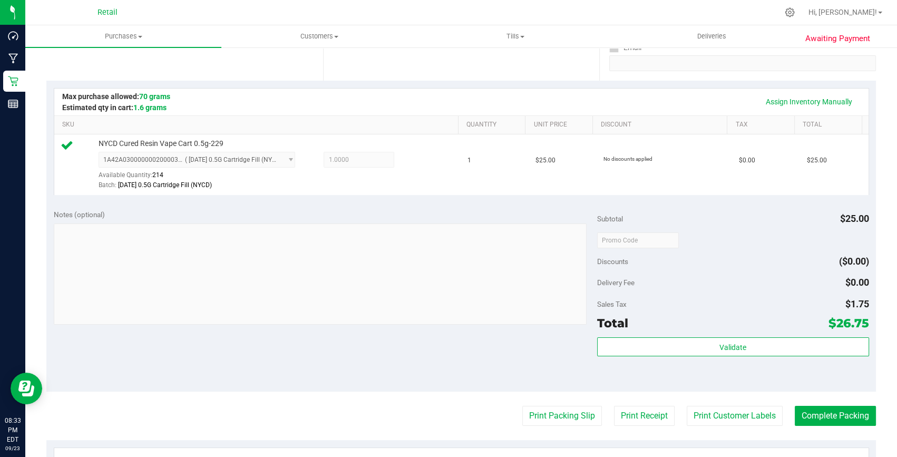
scroll to position [335, 0]
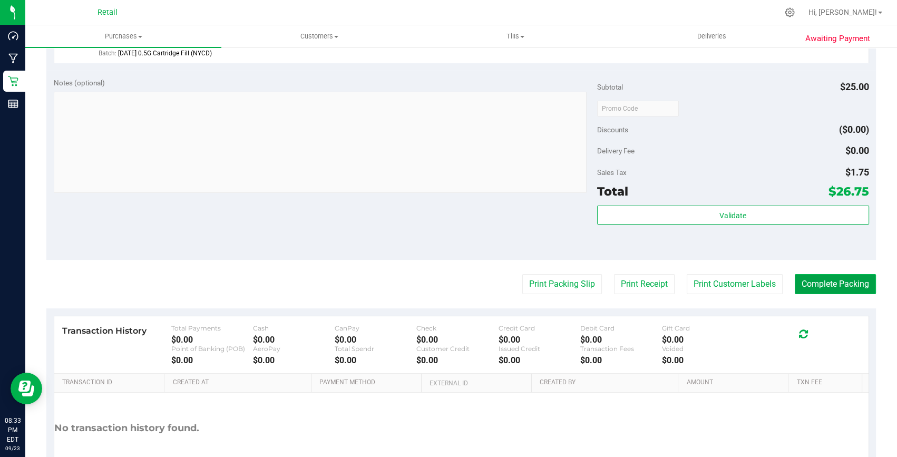
click at [841, 279] on button "Complete Packing" at bounding box center [835, 284] width 81 height 20
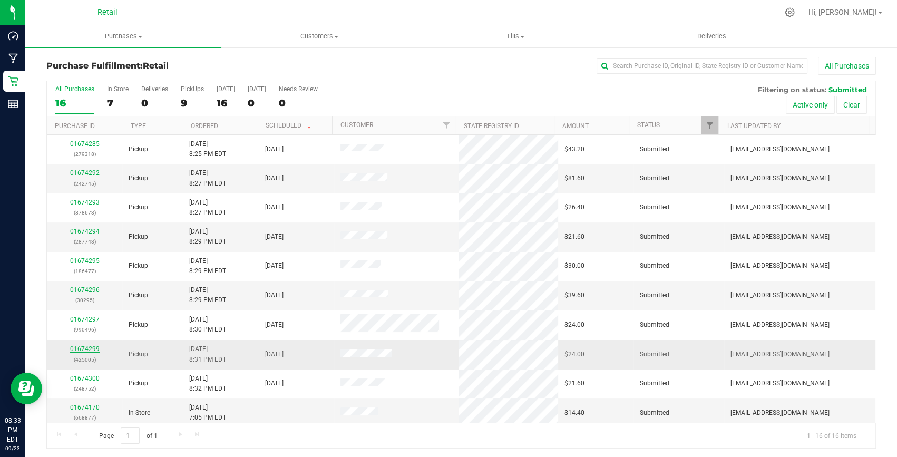
click at [84, 345] on link "01674299" at bounding box center [85, 348] width 30 height 7
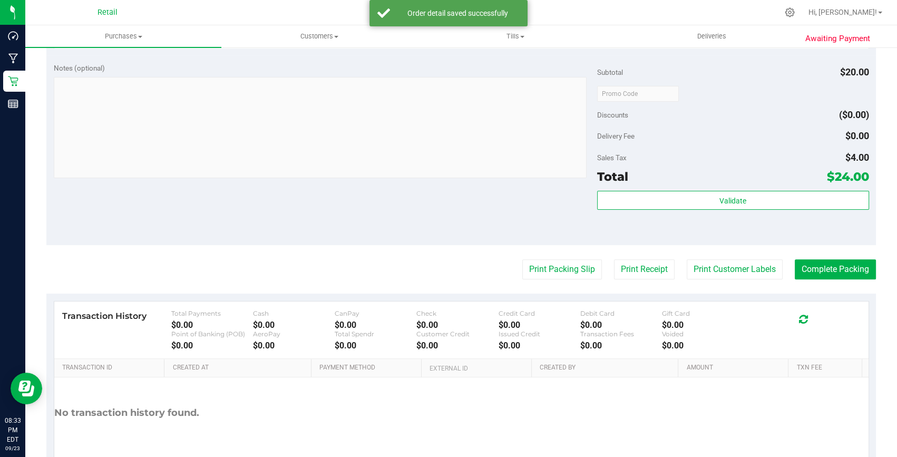
scroll to position [431, 0]
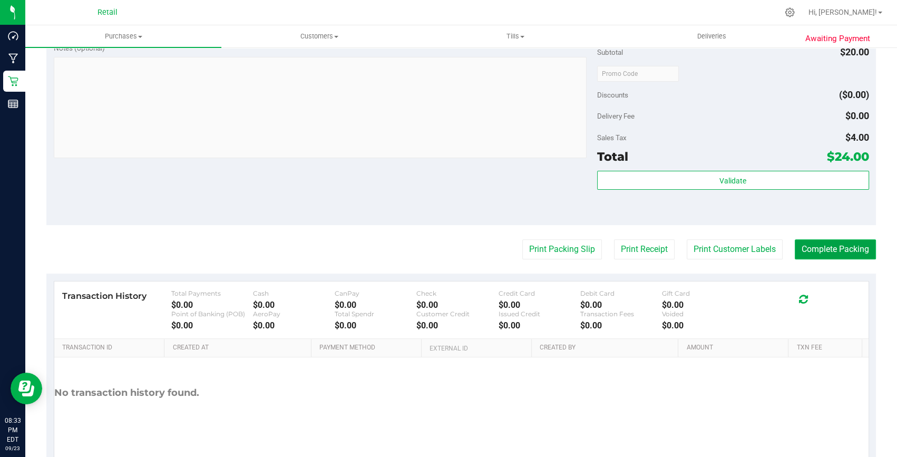
click at [823, 247] on button "Complete Packing" at bounding box center [835, 249] width 81 height 20
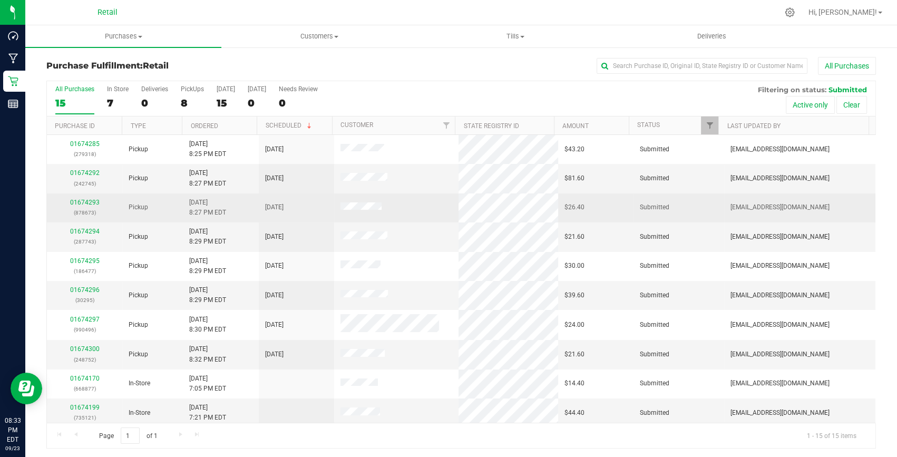
scroll to position [47, 0]
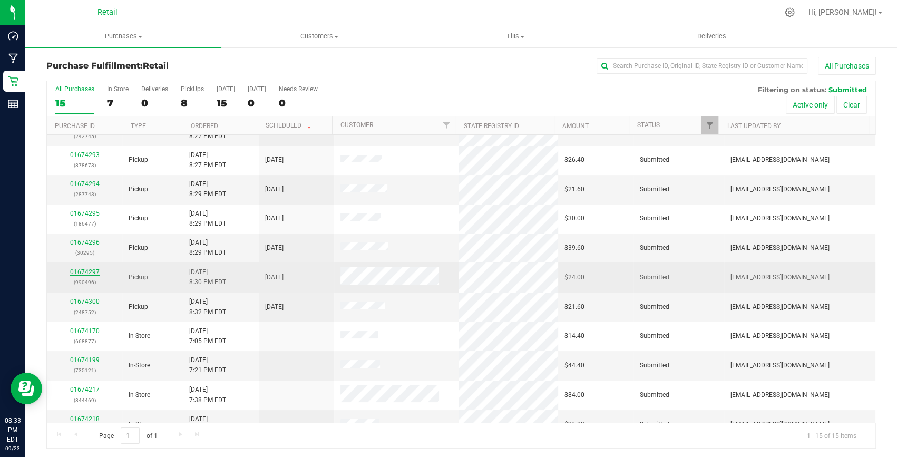
click at [83, 269] on link "01674297" at bounding box center [85, 271] width 30 height 7
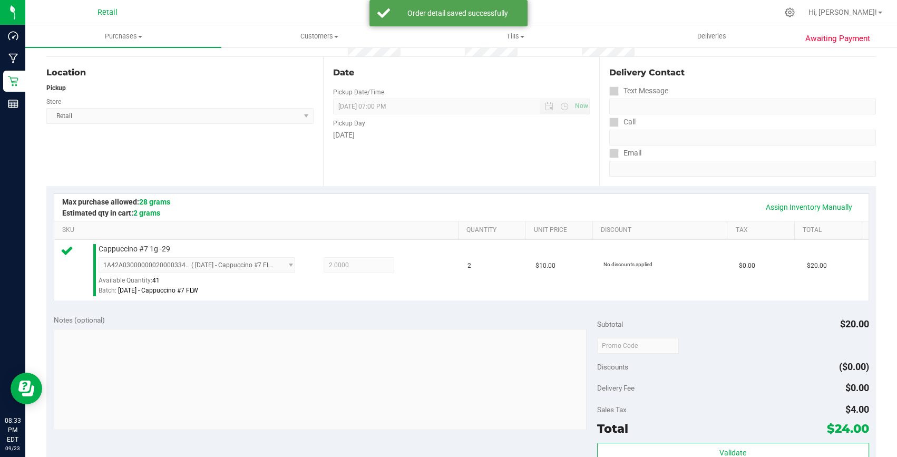
scroll to position [287, 0]
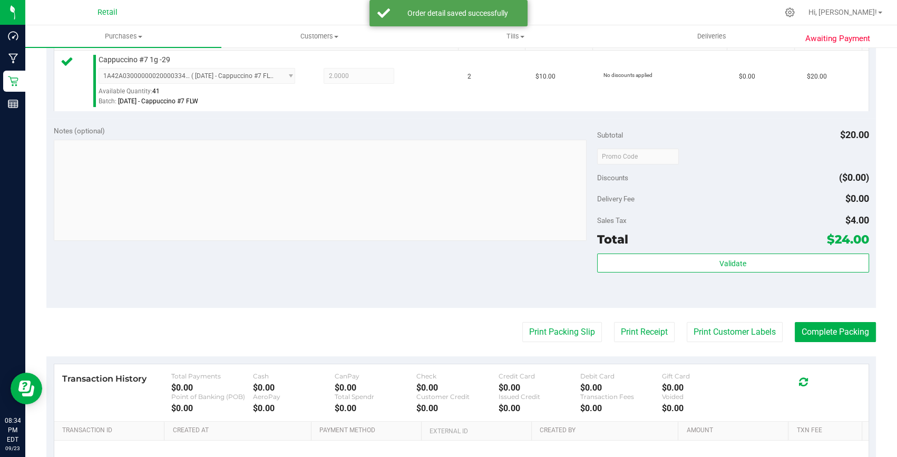
click at [840, 318] on purchase-details "Back Edit Purchase Cancel Purchase View Profile # 01674297 Med | Rec METRC ID: …" at bounding box center [461, 162] width 830 height 784
click at [836, 326] on button "Complete Packing" at bounding box center [835, 332] width 81 height 20
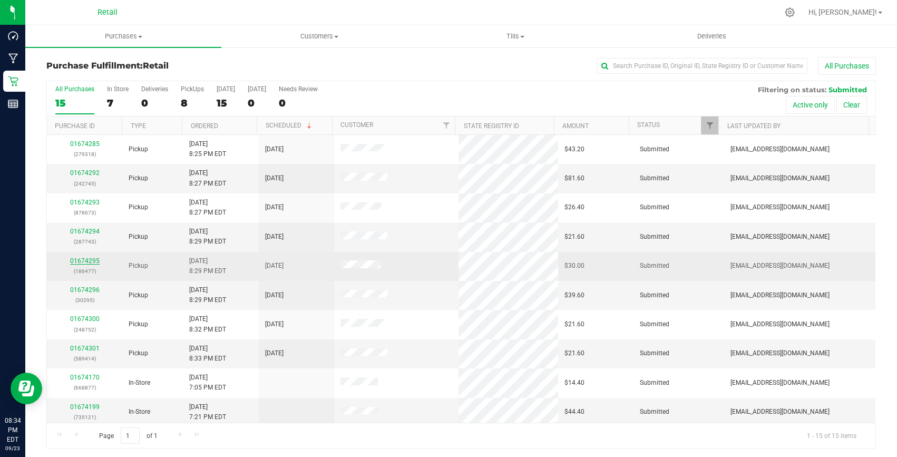
click at [93, 257] on link "01674295" at bounding box center [85, 260] width 30 height 7
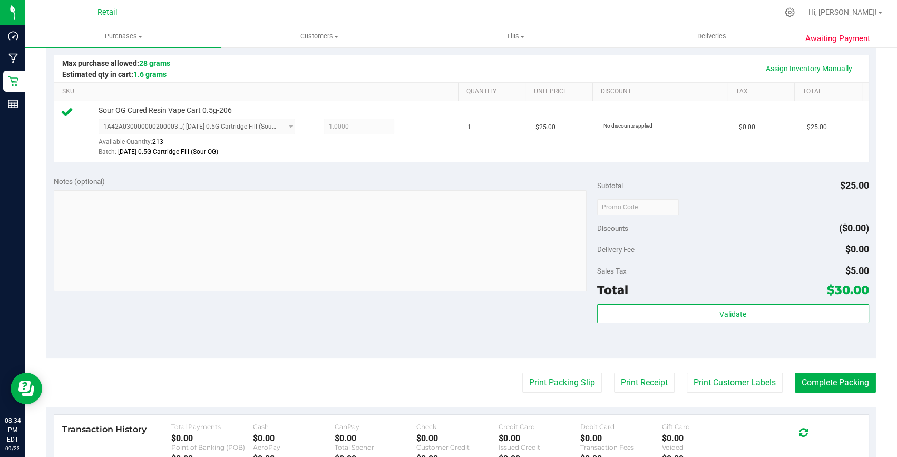
scroll to position [287, 0]
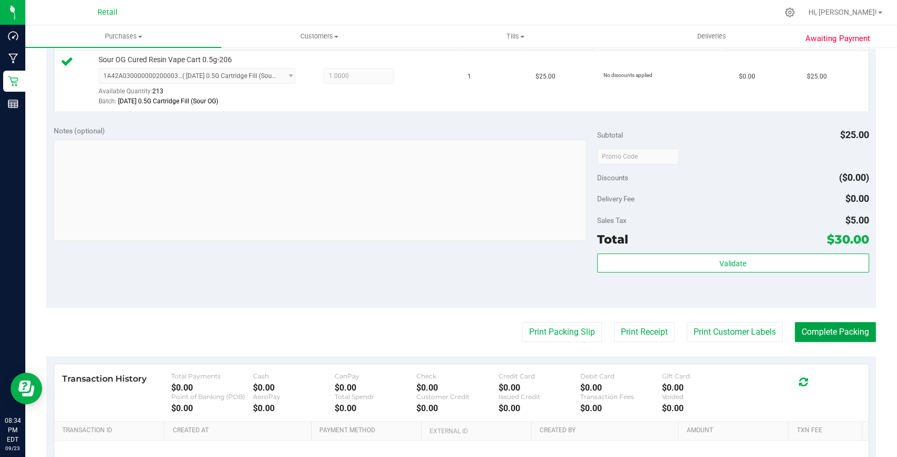
click at [826, 332] on button "Complete Packing" at bounding box center [835, 332] width 81 height 20
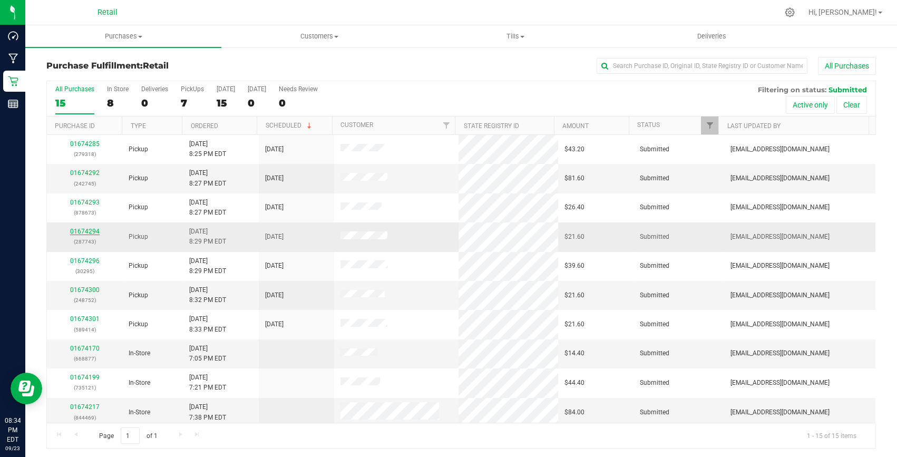
click at [73, 231] on link "01674294" at bounding box center [85, 231] width 30 height 7
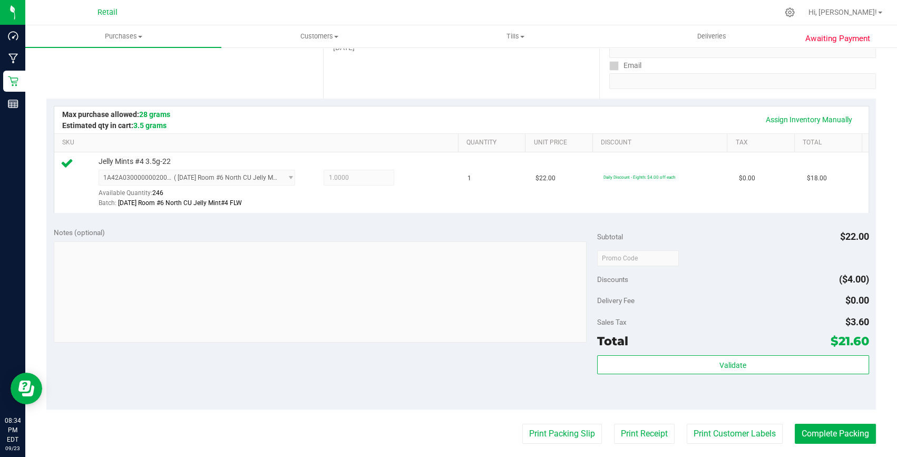
scroll to position [191, 0]
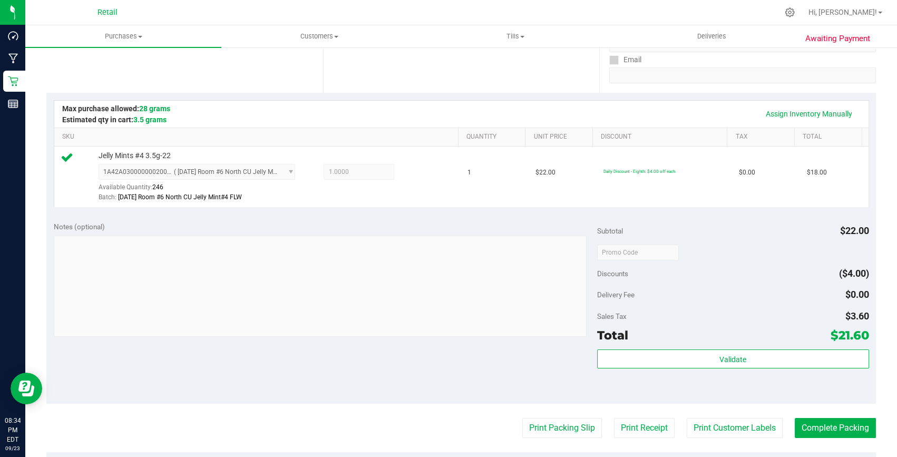
click at [823, 414] on purchase-details "Back Edit Purchase Cancel Purchase View Profile # 01674294 Med | Rec METRC ID: …" at bounding box center [461, 258] width 830 height 784
click at [810, 427] on button "Complete Packing" at bounding box center [835, 428] width 81 height 20
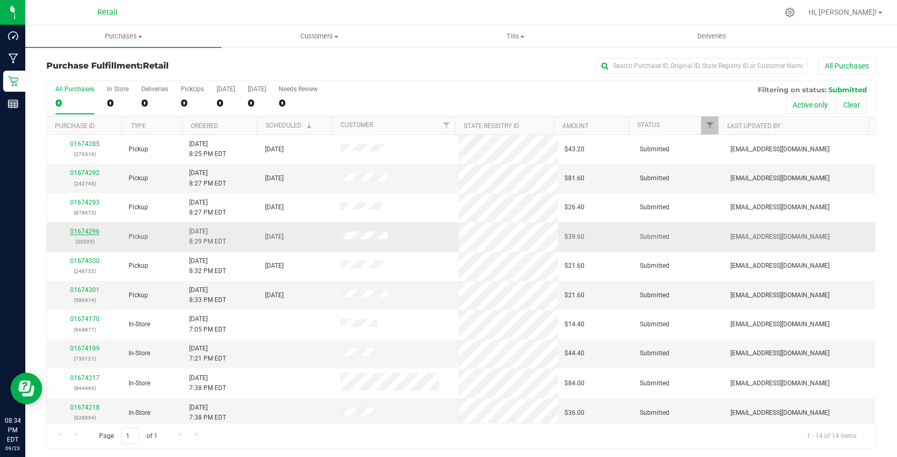
click at [84, 233] on link "01674296" at bounding box center [85, 231] width 30 height 7
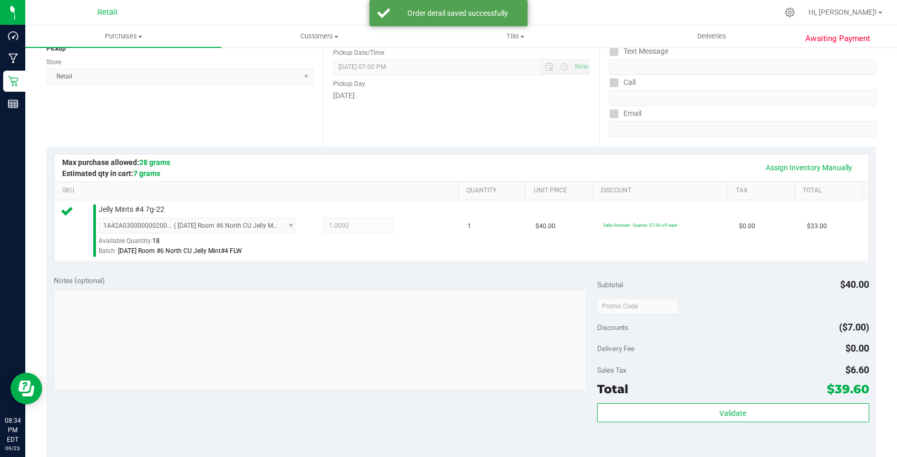
scroll to position [191, 0]
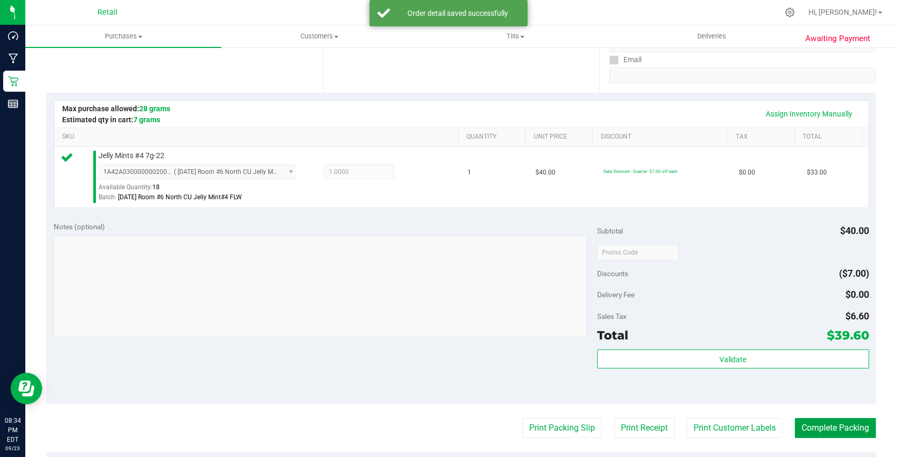
click at [838, 429] on button "Complete Packing" at bounding box center [835, 428] width 81 height 20
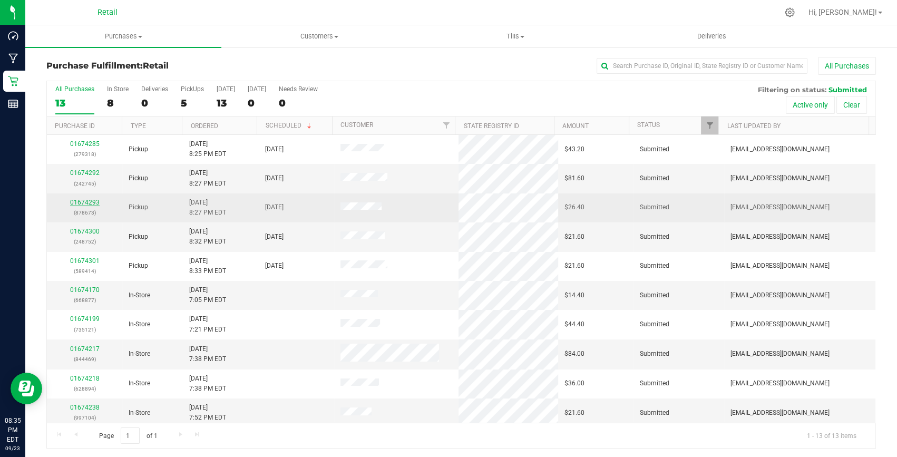
click at [93, 204] on link "01674293" at bounding box center [85, 202] width 30 height 7
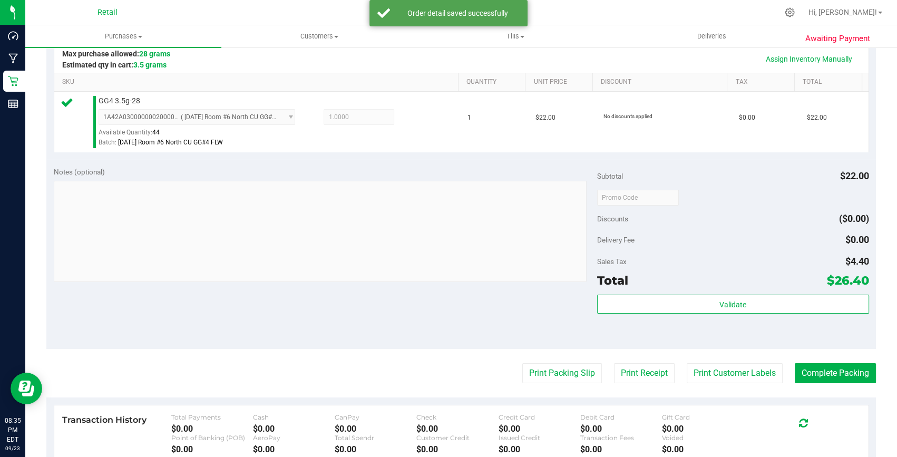
scroll to position [383, 0]
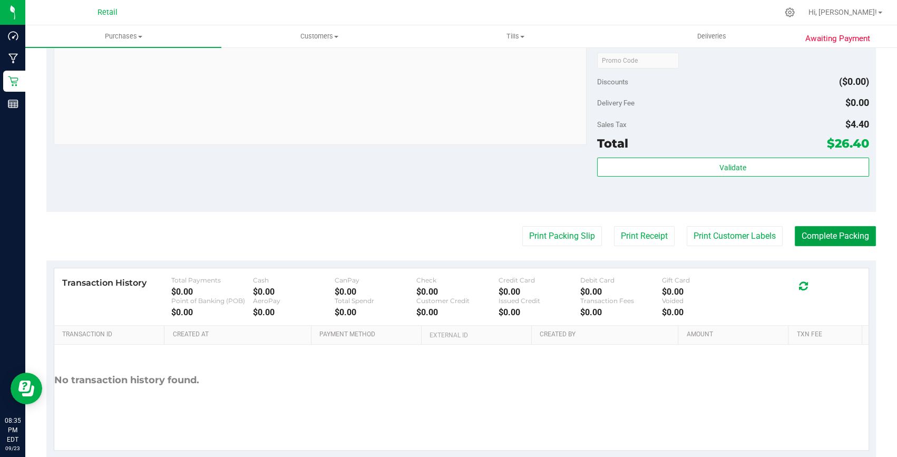
click at [829, 231] on button "Complete Packing" at bounding box center [835, 236] width 81 height 20
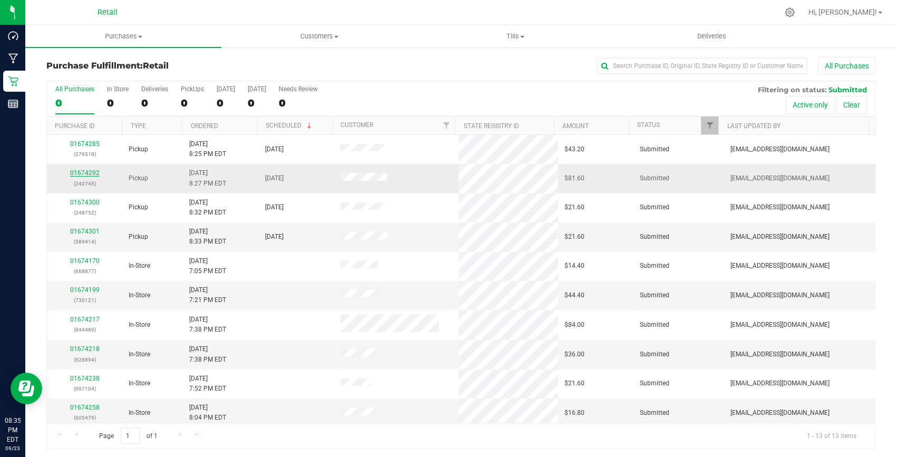
click at [88, 170] on link "01674292" at bounding box center [85, 172] width 30 height 7
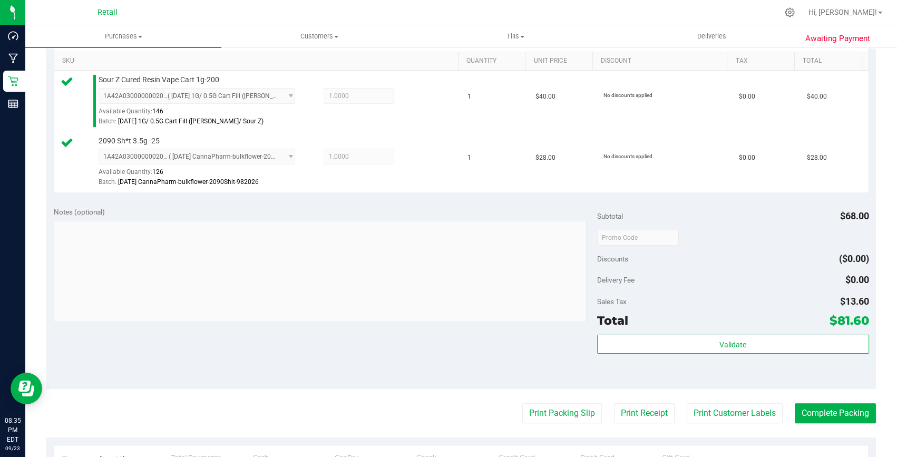
scroll to position [287, 0]
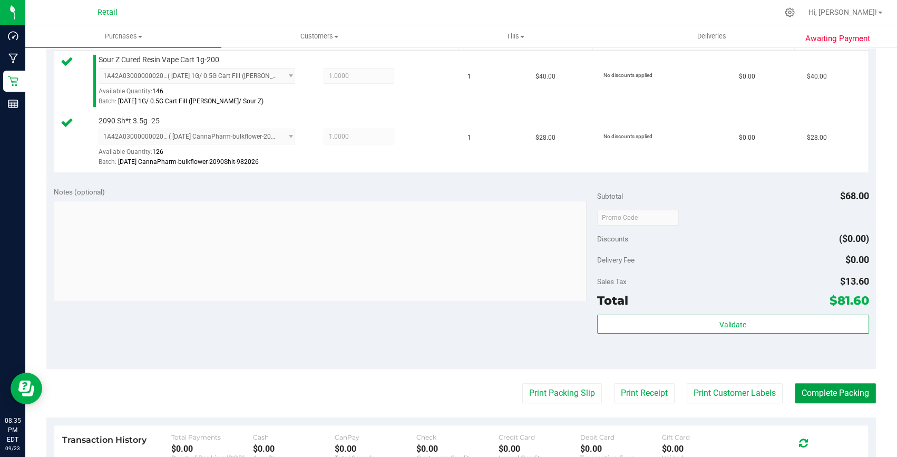
click at [844, 390] on button "Complete Packing" at bounding box center [835, 393] width 81 height 20
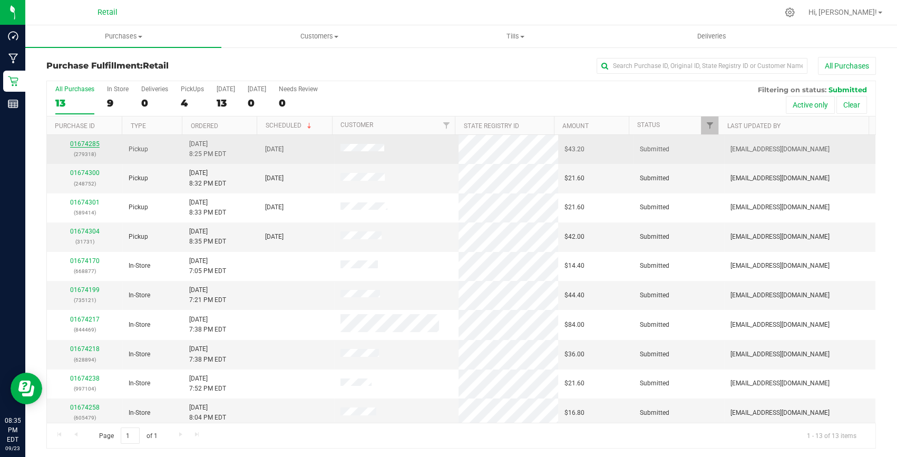
click at [83, 141] on link "01674285" at bounding box center [85, 143] width 30 height 7
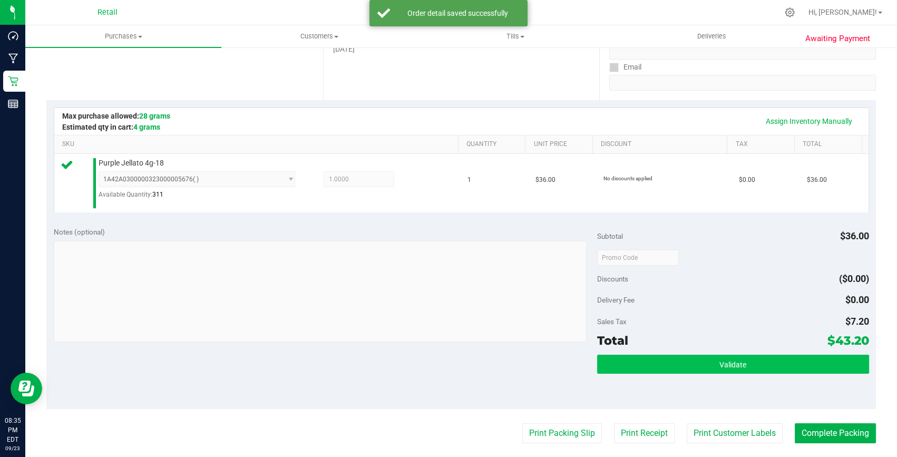
scroll to position [239, 0]
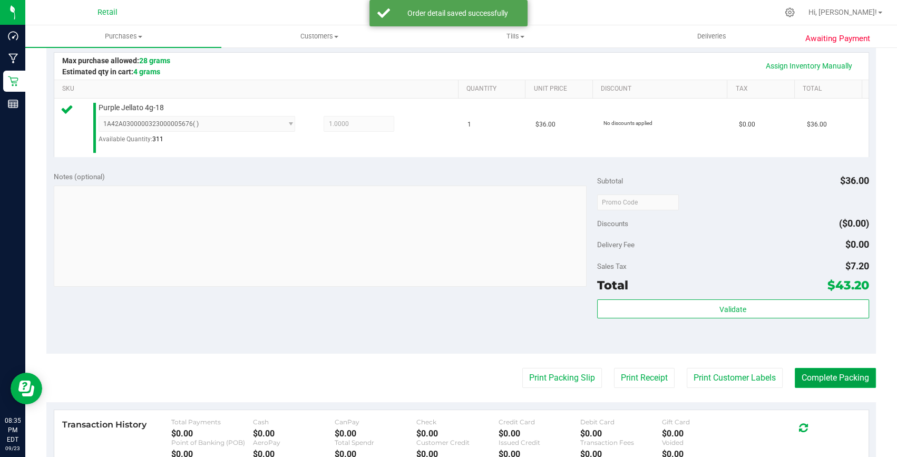
click at [840, 371] on button "Complete Packing" at bounding box center [835, 378] width 81 height 20
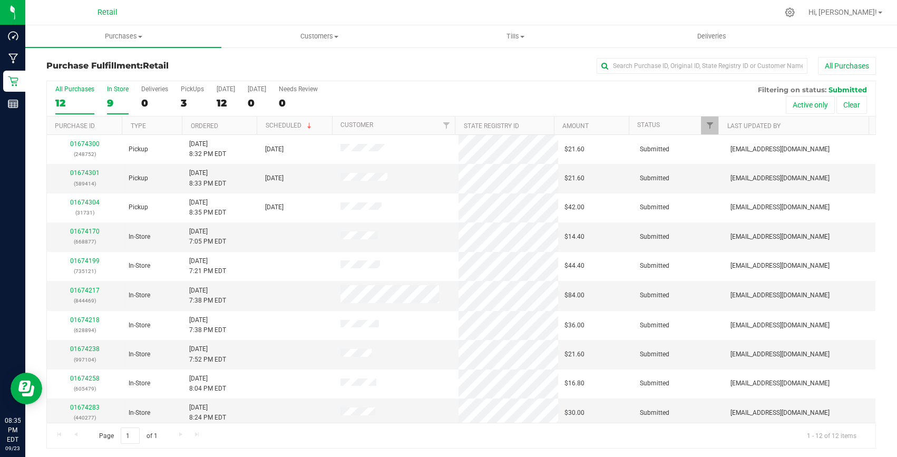
click at [123, 93] on label "In Store 9" at bounding box center [118, 99] width 22 height 29
click at [0, 0] on input "In Store 9" at bounding box center [0, 0] width 0 height 0
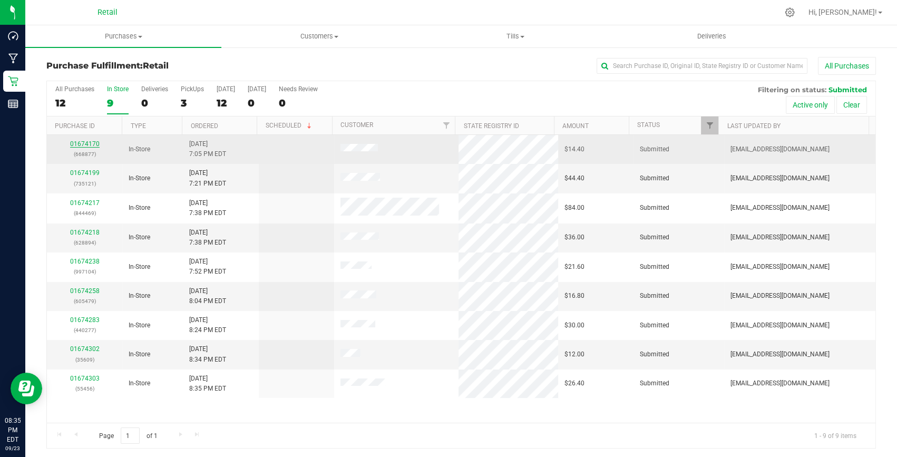
click at [80, 143] on link "01674170" at bounding box center [85, 143] width 30 height 7
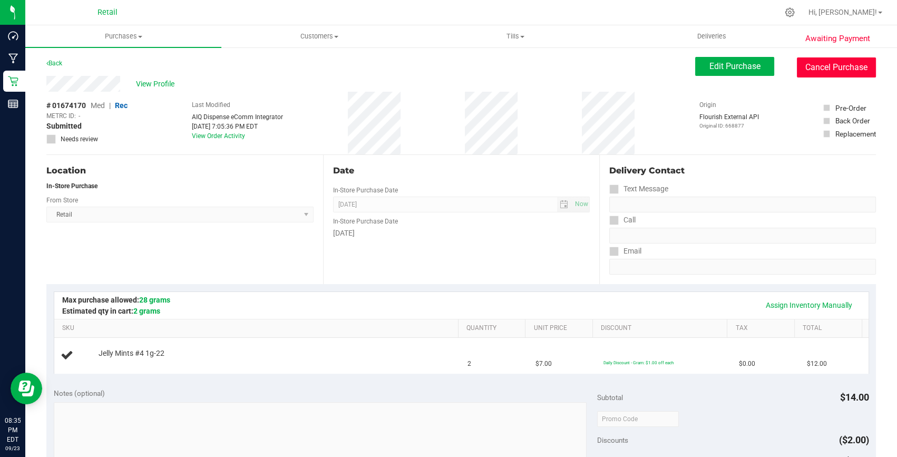
click at [831, 66] on button "Cancel Purchase" at bounding box center [836, 67] width 79 height 20
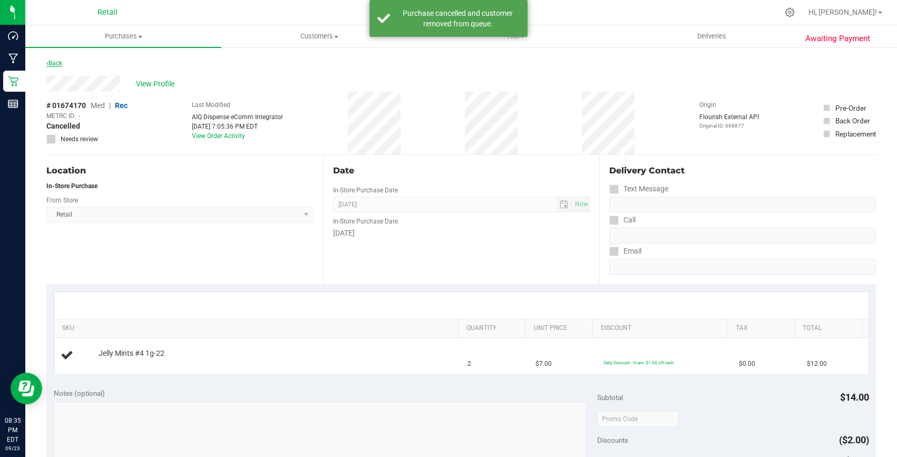
click at [57, 63] on link "Back" at bounding box center [54, 63] width 16 height 7
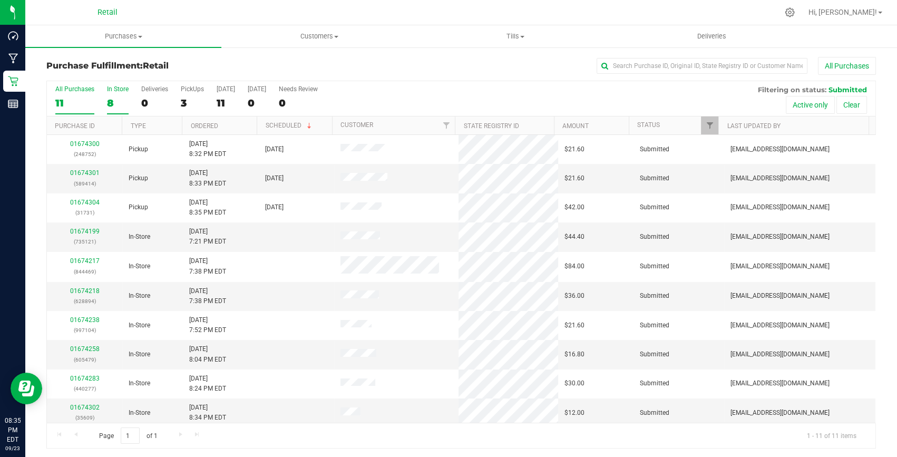
click at [120, 101] on div "8" at bounding box center [118, 103] width 22 height 12
click at [0, 0] on input "In Store 8" at bounding box center [0, 0] width 0 height 0
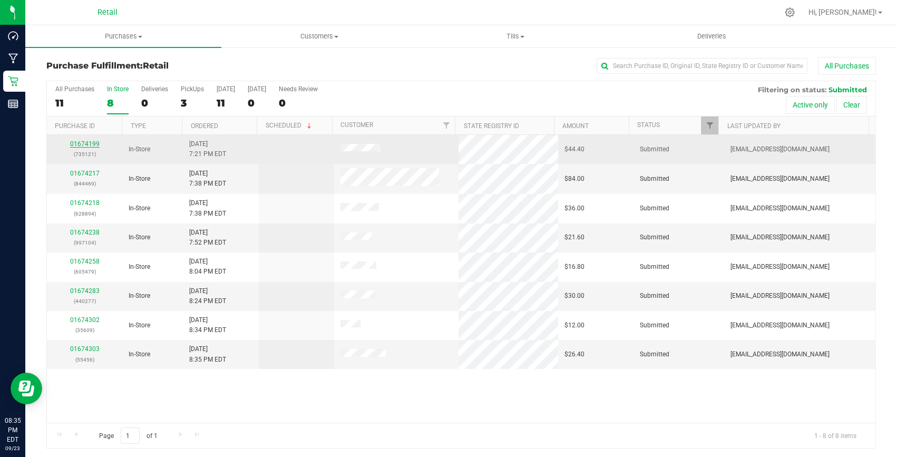
click at [87, 142] on link "01674199" at bounding box center [85, 143] width 30 height 7
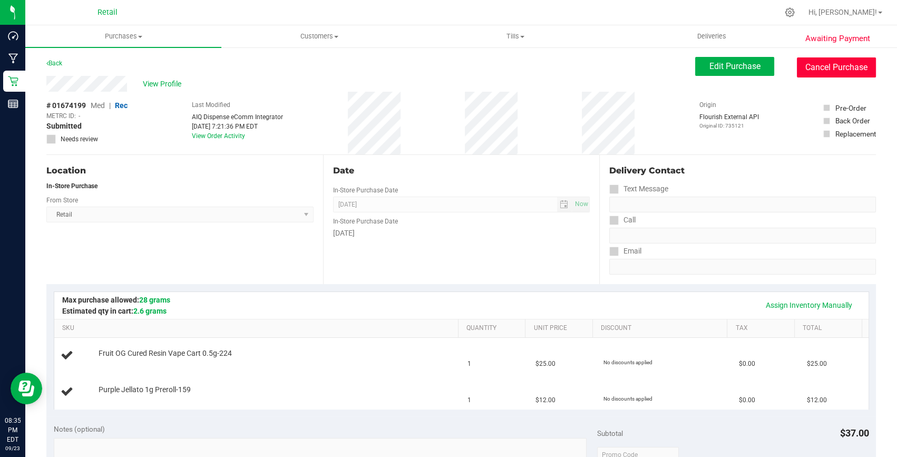
click at [835, 69] on button "Cancel Purchase" at bounding box center [836, 67] width 79 height 20
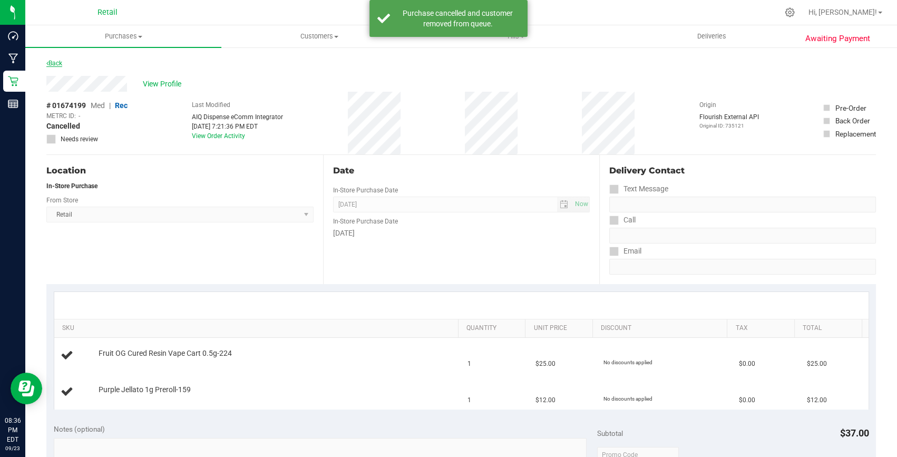
click at [53, 64] on link "Back" at bounding box center [54, 63] width 16 height 7
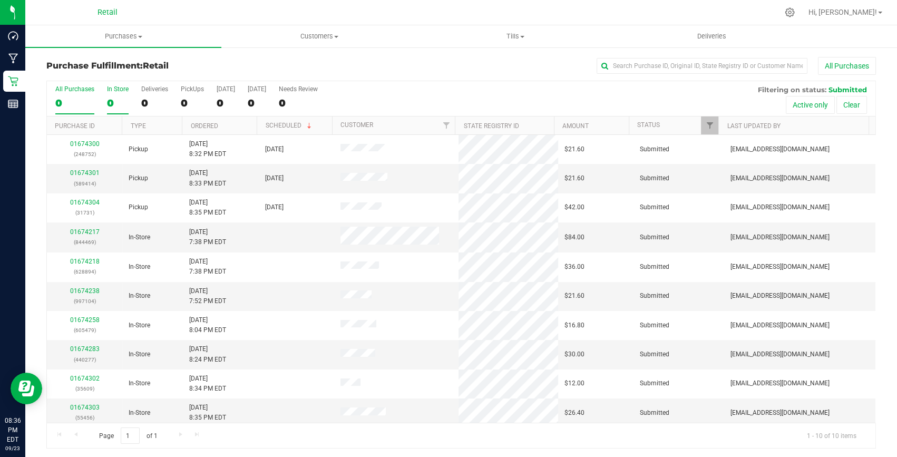
click at [115, 93] on label "In Store 0" at bounding box center [118, 99] width 22 height 29
click at [0, 0] on input "In Store 0" at bounding box center [0, 0] width 0 height 0
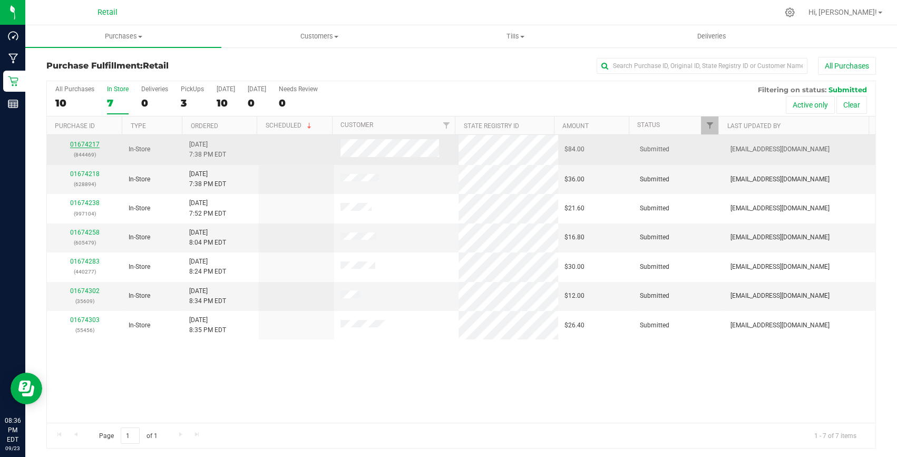
click at [85, 142] on link "01674217" at bounding box center [85, 144] width 30 height 7
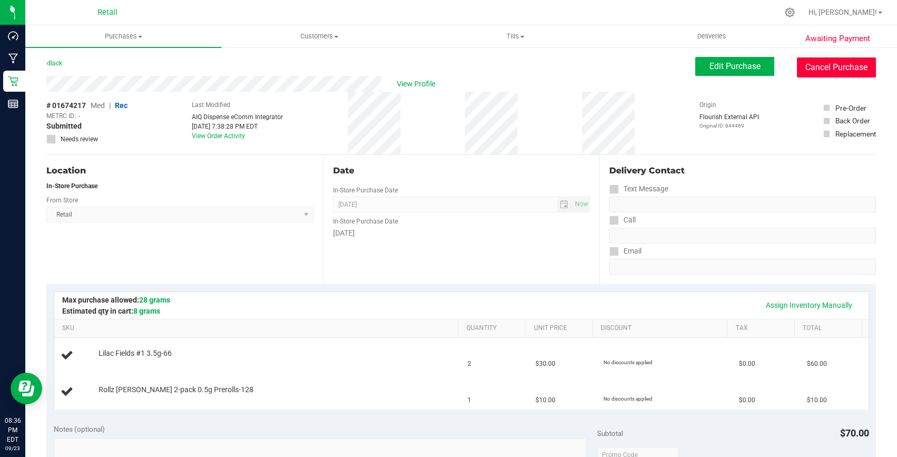
click at [823, 64] on button "Cancel Purchase" at bounding box center [836, 67] width 79 height 20
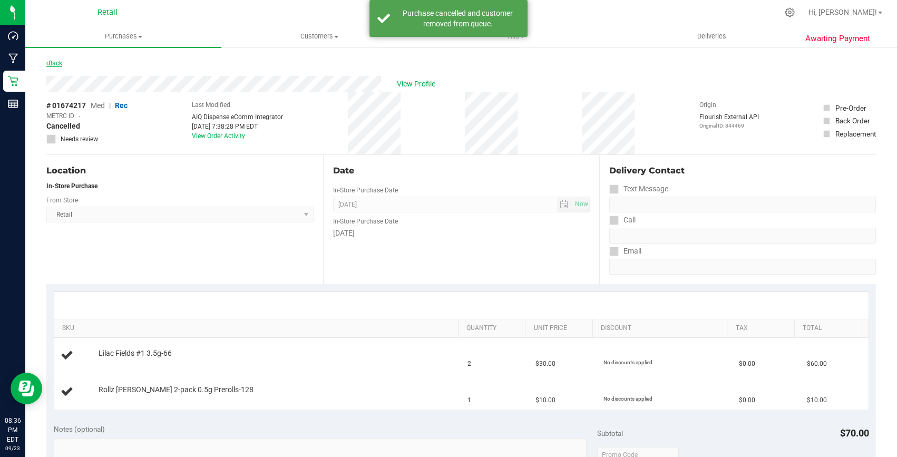
click at [52, 62] on link "Back" at bounding box center [54, 63] width 16 height 7
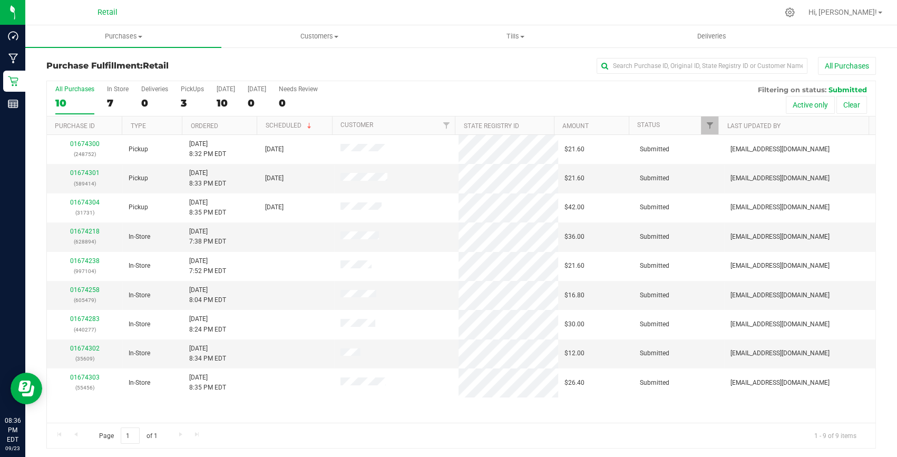
click at [111, 93] on label "In Store 7" at bounding box center [118, 99] width 22 height 29
click at [0, 0] on input "In Store 7" at bounding box center [0, 0] width 0 height 0
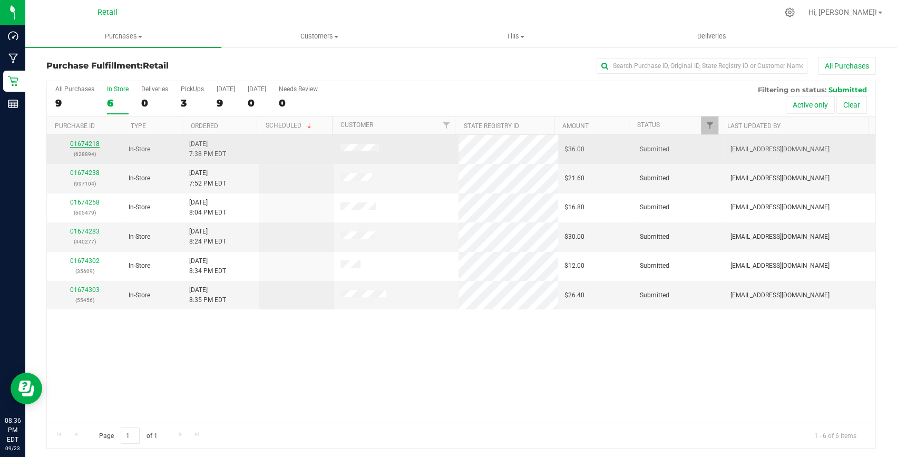
click at [88, 142] on link "01674218" at bounding box center [85, 143] width 30 height 7
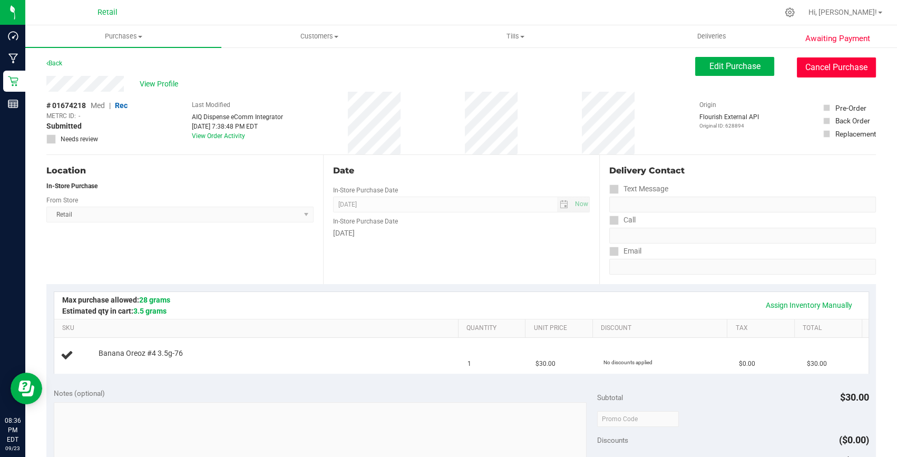
click at [817, 69] on button "Cancel Purchase" at bounding box center [836, 67] width 79 height 20
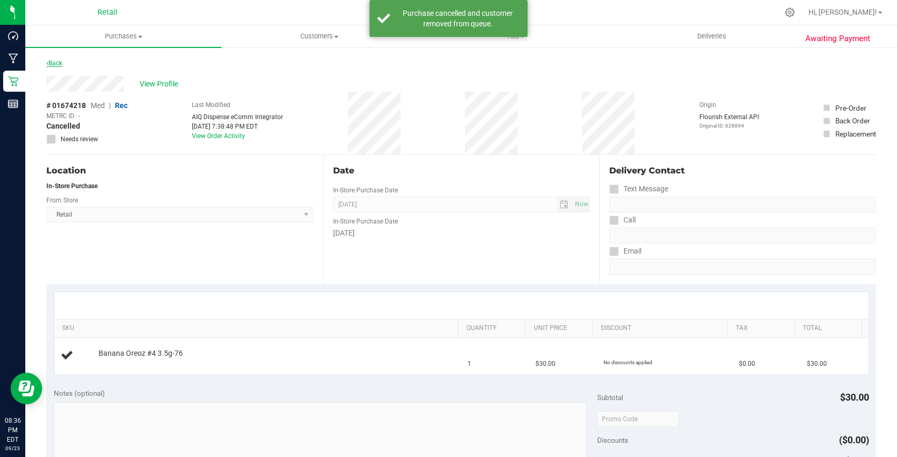
click at [57, 63] on link "Back" at bounding box center [54, 63] width 16 height 7
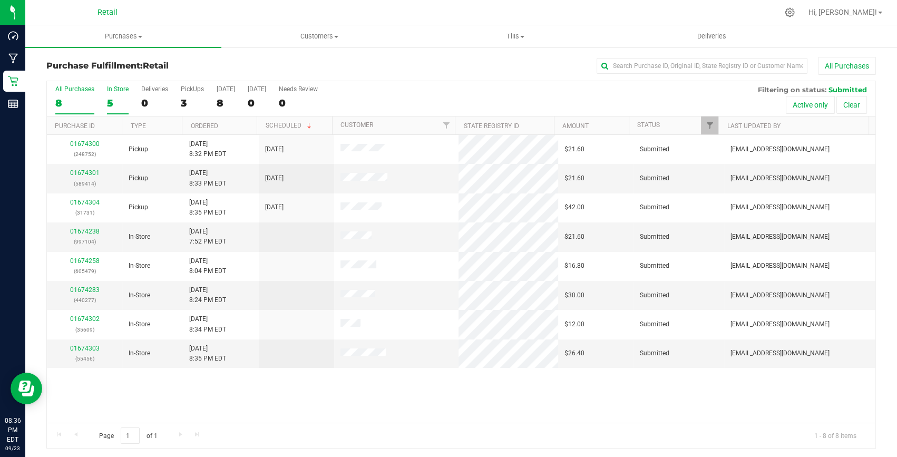
click at [120, 92] on div "In Store" at bounding box center [118, 88] width 22 height 7
click at [0, 0] on input "In Store 5" at bounding box center [0, 0] width 0 height 0
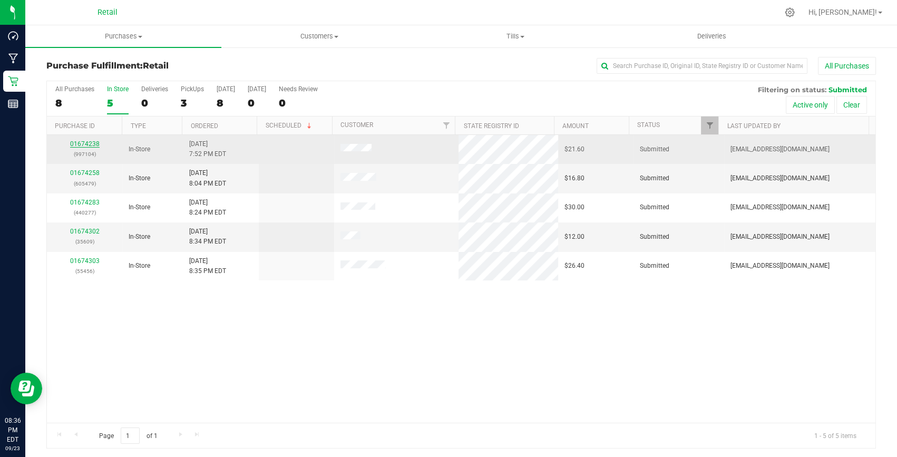
click at [87, 144] on link "01674238" at bounding box center [85, 143] width 30 height 7
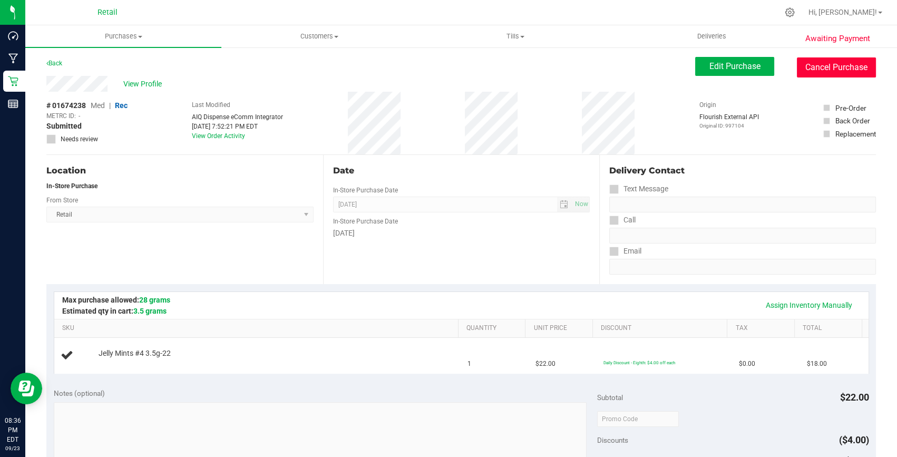
click at [820, 65] on button "Cancel Purchase" at bounding box center [836, 67] width 79 height 20
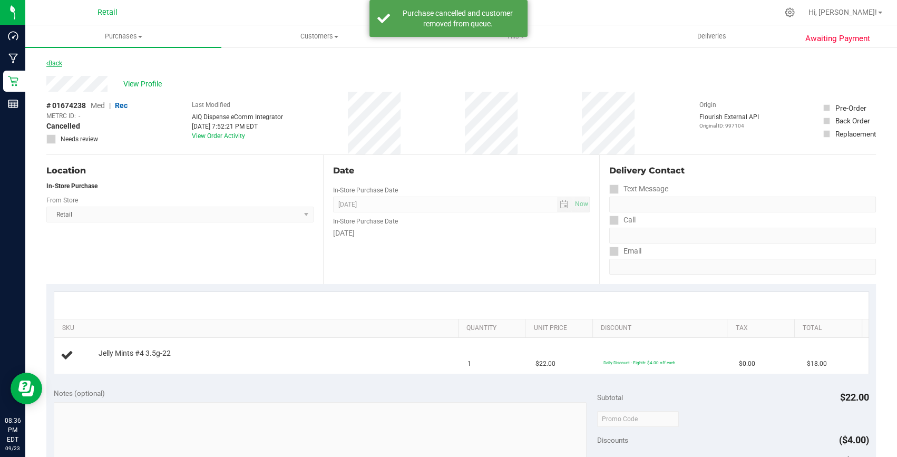
click at [57, 62] on link "Back" at bounding box center [54, 63] width 16 height 7
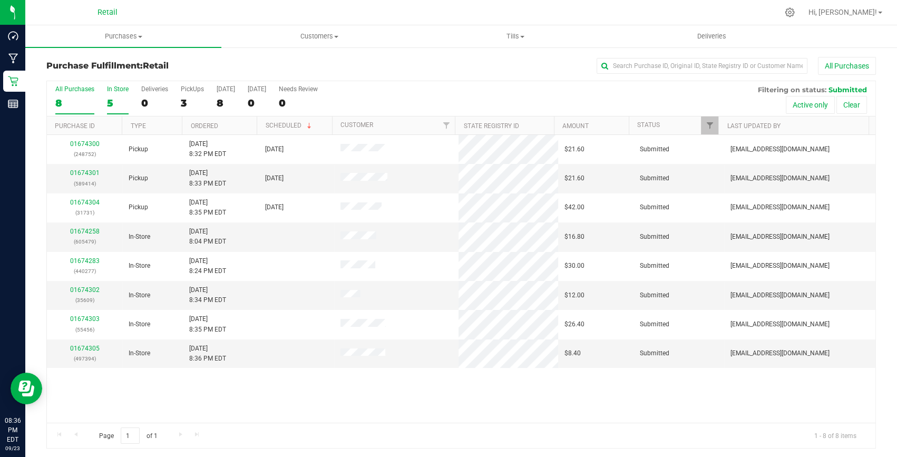
click at [110, 98] on div "5" at bounding box center [118, 103] width 22 height 12
click at [0, 0] on input "In Store 5" at bounding box center [0, 0] width 0 height 0
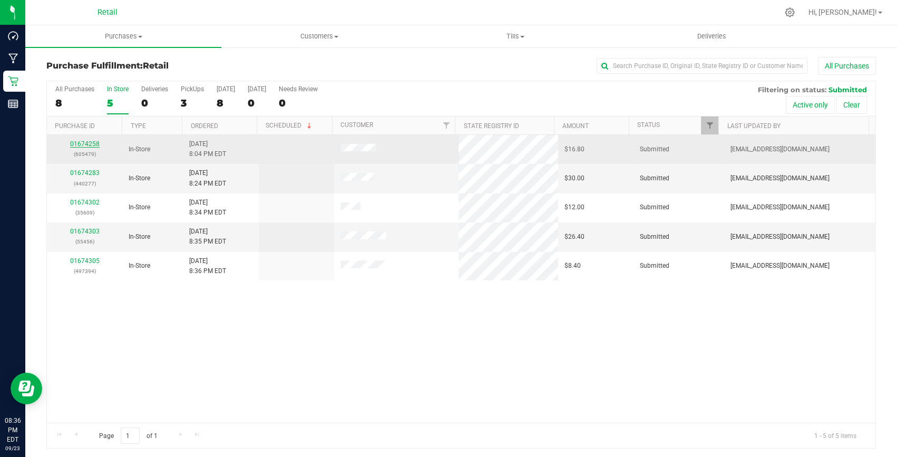
click at [95, 143] on link "01674258" at bounding box center [85, 143] width 30 height 7
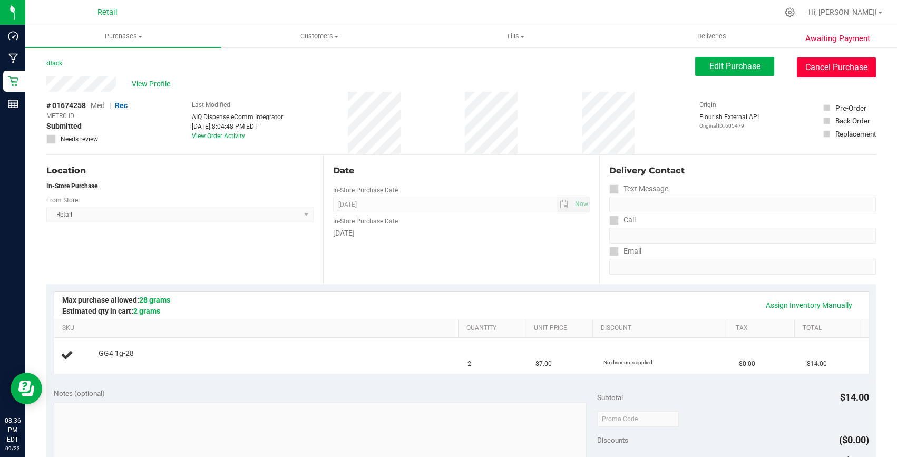
click at [849, 66] on button "Cancel Purchase" at bounding box center [836, 67] width 79 height 20
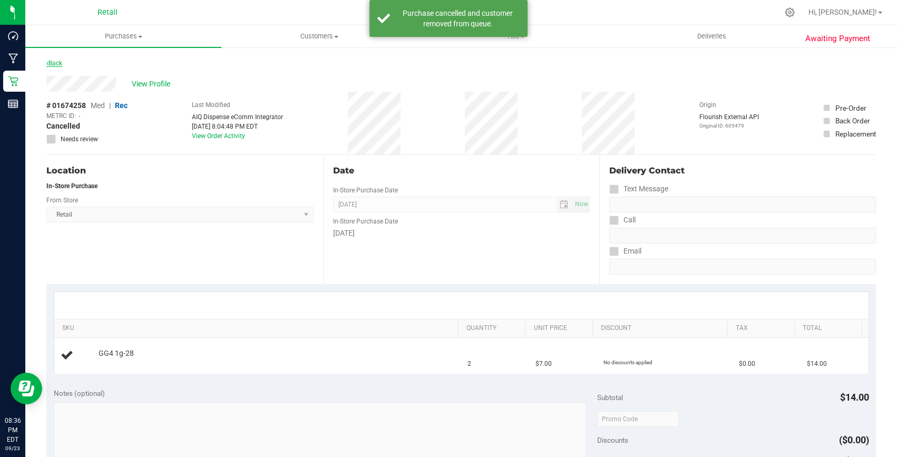
click at [50, 63] on link "Back" at bounding box center [54, 63] width 16 height 7
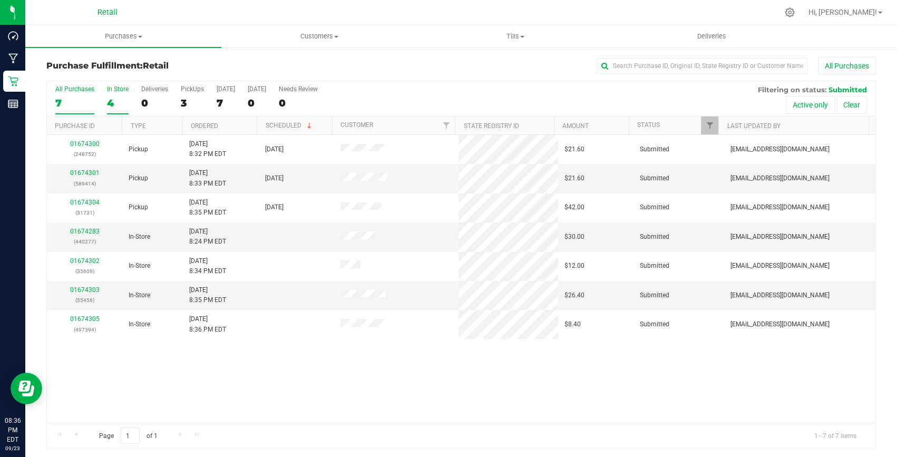
click at [116, 97] on div "4" at bounding box center [118, 103] width 22 height 12
click at [0, 0] on input "In Store 4" at bounding box center [0, 0] width 0 height 0
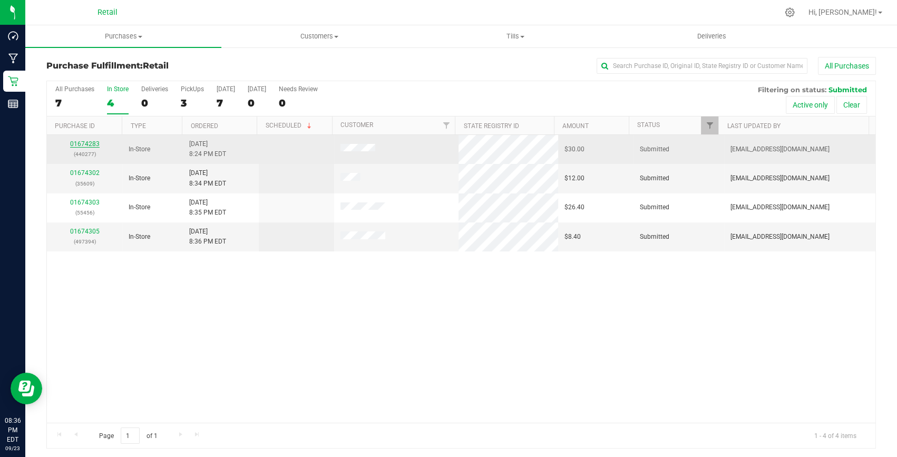
click at [86, 146] on link "01674283" at bounding box center [85, 143] width 30 height 7
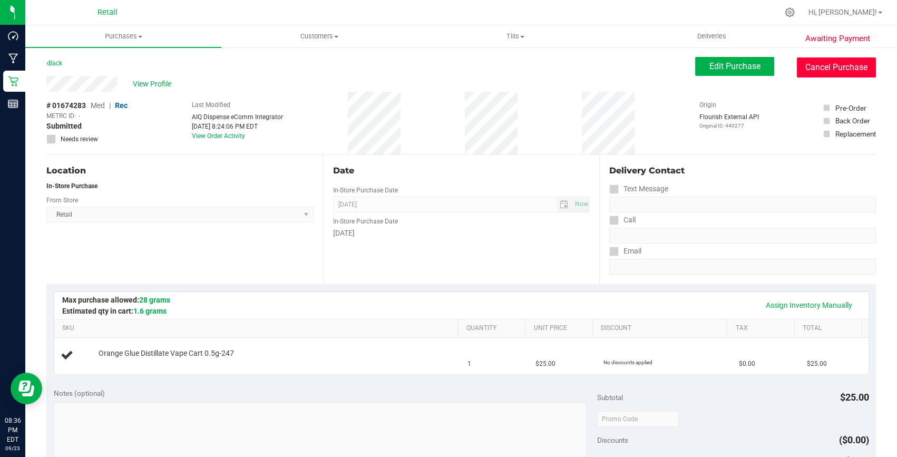
click at [840, 67] on button "Cancel Purchase" at bounding box center [836, 67] width 79 height 20
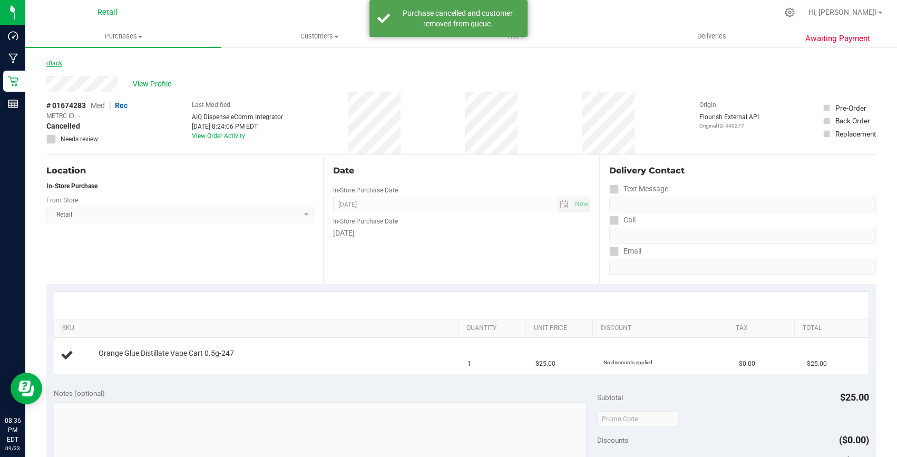
click at [59, 61] on link "Back" at bounding box center [54, 63] width 16 height 7
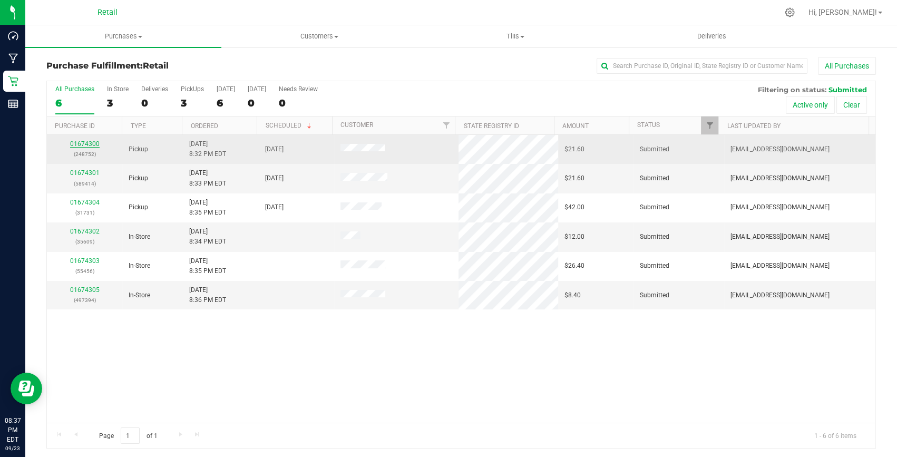
click at [91, 142] on link "01674300" at bounding box center [85, 143] width 30 height 7
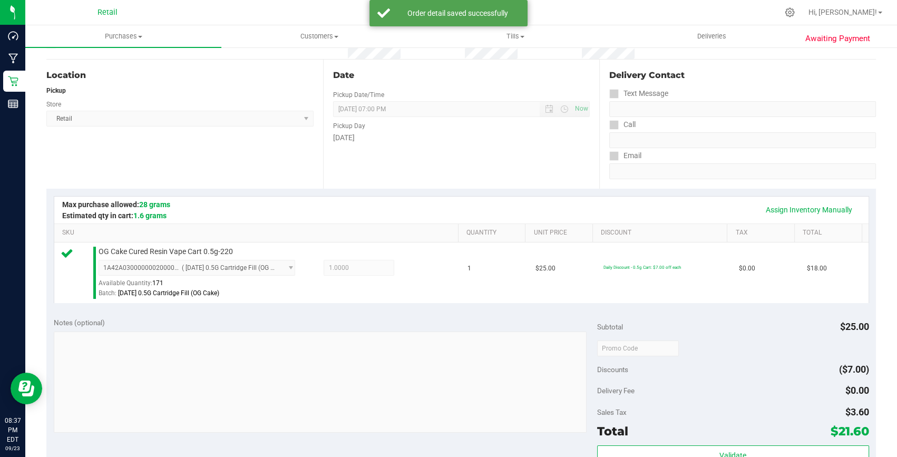
scroll to position [191, 0]
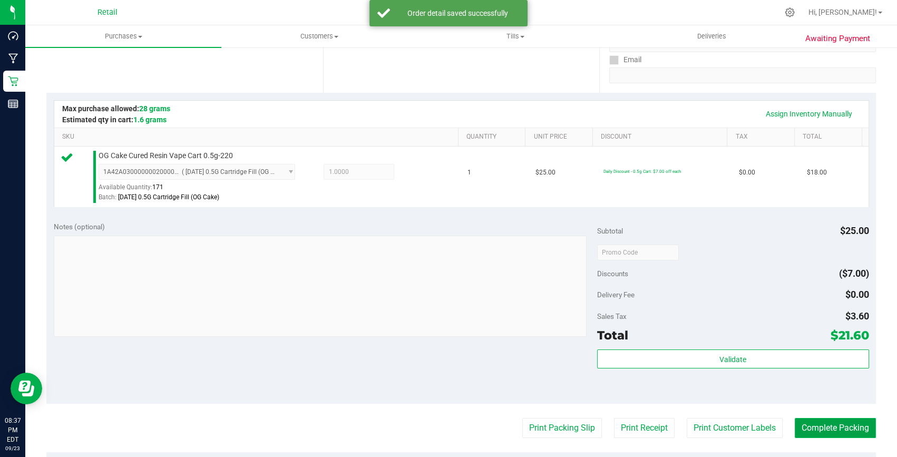
click at [835, 423] on button "Complete Packing" at bounding box center [835, 428] width 81 height 20
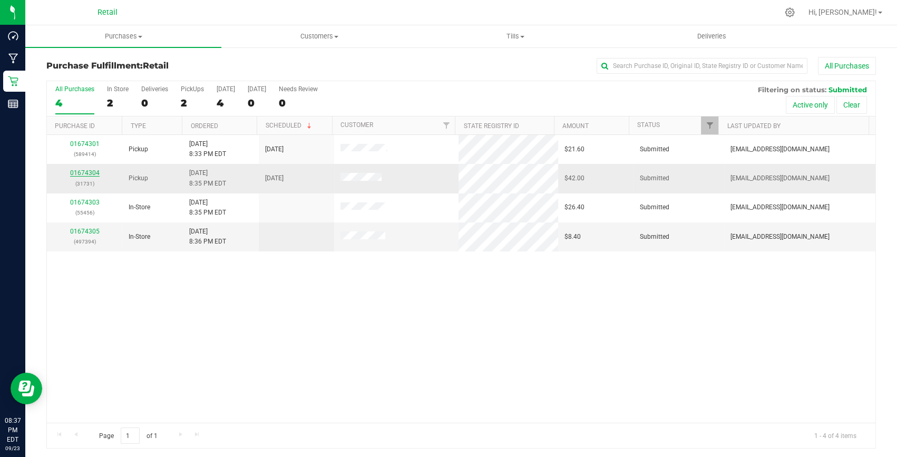
click at [88, 174] on link "01674304" at bounding box center [85, 172] width 30 height 7
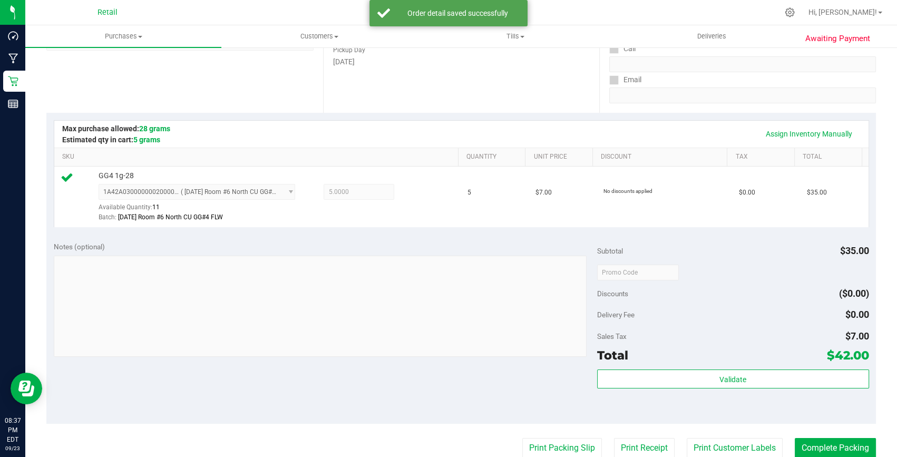
scroll to position [191, 0]
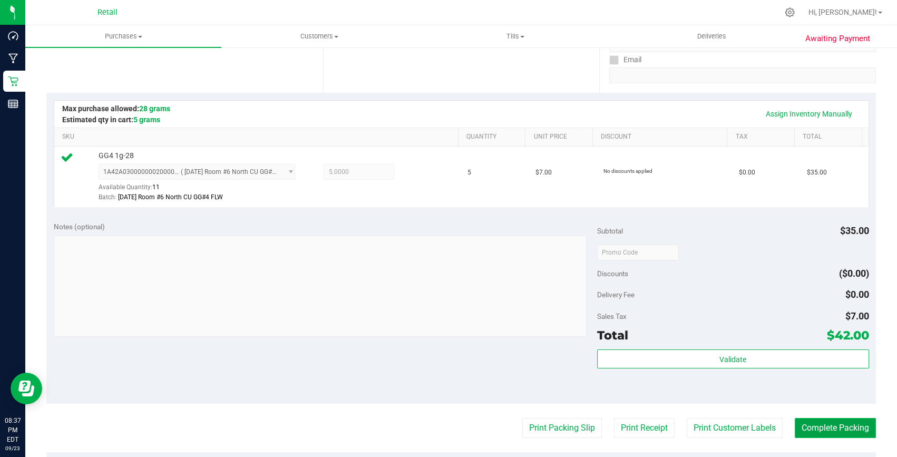
click at [835, 427] on button "Complete Packing" at bounding box center [835, 428] width 81 height 20
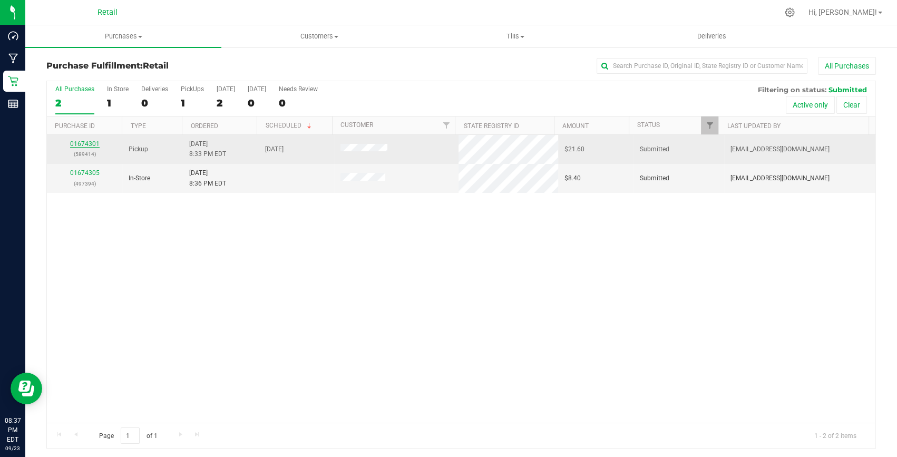
click at [89, 141] on link "01674301" at bounding box center [85, 143] width 30 height 7
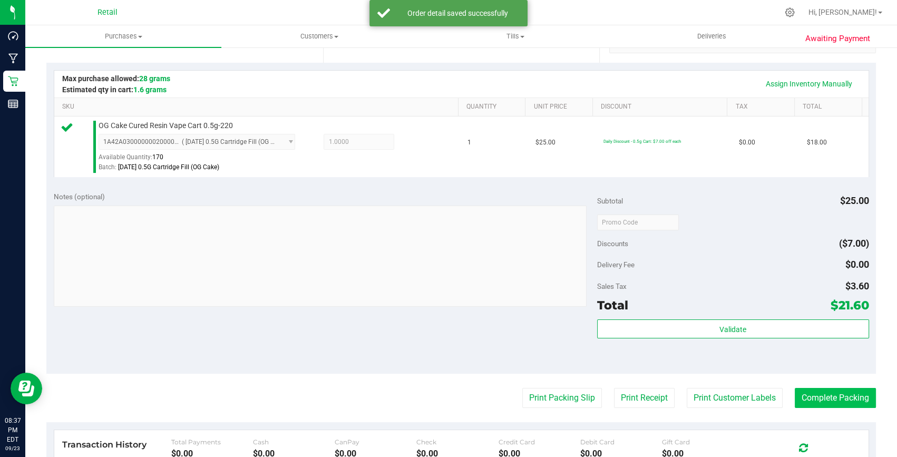
scroll to position [287, 0]
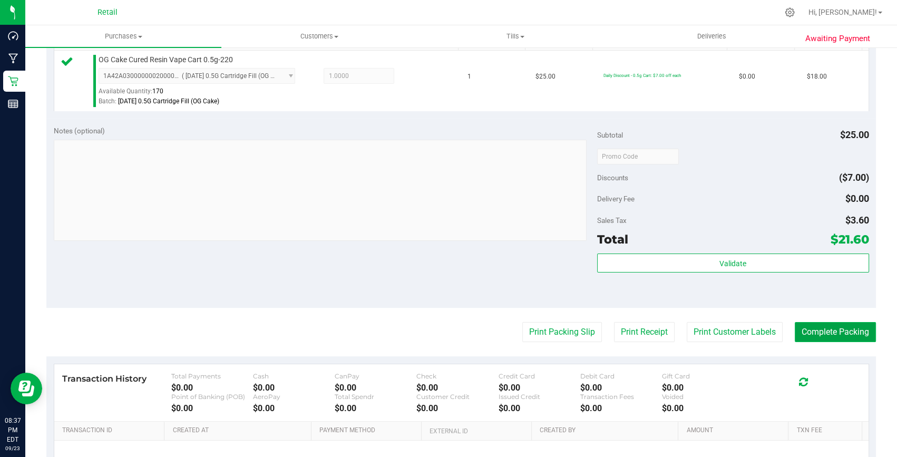
click at [813, 323] on button "Complete Packing" at bounding box center [835, 332] width 81 height 20
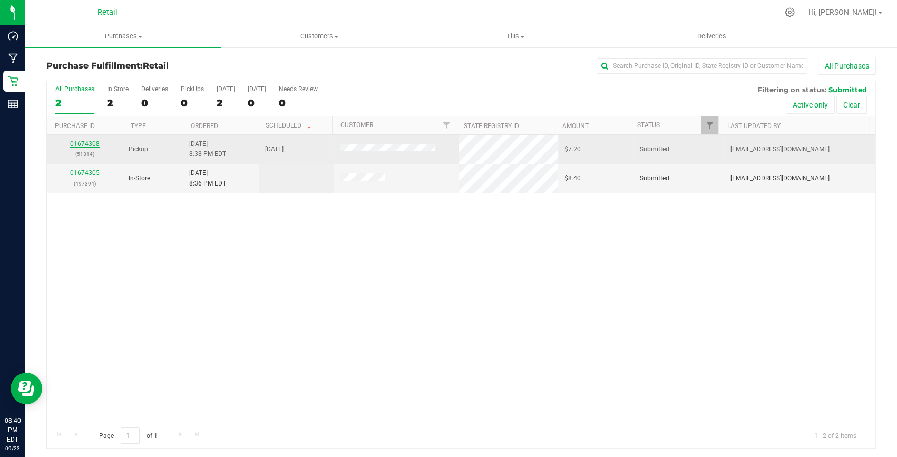
click at [73, 140] on link "01674308" at bounding box center [85, 143] width 30 height 7
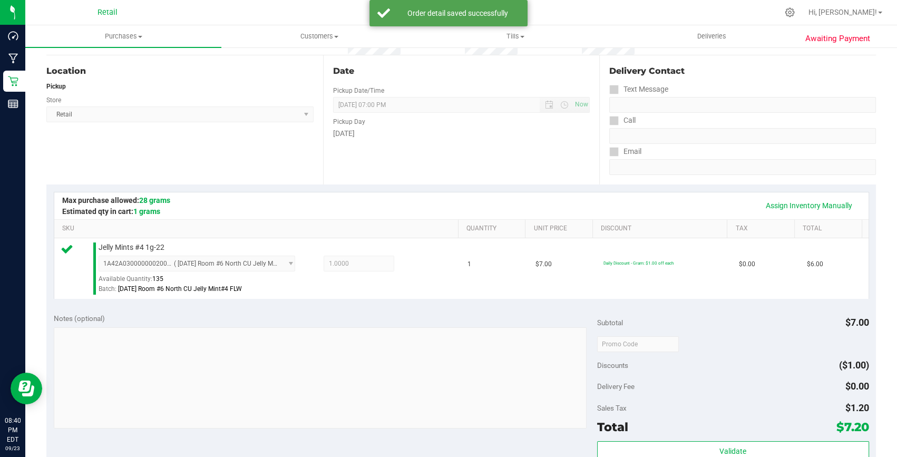
scroll to position [191, 0]
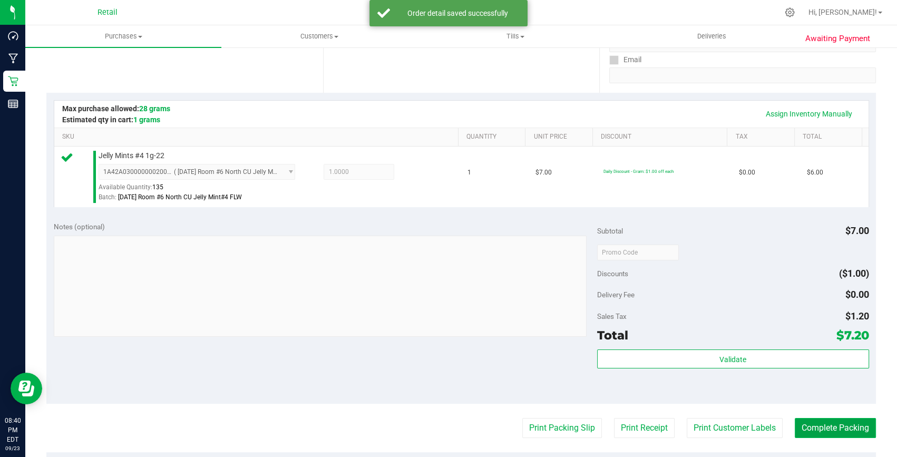
click at [844, 426] on button "Complete Packing" at bounding box center [835, 428] width 81 height 20
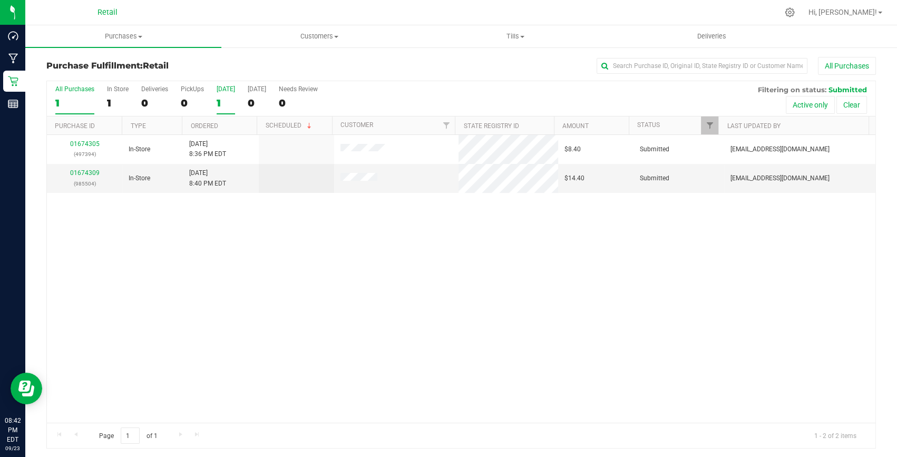
click at [225, 102] on div "1" at bounding box center [226, 103] width 18 height 12
click at [0, 0] on input "[DATE] 1" at bounding box center [0, 0] width 0 height 0
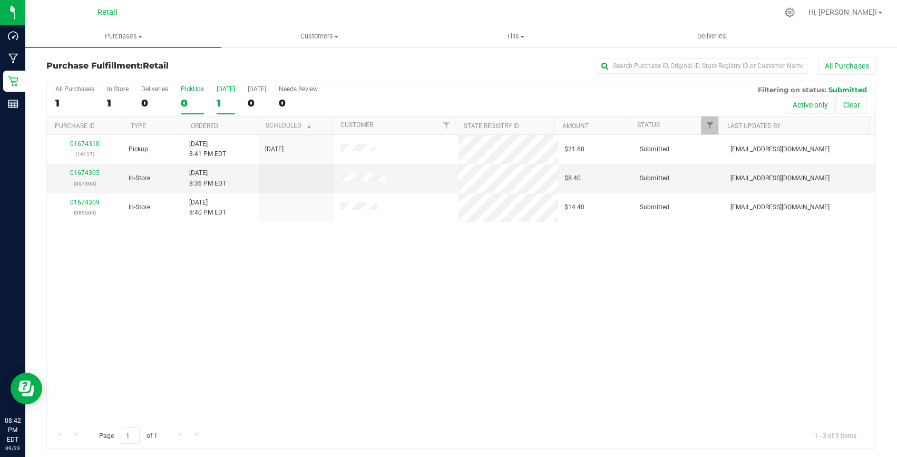
click at [190, 100] on div "0" at bounding box center [192, 103] width 23 height 12
click at [0, 0] on input "PickUps 0" at bounding box center [0, 0] width 0 height 0
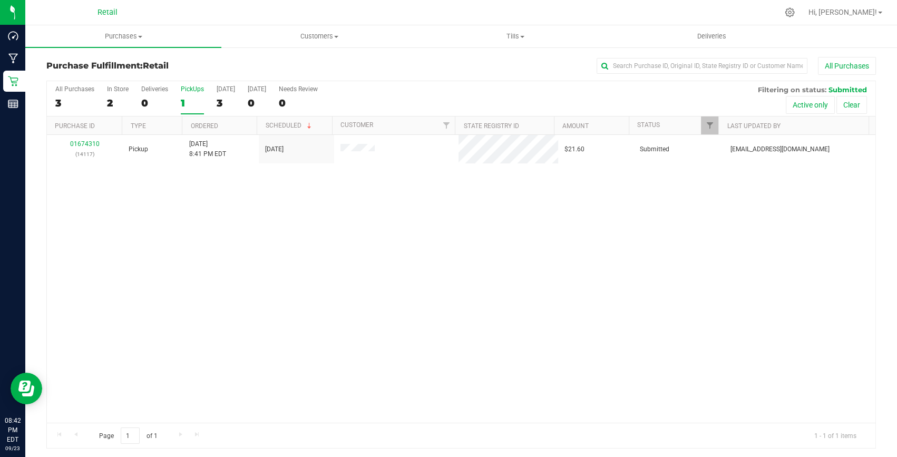
click at [181, 101] on div "1" at bounding box center [192, 103] width 23 height 12
click at [0, 0] on input "PickUps 1" at bounding box center [0, 0] width 0 height 0
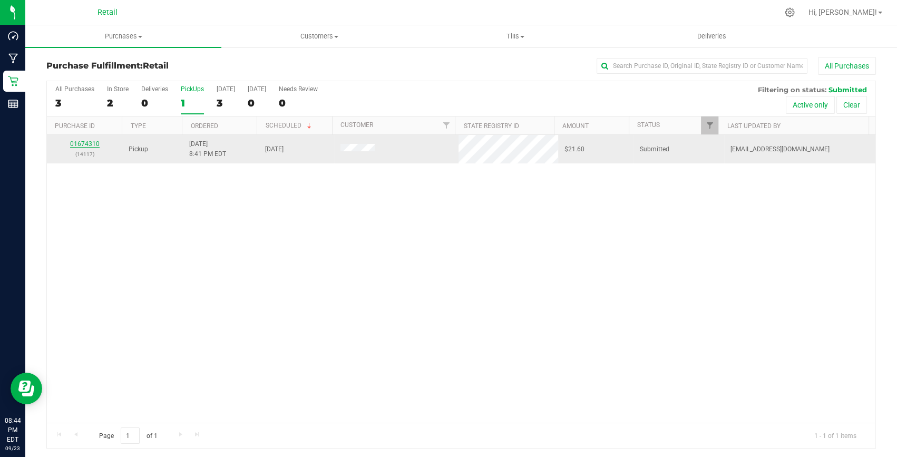
click at [87, 144] on link "01674310" at bounding box center [85, 143] width 30 height 7
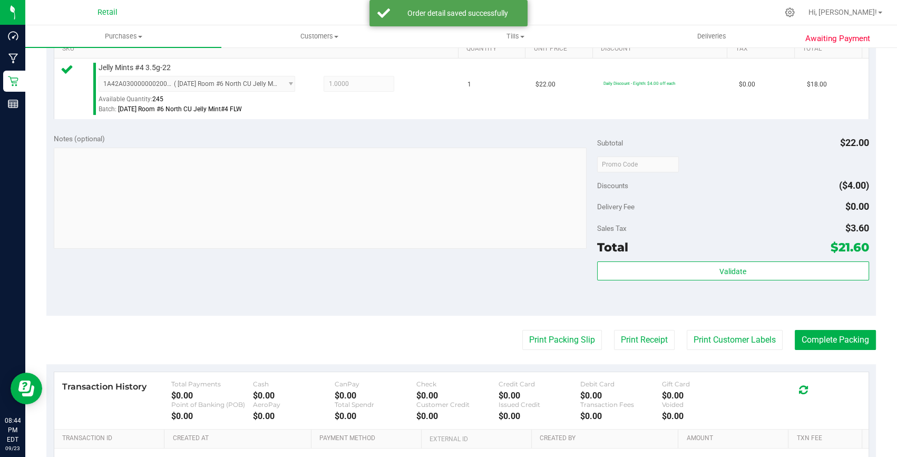
scroll to position [287, 0]
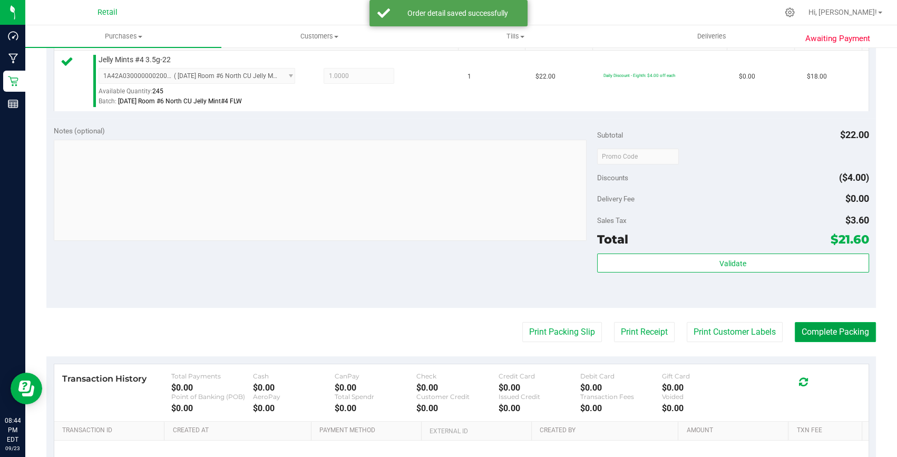
click at [810, 331] on button "Complete Packing" at bounding box center [835, 332] width 81 height 20
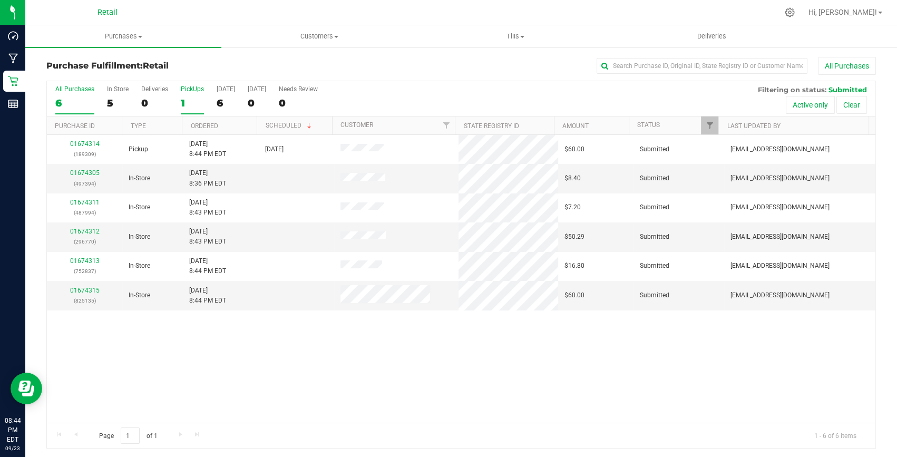
click at [187, 108] on div "1" at bounding box center [192, 103] width 23 height 12
click at [0, 0] on input "PickUps 1" at bounding box center [0, 0] width 0 height 0
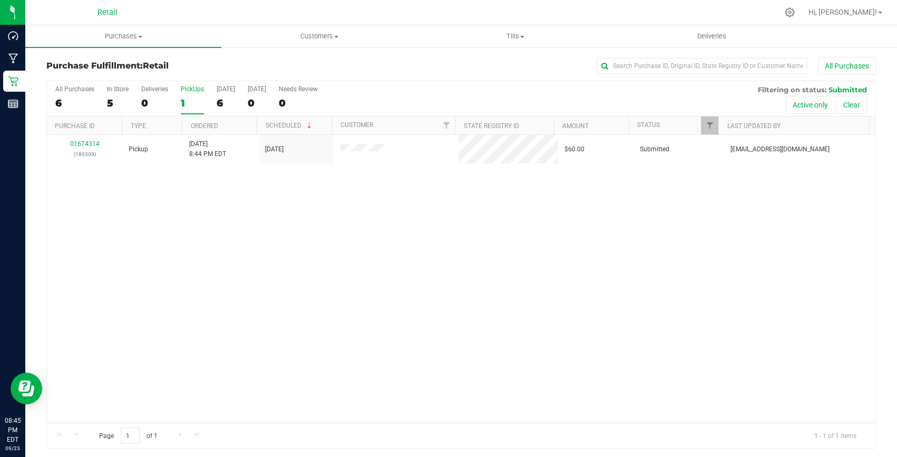
click at [191, 95] on label "PickUps 1" at bounding box center [192, 99] width 23 height 29
click at [0, 0] on input "PickUps 1" at bounding box center [0, 0] width 0 height 0
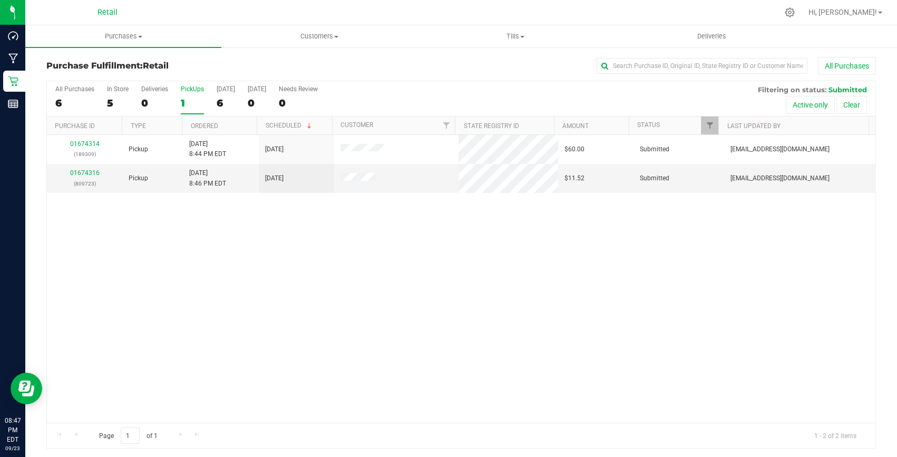
click at [182, 104] on div "1" at bounding box center [192, 103] width 23 height 12
click at [0, 0] on input "PickUps 1" at bounding box center [0, 0] width 0 height 0
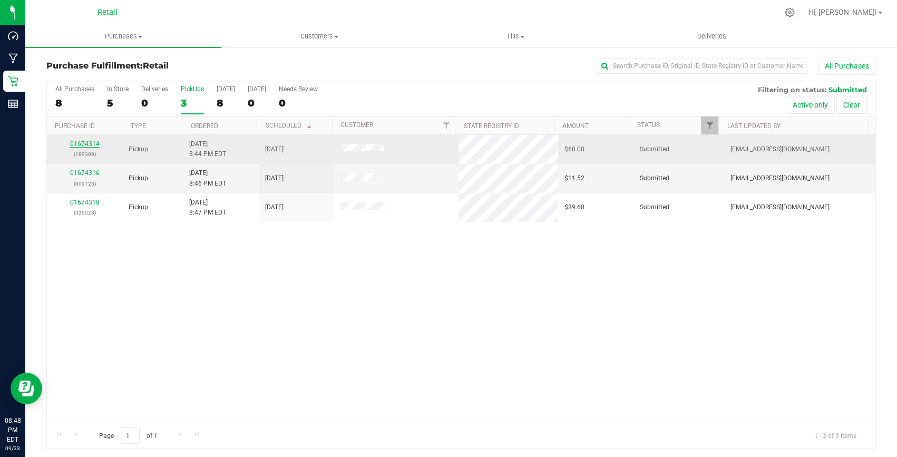
click at [75, 140] on link "01674314" at bounding box center [85, 143] width 30 height 7
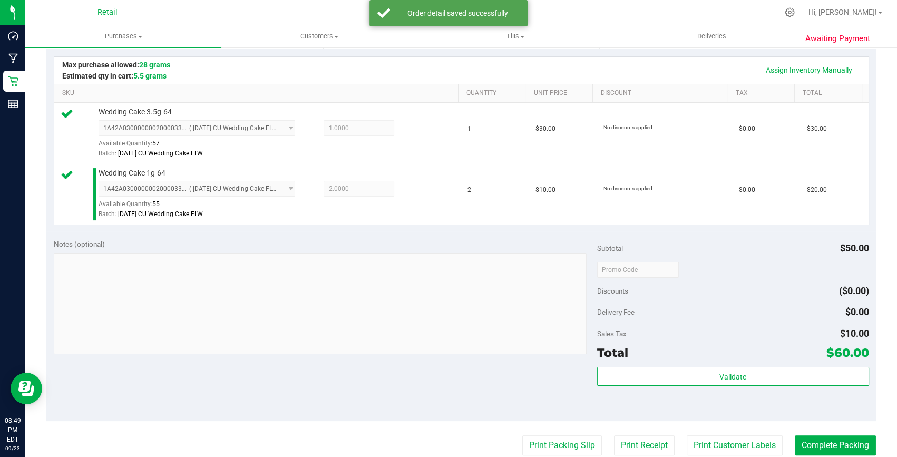
scroll to position [239, 0]
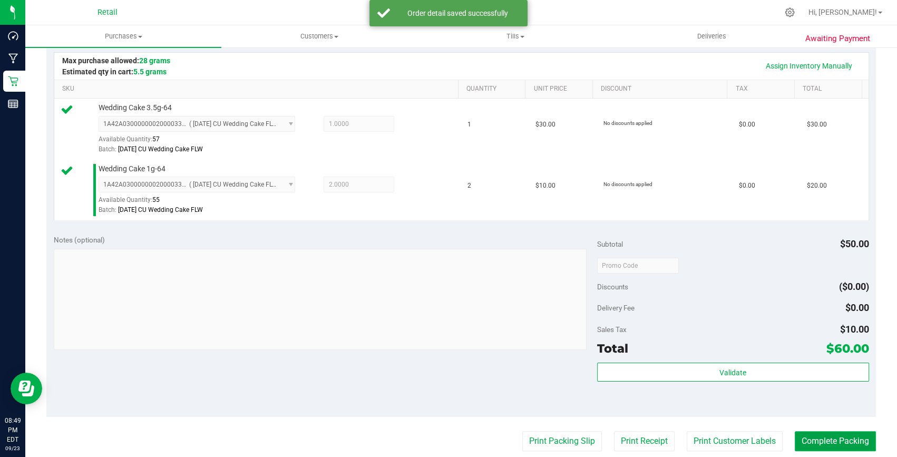
click at [806, 437] on button "Complete Packing" at bounding box center [835, 441] width 81 height 20
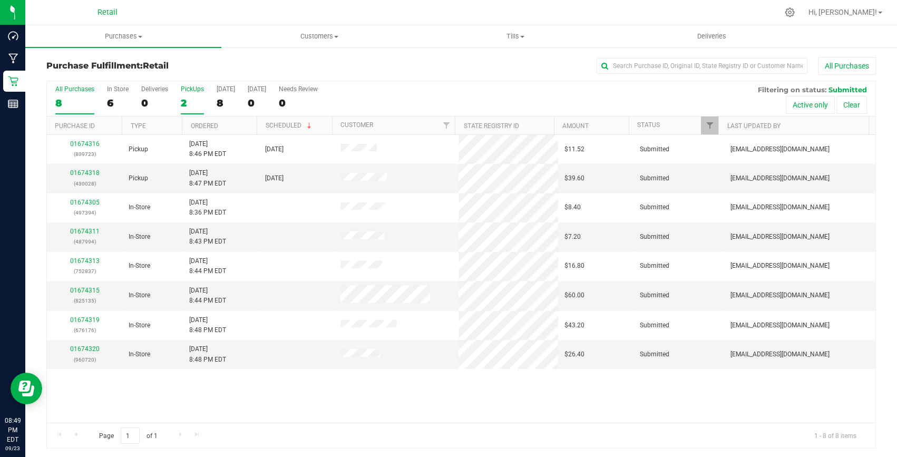
click at [188, 99] on div "2" at bounding box center [192, 103] width 23 height 12
click at [0, 0] on input "PickUps 2" at bounding box center [0, 0] width 0 height 0
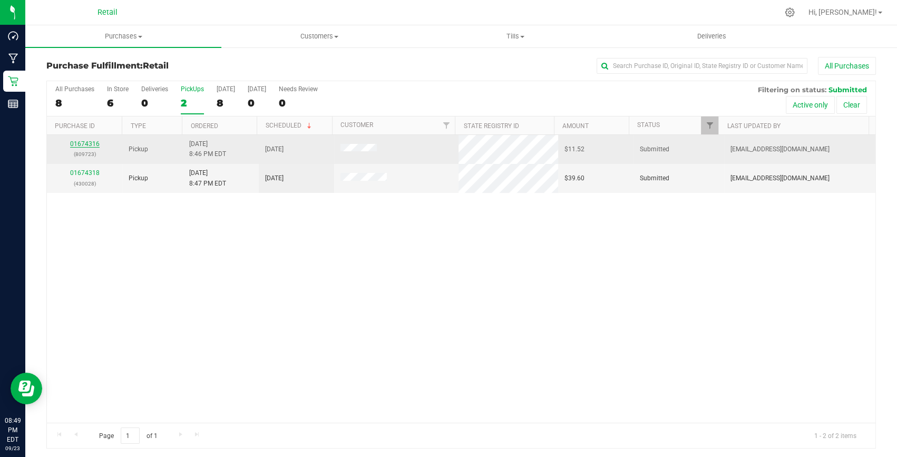
click at [87, 142] on link "01674316" at bounding box center [85, 143] width 30 height 7
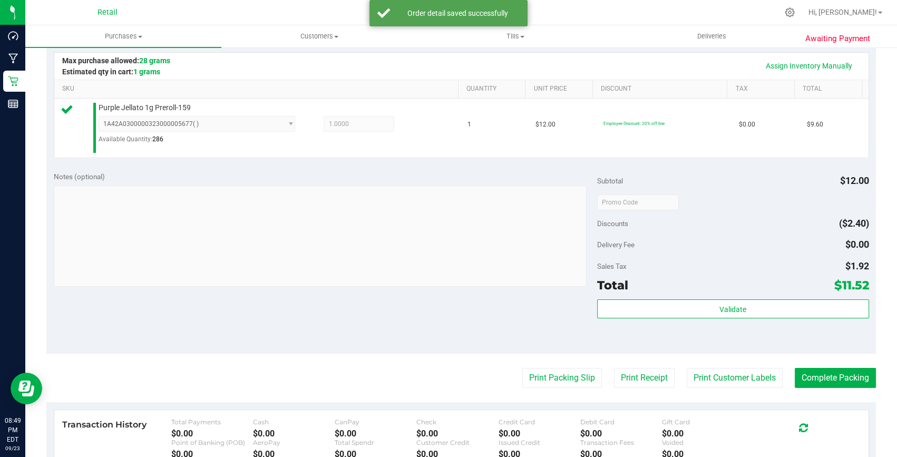
scroll to position [401, 0]
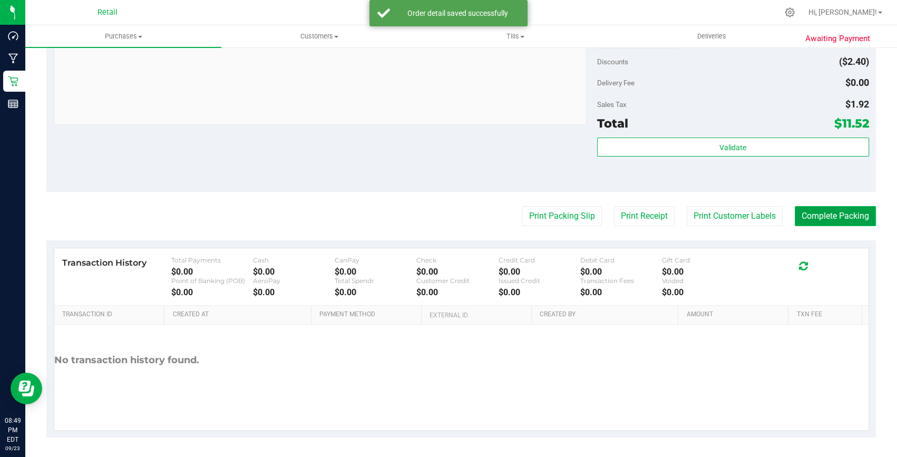
click at [854, 217] on button "Complete Packing" at bounding box center [835, 216] width 81 height 20
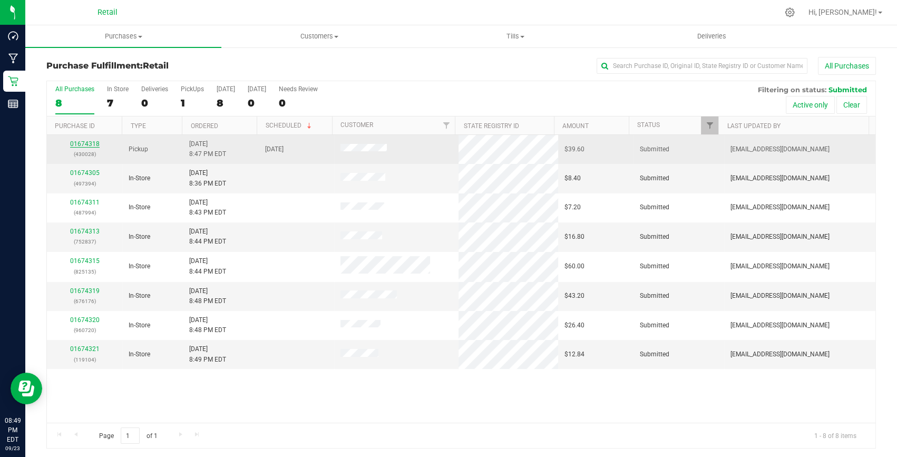
click at [89, 145] on link "01674318" at bounding box center [85, 143] width 30 height 7
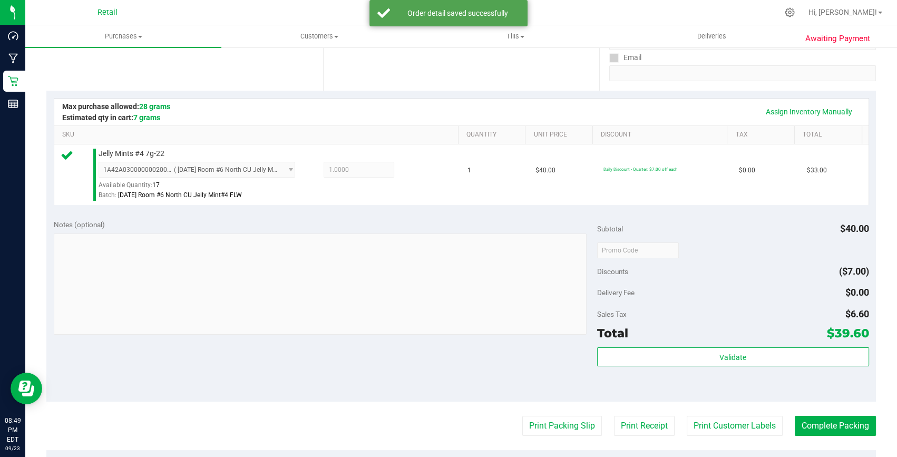
scroll to position [239, 0]
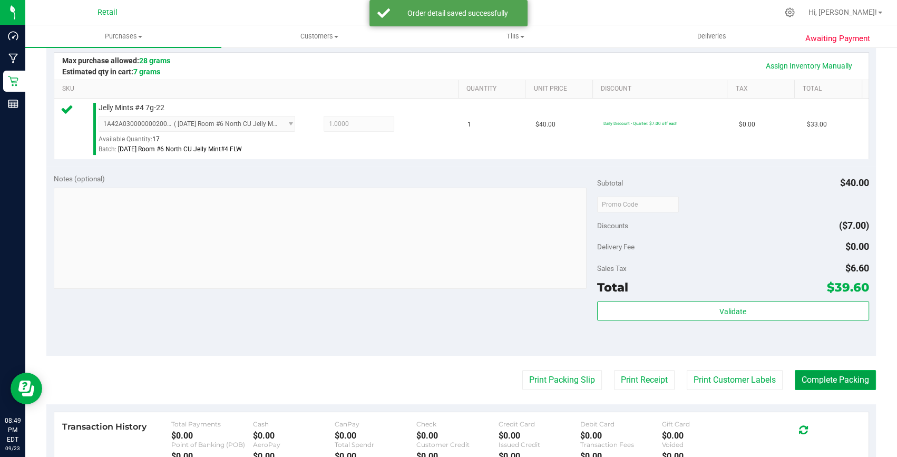
click at [849, 382] on button "Complete Packing" at bounding box center [835, 380] width 81 height 20
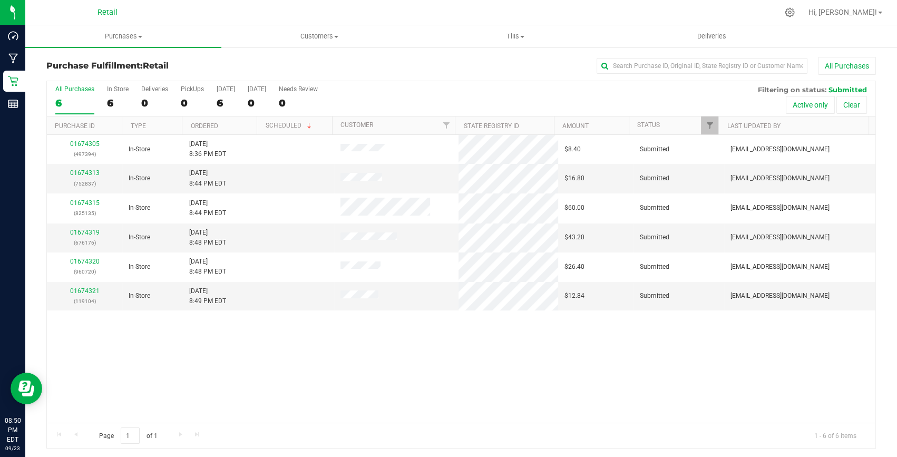
click at [178, 99] on div "All Purchases 6 In Store 6 Deliveries 0 PickUps 0 [DATE] 6 [DATE] 0 Needs Revie…" at bounding box center [461, 98] width 829 height 35
click at [179, 101] on div "All Purchases 6 In Store 6 Deliveries 0 PickUps 0 [DATE] 6 [DATE] 0 Needs Revie…" at bounding box center [461, 98] width 829 height 35
click at [182, 101] on div "0" at bounding box center [192, 103] width 23 height 12
click at [0, 0] on input "PickUps 0" at bounding box center [0, 0] width 0 height 0
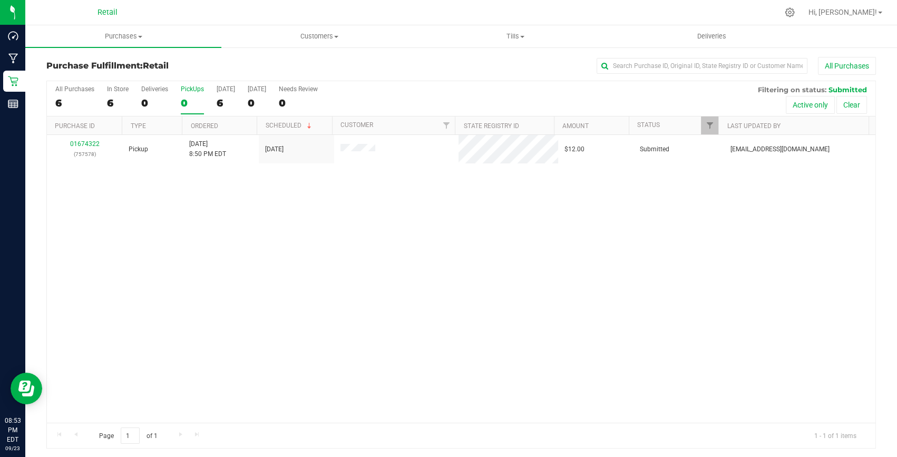
click at [191, 104] on div "0" at bounding box center [192, 103] width 23 height 12
click at [0, 0] on input "PickUps 0" at bounding box center [0, 0] width 0 height 0
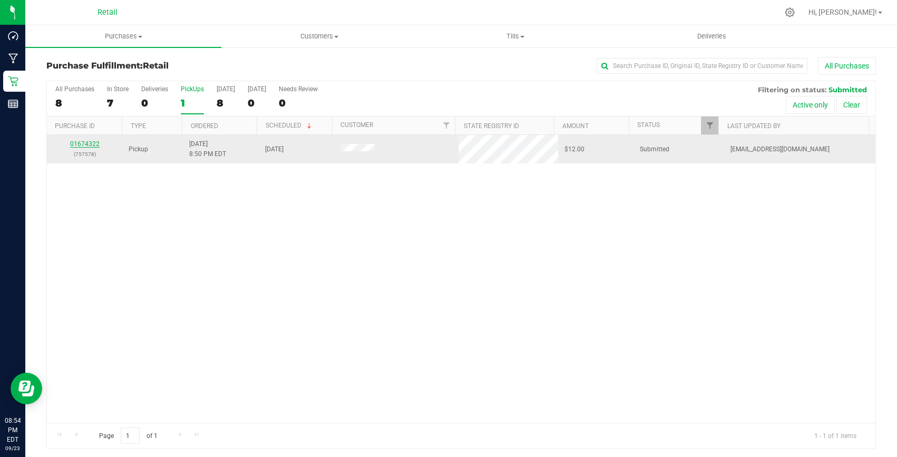
click at [80, 147] on link "01674322" at bounding box center [85, 143] width 30 height 7
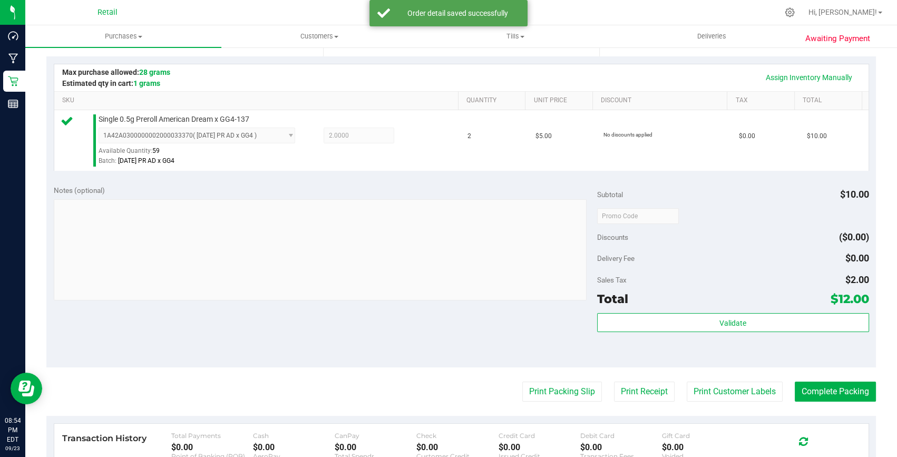
scroll to position [239, 0]
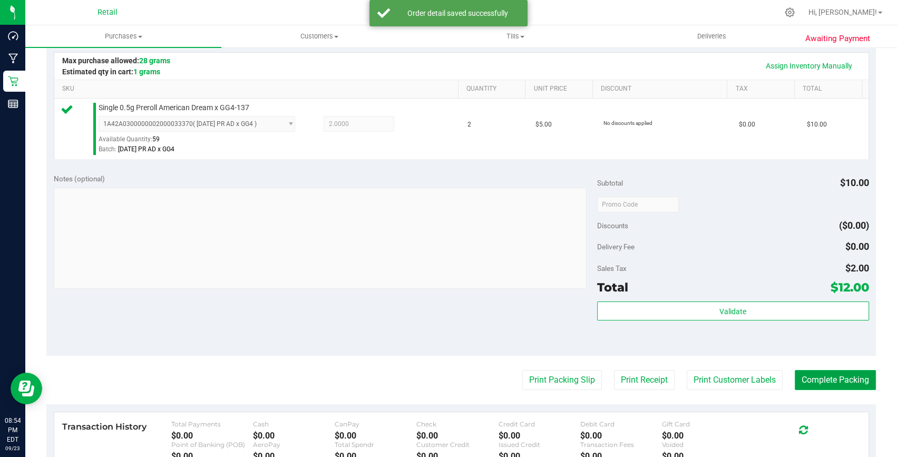
click at [823, 379] on button "Complete Packing" at bounding box center [835, 380] width 81 height 20
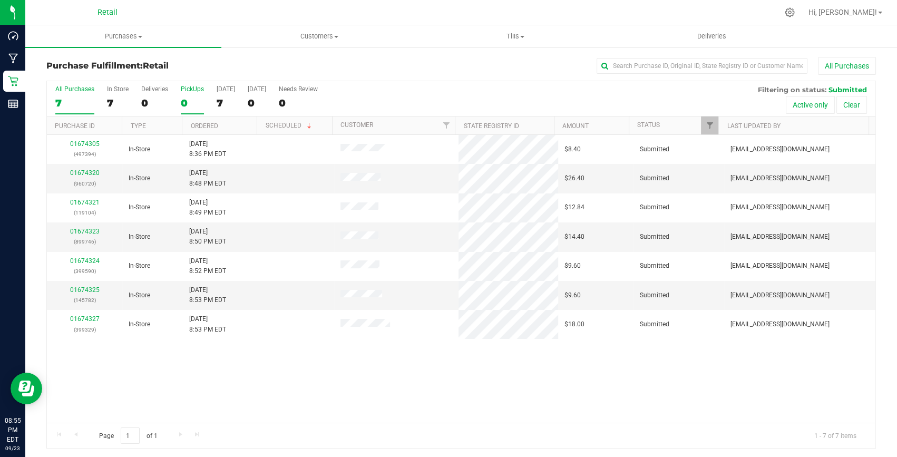
click at [190, 102] on div "0" at bounding box center [192, 103] width 23 height 12
click at [0, 0] on input "PickUps 0" at bounding box center [0, 0] width 0 height 0
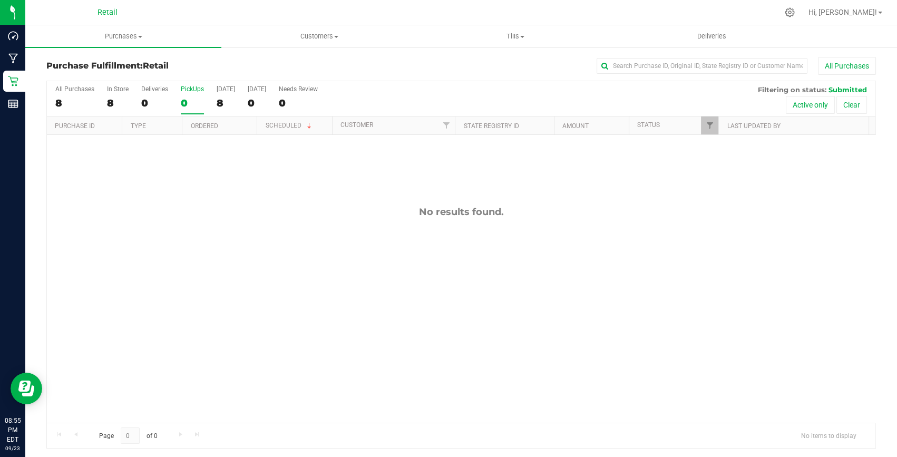
click at [188, 107] on div "0" at bounding box center [192, 103] width 23 height 12
click at [0, 0] on input "PickUps 0" at bounding box center [0, 0] width 0 height 0
drag, startPoint x: 318, startPoint y: 30, endPoint x: 289, endPoint y: 52, distance: 36.9
click at [318, 30] on uib-tab-heading "Customers All customers Add a new customer All physicians" at bounding box center [319, 36] width 195 height 21
click at [260, 56] on ul "All customers Add a new customer All physicians" at bounding box center [319, 76] width 196 height 57
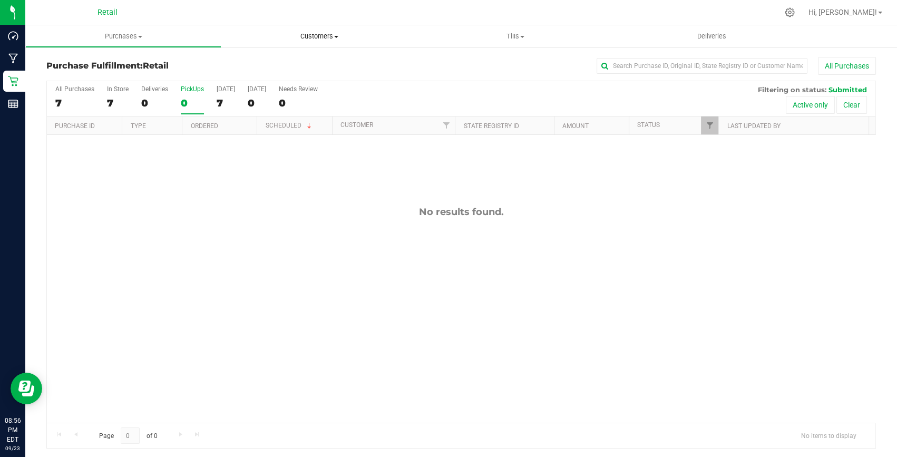
click at [255, 60] on span "All customers" at bounding box center [259, 63] width 76 height 9
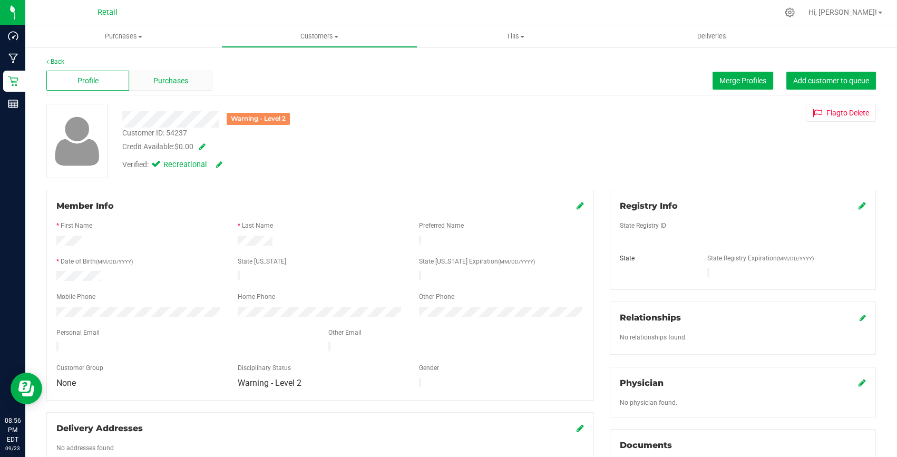
click at [179, 85] on span "Purchases" at bounding box center [170, 80] width 35 height 11
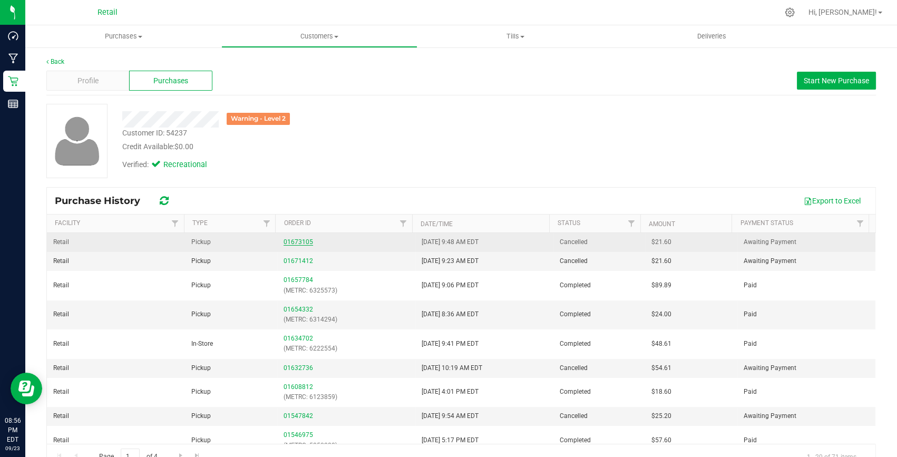
click at [303, 243] on link "01673105" at bounding box center [299, 241] width 30 height 7
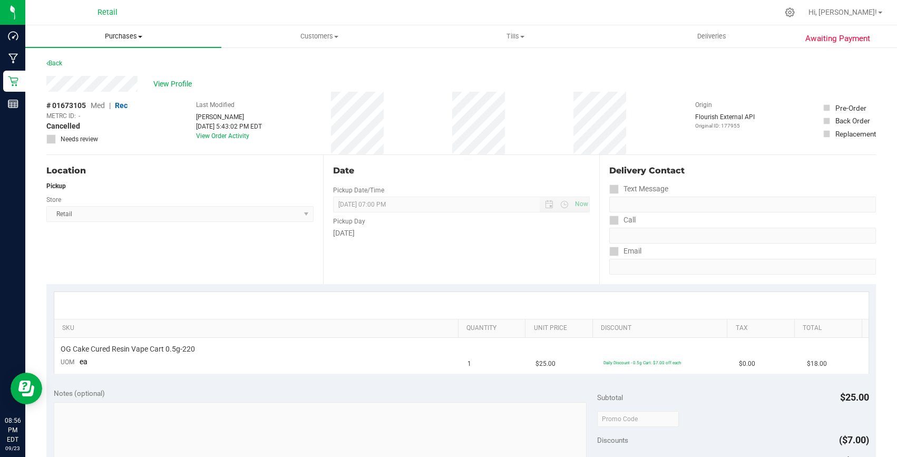
click at [119, 37] on span "Purchases" at bounding box center [123, 36] width 196 height 9
click at [103, 74] on li "Fulfillment" at bounding box center [123, 76] width 196 height 13
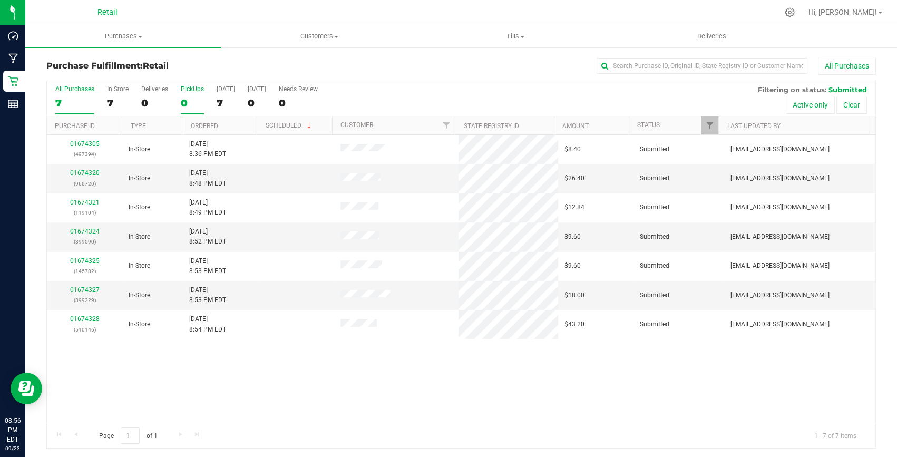
click at [170, 100] on div "All Purchases 7 In Store 7 Deliveries 0 PickUps 0 [DATE] 7 [DATE] 0 Needs Revie…" at bounding box center [461, 98] width 829 height 35
click at [181, 100] on div "0" at bounding box center [192, 103] width 23 height 12
click at [0, 0] on input "PickUps 0" at bounding box center [0, 0] width 0 height 0
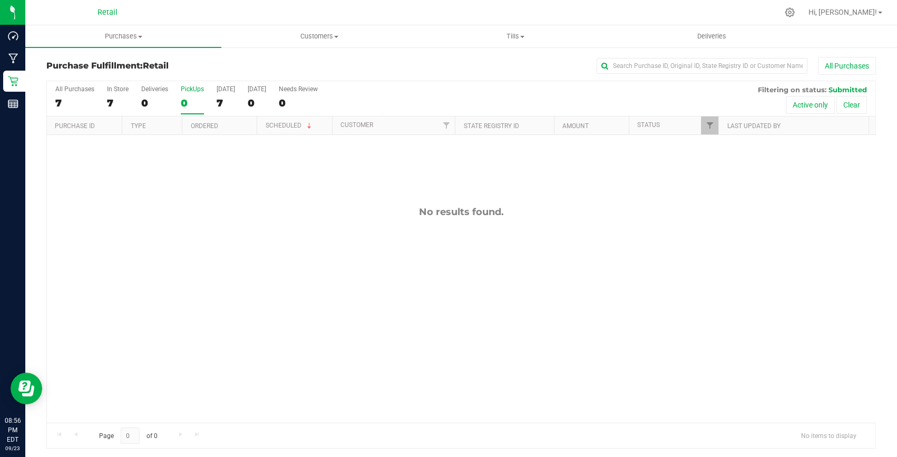
click at [181, 100] on div "0" at bounding box center [192, 103] width 23 height 12
click at [0, 0] on input "PickUps 0" at bounding box center [0, 0] width 0 height 0
click at [191, 111] on label "PickUps 0" at bounding box center [192, 99] width 23 height 29
click at [0, 0] on input "PickUps 0" at bounding box center [0, 0] width 0 height 0
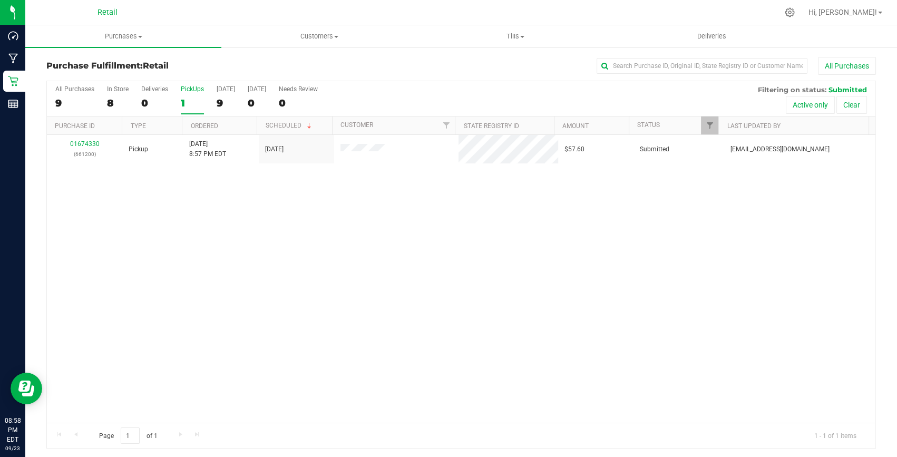
click at [183, 102] on div "1" at bounding box center [192, 103] width 23 height 12
click at [0, 0] on input "PickUps 1" at bounding box center [0, 0] width 0 height 0
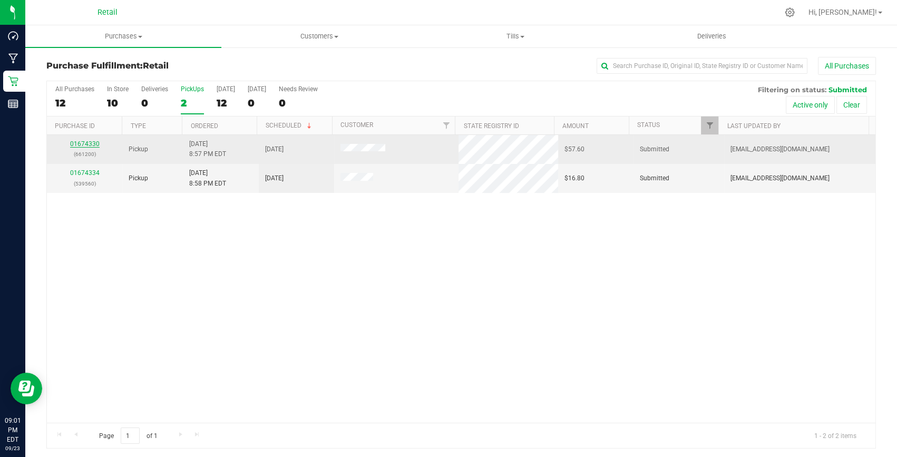
click at [94, 144] on link "01674330" at bounding box center [85, 143] width 30 height 7
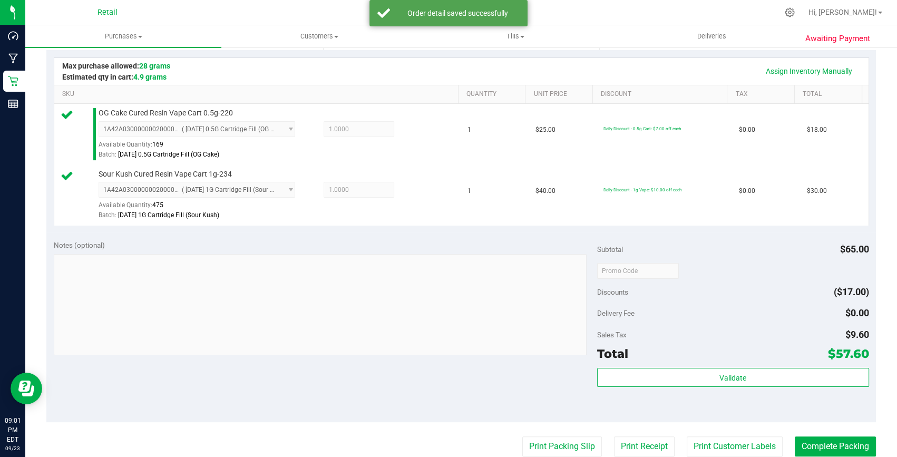
scroll to position [287, 0]
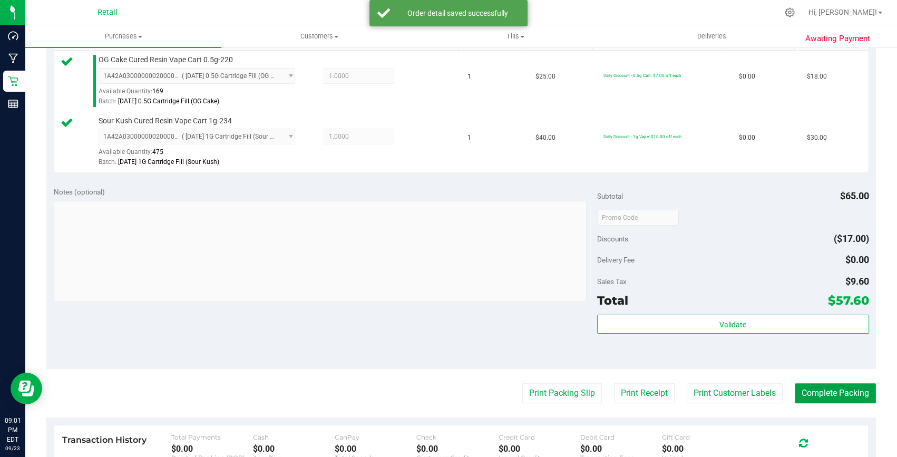
click at [851, 383] on button "Complete Packing" at bounding box center [835, 393] width 81 height 20
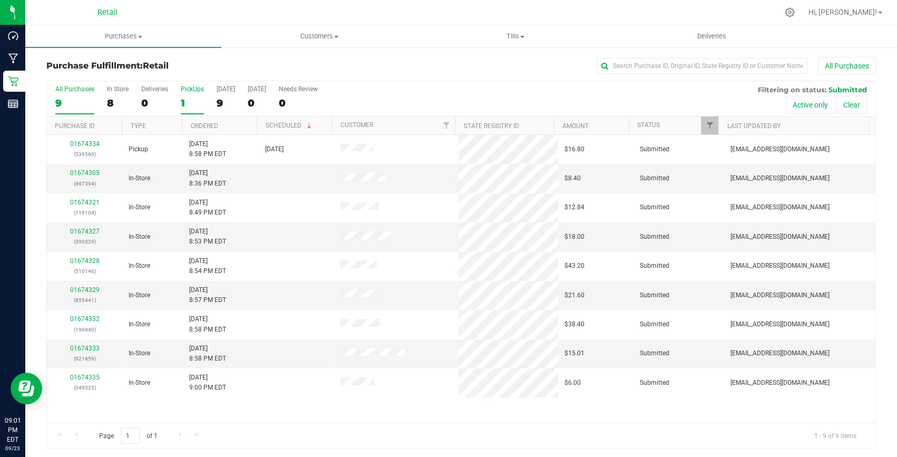
click at [188, 100] on div "1" at bounding box center [192, 103] width 23 height 12
click at [0, 0] on input "PickUps 1" at bounding box center [0, 0] width 0 height 0
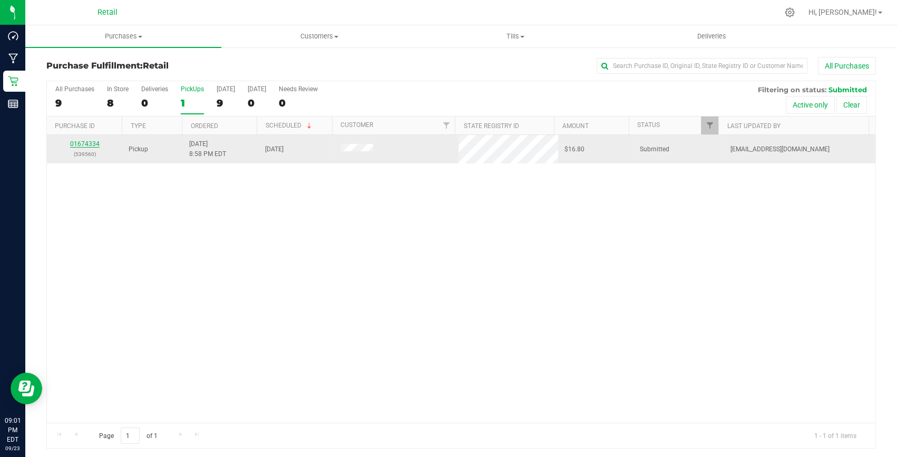
click at [80, 141] on link "01674334" at bounding box center [85, 143] width 30 height 7
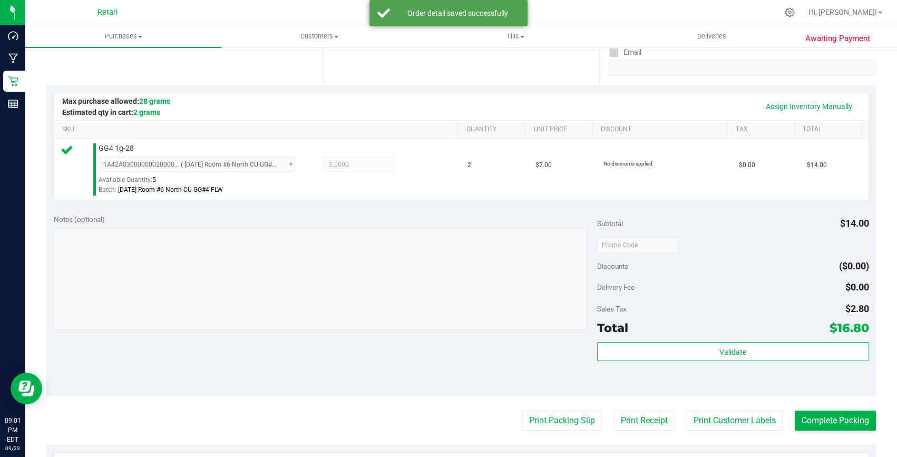
scroll to position [287, 0]
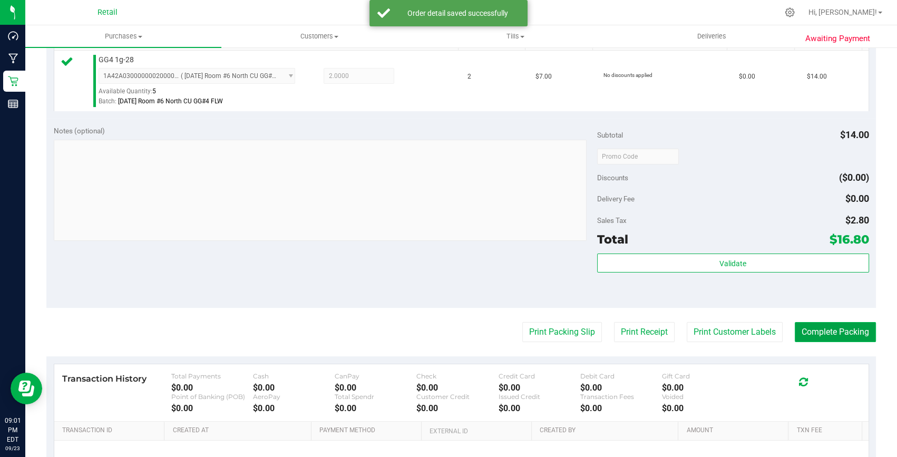
click at [795, 338] on button "Complete Packing" at bounding box center [835, 332] width 81 height 20
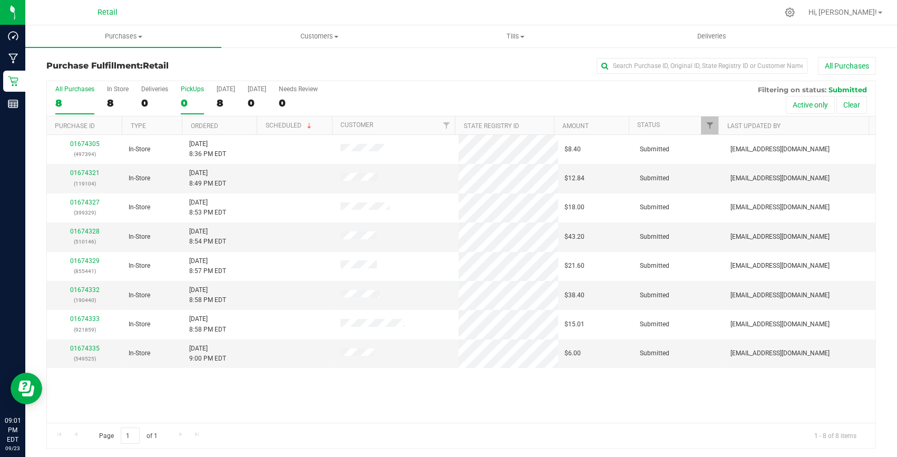
click at [202, 106] on div "0" at bounding box center [192, 103] width 23 height 12
click at [0, 0] on input "PickUps 0" at bounding box center [0, 0] width 0 height 0
